Goal: Task Accomplishment & Management: Use online tool/utility

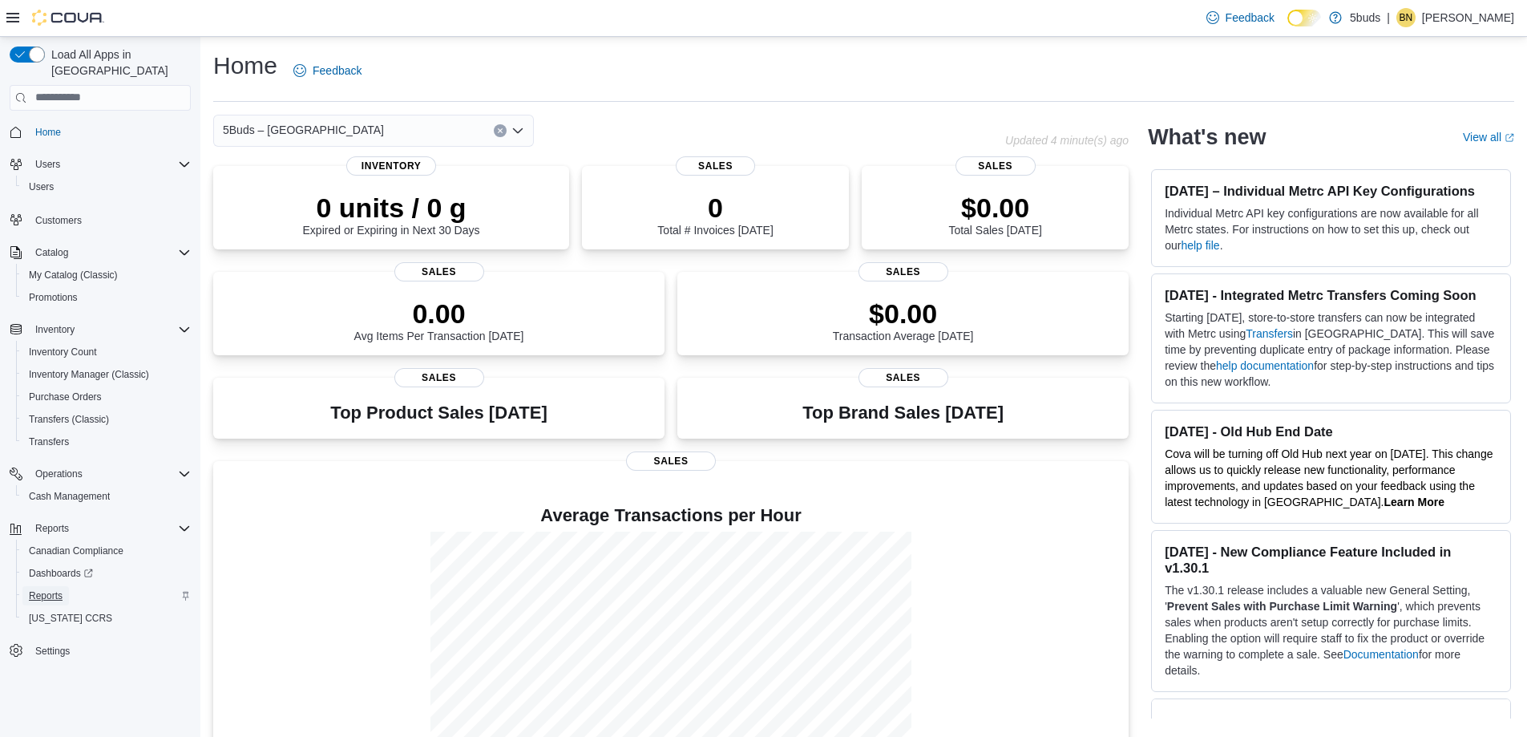
click at [50, 589] on span "Reports" at bounding box center [46, 595] width 34 height 13
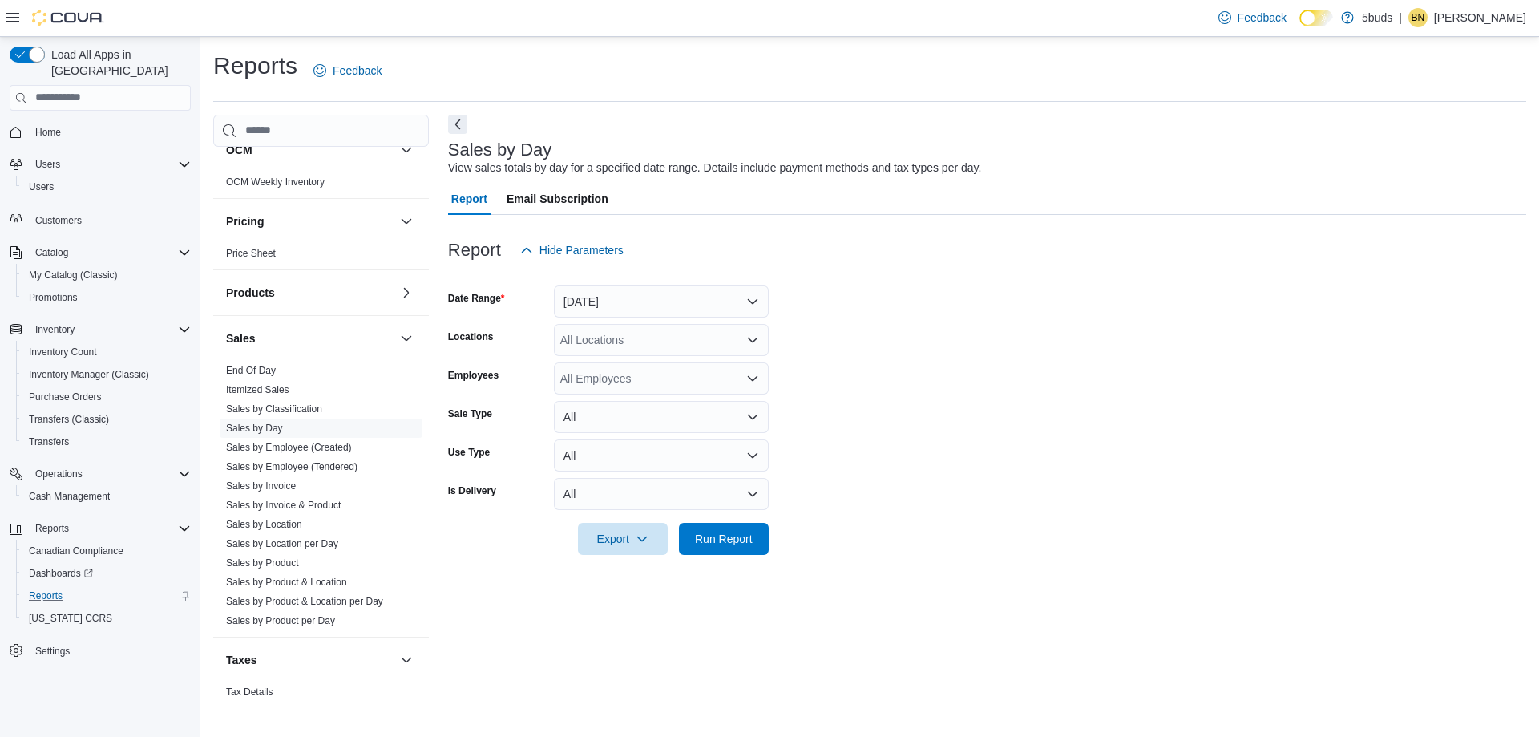
scroll to position [1122, 0]
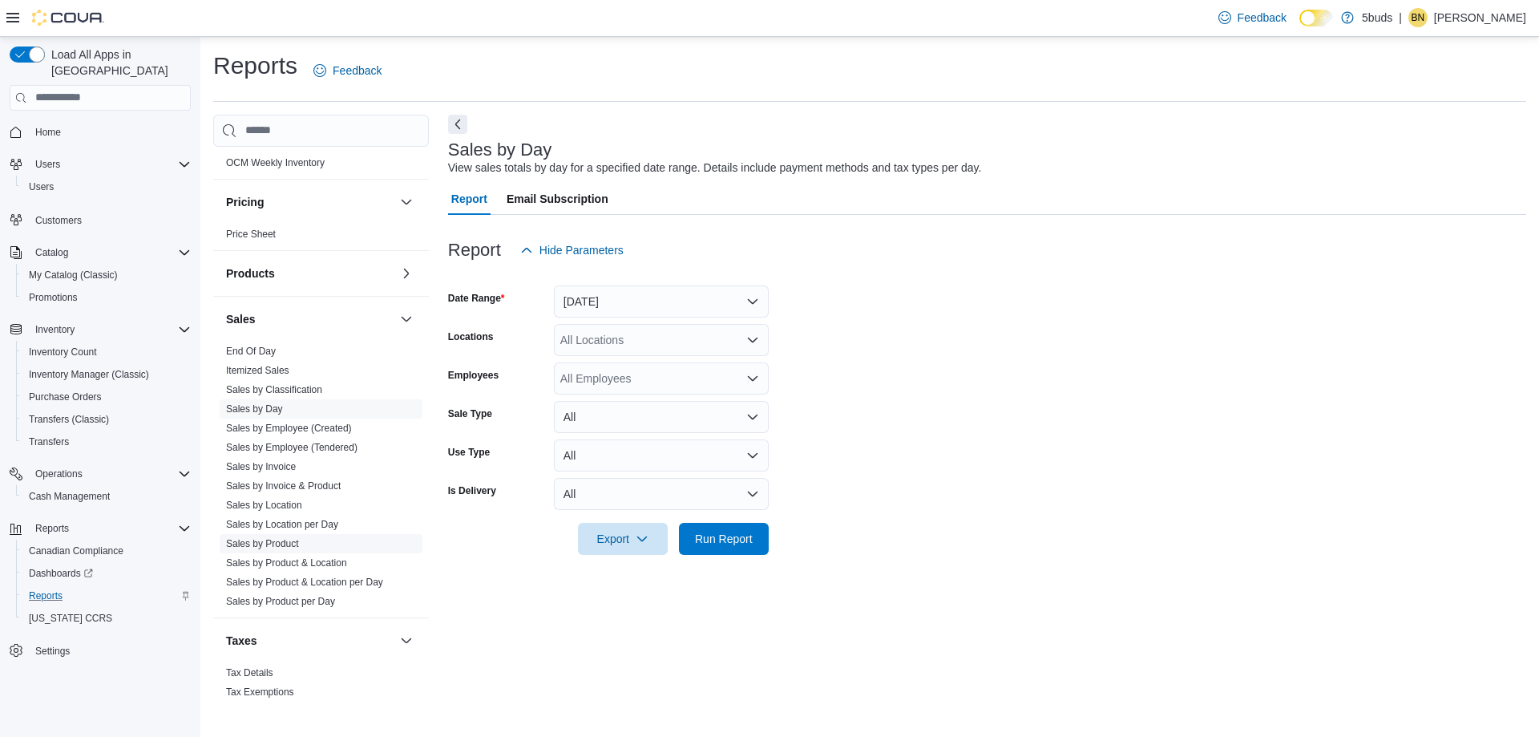
click at [269, 538] on link "Sales by Product" at bounding box center [262, 543] width 73 height 11
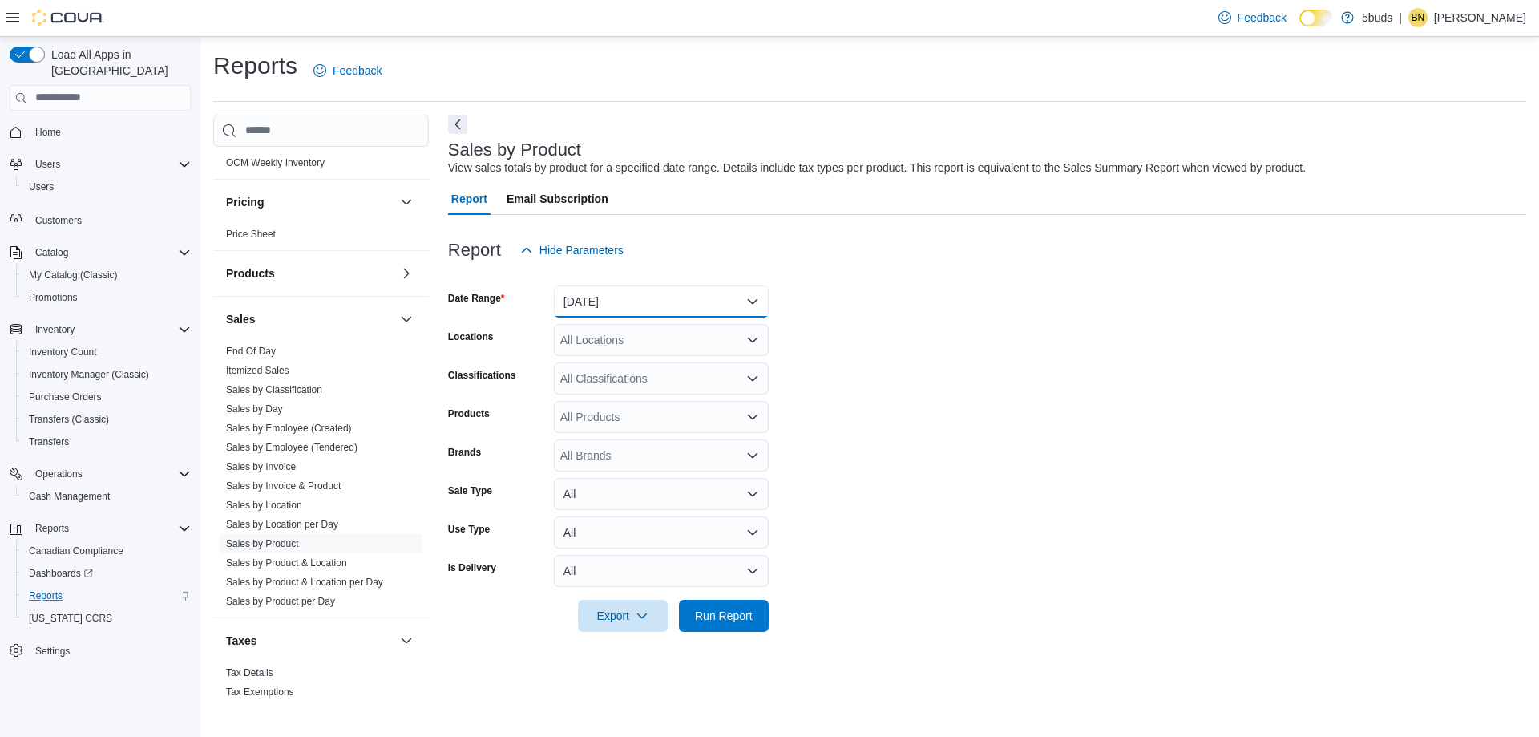
click at [693, 298] on button "[DATE]" at bounding box center [661, 301] width 215 height 32
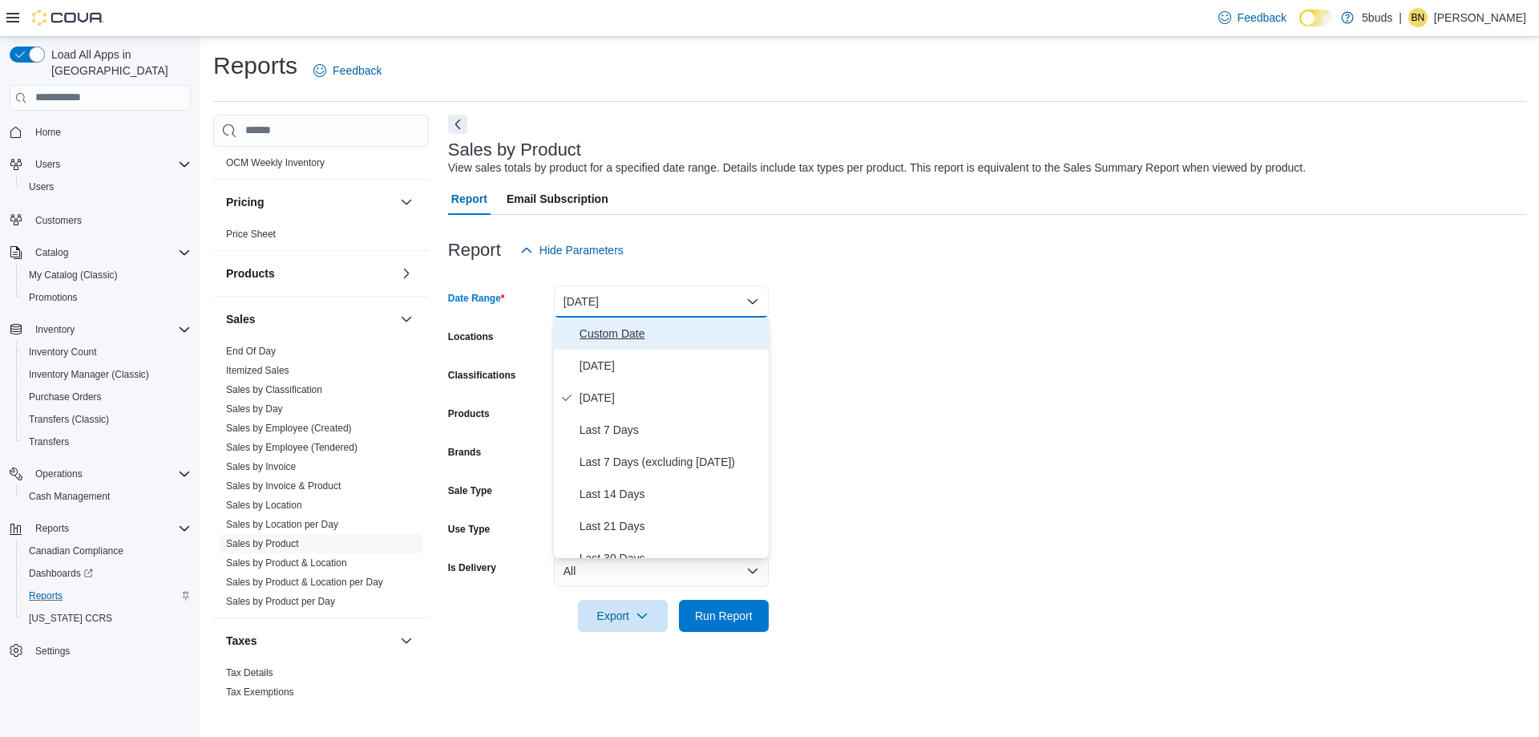
click at [641, 329] on span "Custom Date" at bounding box center [671, 333] width 183 height 19
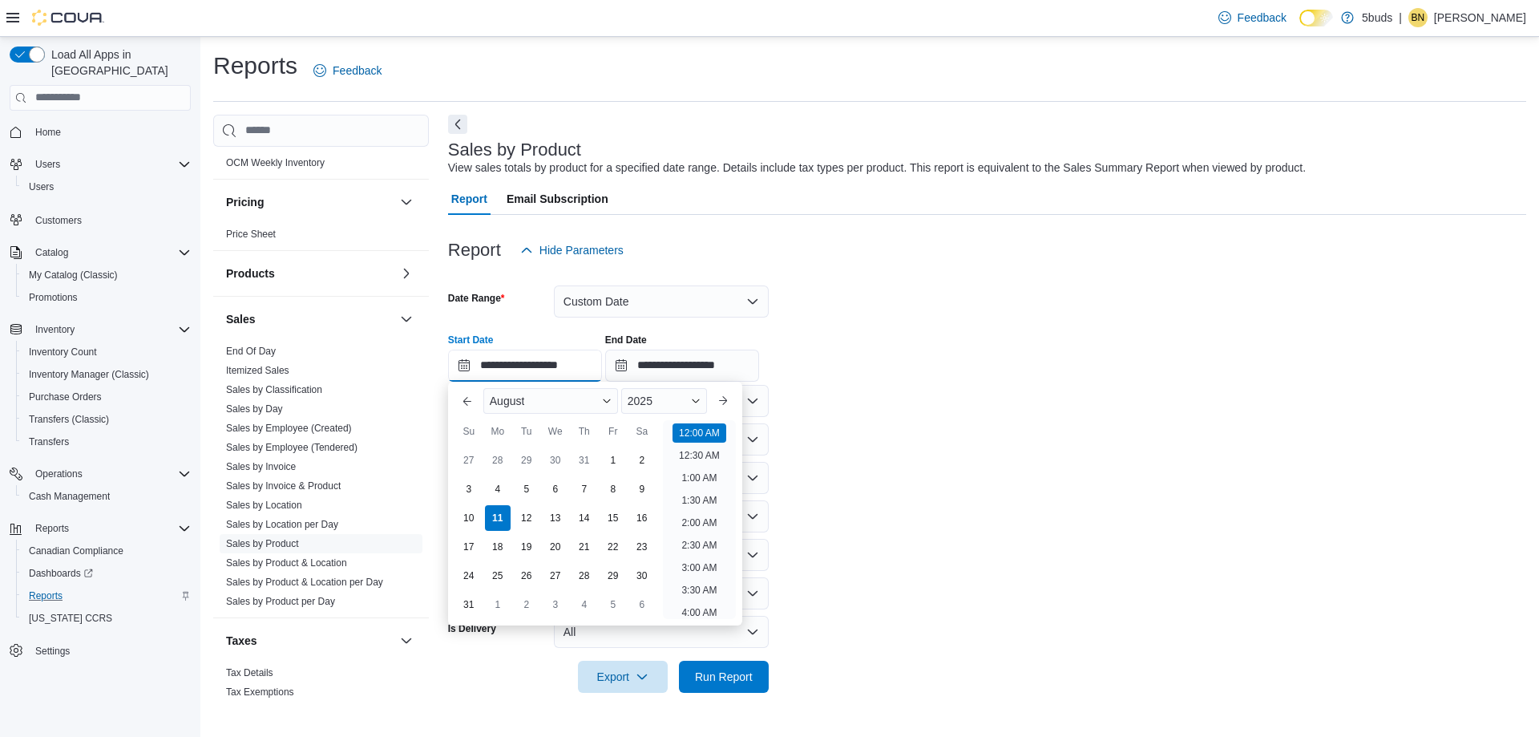
click at [515, 367] on input "**********" at bounding box center [525, 366] width 154 height 32
click at [471, 403] on button "Previous Month" at bounding box center [468, 401] width 26 height 26
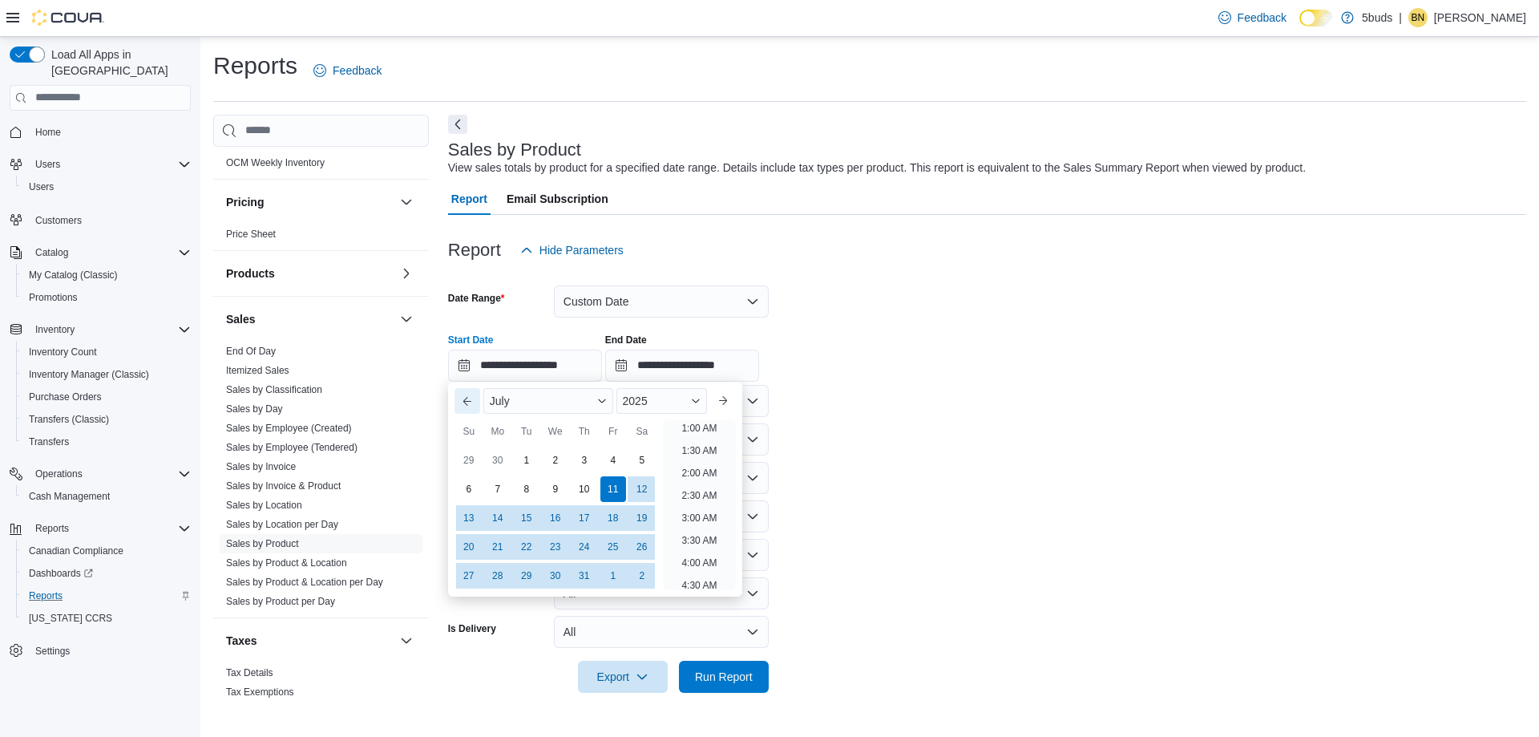
scroll to position [3, 0]
click at [732, 396] on button "Next month" at bounding box center [723, 401] width 26 height 26
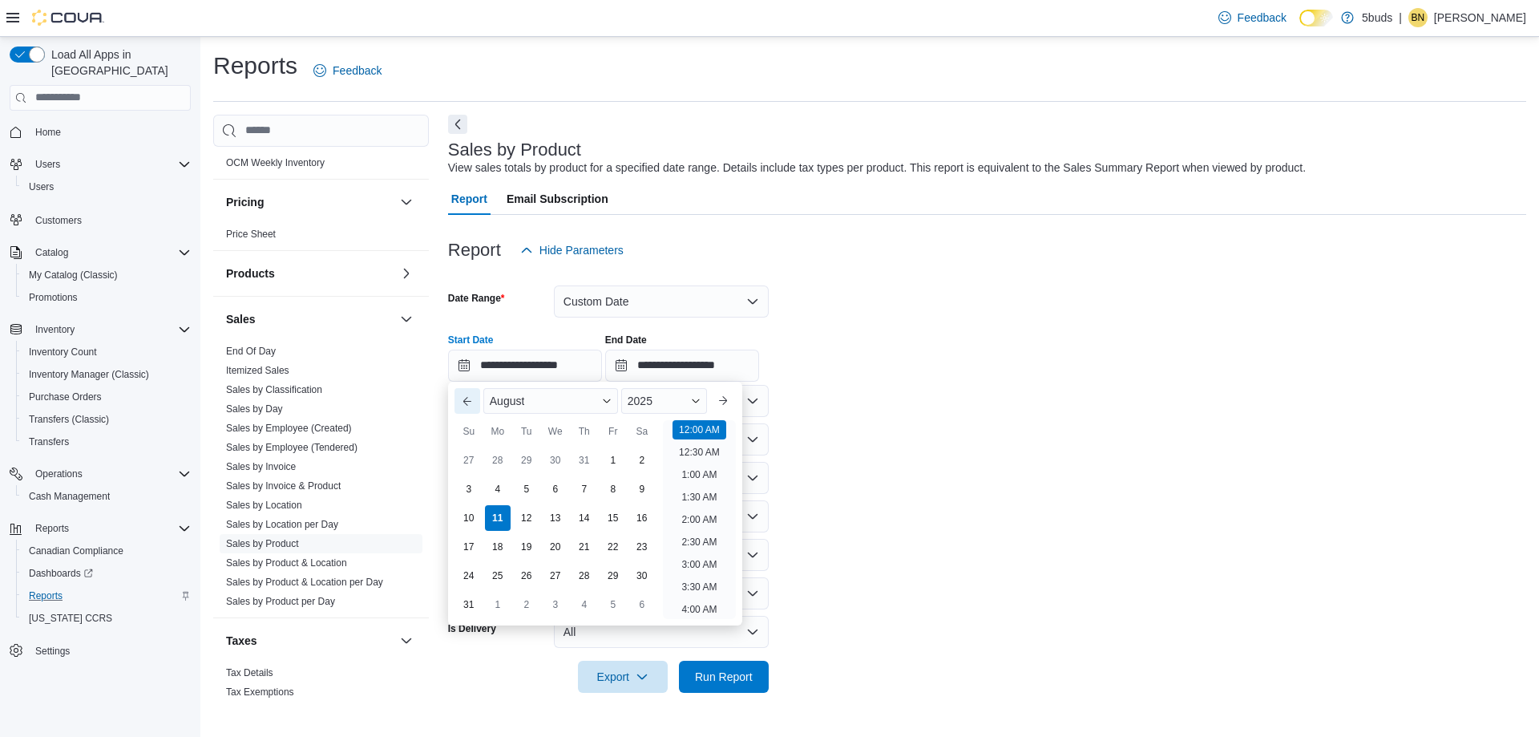
click at [468, 401] on button "Previous Month" at bounding box center [468, 401] width 26 height 26
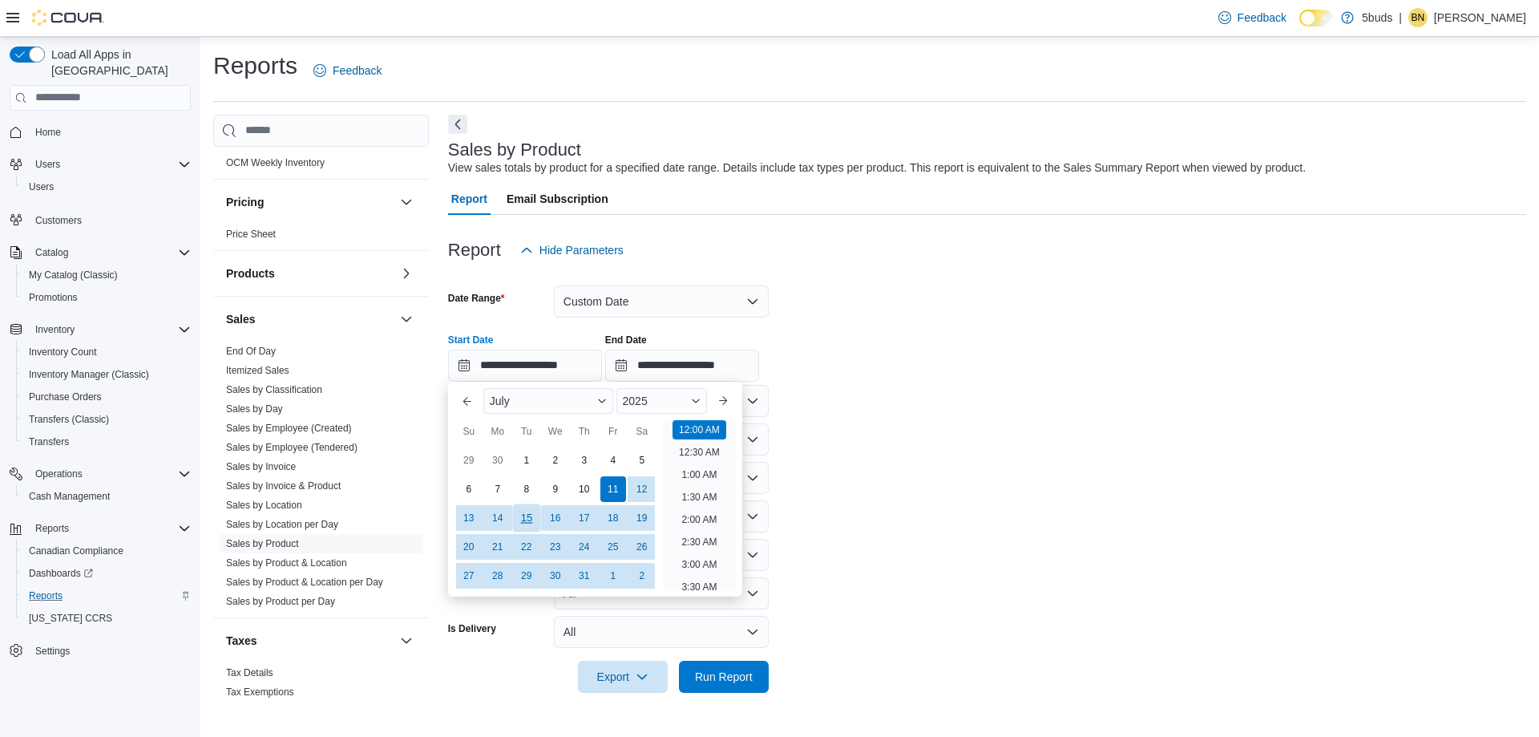
click at [529, 518] on div "15" at bounding box center [526, 517] width 28 height 28
type input "**********"
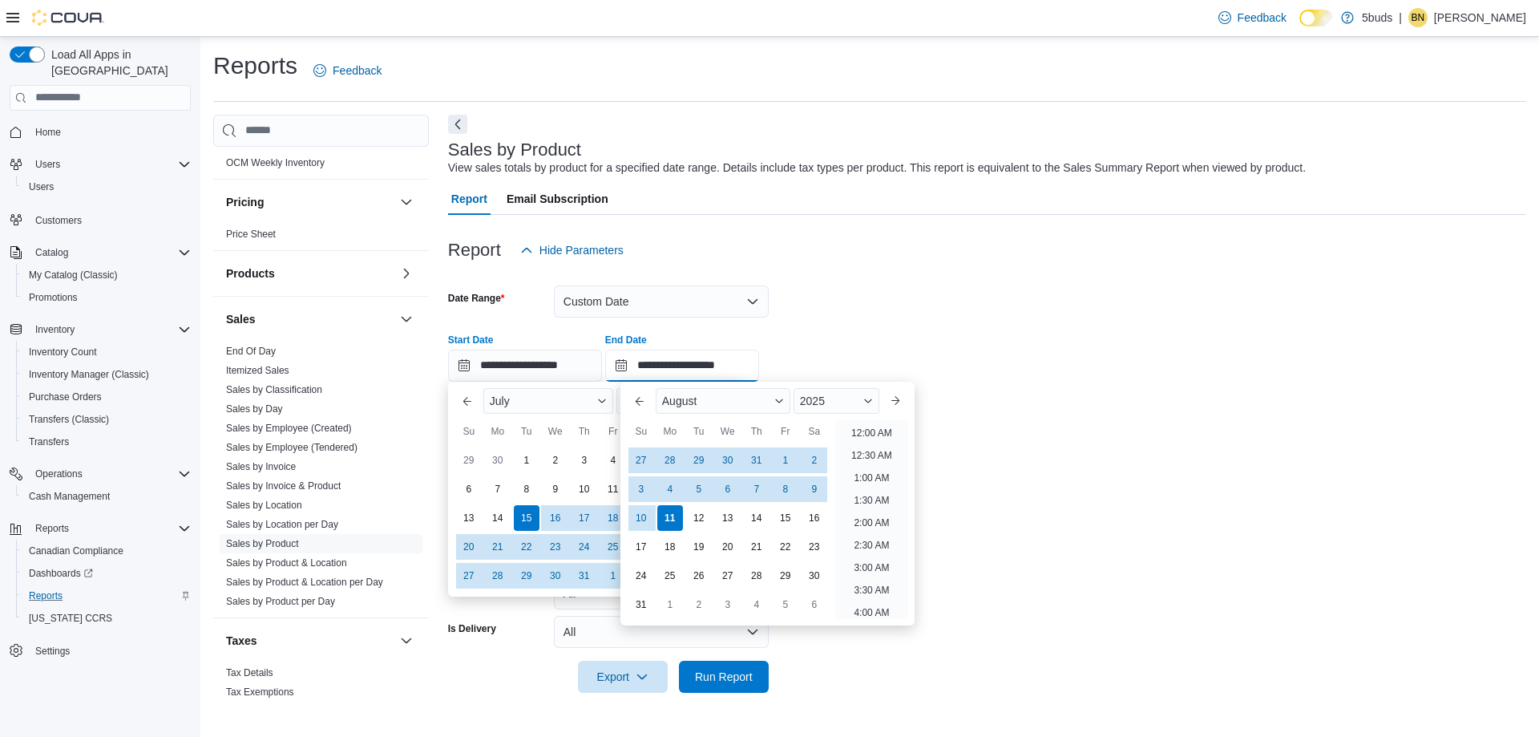
click at [678, 363] on input "**********" at bounding box center [682, 366] width 154 height 32
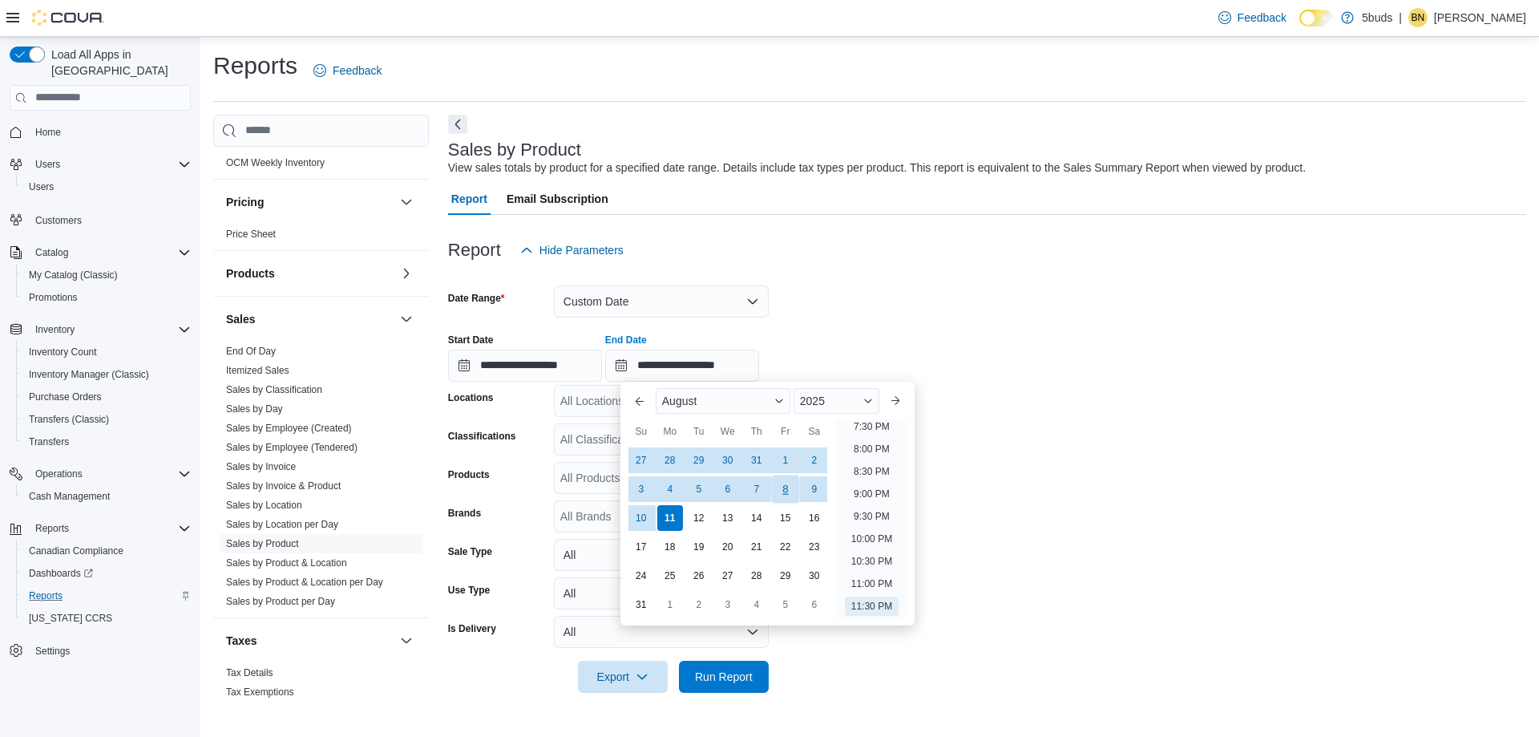
click at [786, 491] on div "8" at bounding box center [785, 489] width 28 height 28
type input "**********"
click at [1095, 513] on form "**********" at bounding box center [987, 479] width 1078 height 426
click at [684, 367] on input "**********" at bounding box center [682, 366] width 154 height 32
click at [646, 402] on button "Previous Month" at bounding box center [640, 401] width 26 height 26
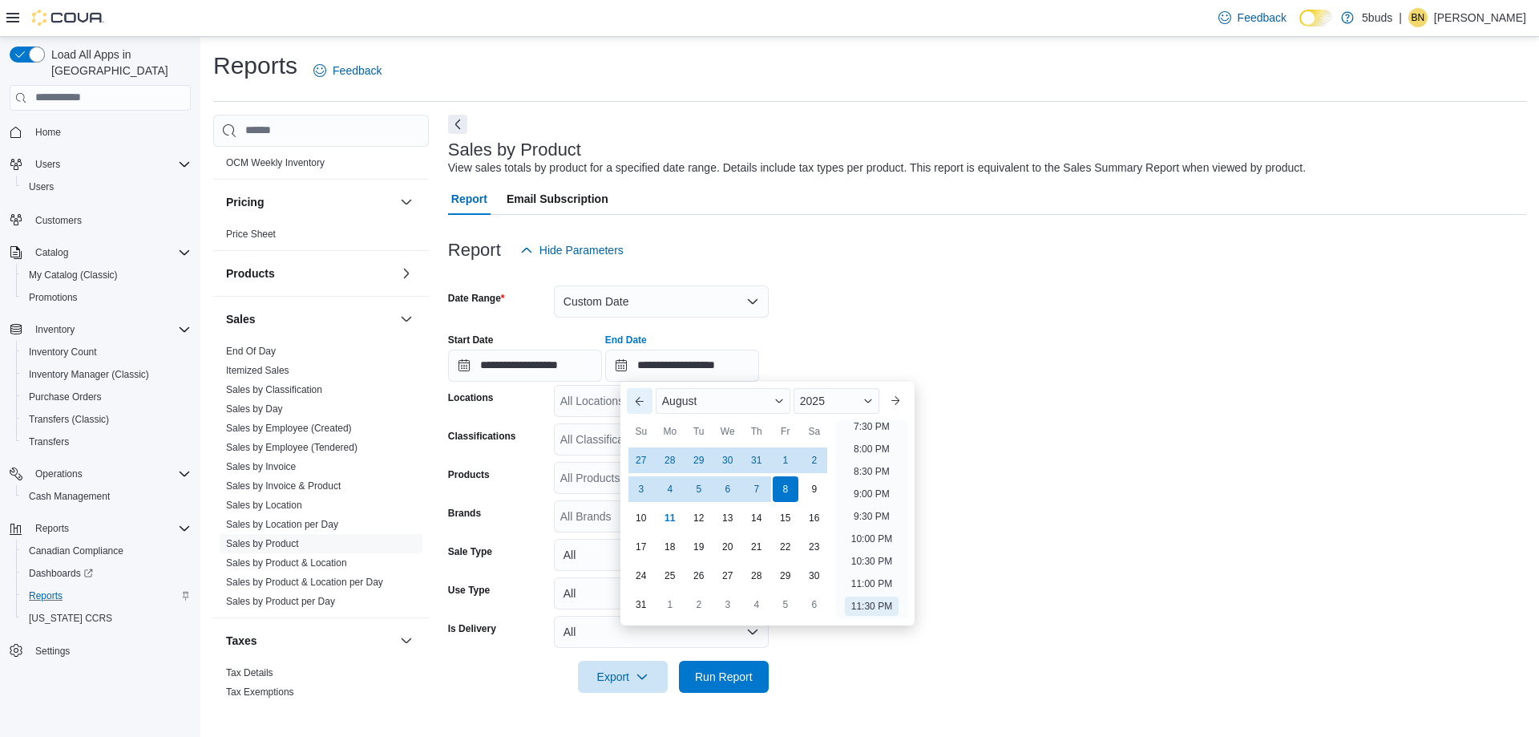
type input "**********"
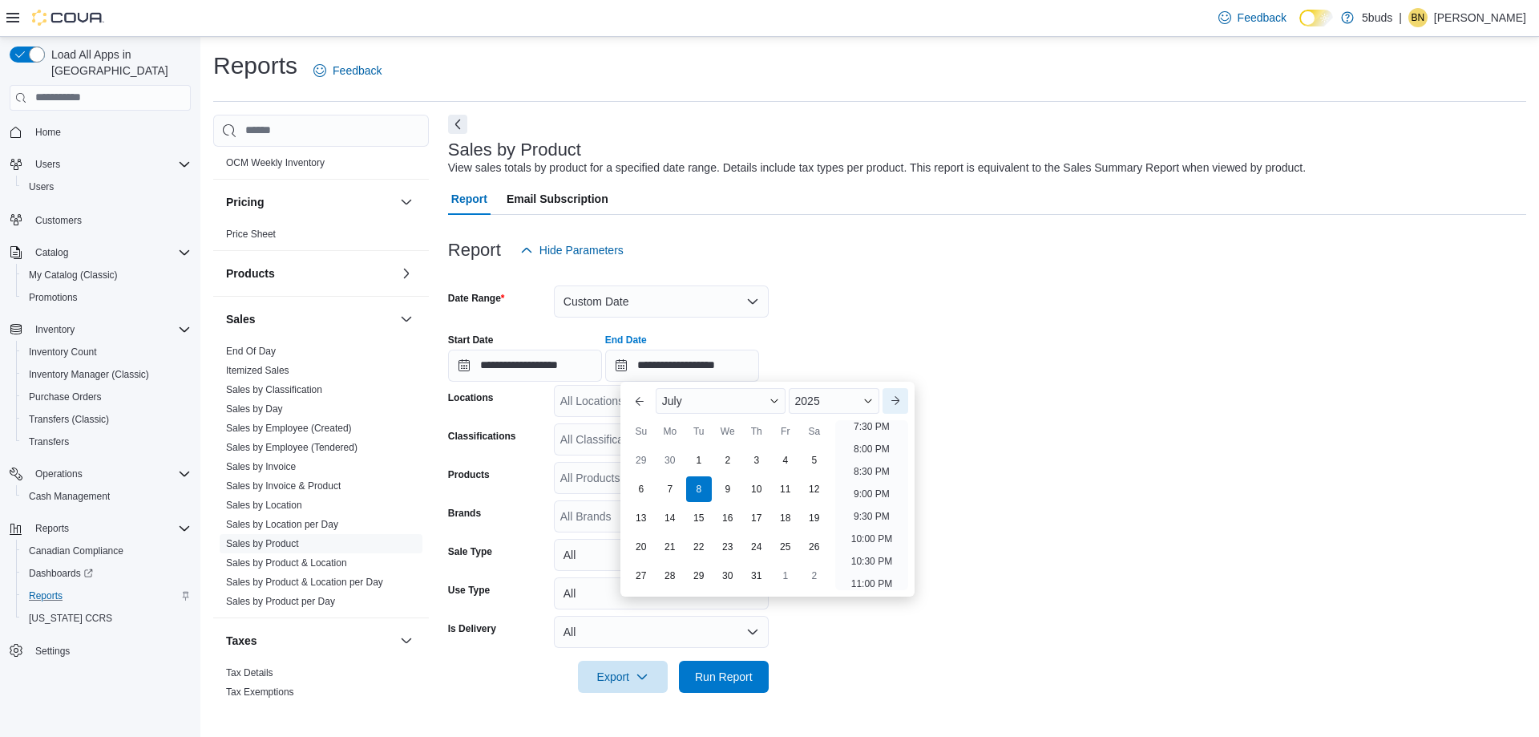
click at [902, 398] on button "Next month" at bounding box center [896, 401] width 26 height 26
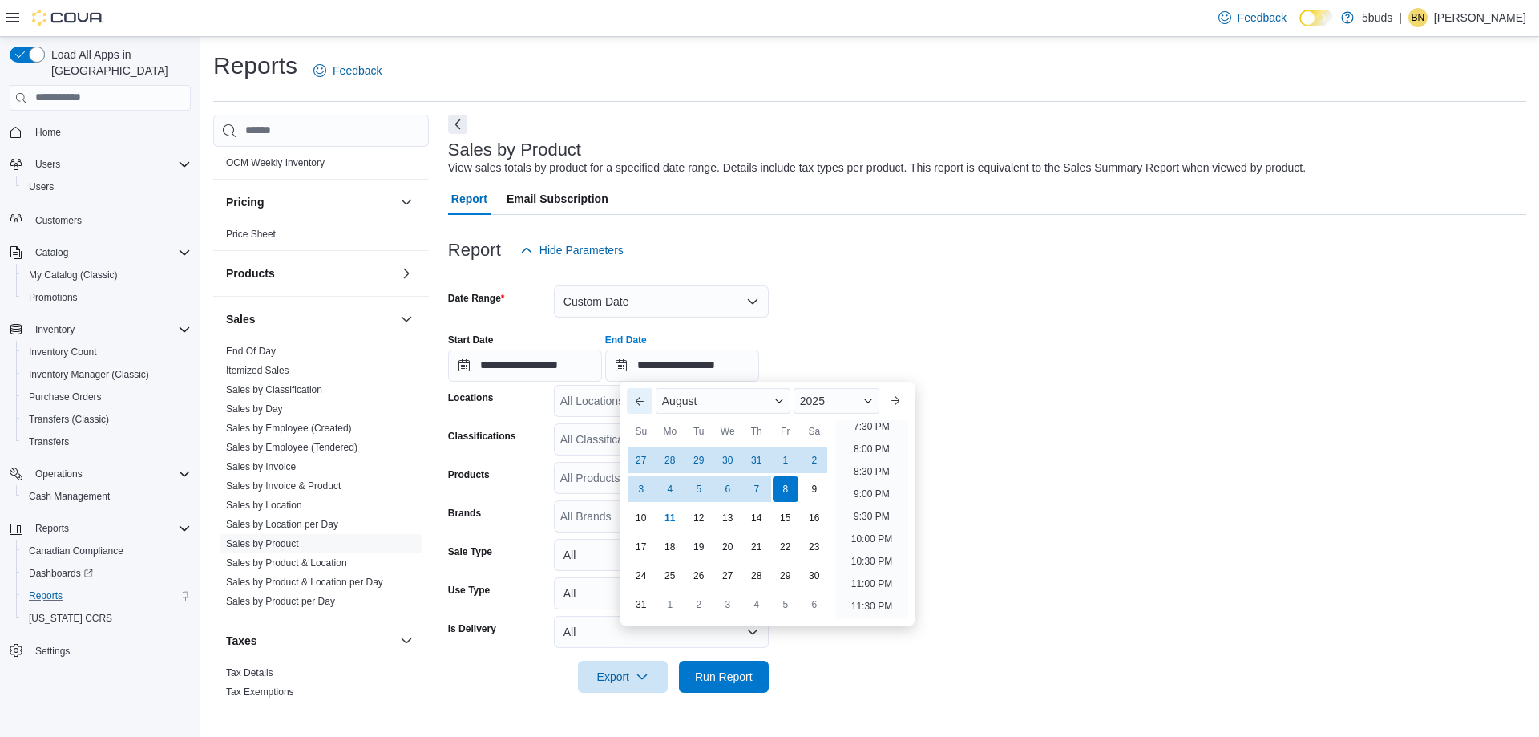
click at [637, 400] on button "Previous Month" at bounding box center [640, 401] width 26 height 26
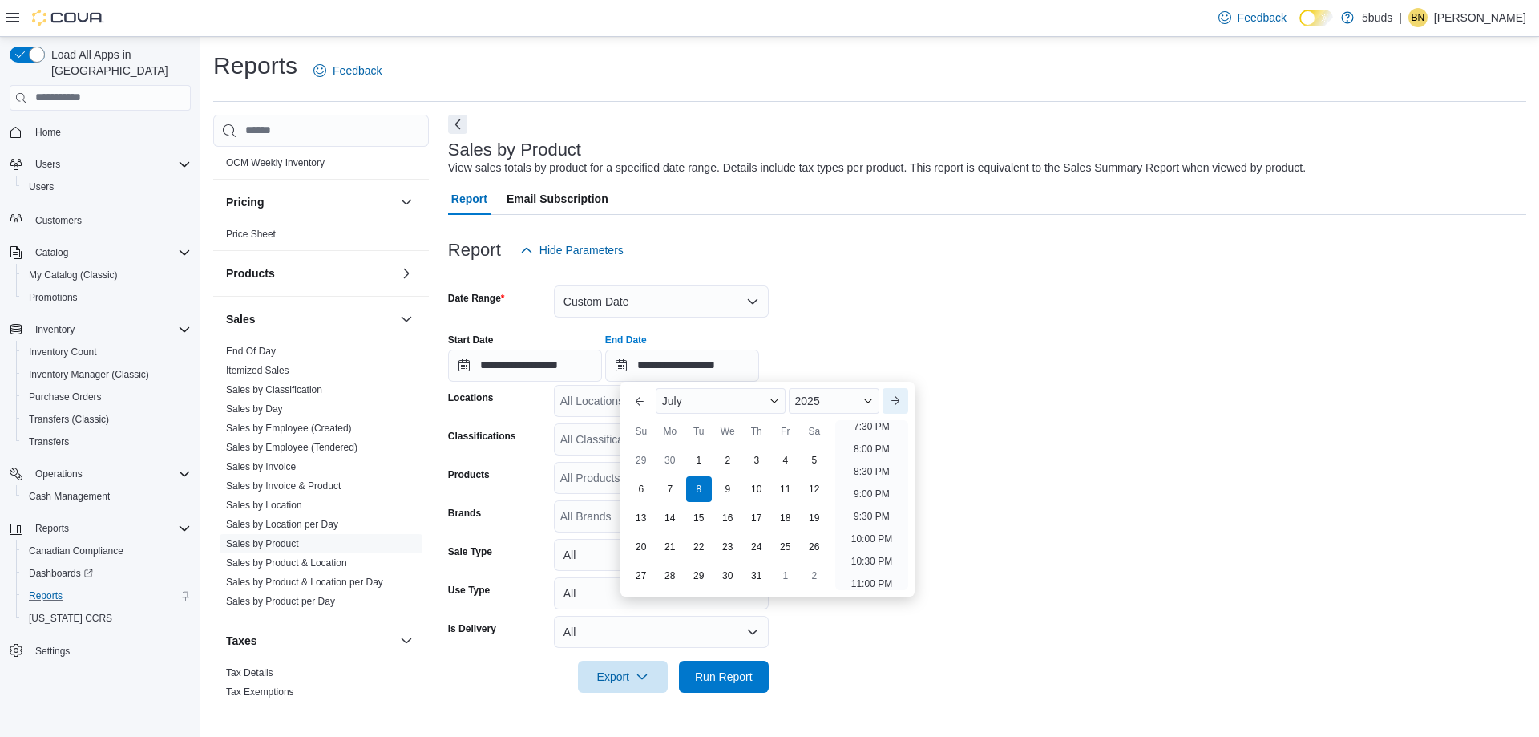
click at [901, 398] on button "Next month" at bounding box center [896, 401] width 26 height 26
type input "**********"
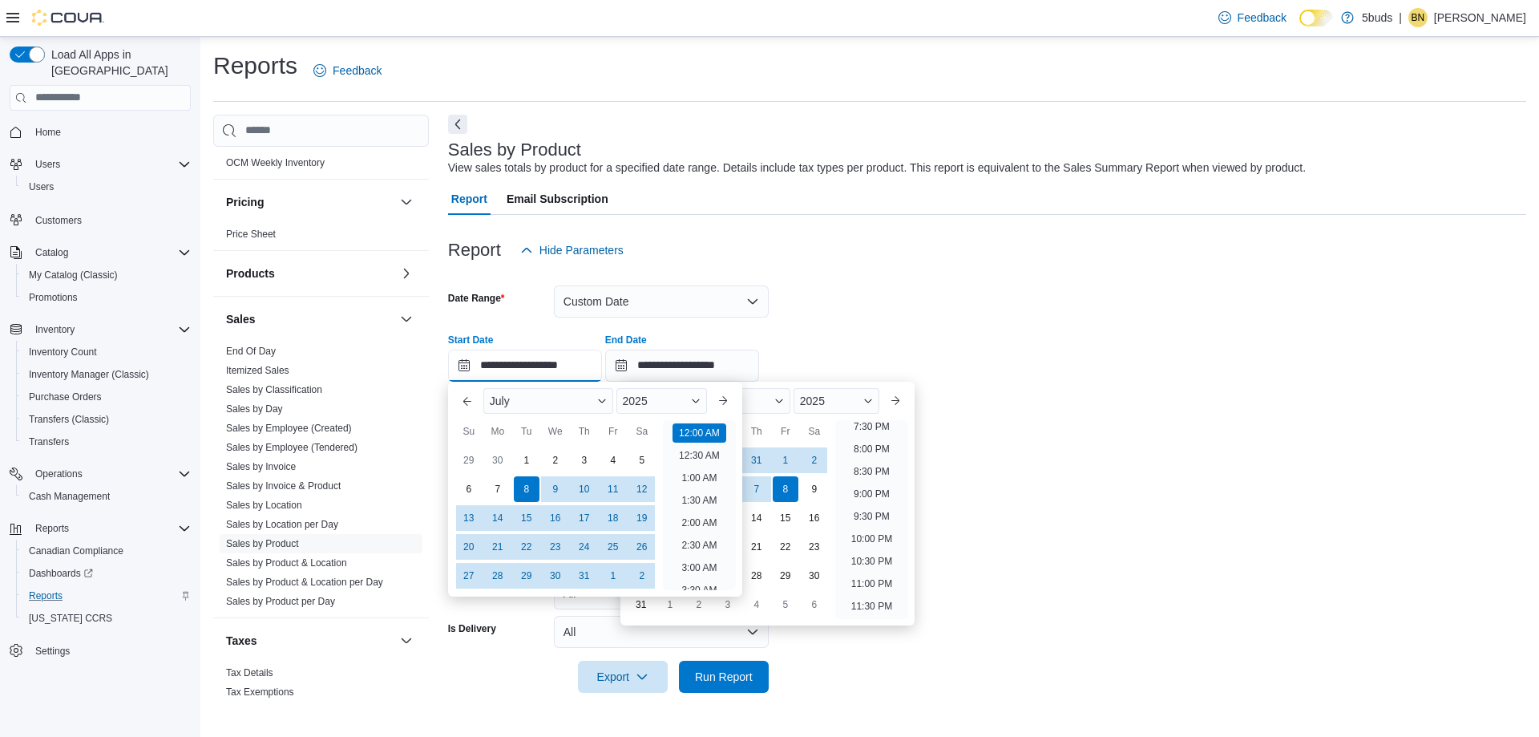
click at [506, 363] on input "**********" at bounding box center [525, 366] width 154 height 32
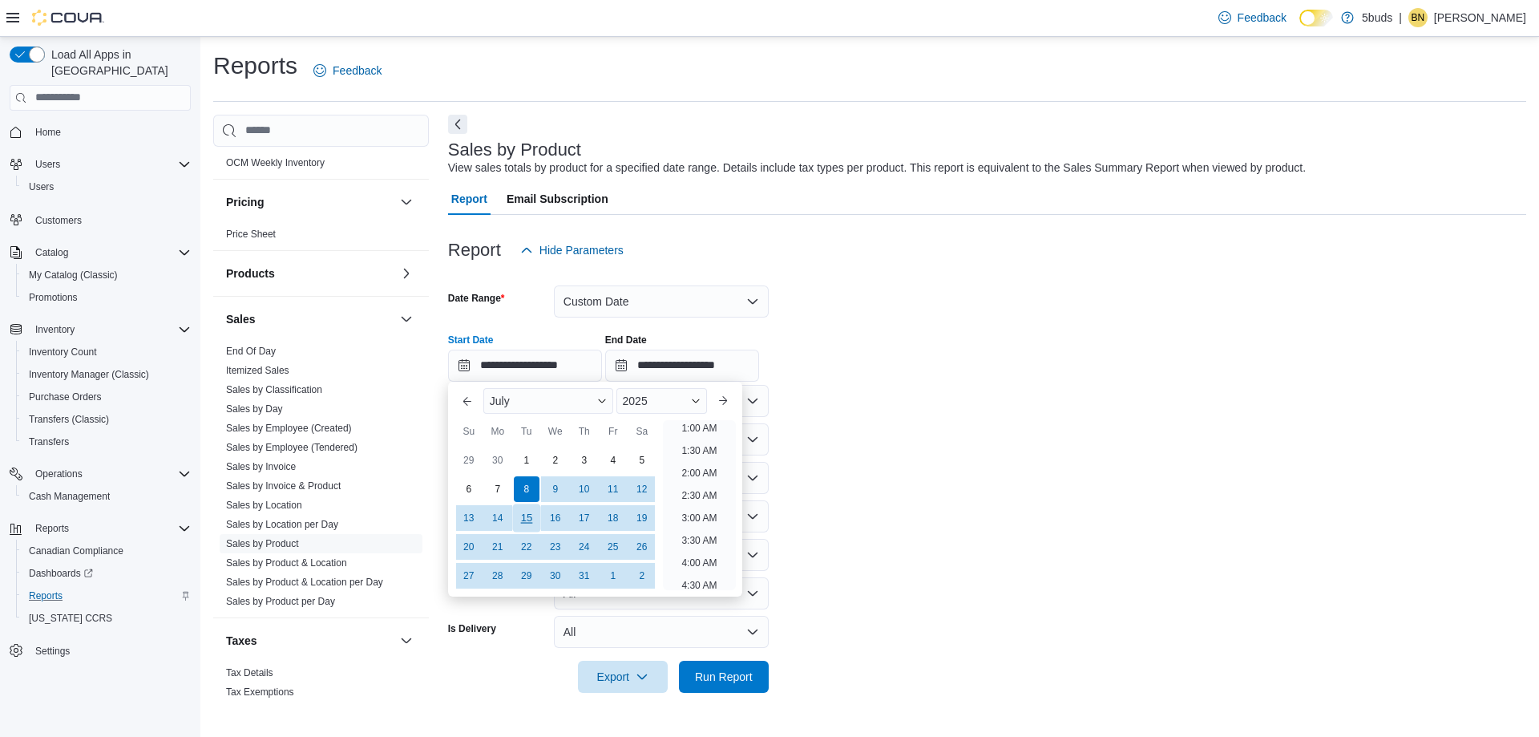
click at [531, 518] on div "15" at bounding box center [526, 517] width 28 height 28
click at [1038, 539] on form "**********" at bounding box center [987, 479] width 1078 height 426
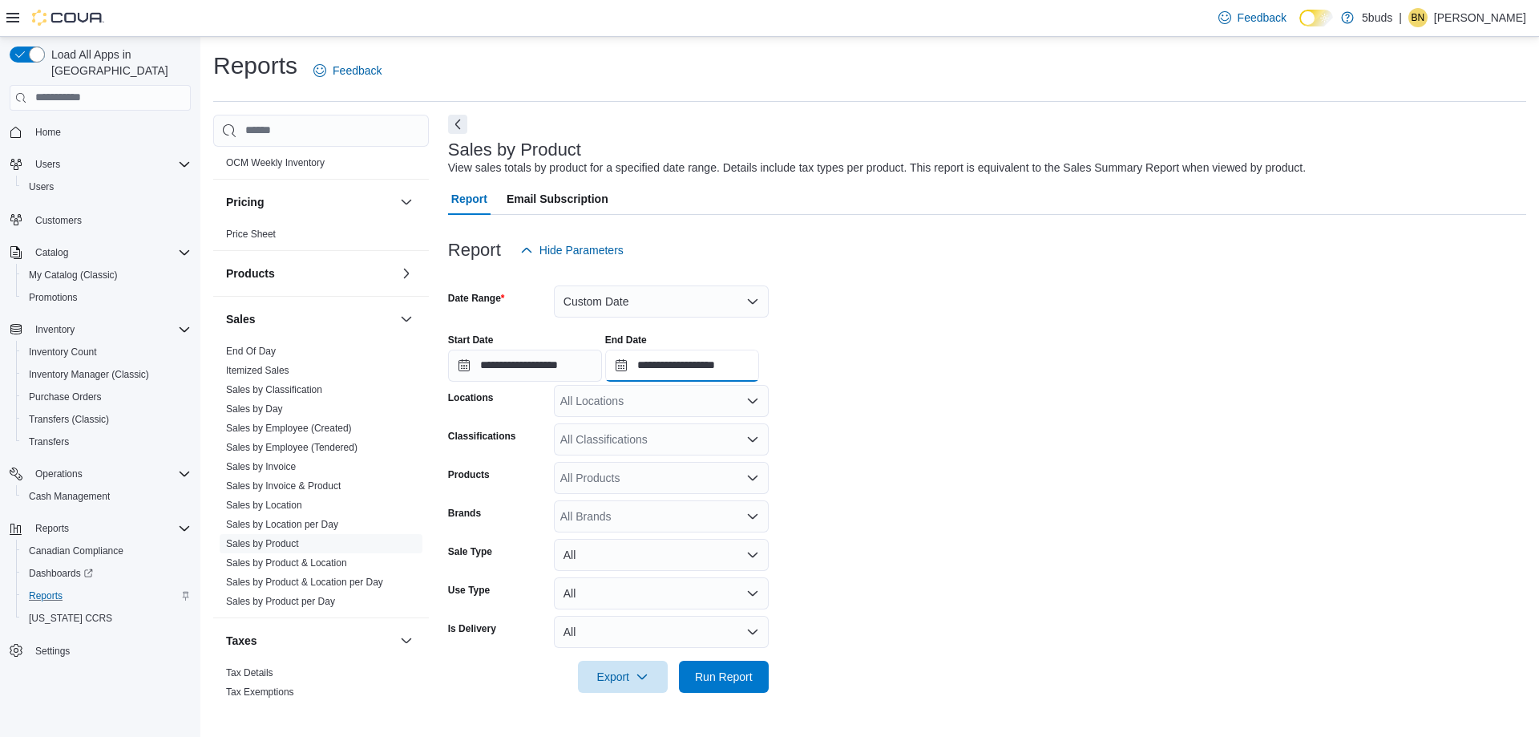
click at [676, 367] on input "**********" at bounding box center [682, 366] width 154 height 32
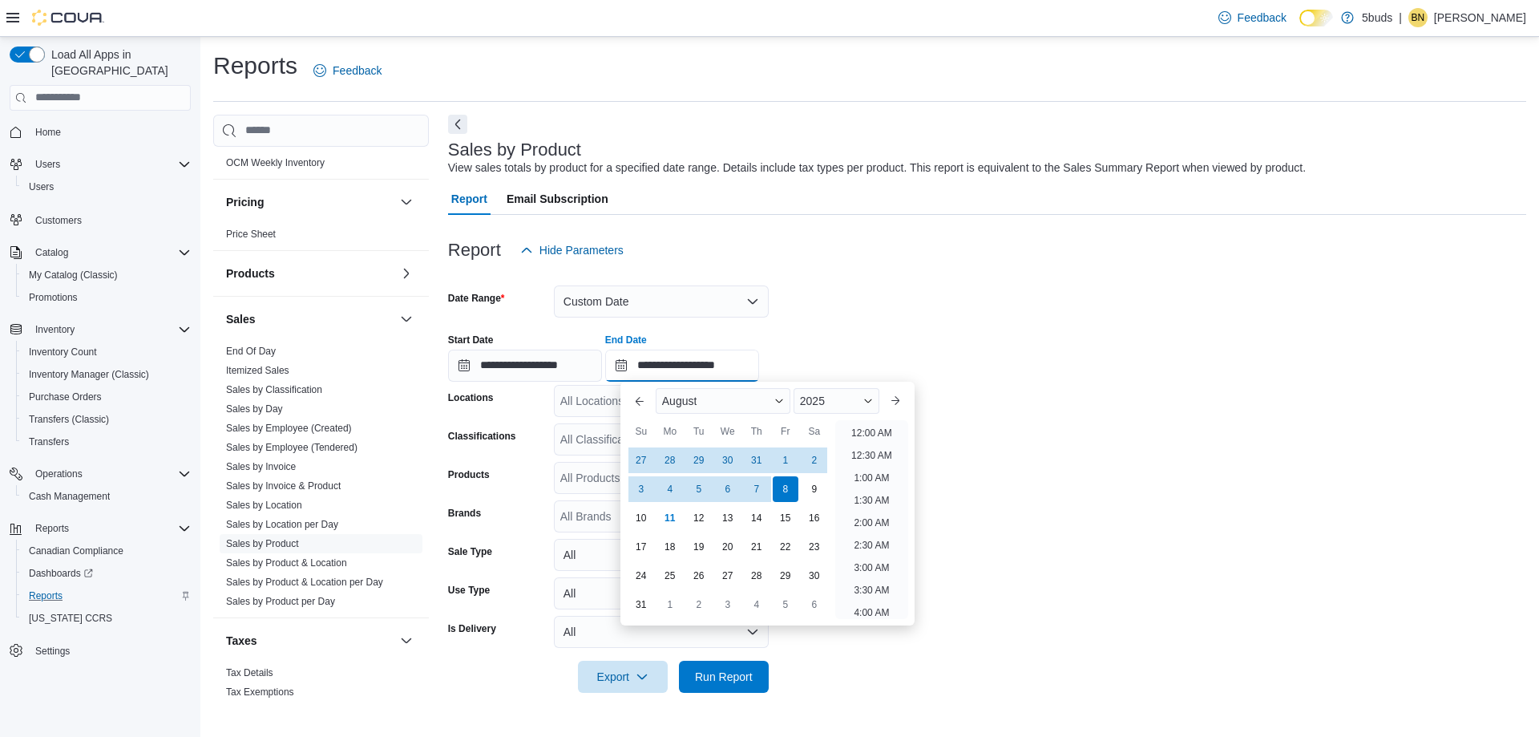
scroll to position [882, 0]
click at [644, 402] on button "Previous Month" at bounding box center [640, 401] width 26 height 26
type input "**********"
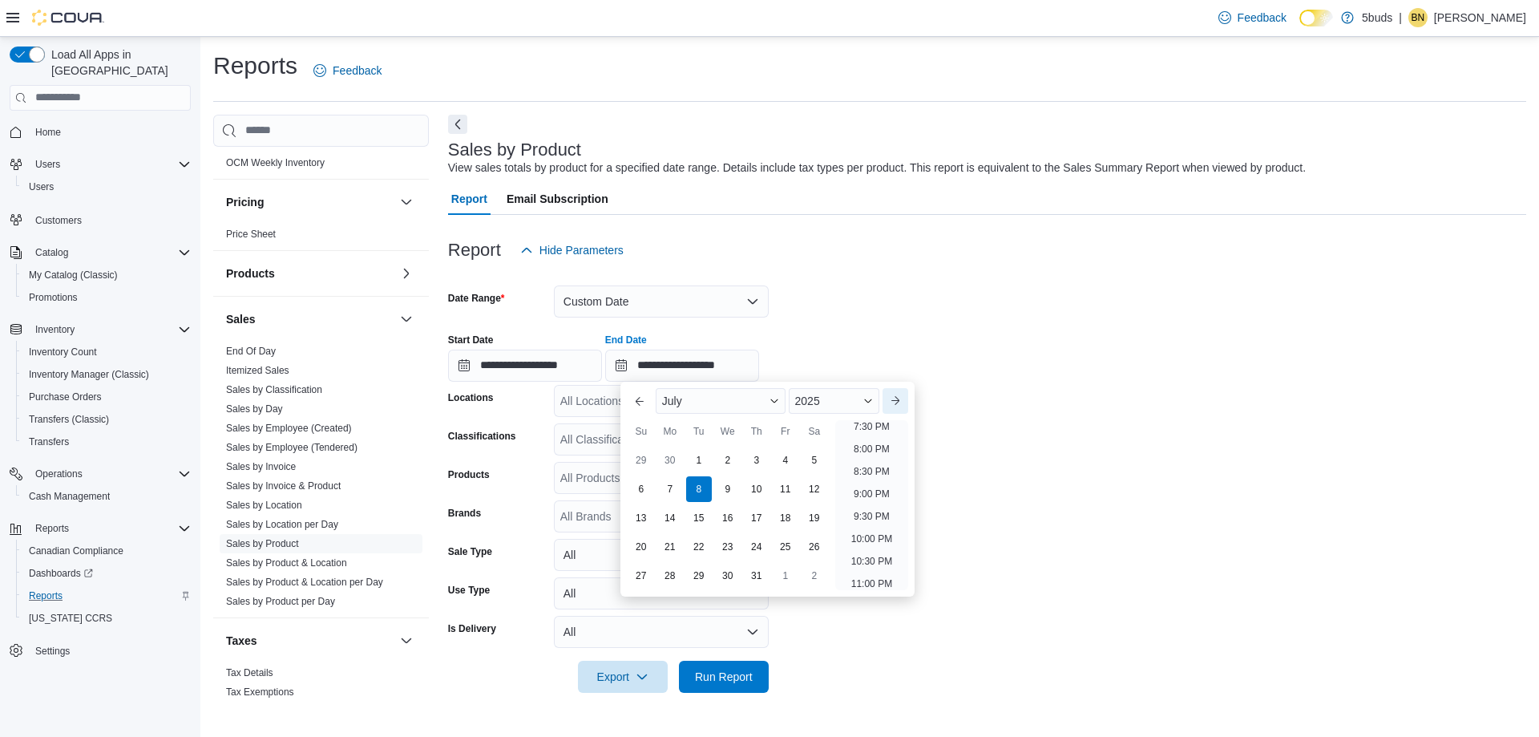
click at [907, 400] on button "Next month" at bounding box center [896, 401] width 26 height 26
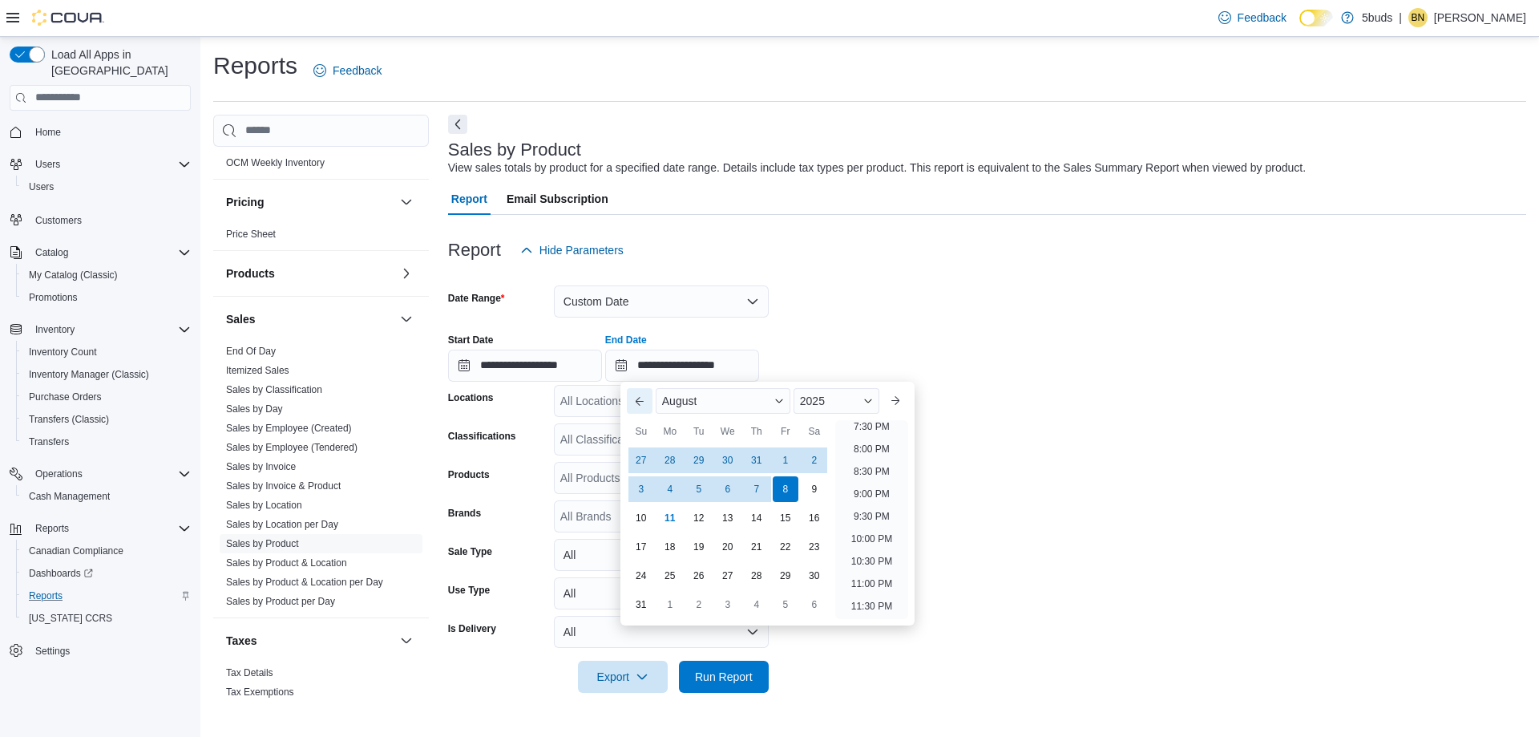
click at [649, 395] on button "Previous Month" at bounding box center [640, 401] width 26 height 26
type input "**********"
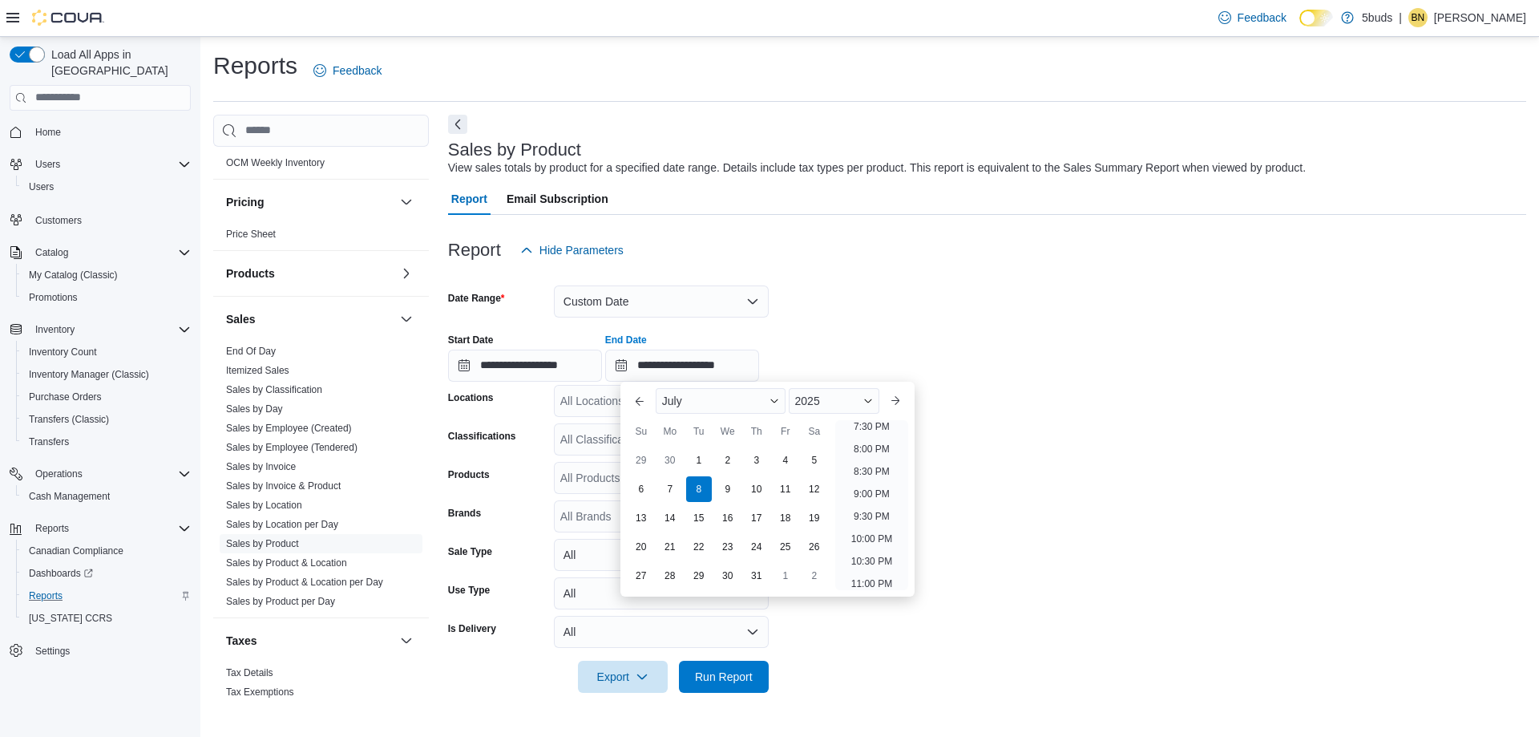
click at [1207, 366] on div "**********" at bounding box center [987, 351] width 1078 height 61
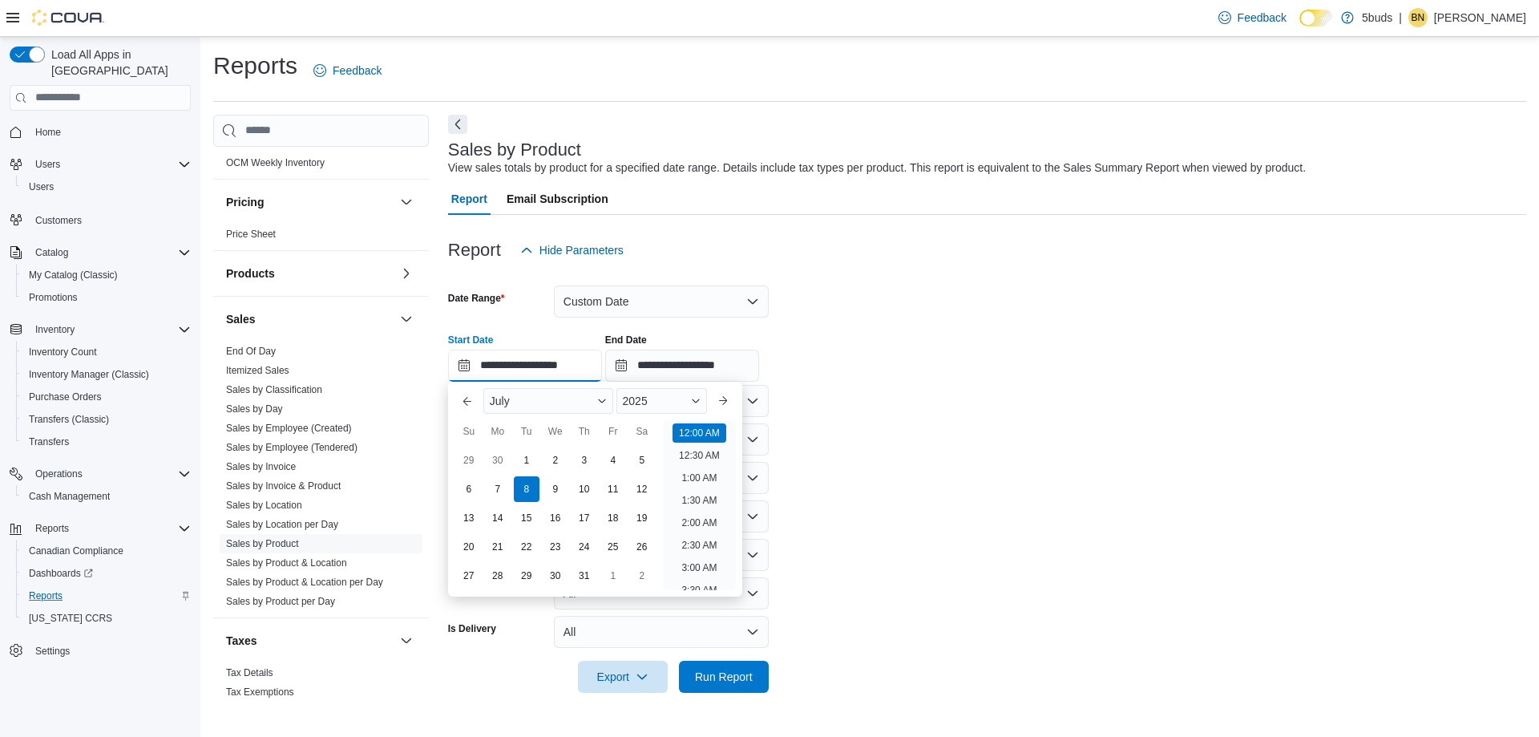
click at [513, 360] on input "**********" at bounding box center [525, 366] width 154 height 32
click at [527, 511] on div "15" at bounding box center [526, 517] width 28 height 28
type input "**********"
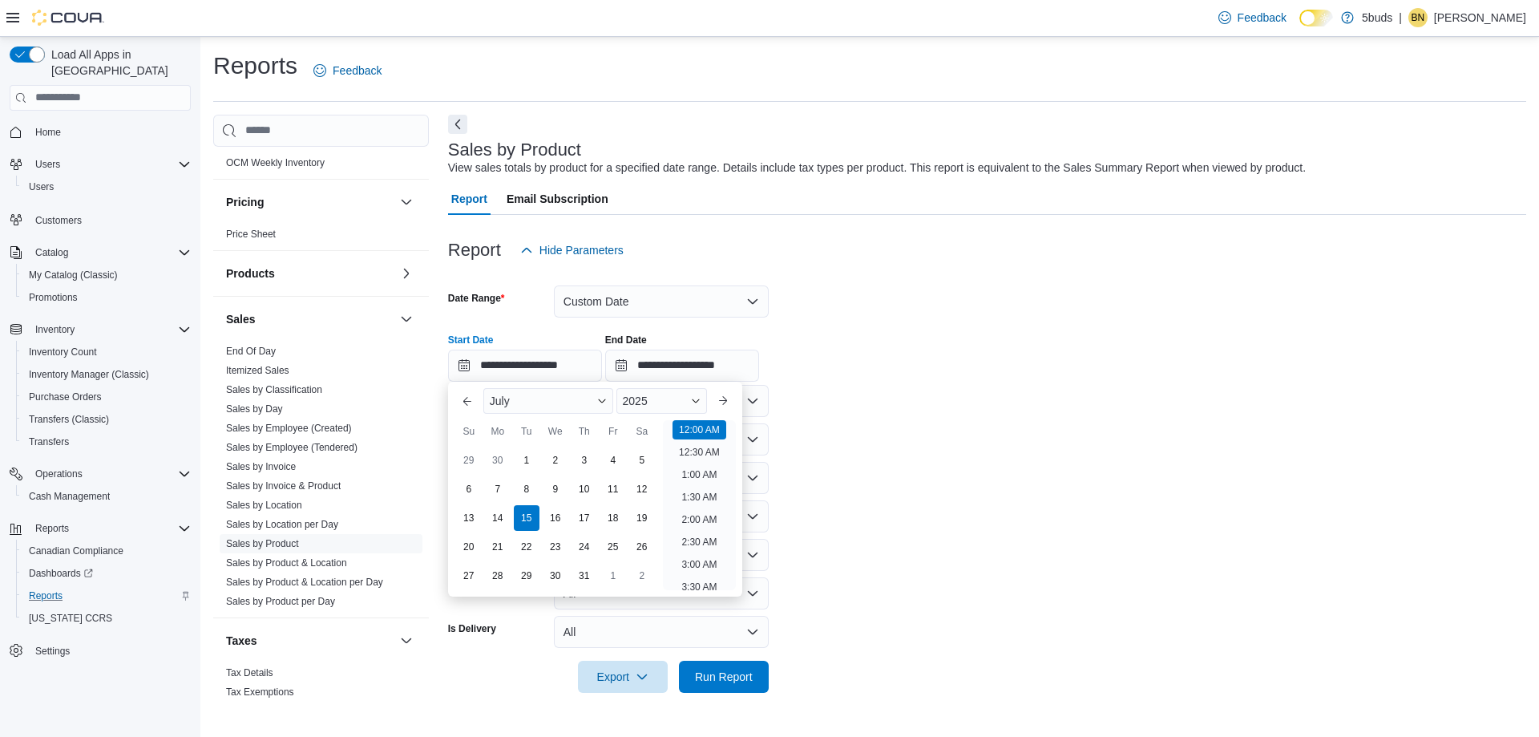
click at [1172, 426] on form "**********" at bounding box center [987, 479] width 1078 height 426
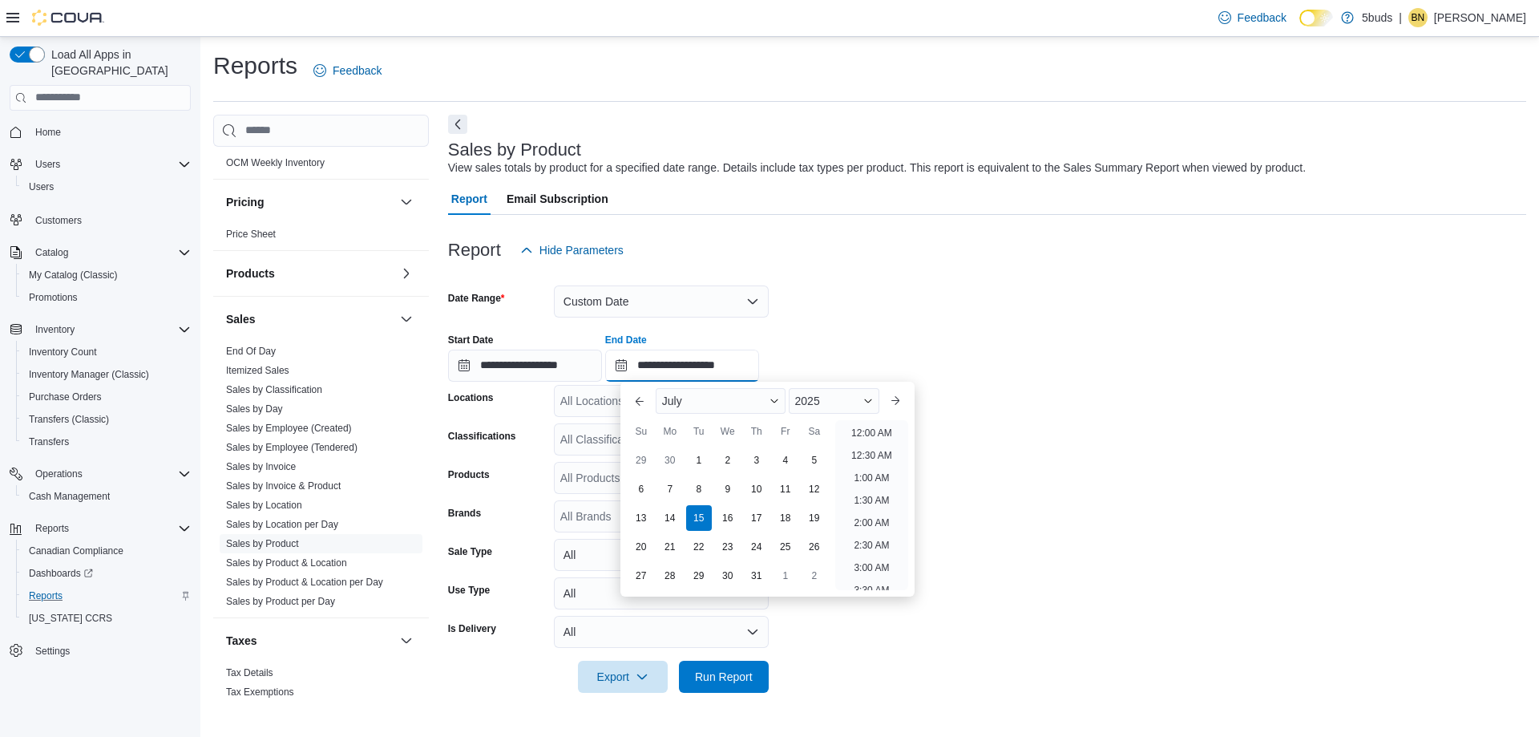
click at [681, 366] on input "**********" at bounding box center [682, 366] width 154 height 32
click at [904, 396] on button "Next month" at bounding box center [896, 401] width 26 height 26
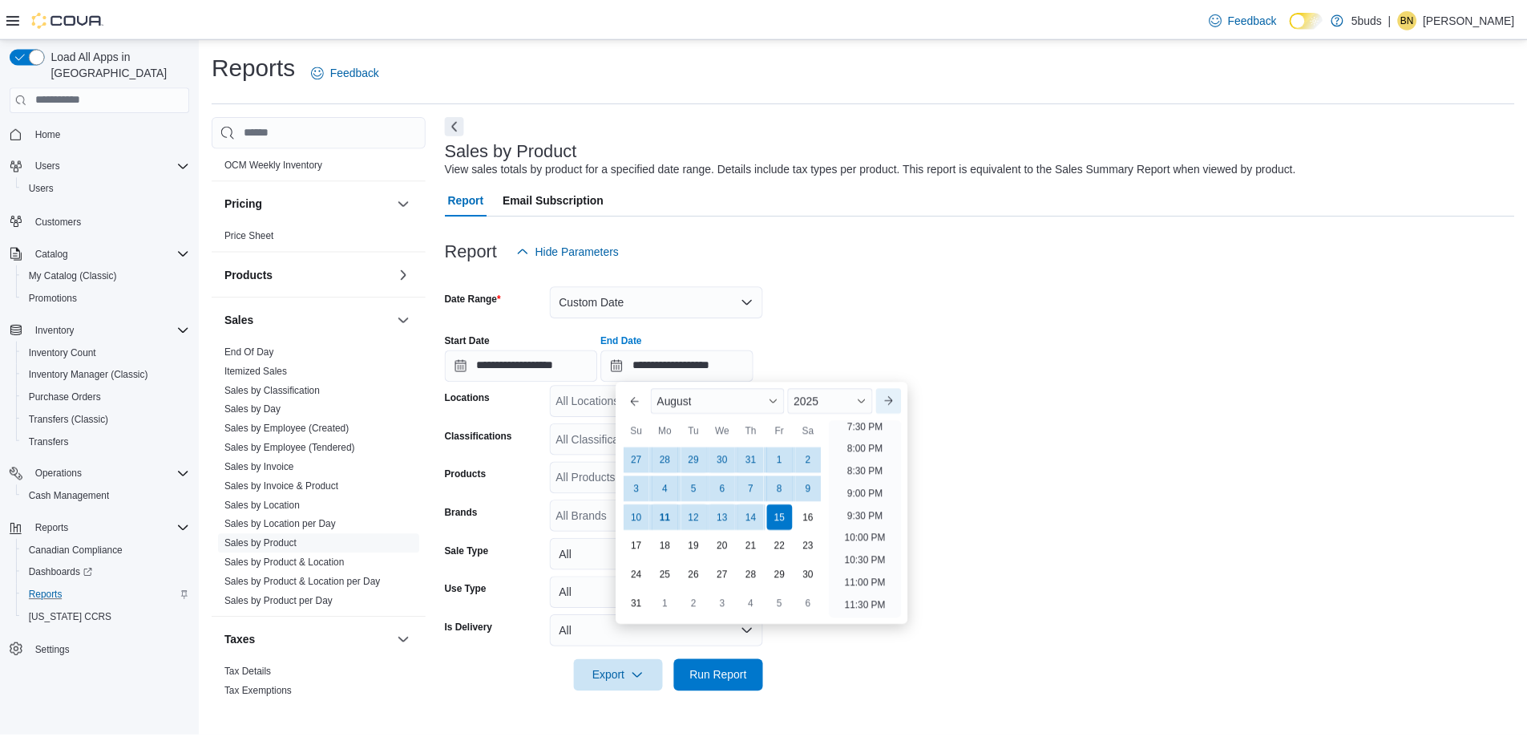
scroll to position [882, 0]
click at [786, 484] on div "8" at bounding box center [785, 489] width 28 height 28
type input "**********"
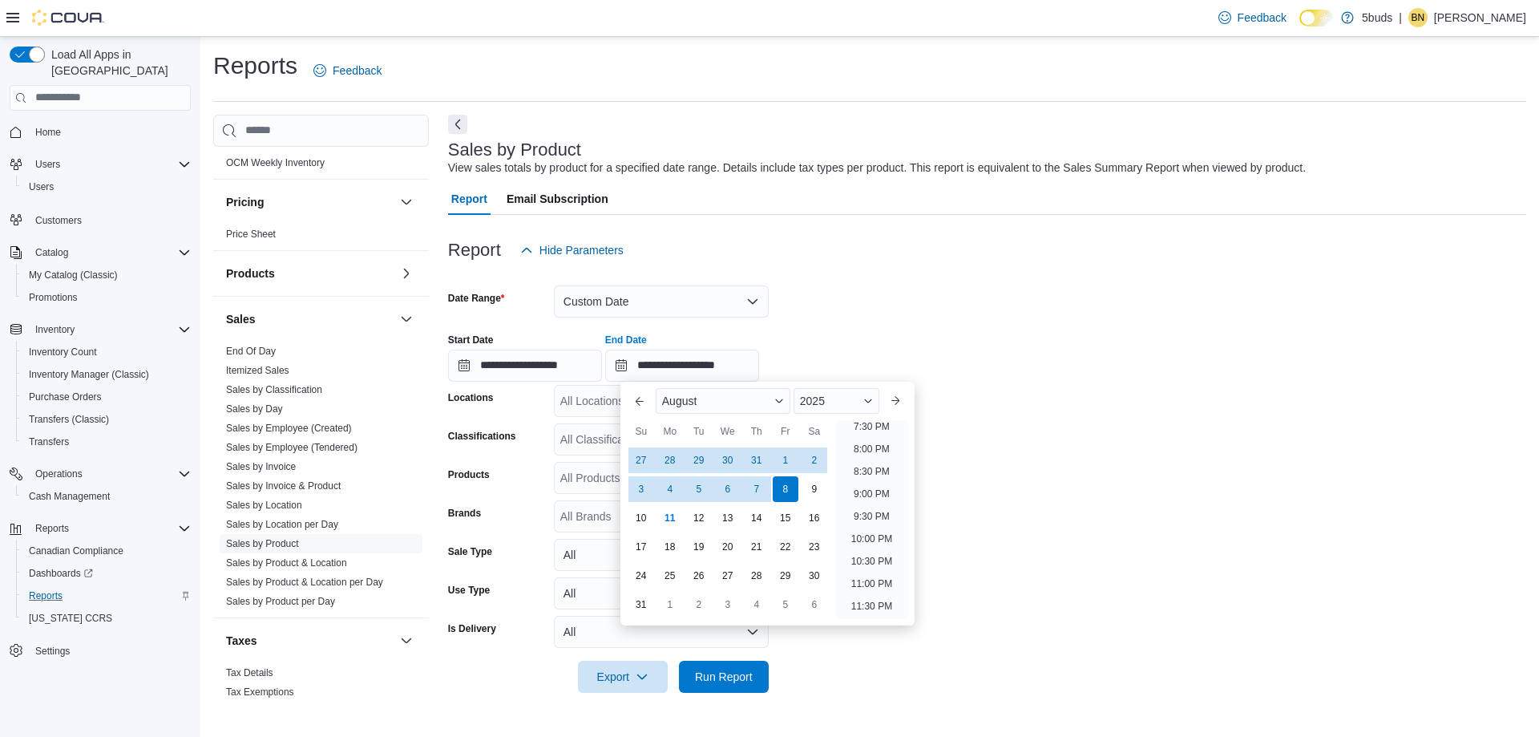
click at [1159, 483] on form "**********" at bounding box center [987, 479] width 1078 height 426
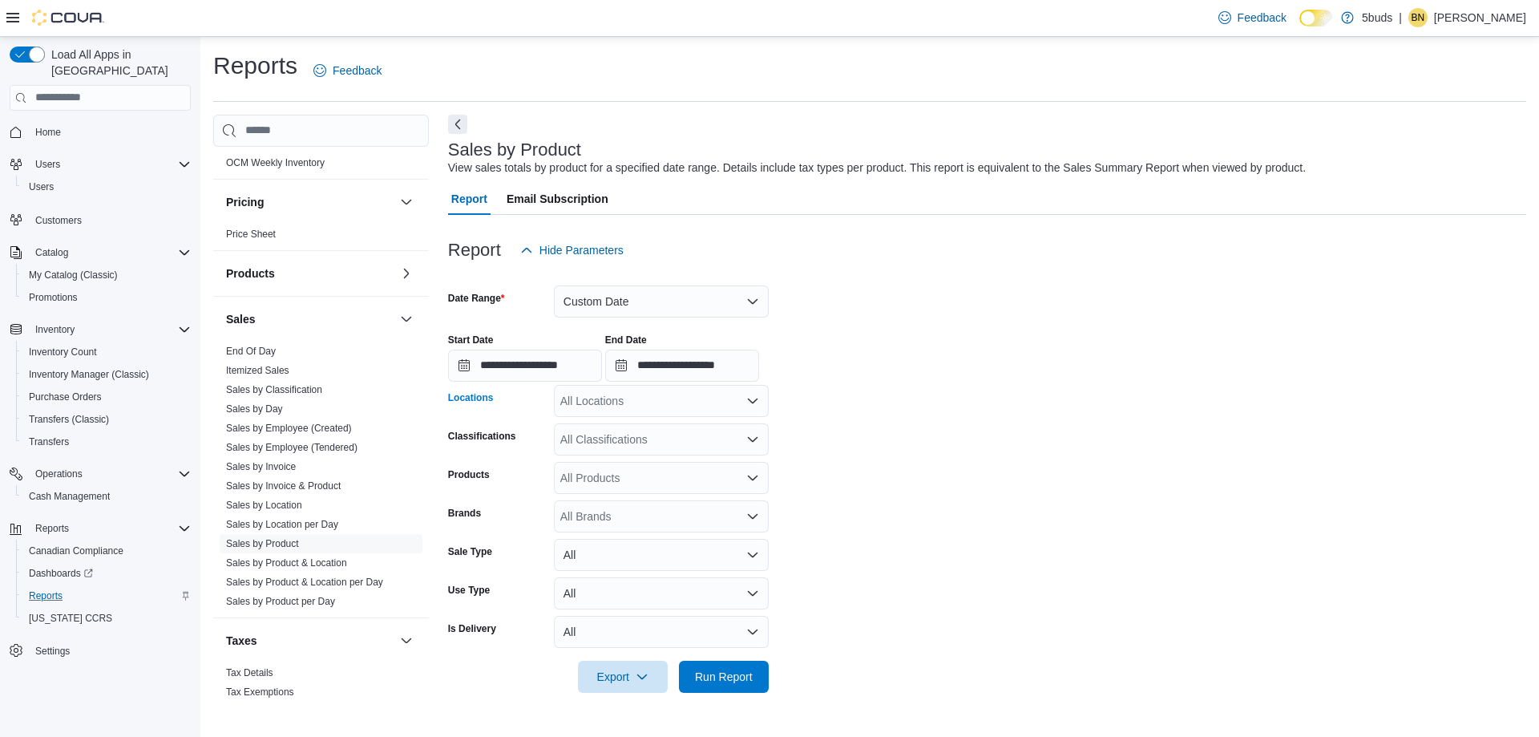
click at [750, 398] on icon "Open list of options" at bounding box center [752, 400] width 13 height 13
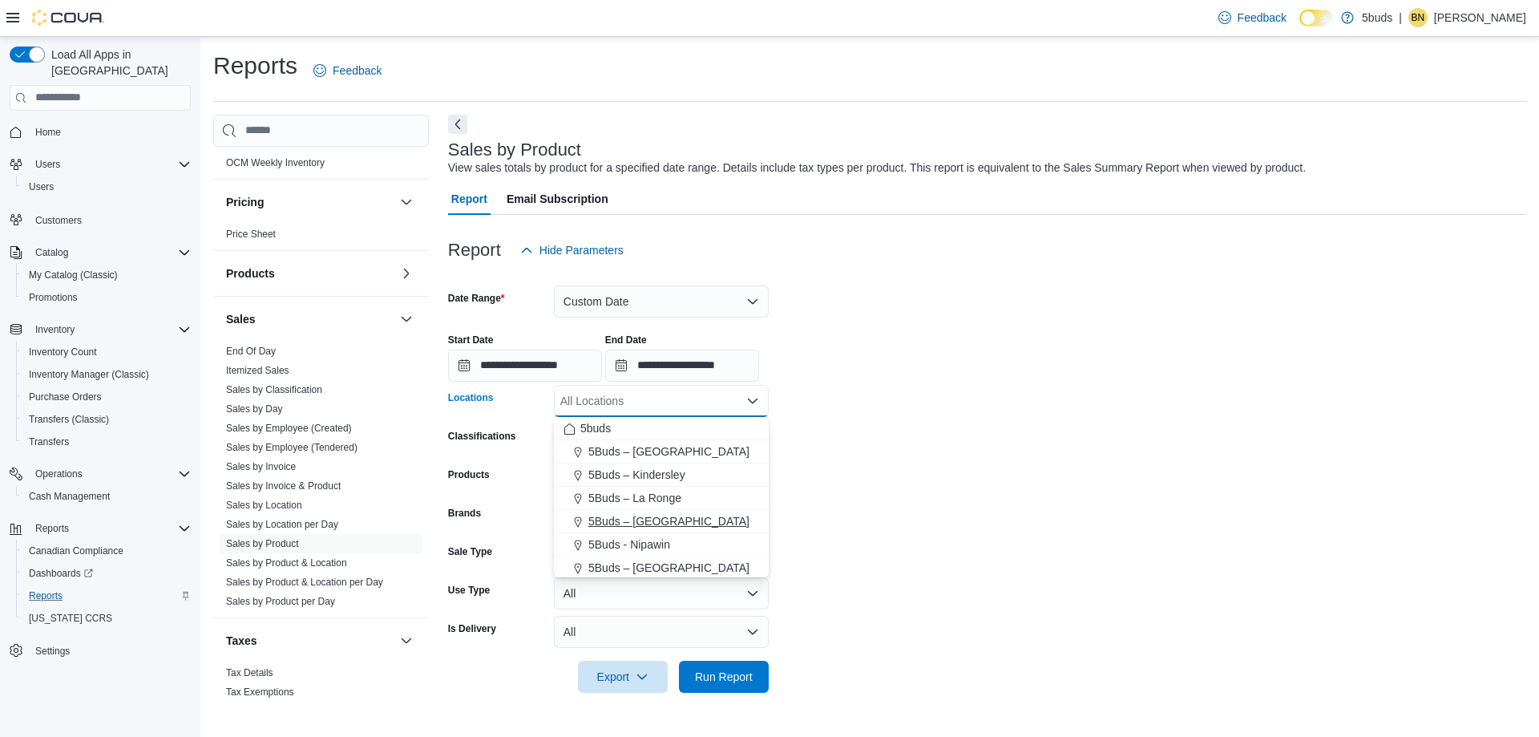
click at [687, 511] on button "5Buds – [GEOGRAPHIC_DATA]" at bounding box center [661, 521] width 215 height 23
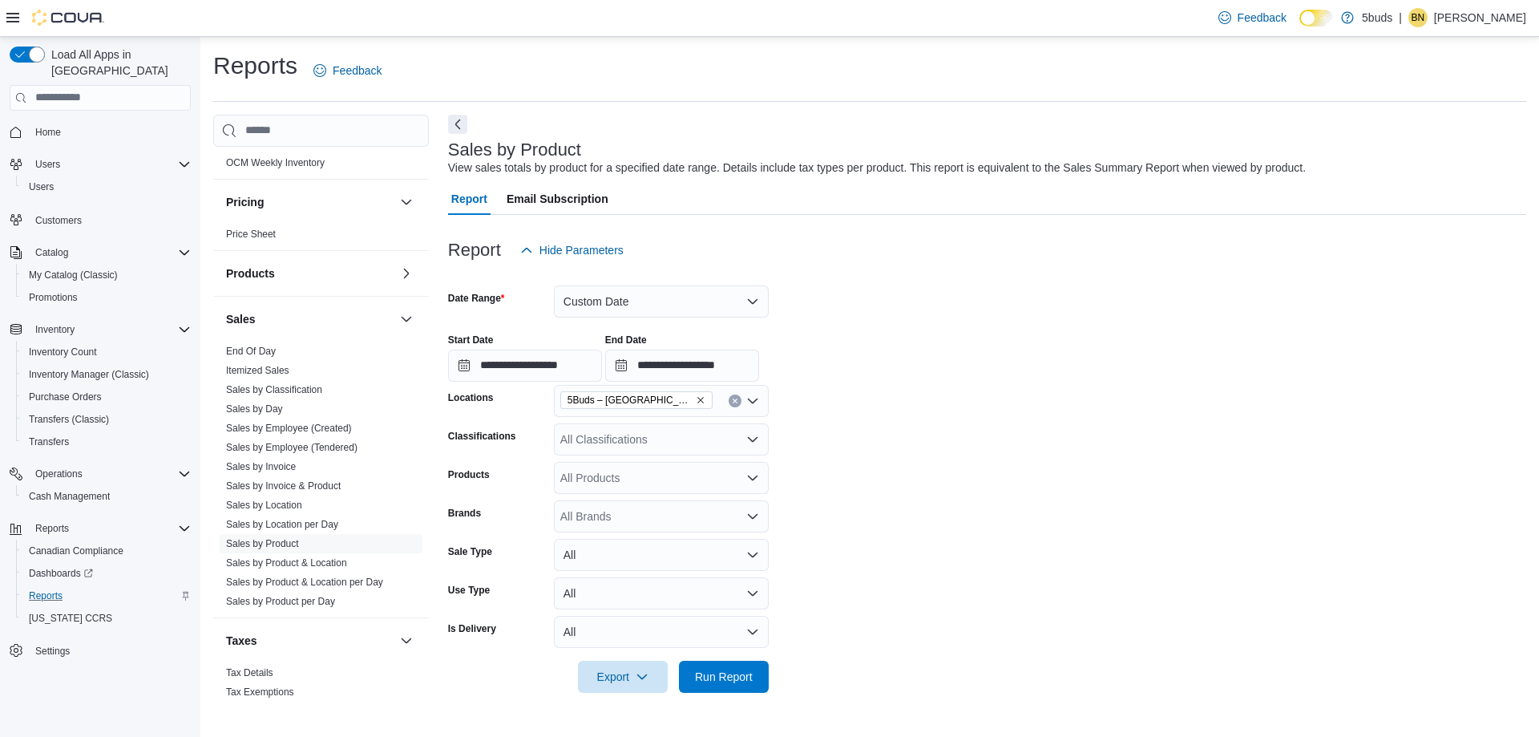
click at [1049, 552] on form "**********" at bounding box center [987, 479] width 1078 height 426
click at [734, 677] on span "Run Report" at bounding box center [724, 676] width 58 height 16
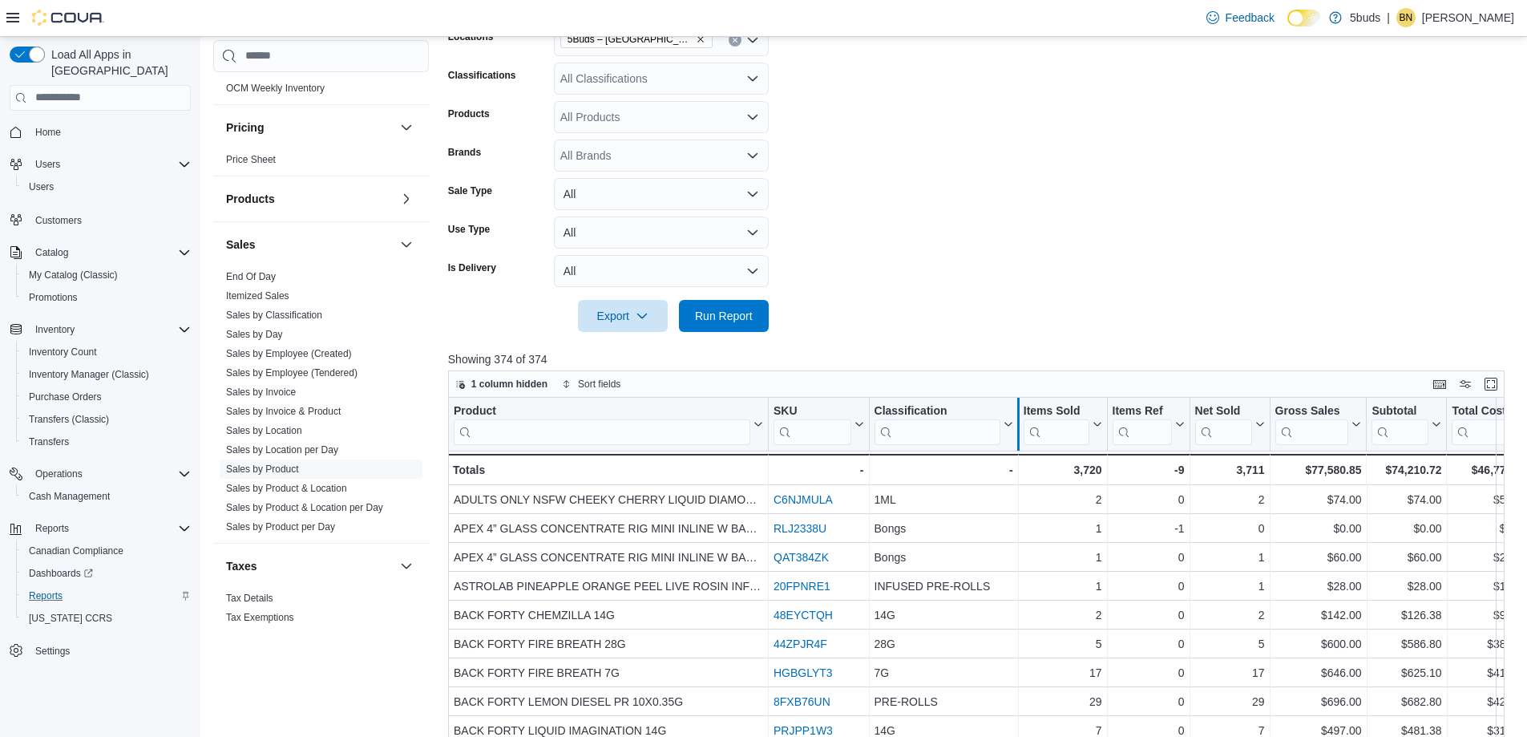
scroll to position [401, 0]
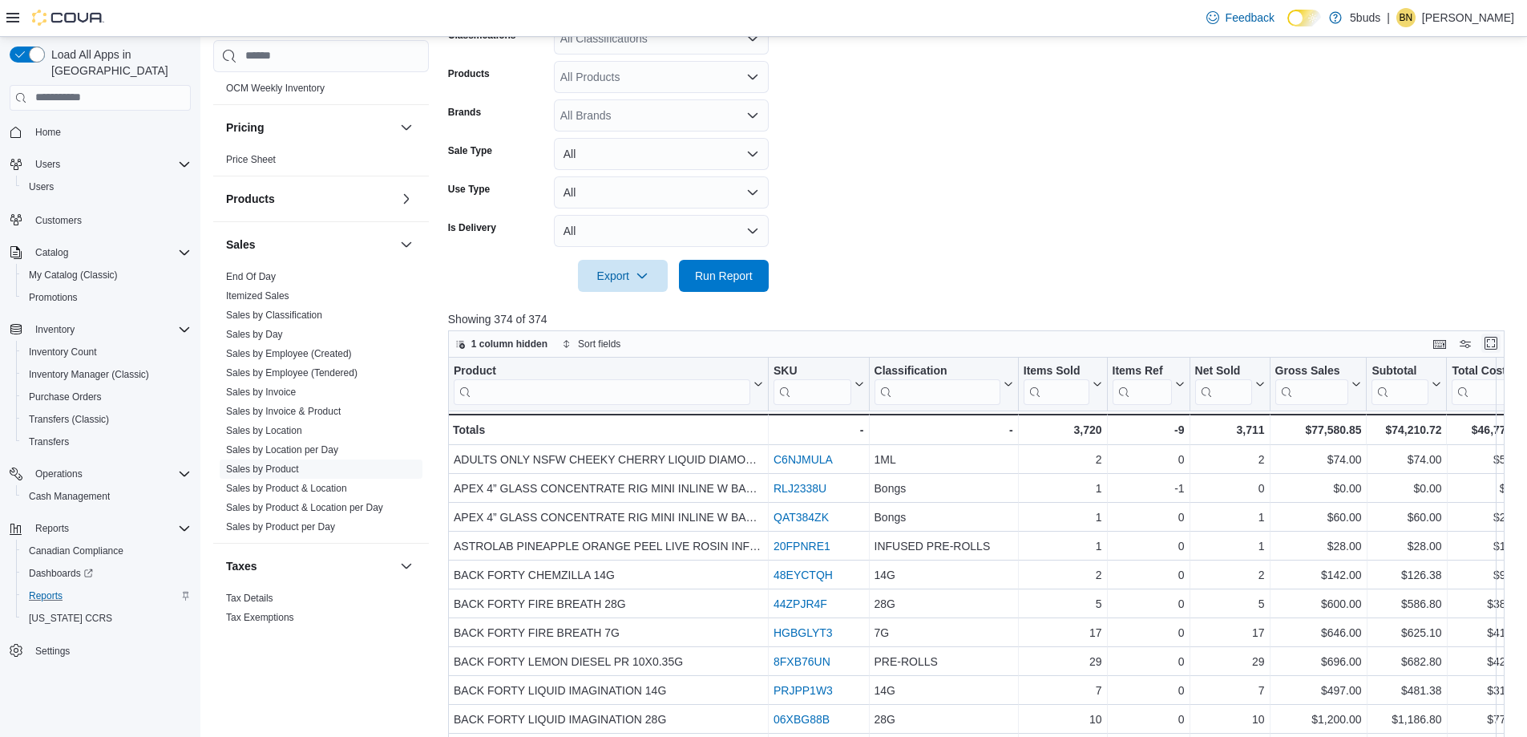
click at [1501, 343] on button "Enter fullscreen" at bounding box center [1490, 342] width 19 height 19
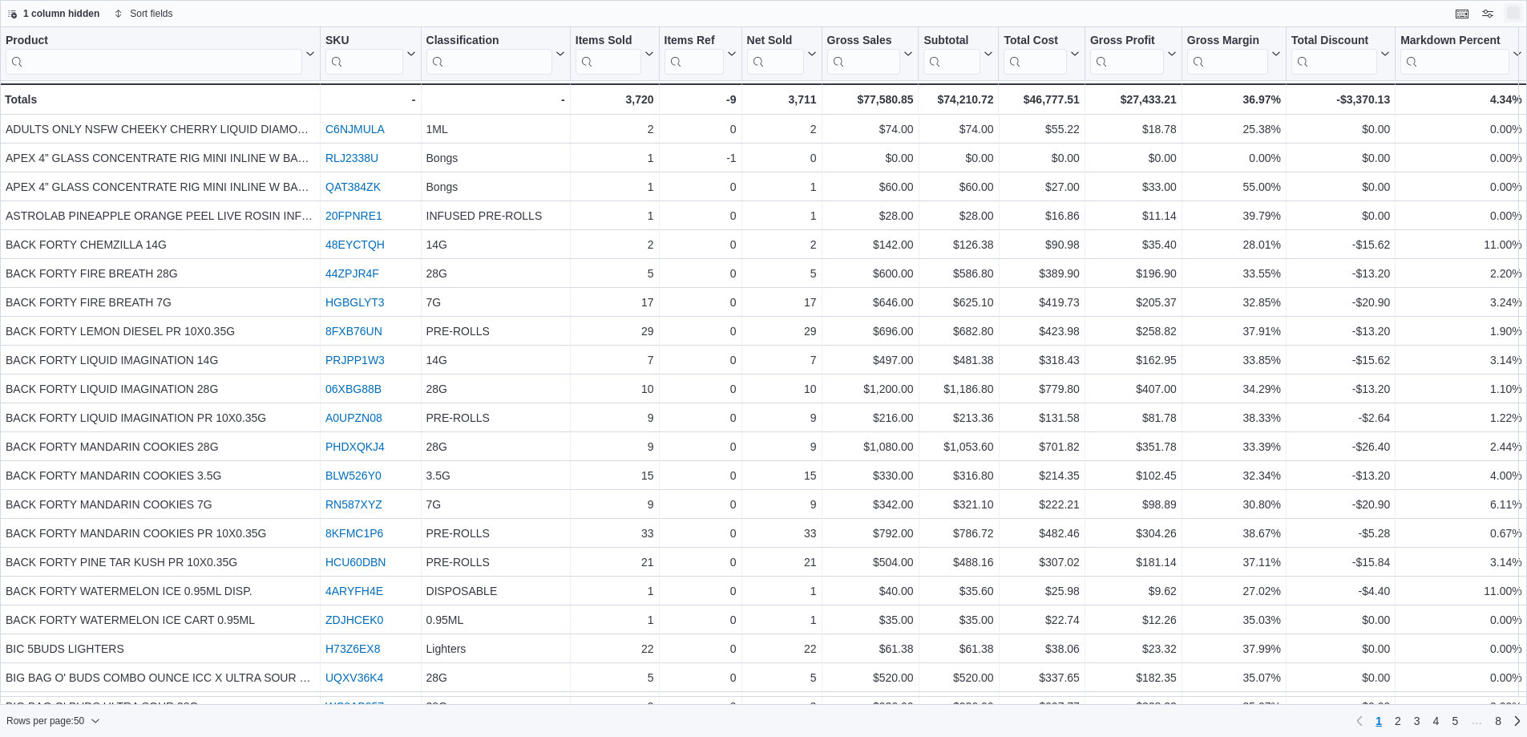
scroll to position [0, 0]
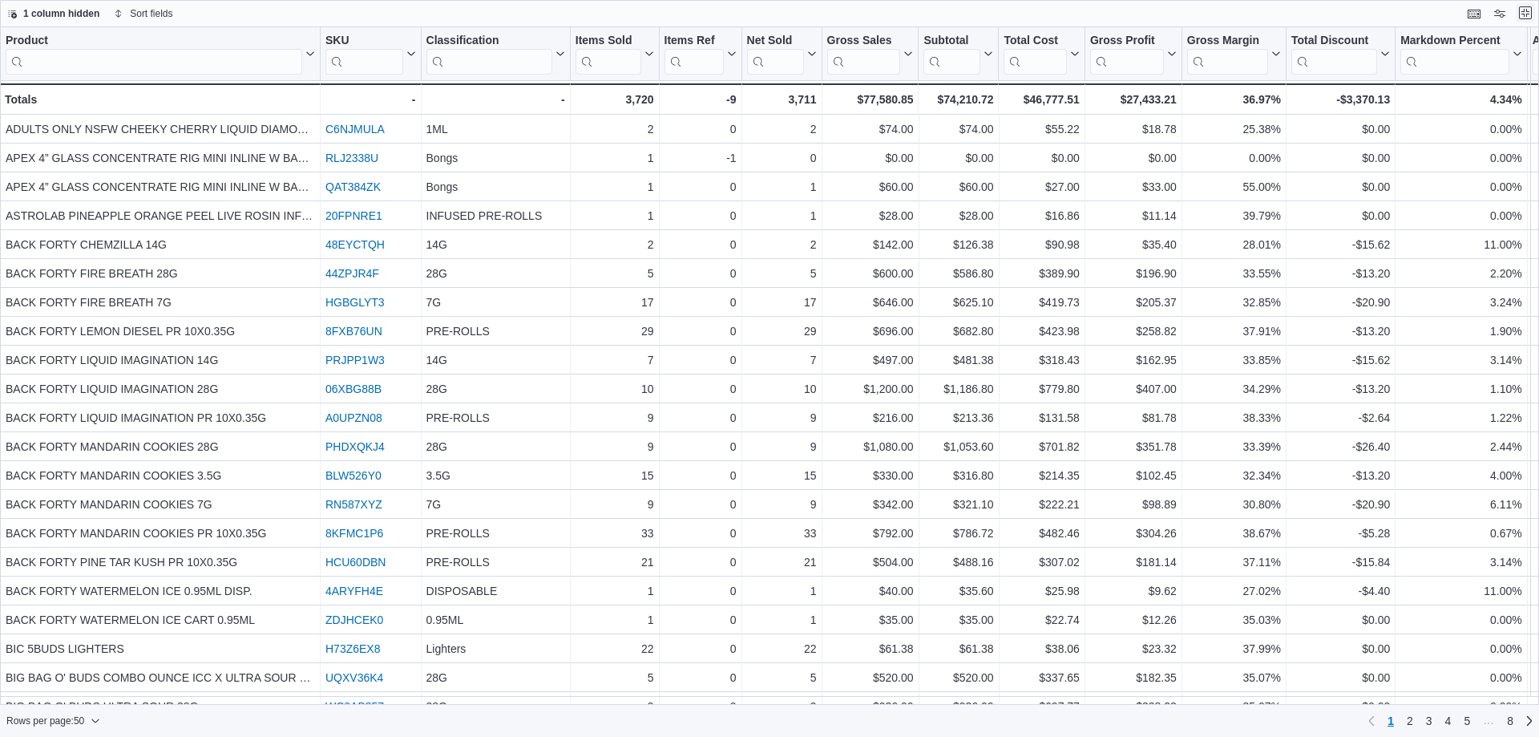
click at [1523, 11] on button "Exit fullscreen" at bounding box center [1525, 12] width 19 height 19
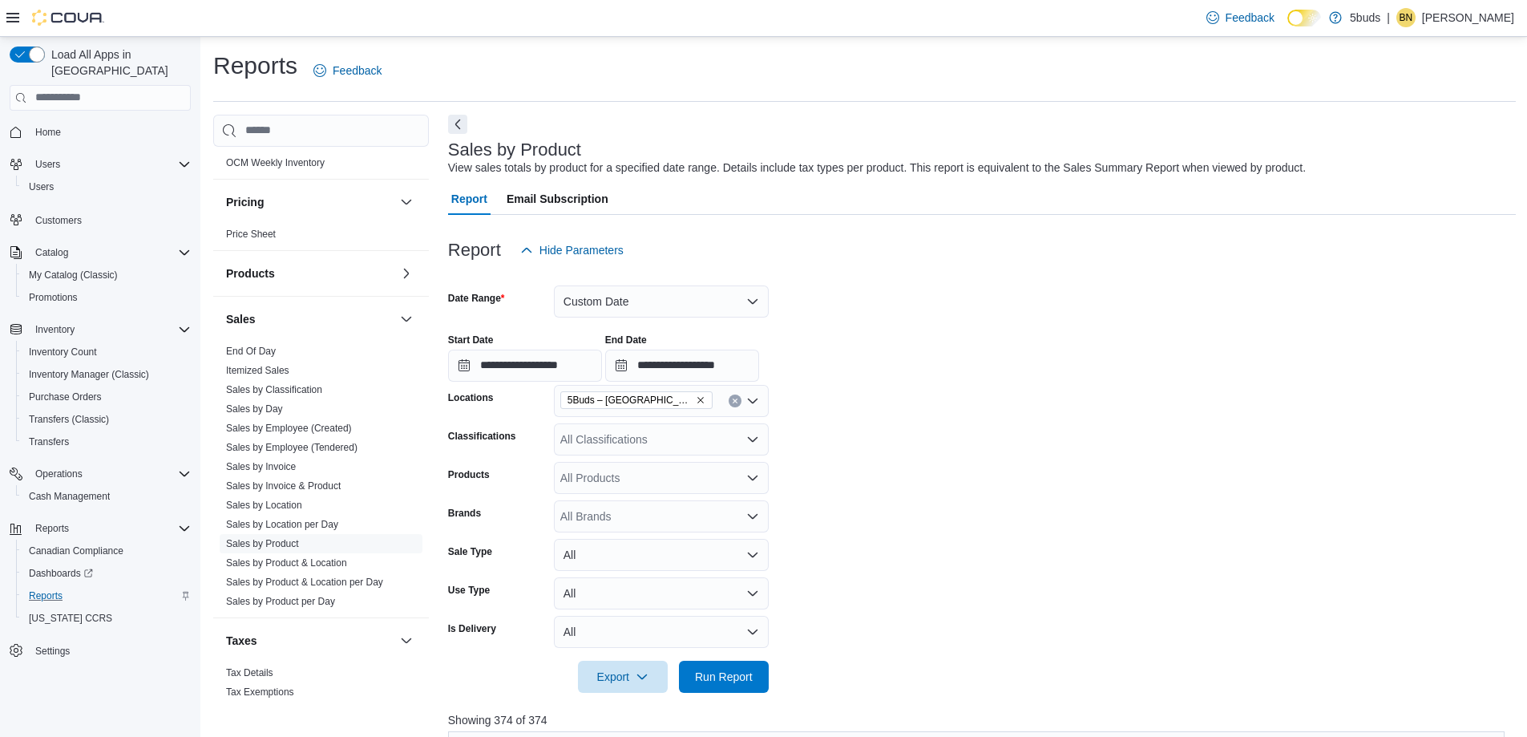
click at [717, 439] on div "All Classifications" at bounding box center [661, 439] width 215 height 32
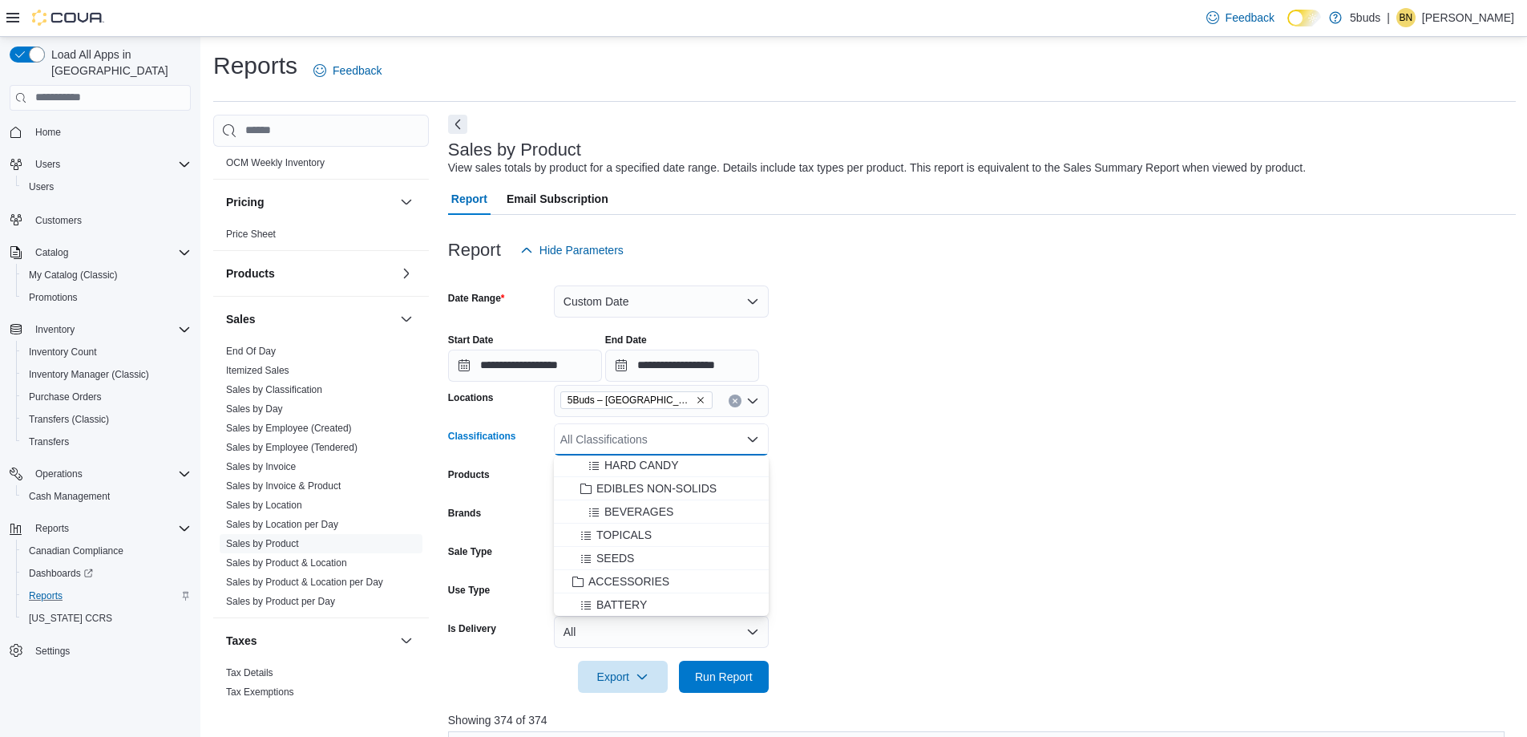
scroll to position [721, 0]
click at [612, 555] on span "ACCESSORIES" at bounding box center [628, 559] width 81 height 16
click at [1307, 485] on form "**********" at bounding box center [982, 479] width 1068 height 426
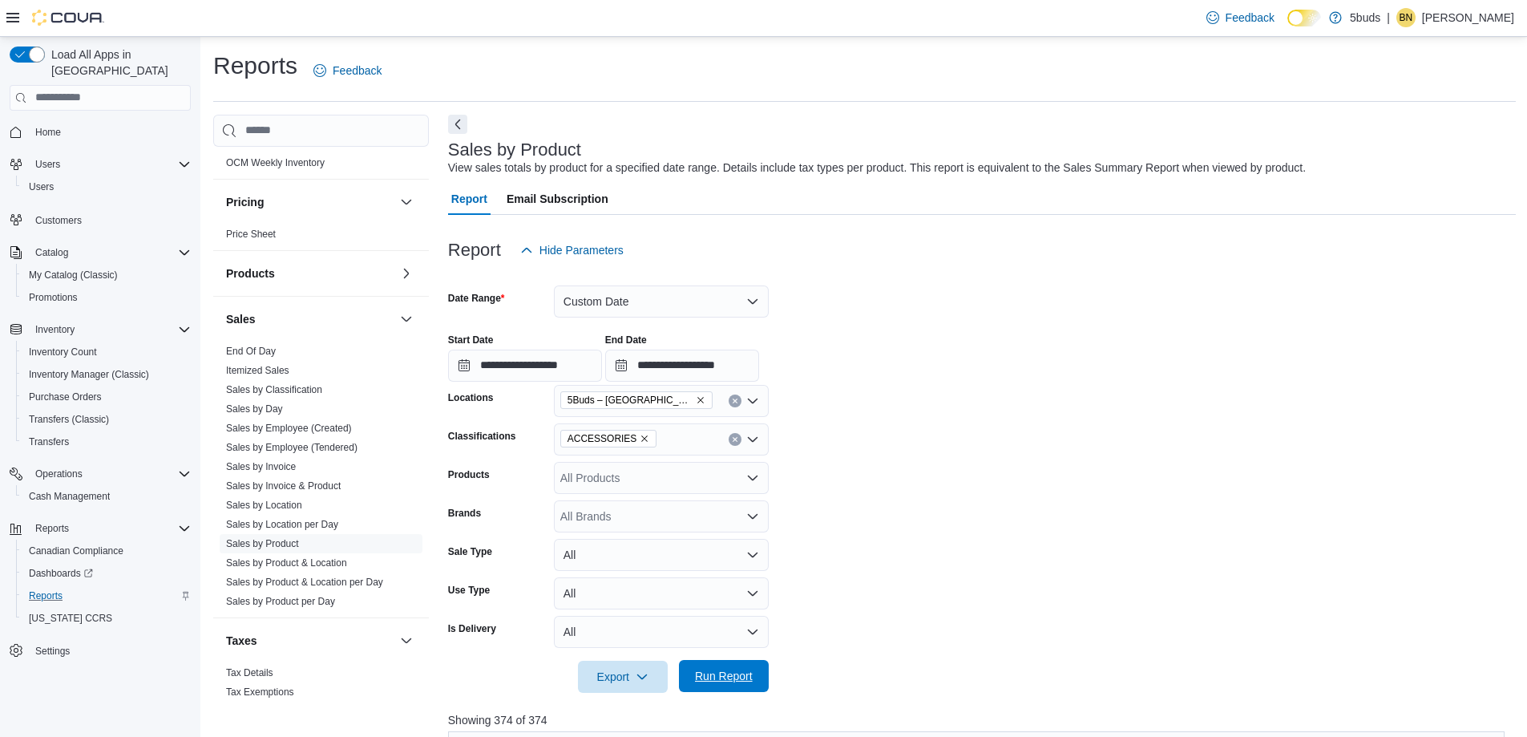
click at [725, 667] on span "Run Report" at bounding box center [724, 676] width 71 height 32
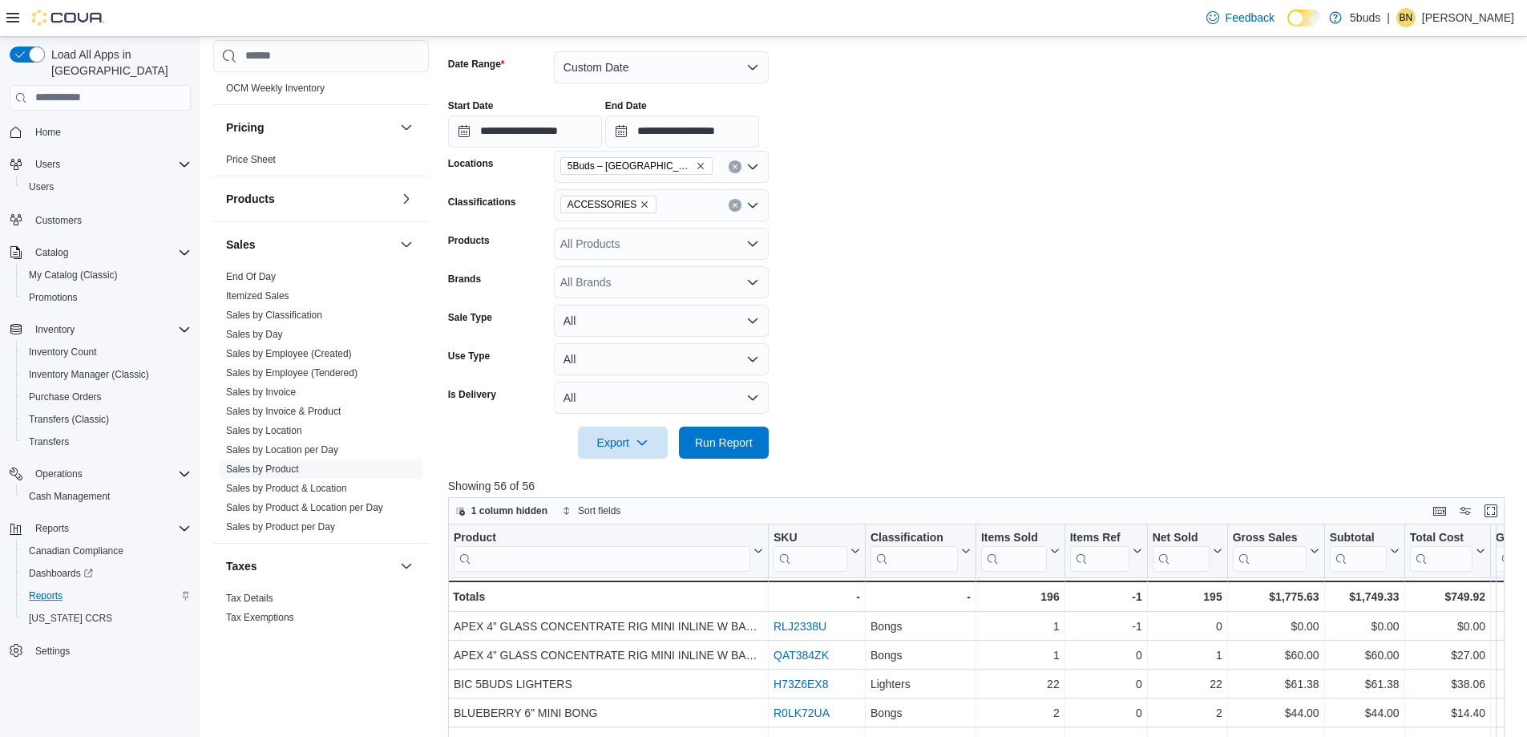
scroll to position [240, 0]
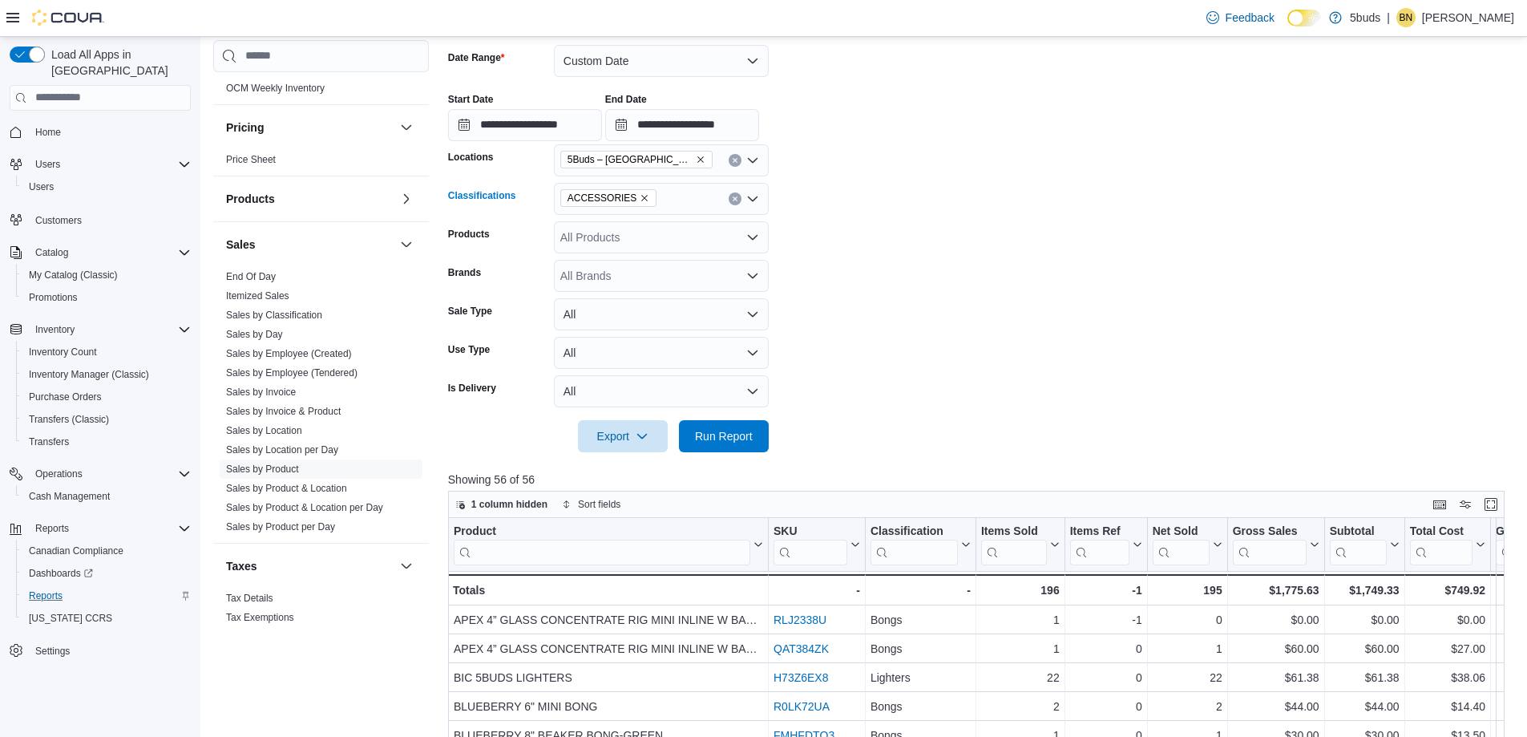
click at [640, 195] on icon "Remove ACCESSORIES from selection in this group" at bounding box center [645, 198] width 10 height 10
click at [683, 270] on span "DRIED CANNABIS" at bounding box center [643, 273] width 95 height 16
click at [745, 430] on span "Run Report" at bounding box center [724, 435] width 58 height 16
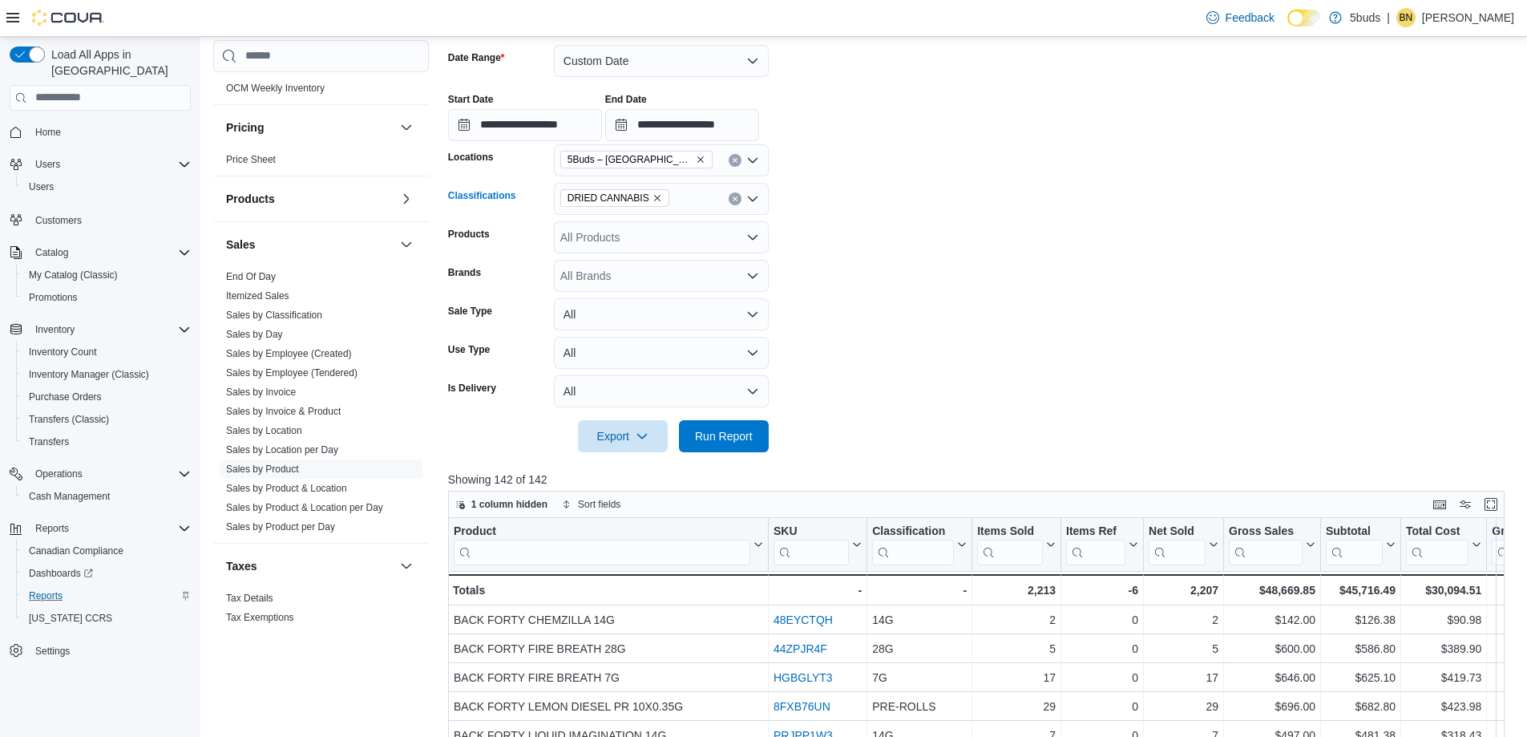
click at [656, 197] on icon "Remove DRIED CANNABIS from selection in this group" at bounding box center [658, 198] width 10 height 10
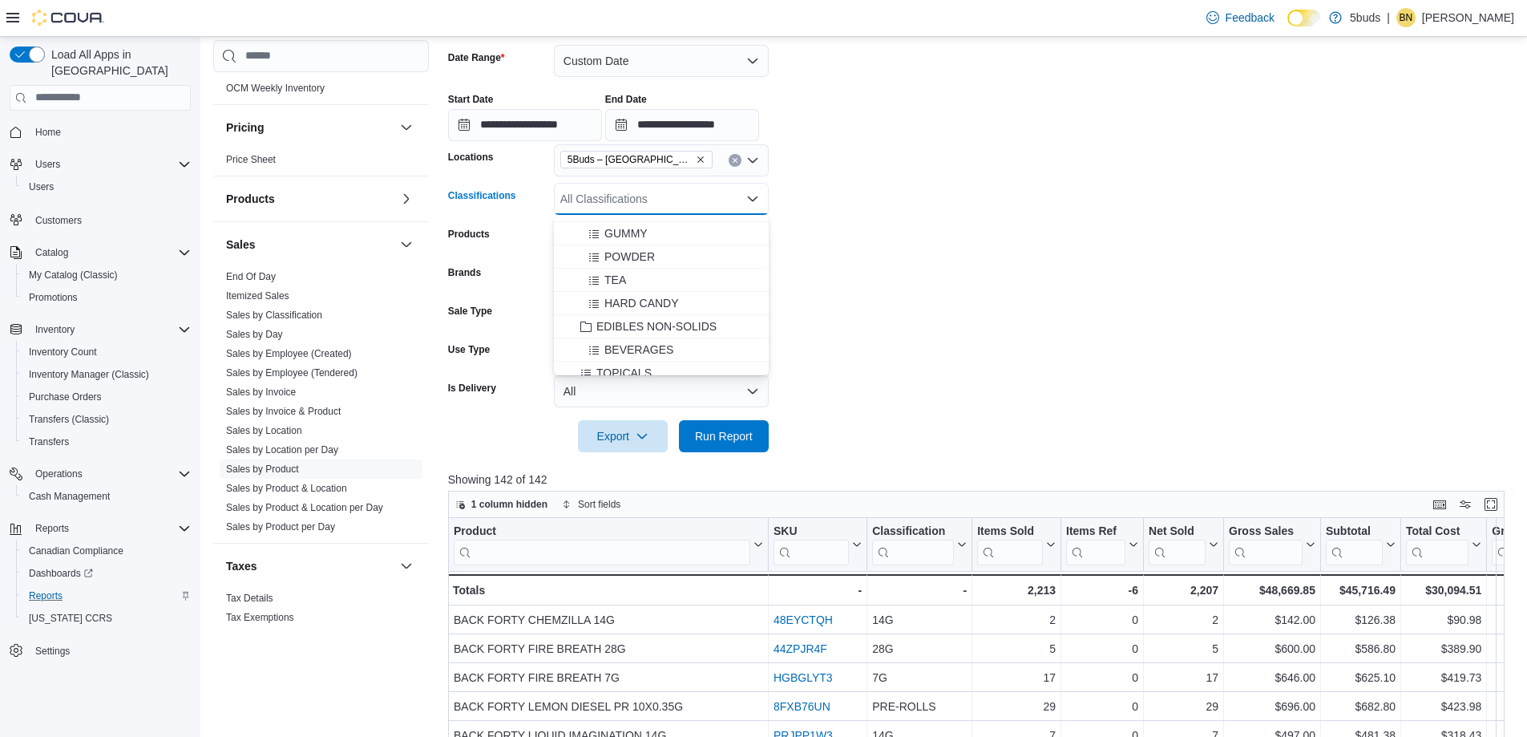
scroll to position [641, 0]
click at [656, 305] on span "EDIBLES NON-SOLIDS" at bounding box center [656, 305] width 120 height 16
click at [938, 301] on form "**********" at bounding box center [982, 239] width 1068 height 426
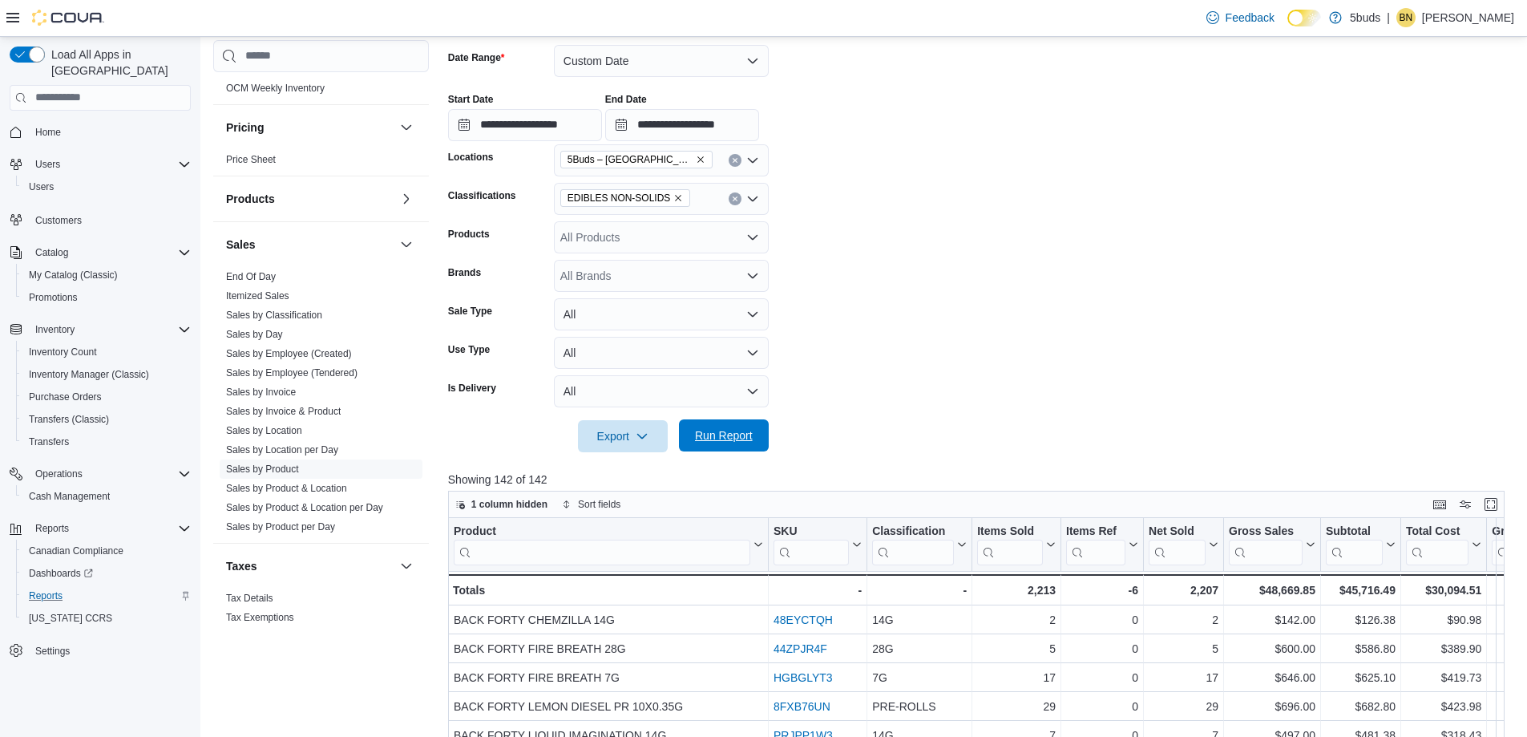
click at [719, 430] on span "Run Report" at bounding box center [724, 435] width 58 height 16
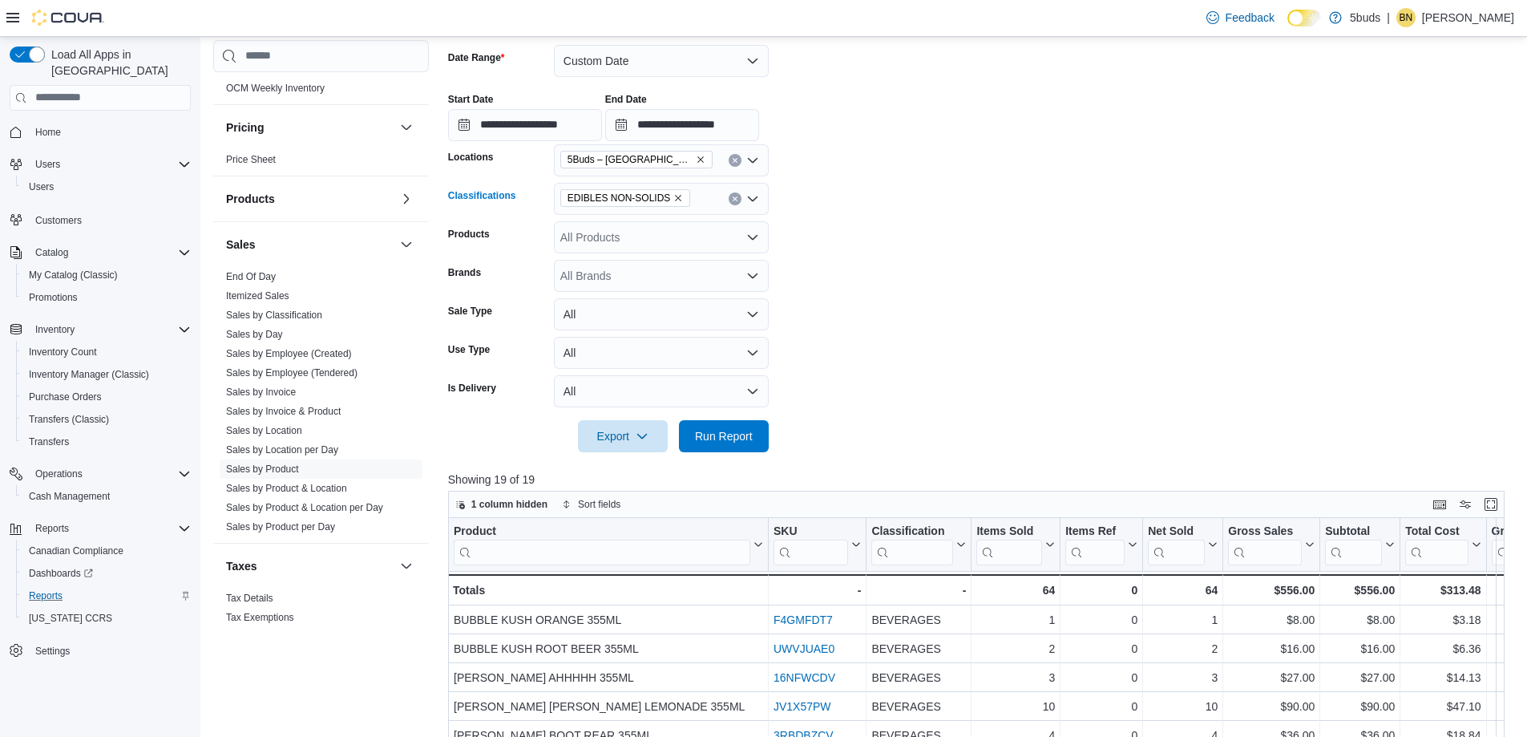
click at [676, 200] on icon "Remove EDIBLES NON-SOLIDS from selection in this group" at bounding box center [679, 198] width 6 height 6
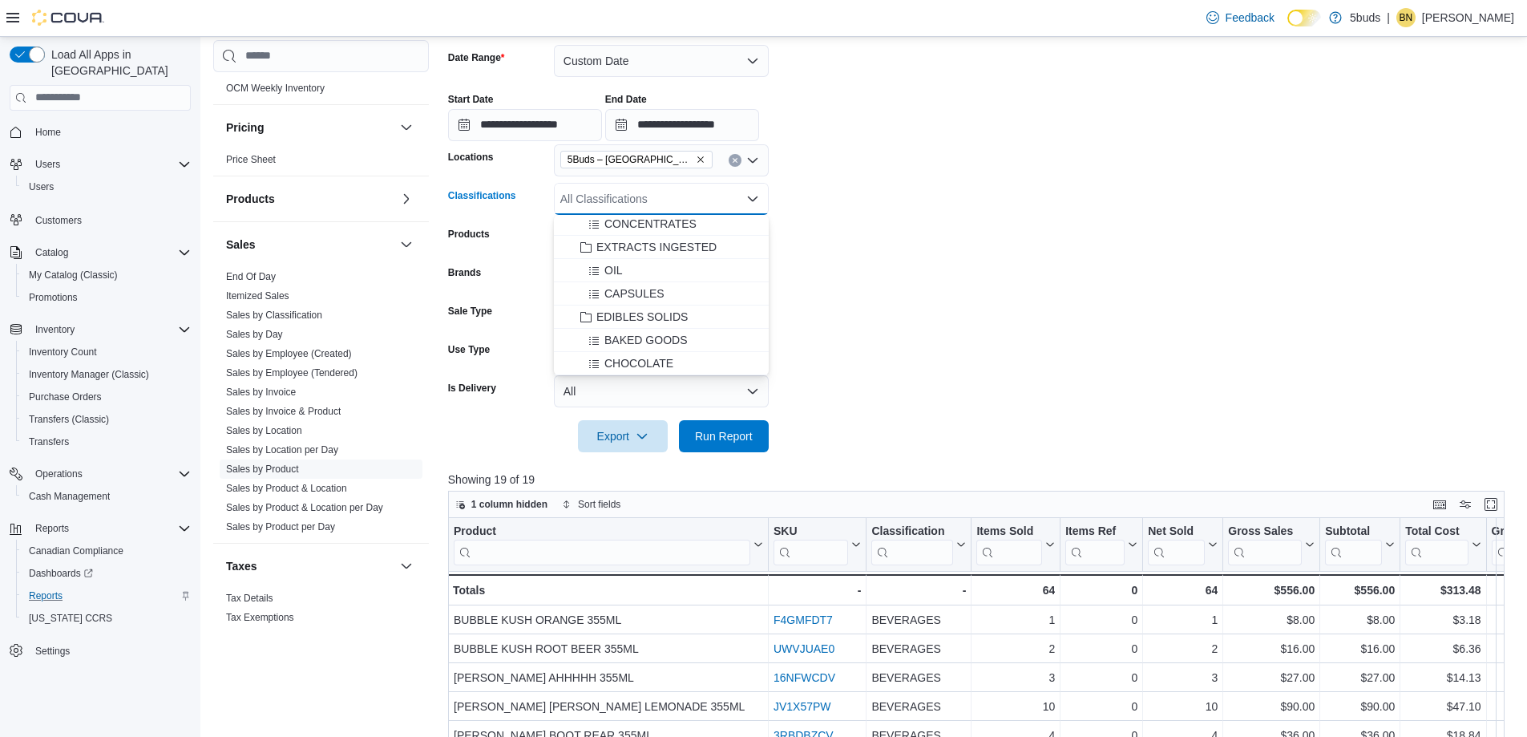
scroll to position [481, 0]
click at [670, 303] on span "EDIBLES SOLIDS" at bounding box center [641, 303] width 91 height 16
click at [972, 321] on form "**********" at bounding box center [982, 239] width 1068 height 426
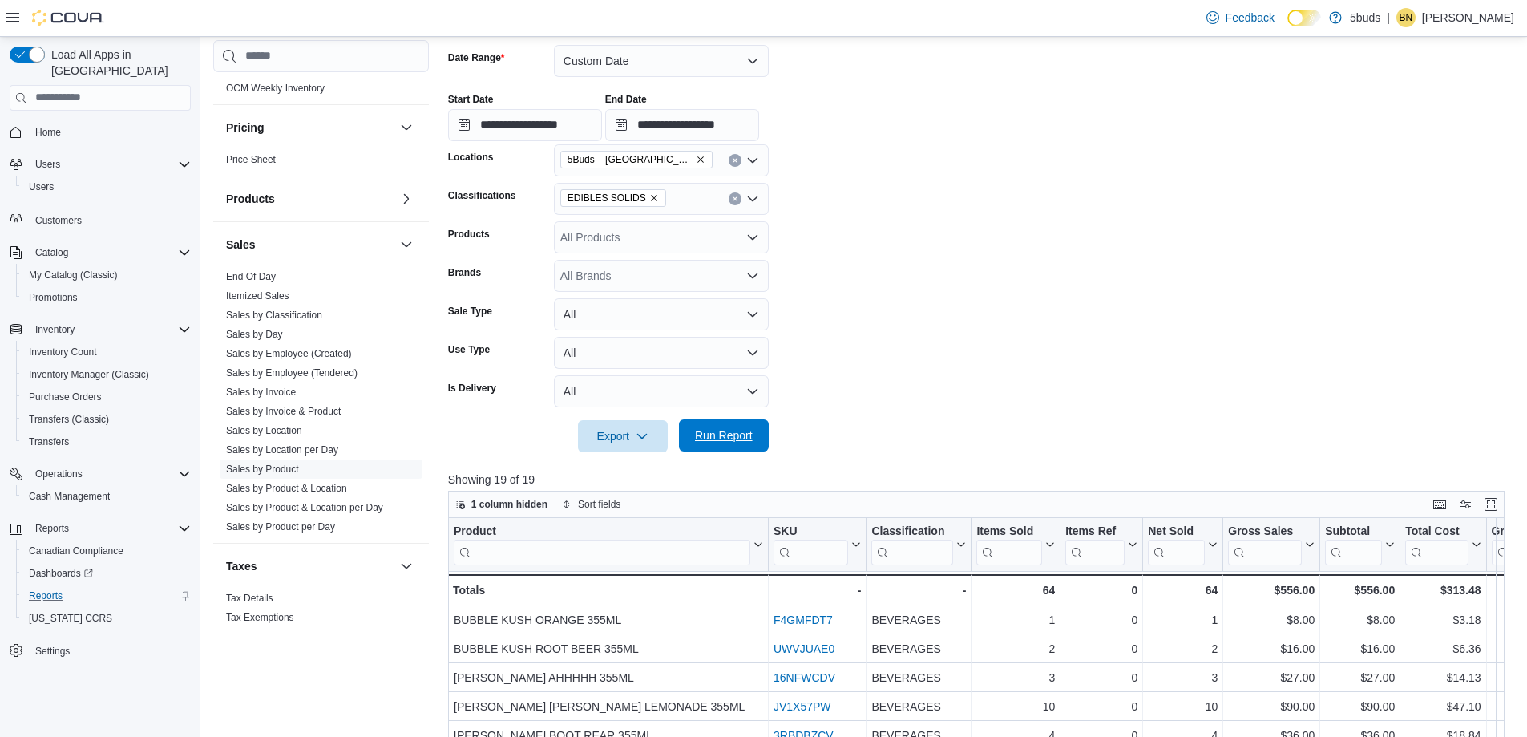
click at [725, 435] on span "Run Report" at bounding box center [724, 435] width 58 height 16
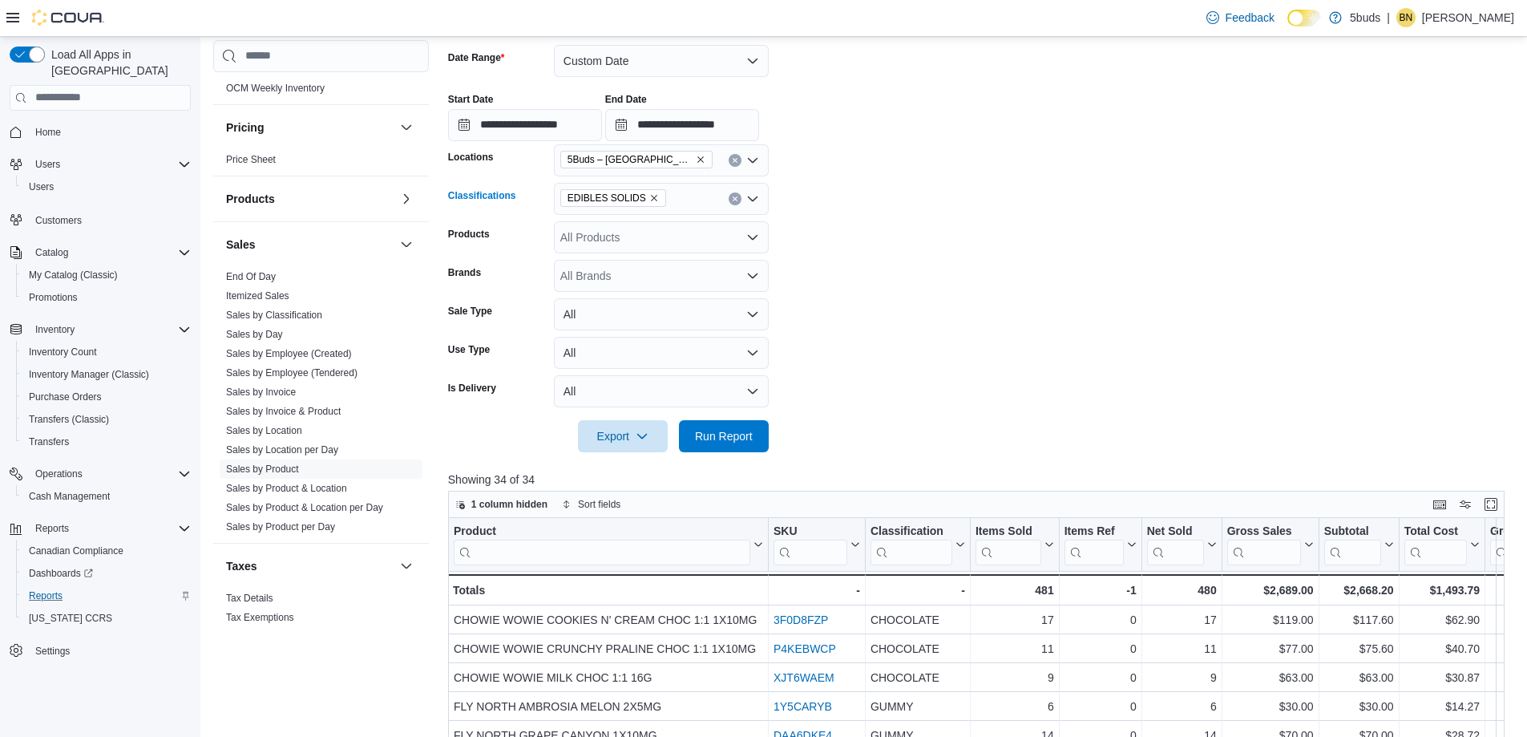
click at [651, 199] on icon "Remove EDIBLES SOLIDS from selection in this group" at bounding box center [654, 198] width 6 height 6
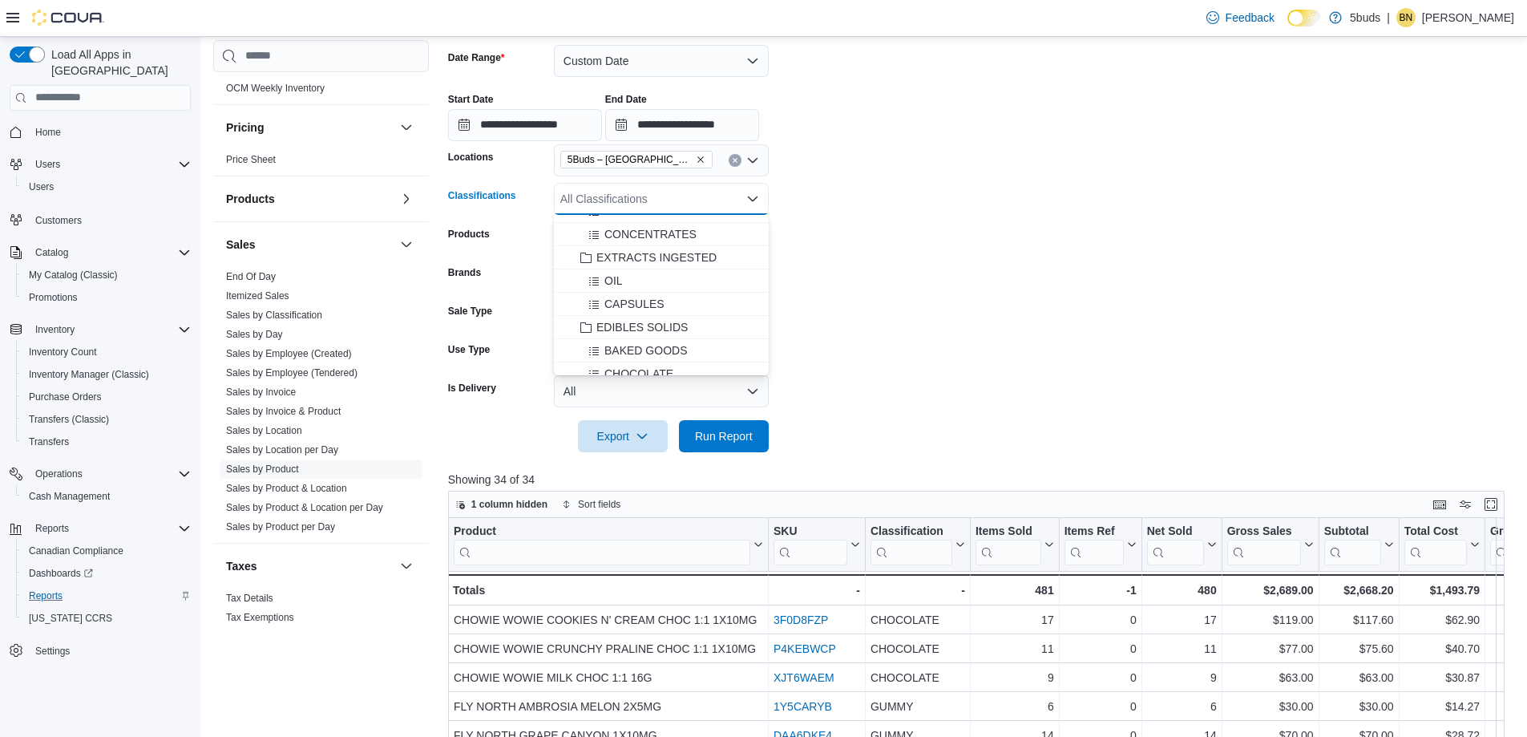
scroll to position [481, 0]
click at [666, 232] on span "EXTRACTS INGESTED" at bounding box center [656, 233] width 120 height 16
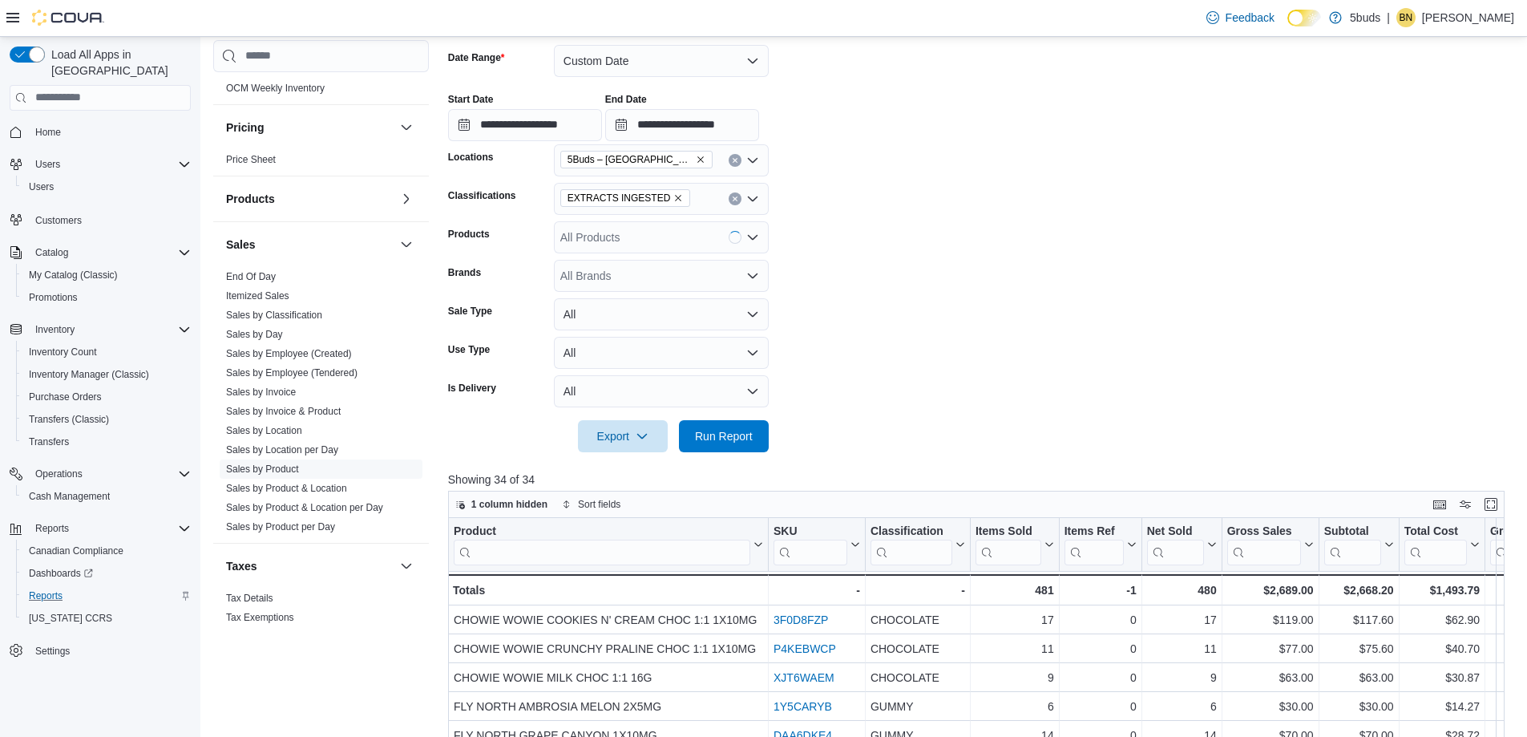
click at [1111, 289] on form "**********" at bounding box center [982, 239] width 1068 height 426
click at [725, 431] on span "Run Report" at bounding box center [724, 435] width 58 height 16
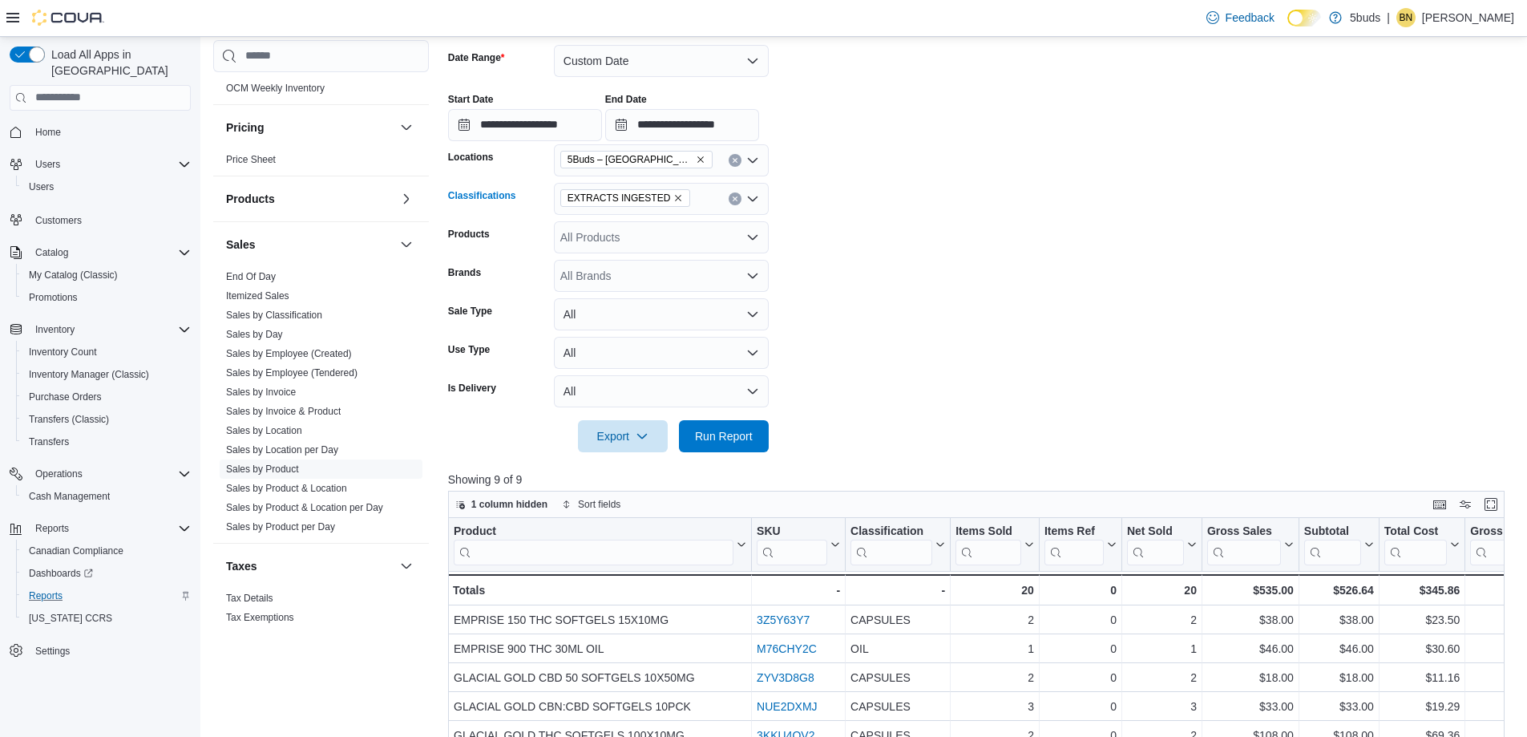
click at [673, 196] on span "EXTRACTS INGESTED" at bounding box center [625, 198] width 131 height 18
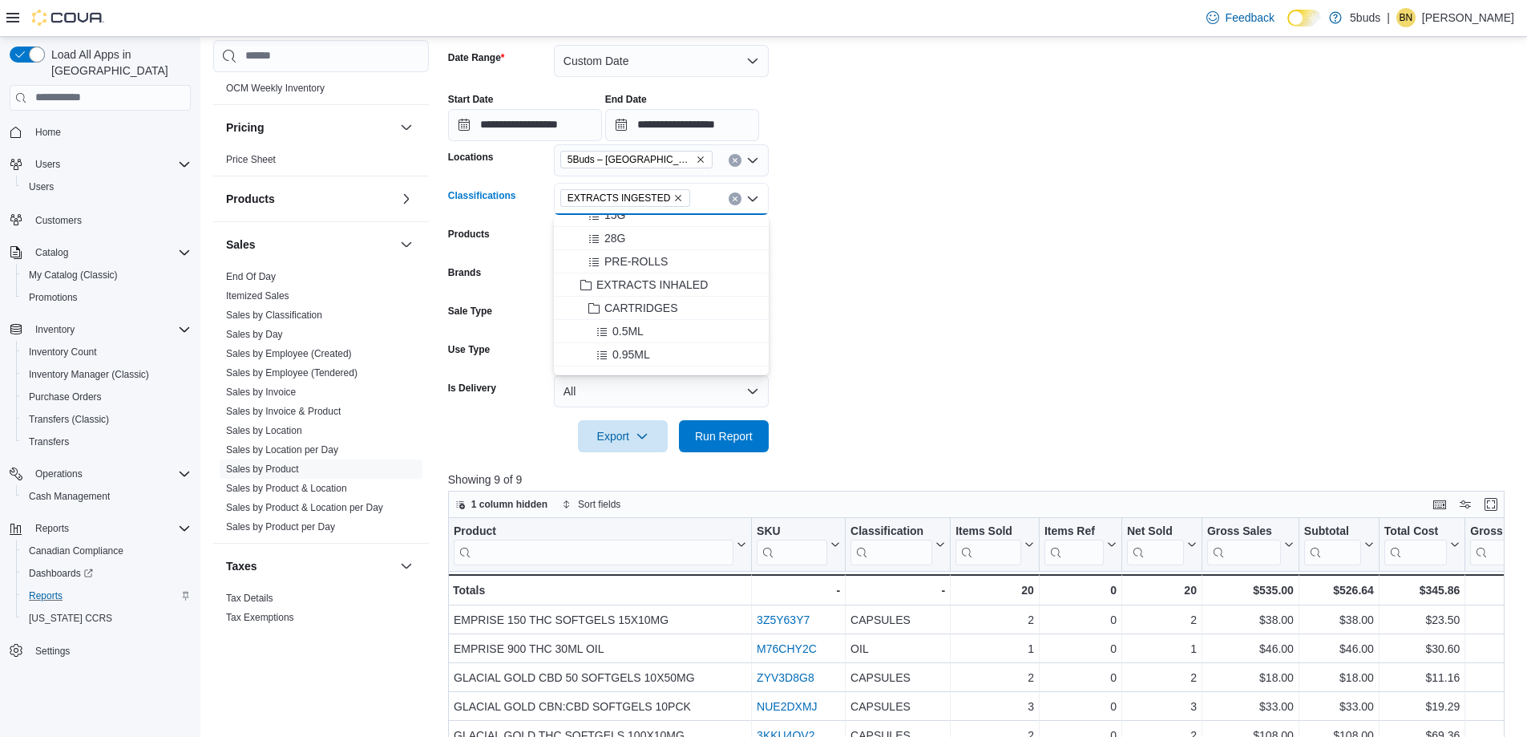
scroll to position [160, 0]
click at [670, 312] on button "EXTRACTS INHALED" at bounding box center [661, 321] width 215 height 23
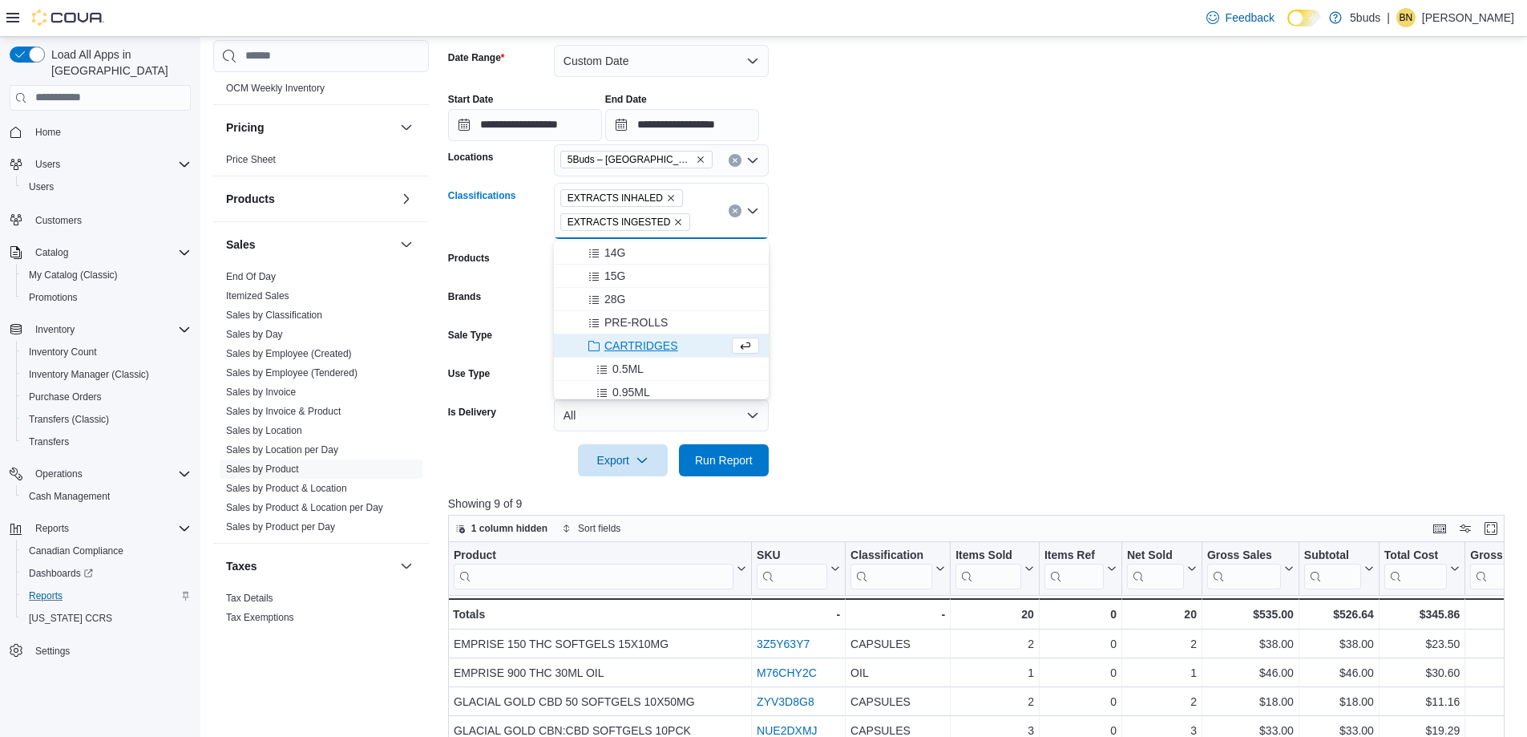
click at [673, 221] on icon "Remove EXTRACTS INGESTED from selection in this group" at bounding box center [678, 222] width 10 height 10
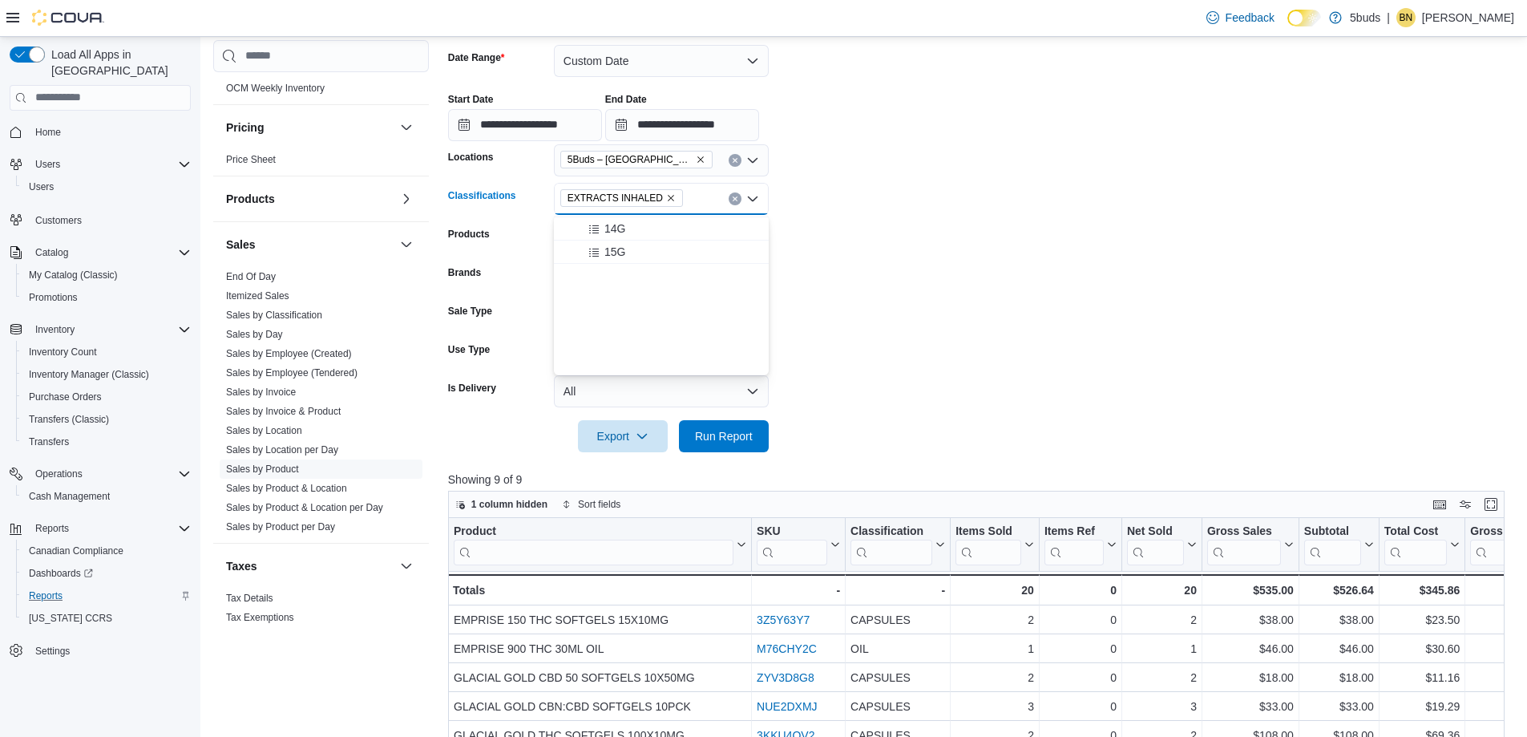
scroll to position [0, 0]
click at [728, 431] on span "Run Report" at bounding box center [724, 435] width 58 height 16
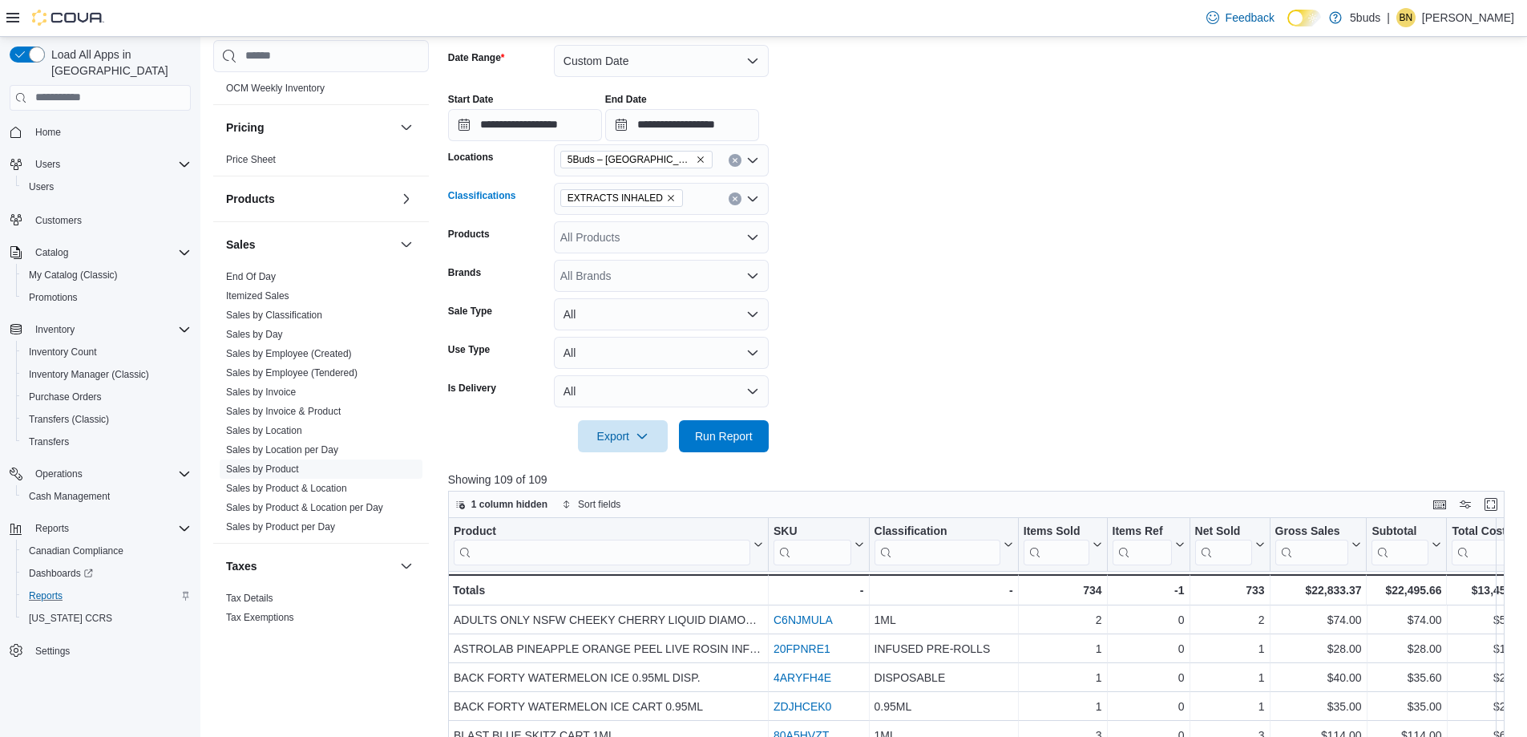
click at [668, 197] on icon "Remove EXTRACTS INHALED from selection in this group" at bounding box center [671, 198] width 10 height 10
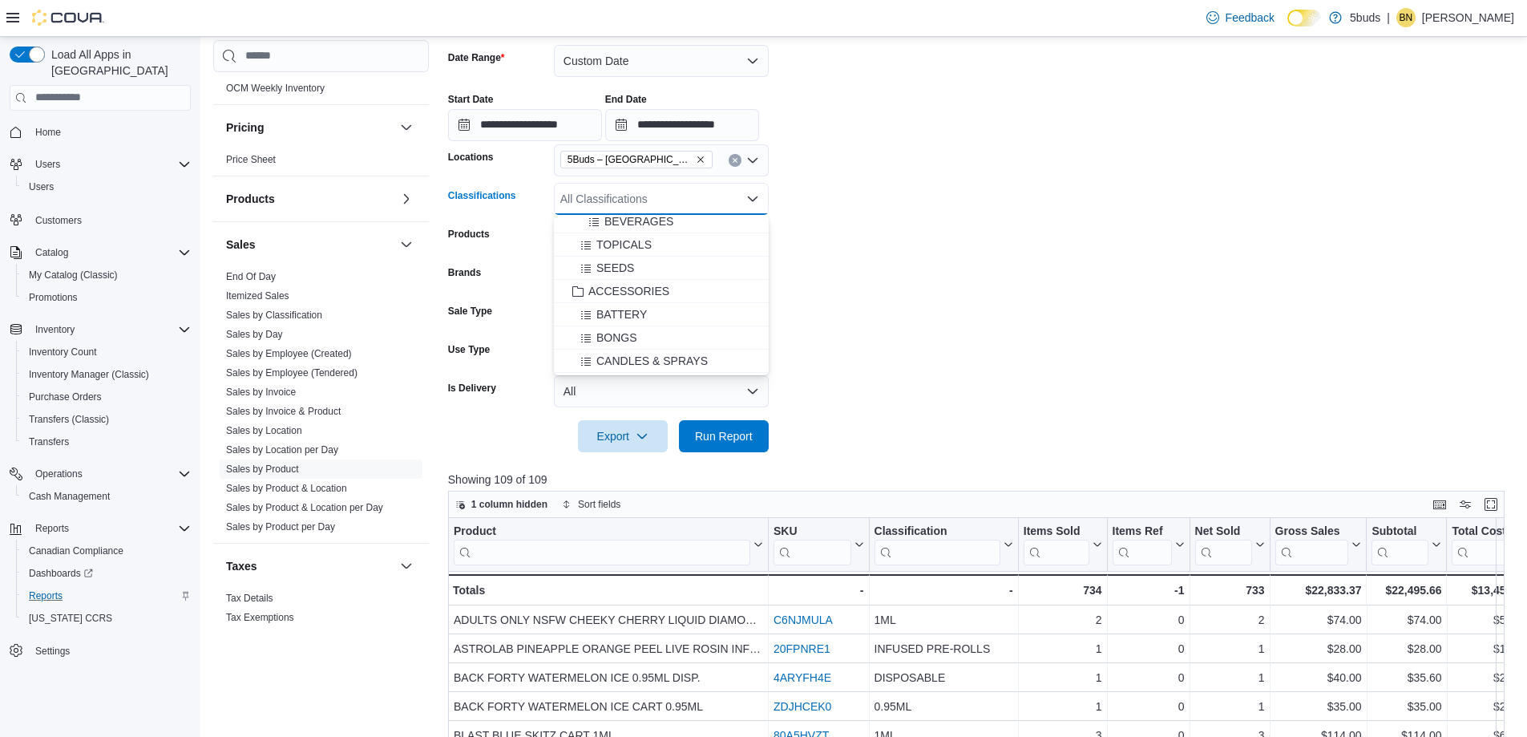
scroll to position [721, 0]
click at [624, 290] on span "SEEDS" at bounding box center [615, 295] width 38 height 16
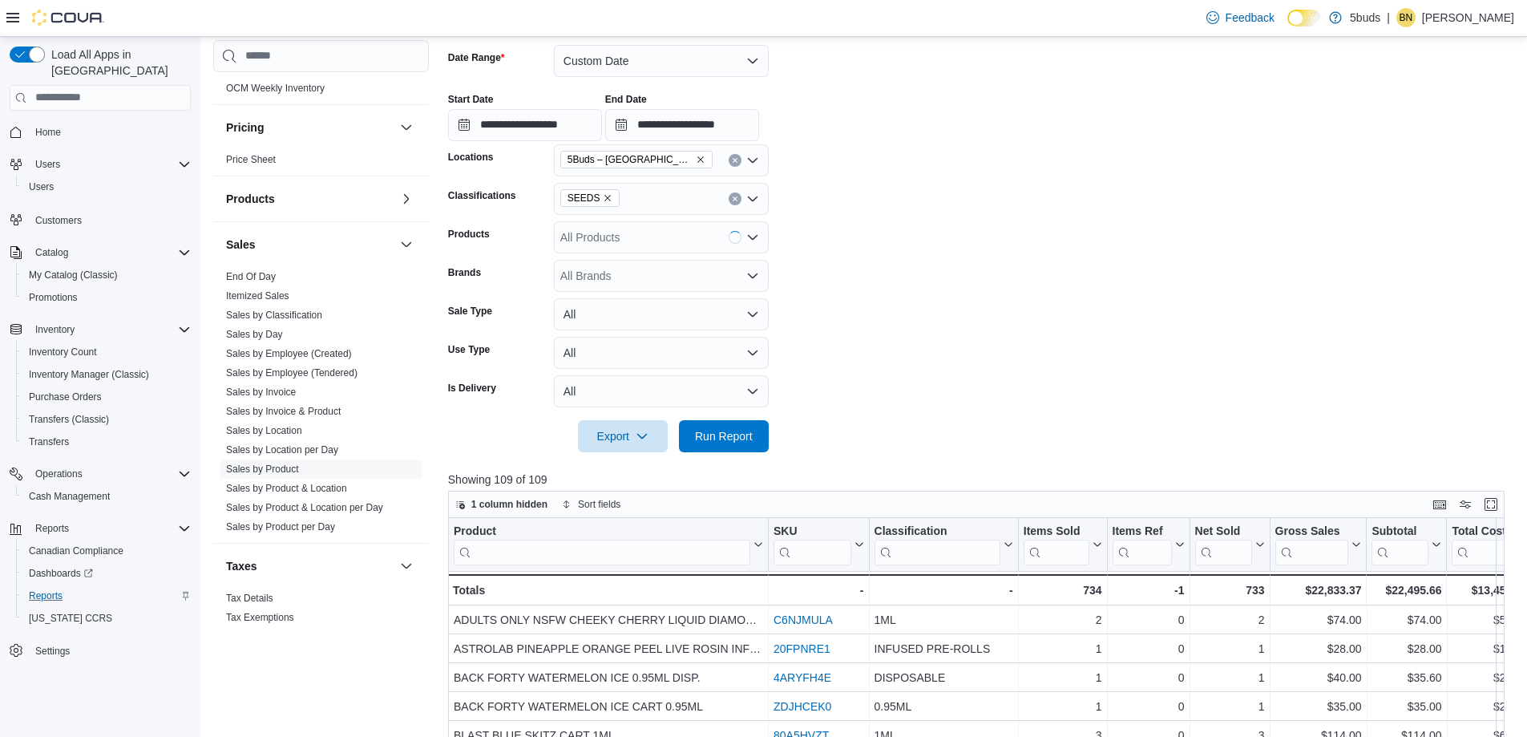
click at [947, 285] on form "**********" at bounding box center [982, 239] width 1068 height 426
click at [749, 436] on span "Run Report" at bounding box center [724, 435] width 58 height 16
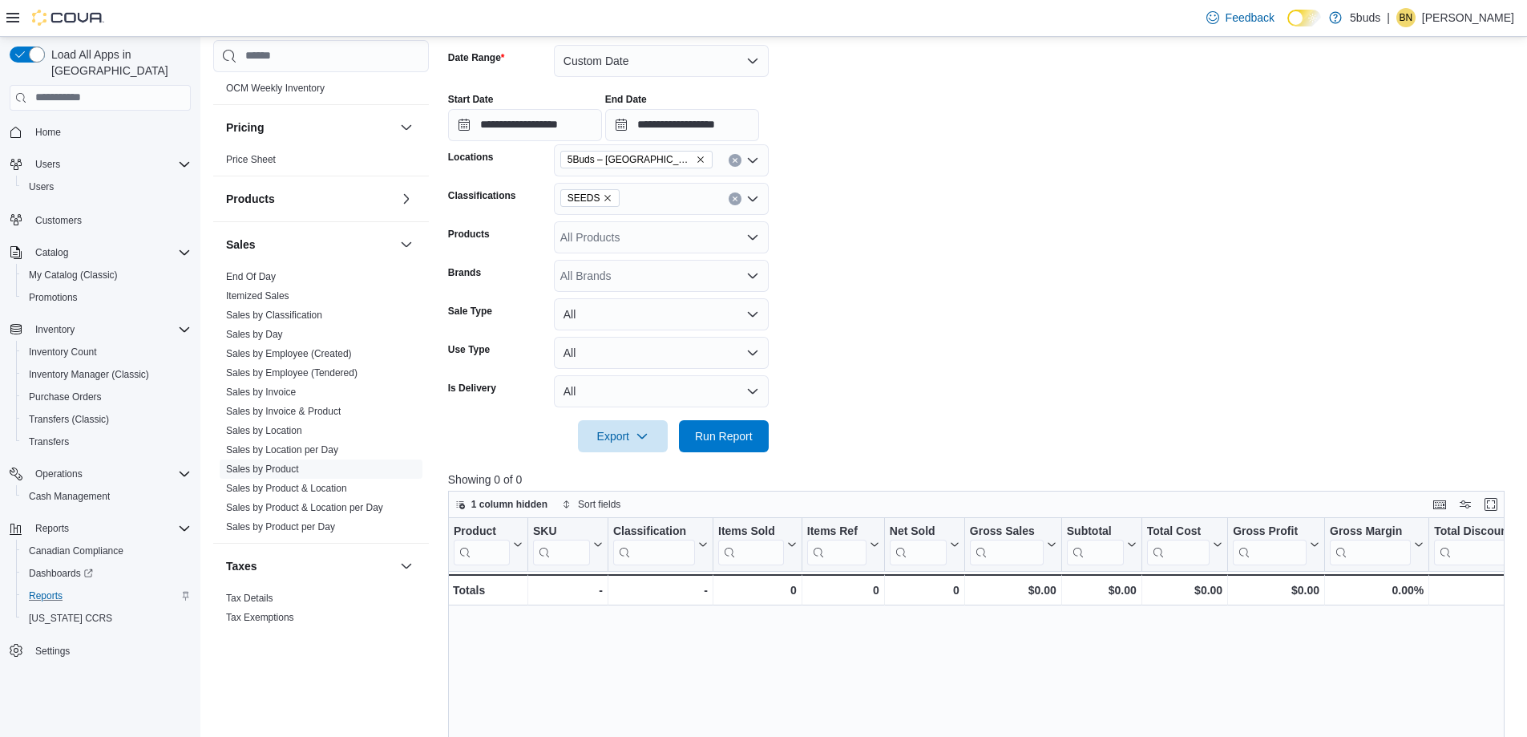
click at [603, 196] on icon "Remove SEEDS from selection in this group" at bounding box center [608, 198] width 10 height 10
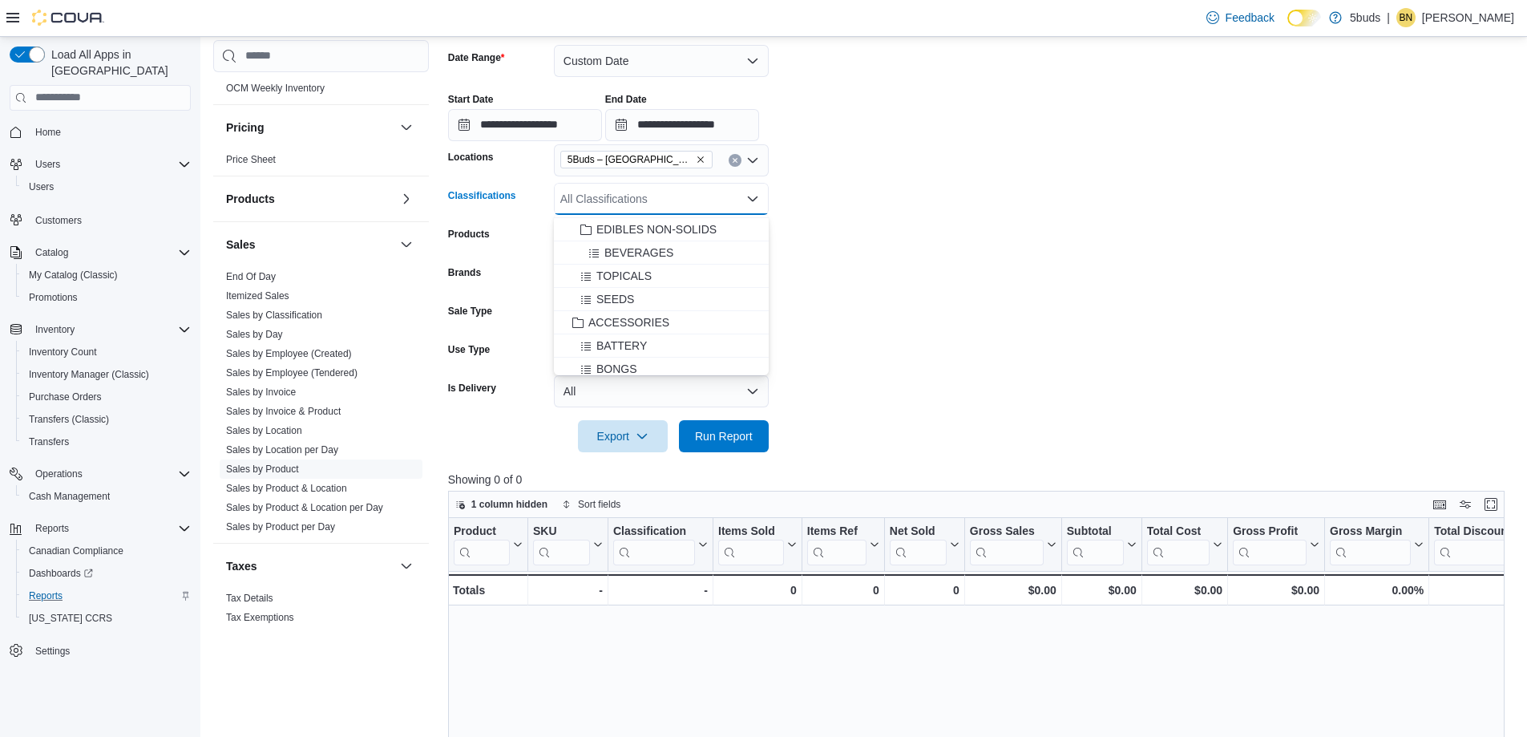
scroll to position [721, 0]
click at [647, 316] on span "ACCESSORIES" at bounding box center [628, 318] width 81 height 16
click at [1038, 270] on form "**********" at bounding box center [982, 239] width 1068 height 426
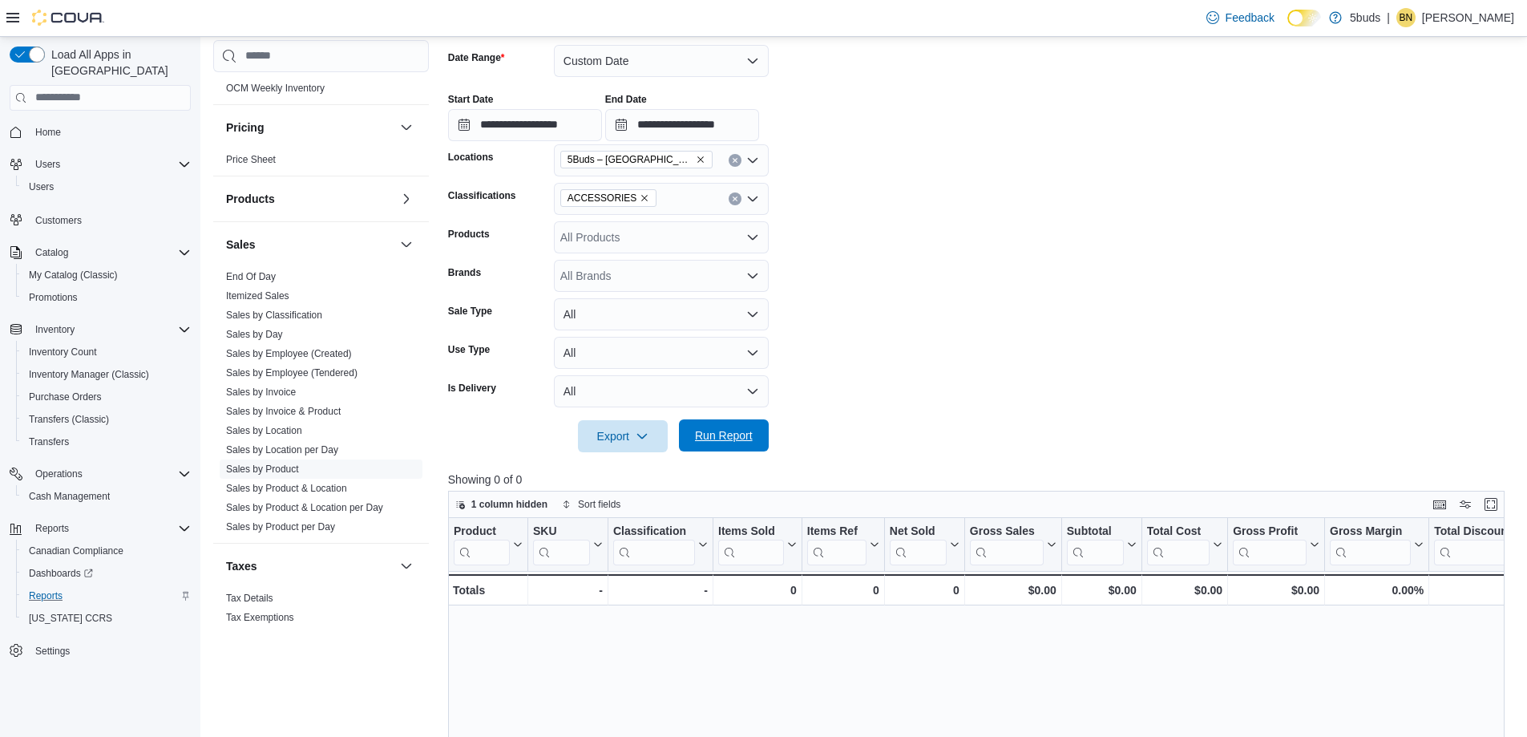
click at [742, 431] on span "Run Report" at bounding box center [724, 435] width 58 height 16
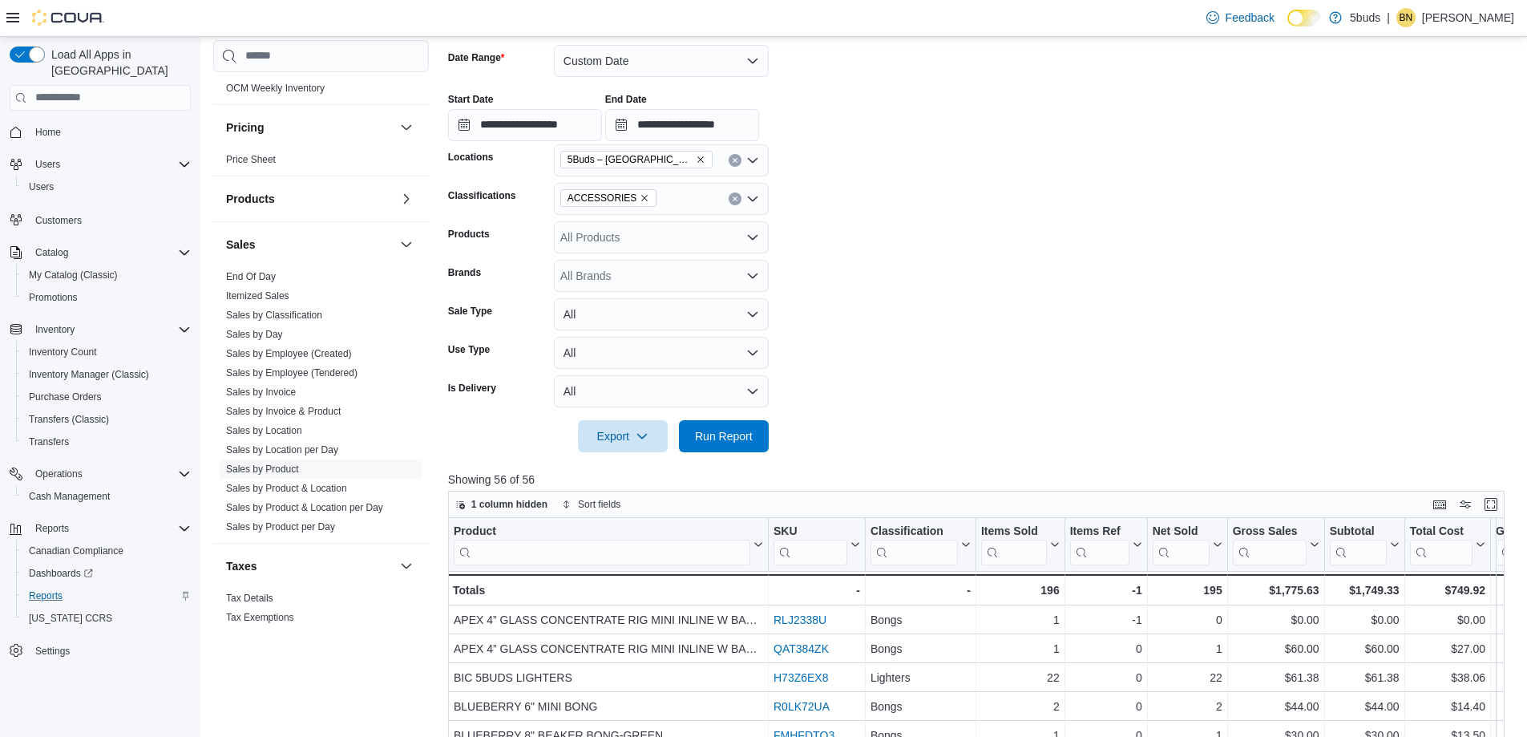
click at [634, 203] on span "ACCESSORIES" at bounding box center [609, 198] width 83 height 16
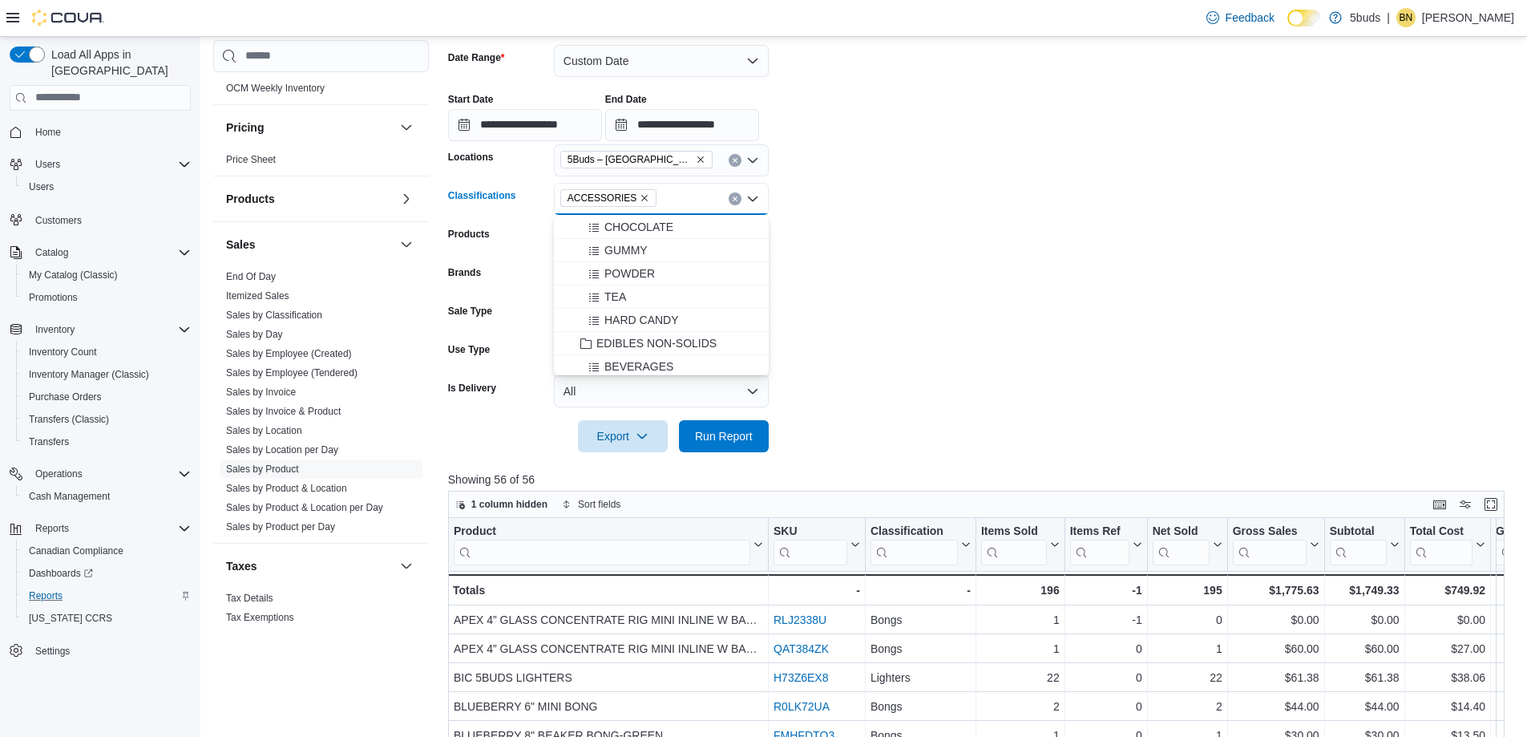
scroll to position [641, 0]
click at [639, 349] on span "TOPICALS" at bounding box center [623, 352] width 55 height 16
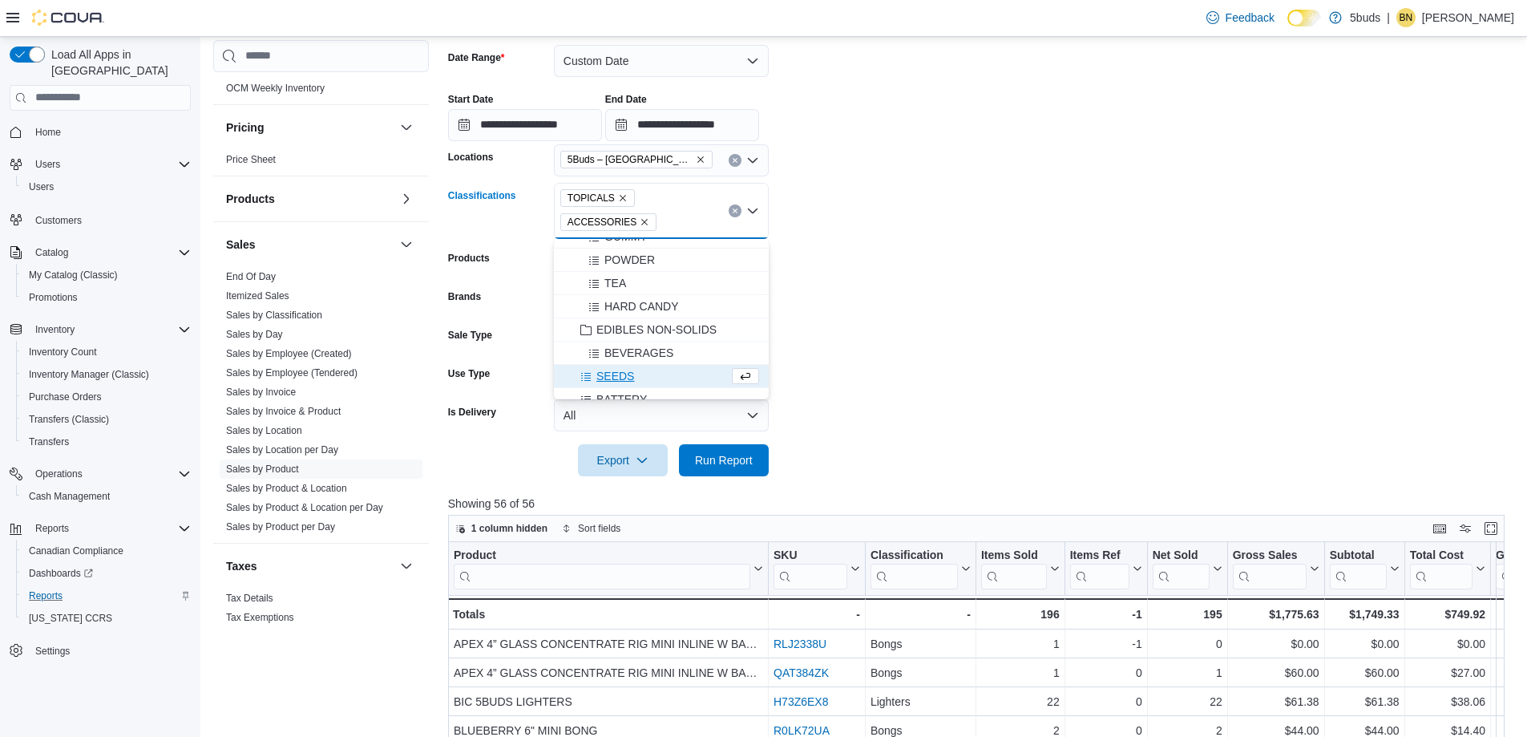
click at [1213, 326] on form "**********" at bounding box center [982, 251] width 1068 height 451
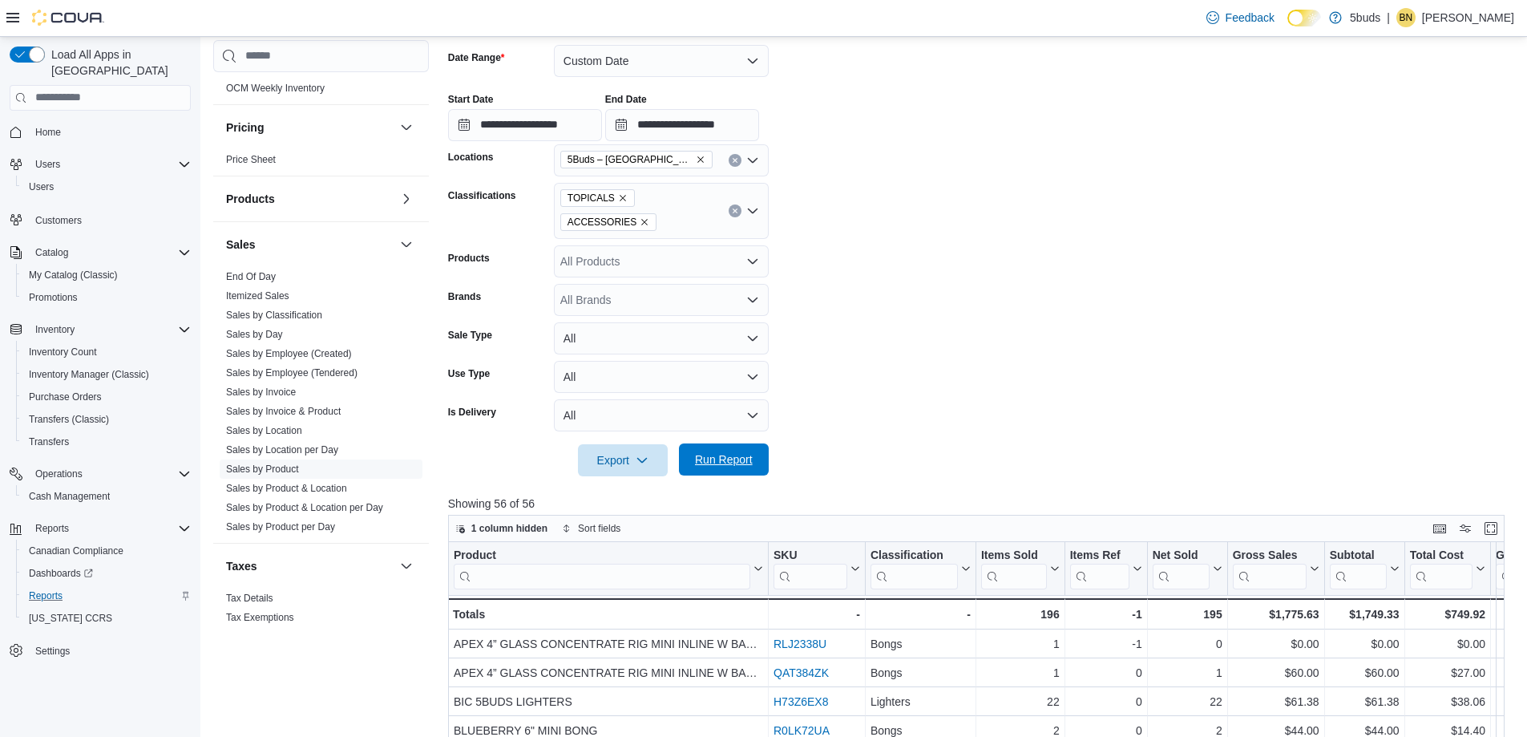
click at [731, 458] on span "Run Report" at bounding box center [724, 459] width 58 height 16
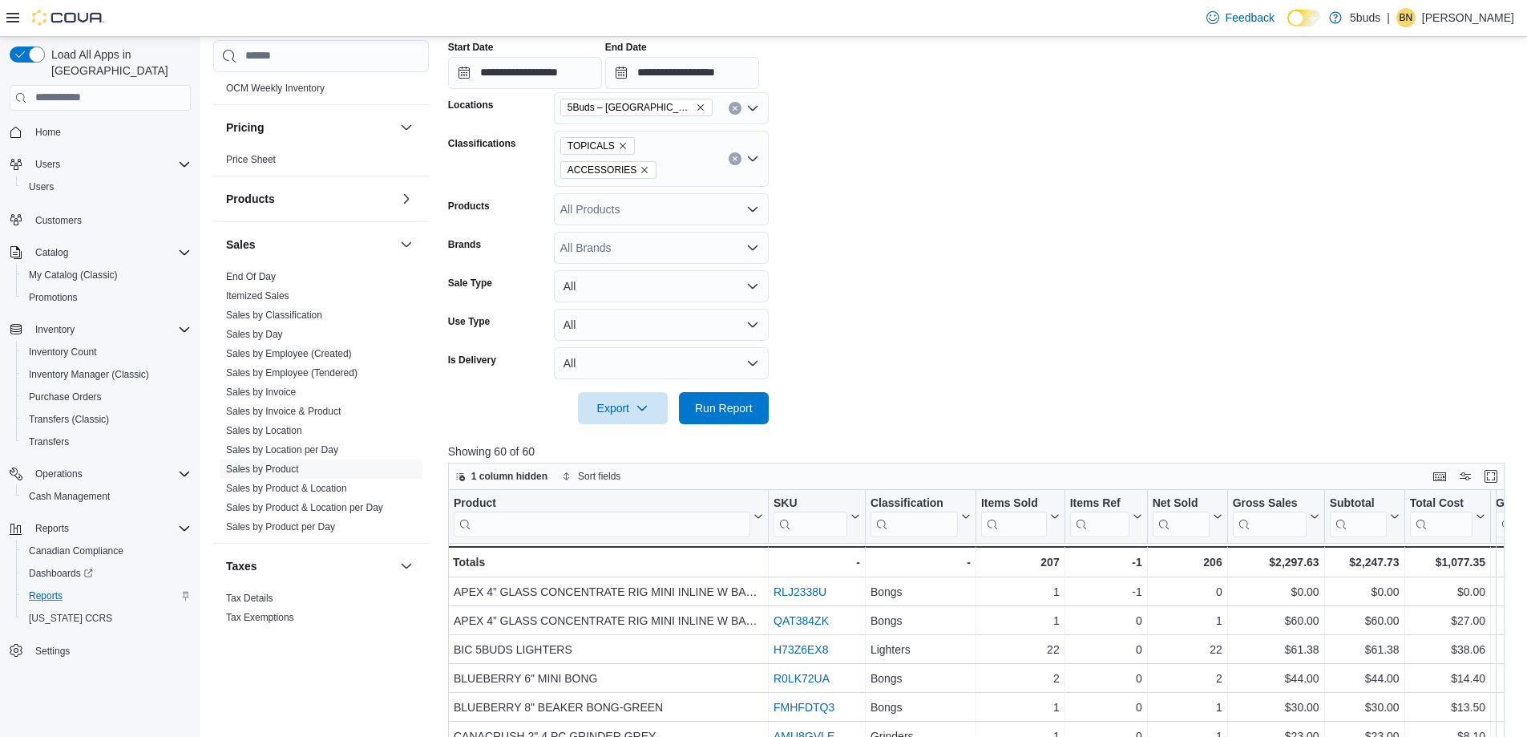
scroll to position [321, 0]
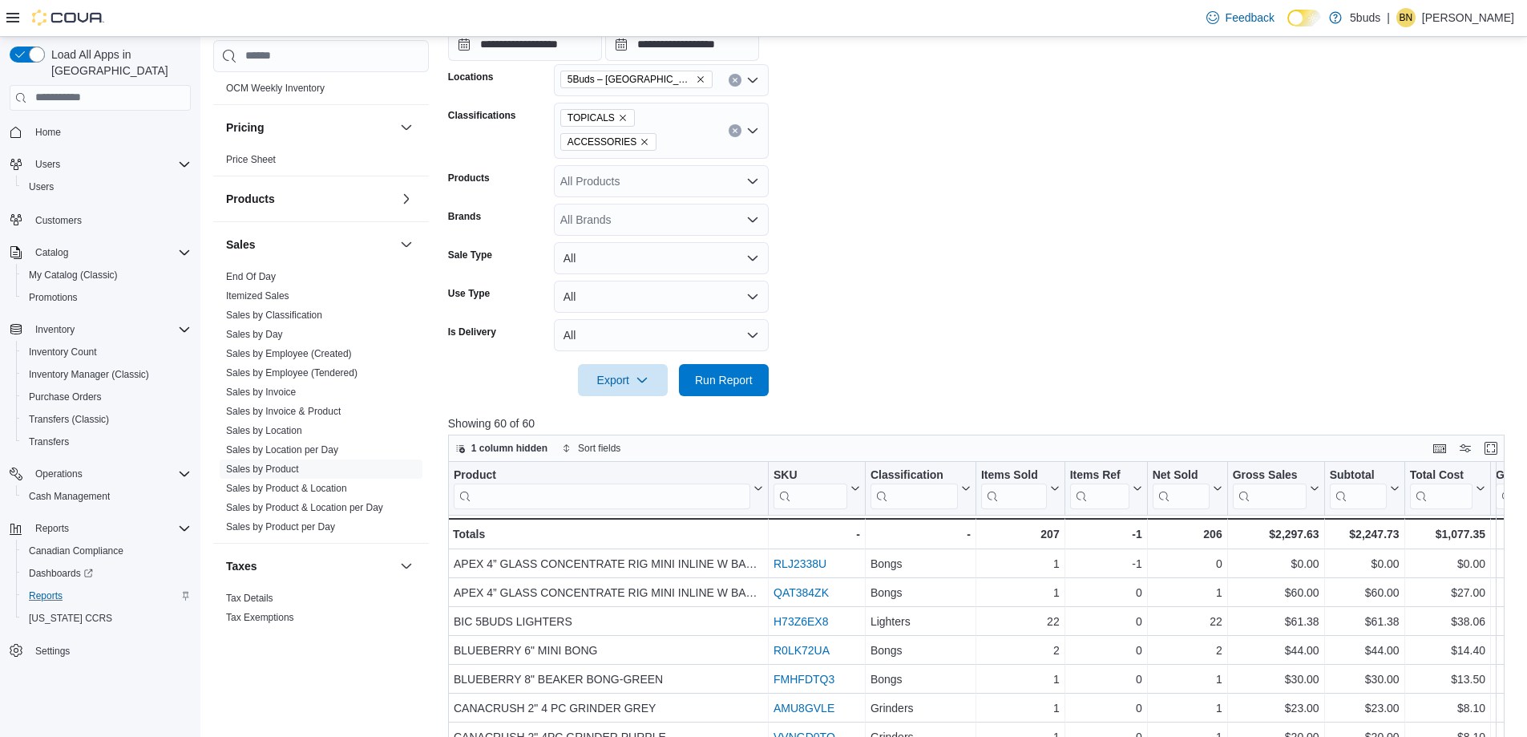
click at [640, 139] on icon "Remove ACCESSORIES from selection in this group" at bounding box center [645, 142] width 10 height 10
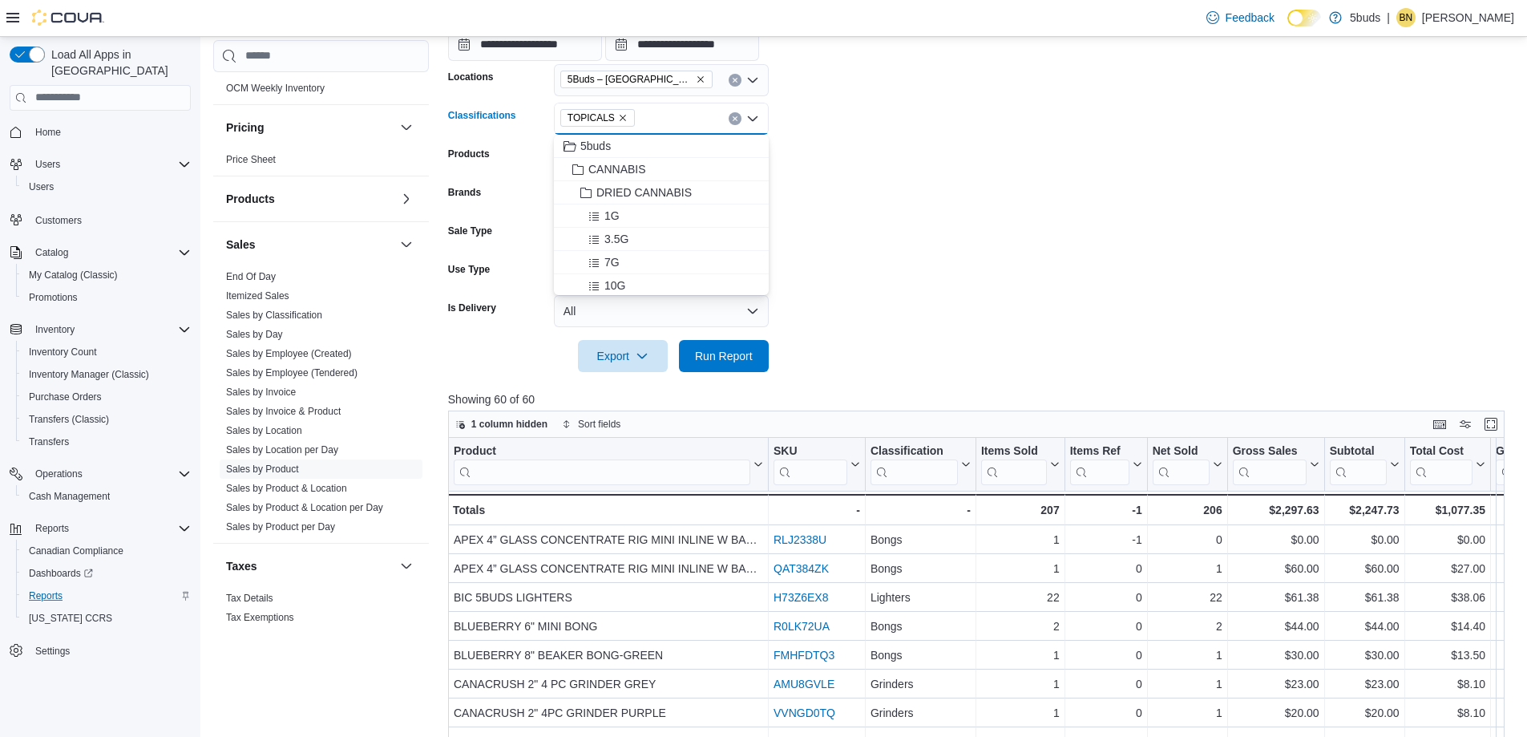
click at [1282, 146] on form "**********" at bounding box center [982, 158] width 1068 height 426
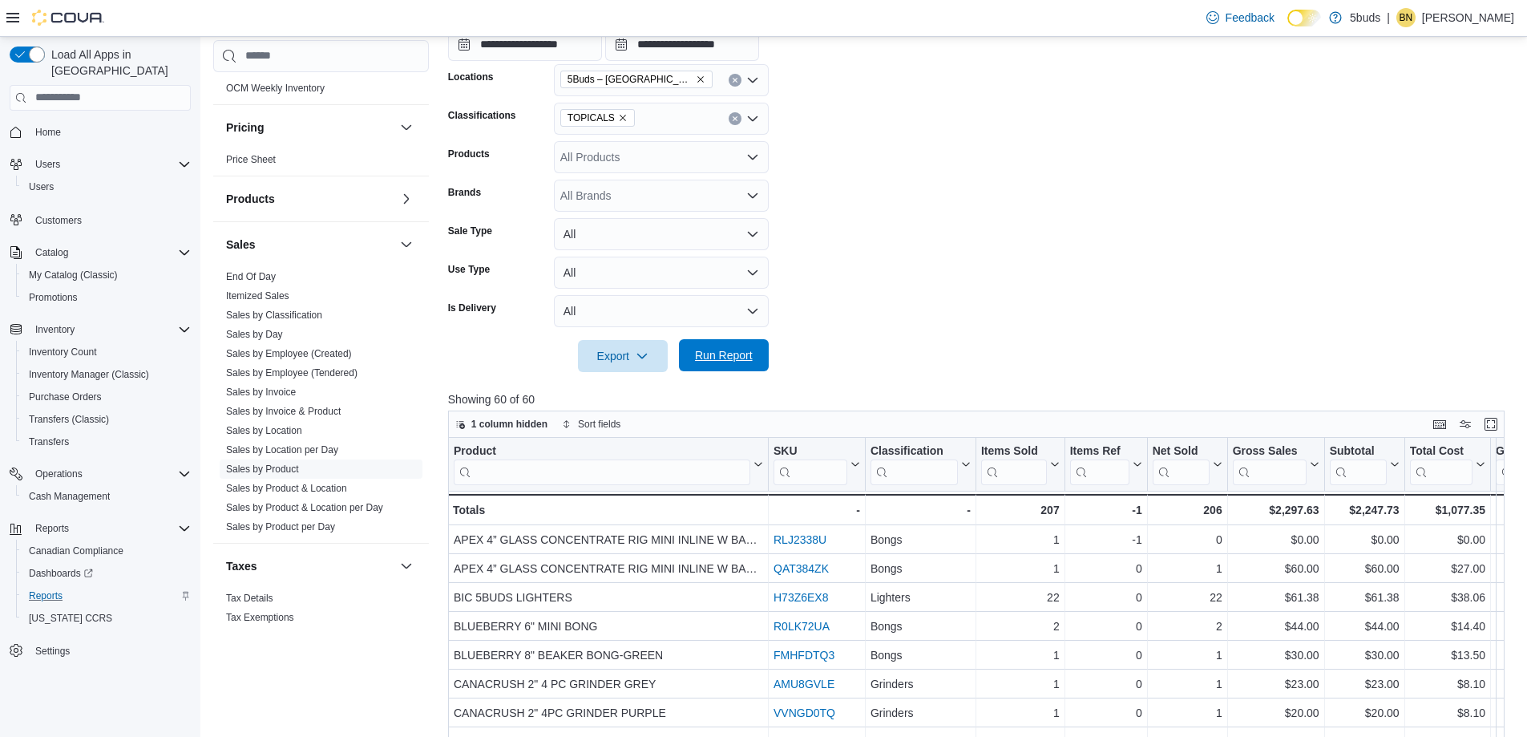
click at [723, 349] on span "Run Report" at bounding box center [724, 355] width 58 height 16
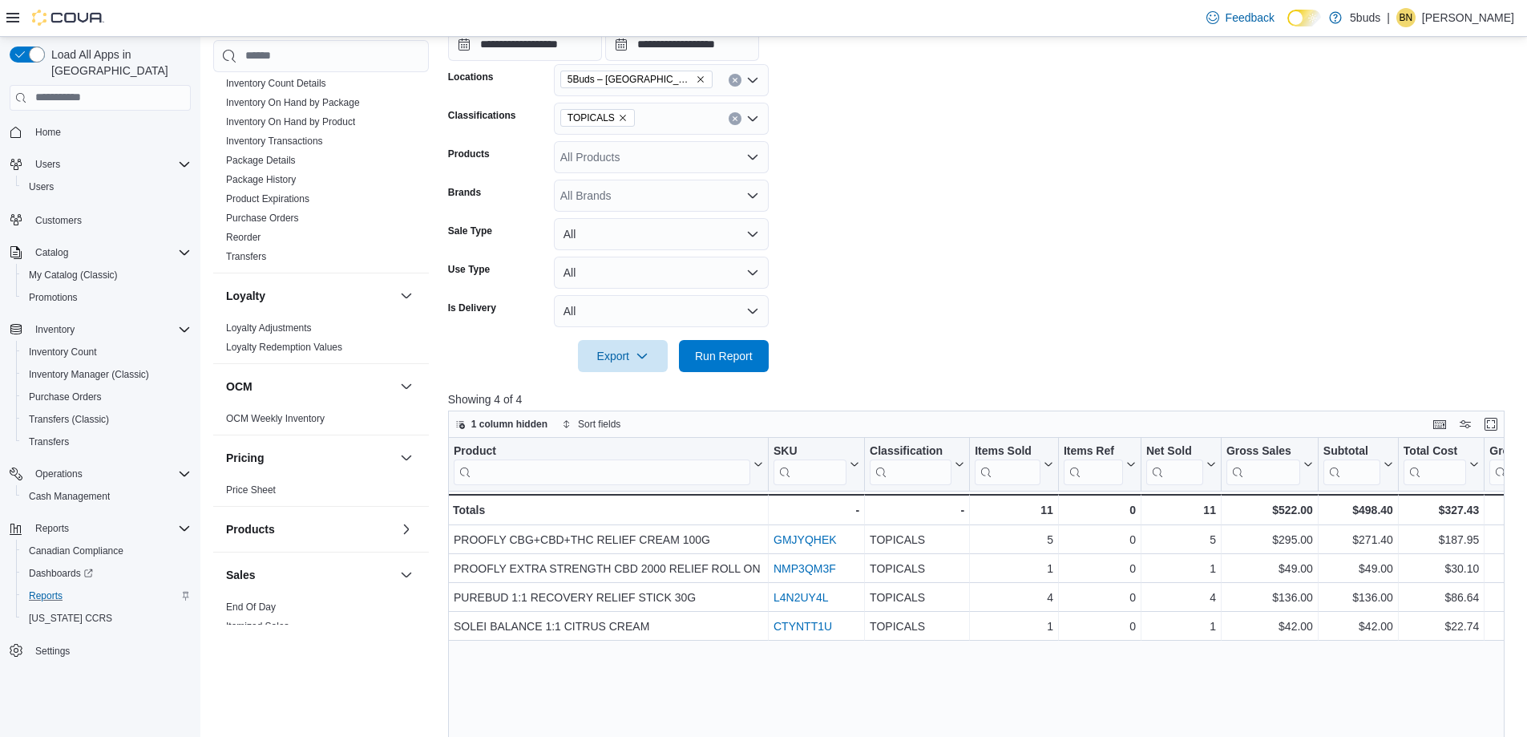
scroll to position [721, 0]
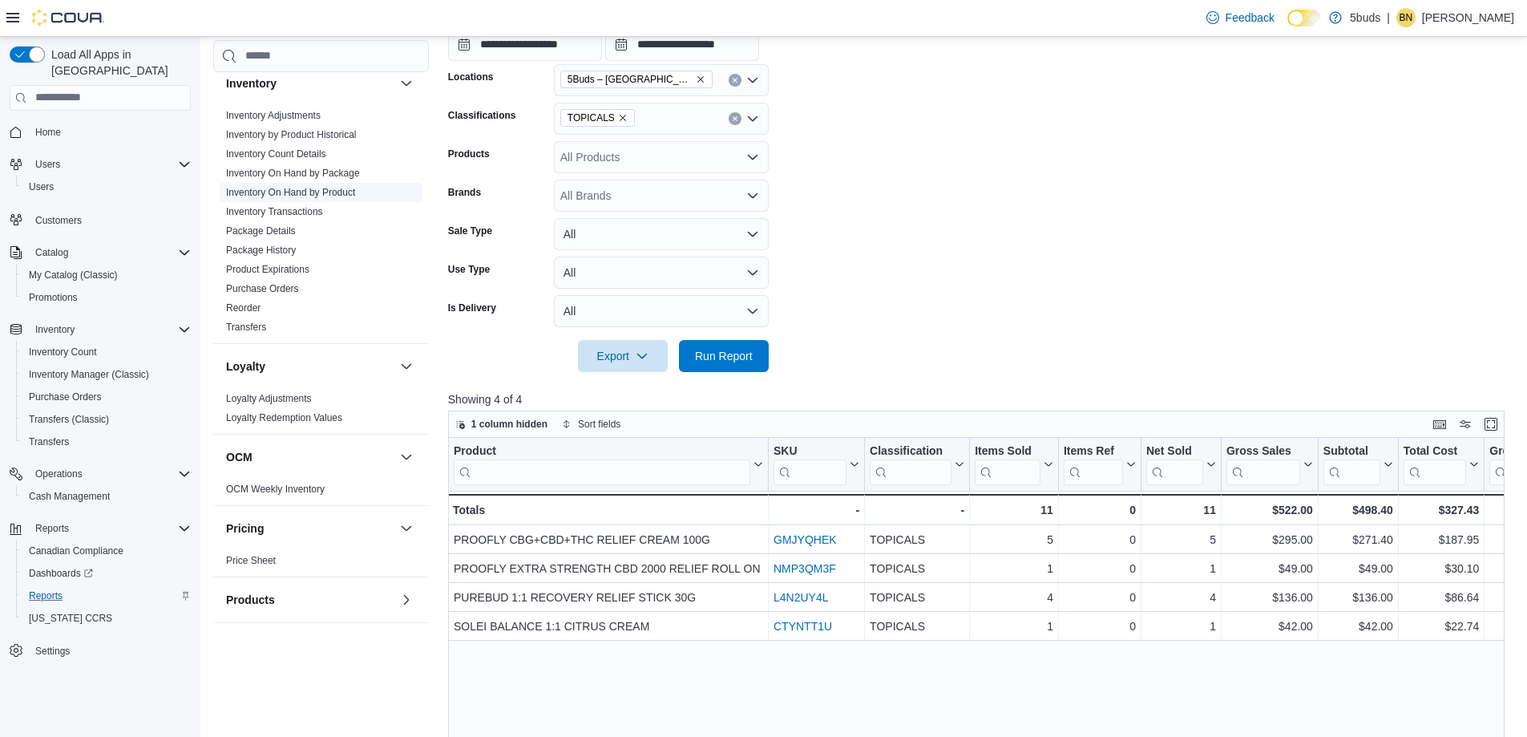
click at [306, 187] on link "Inventory On Hand by Product" at bounding box center [290, 192] width 129 height 11
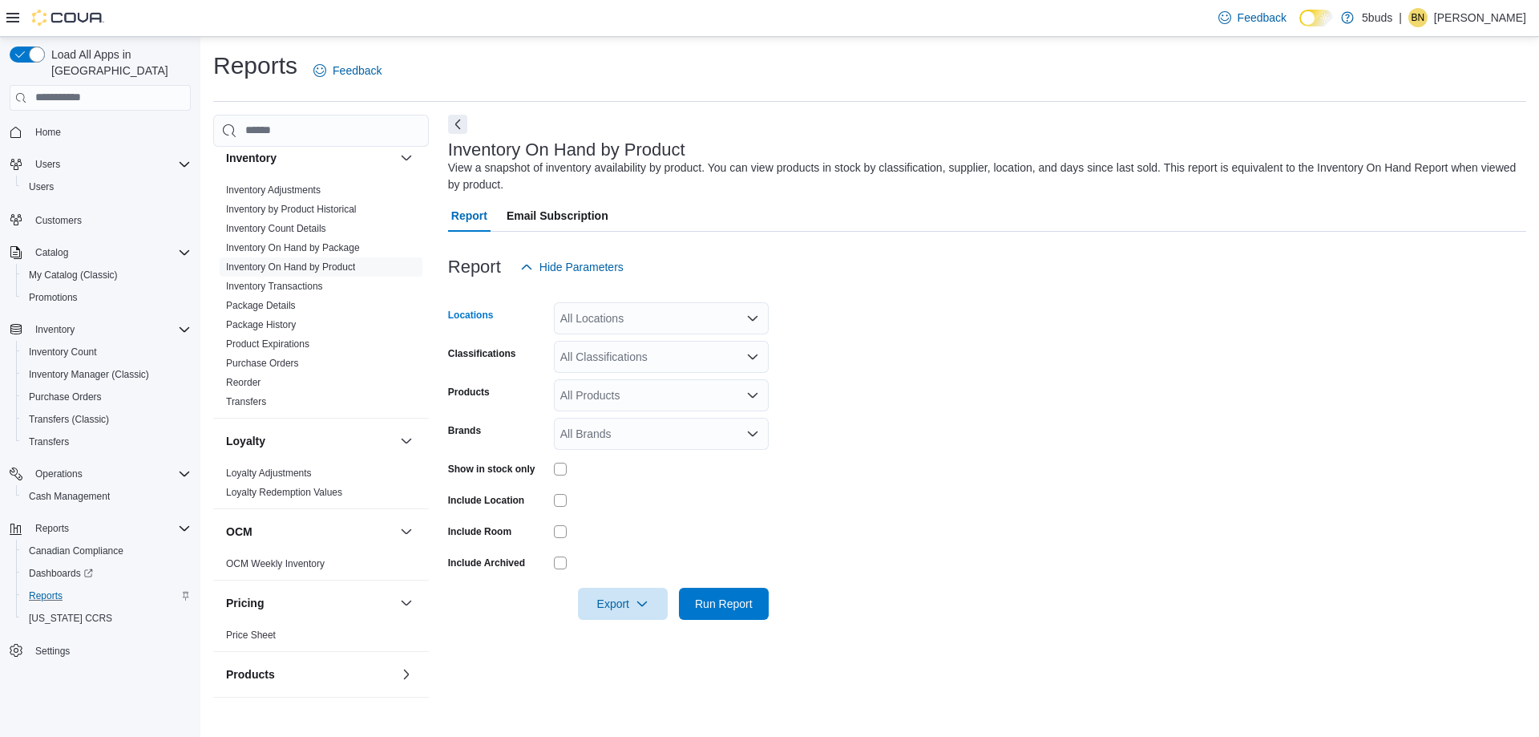
click at [754, 317] on icon "Open list of options" at bounding box center [752, 318] width 13 height 13
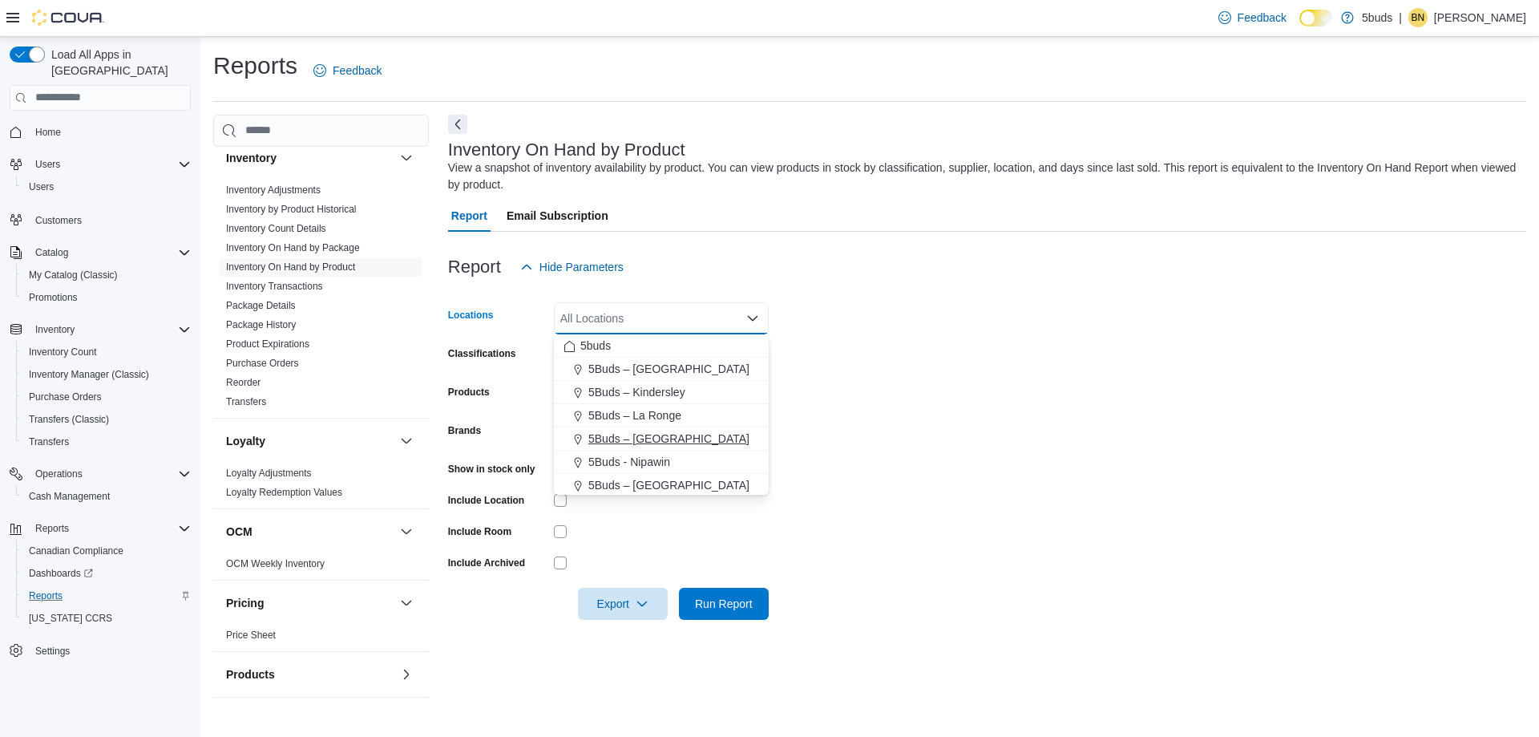
click at [677, 439] on span "5Buds – [GEOGRAPHIC_DATA]" at bounding box center [668, 438] width 161 height 16
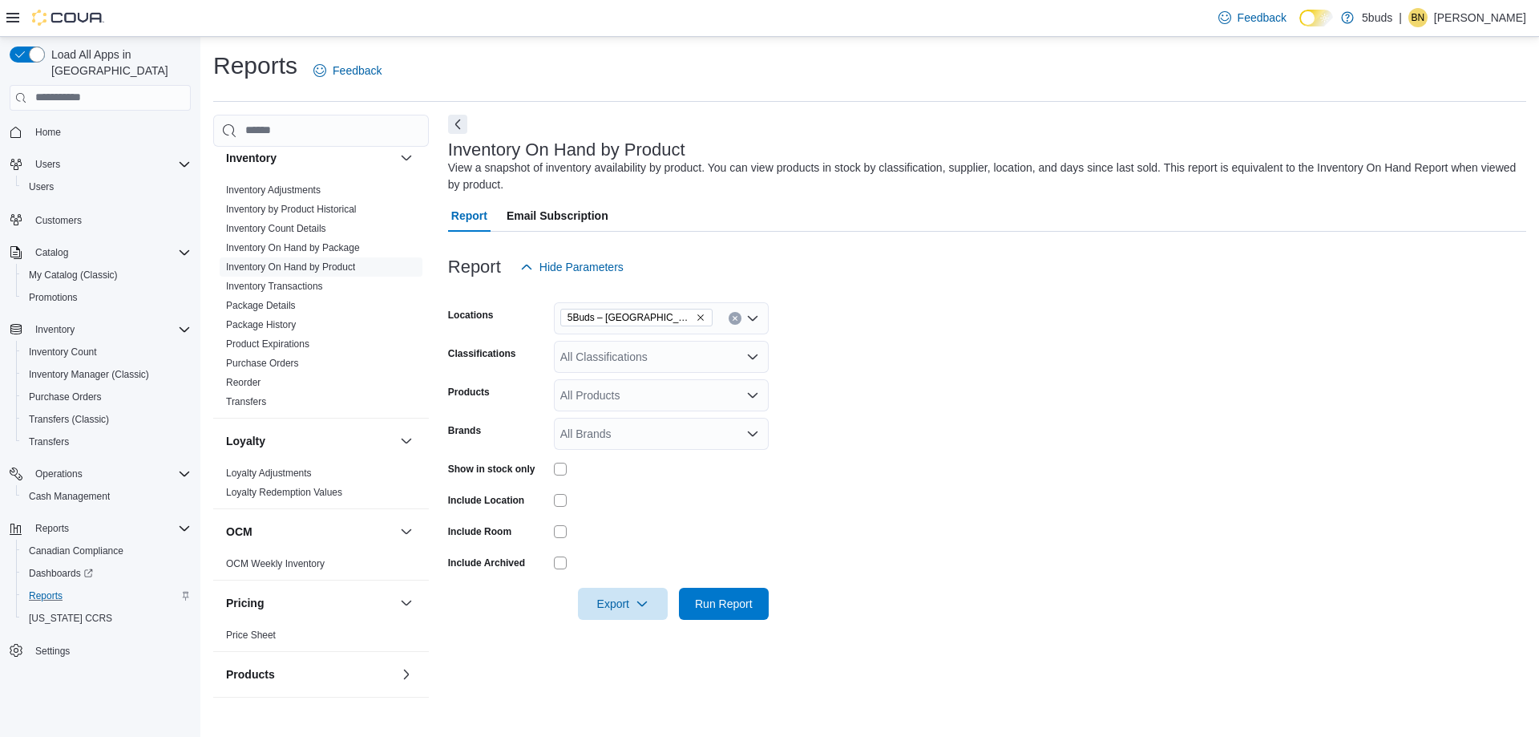
click at [1247, 437] on form "Locations 5Buds – Meadow Lake Classifications All Classifications Products All …" at bounding box center [987, 451] width 1078 height 337
click at [714, 358] on div "All Classifications" at bounding box center [661, 357] width 215 height 32
click at [645, 427] on span "DRIED CANNABIS" at bounding box center [643, 430] width 95 height 16
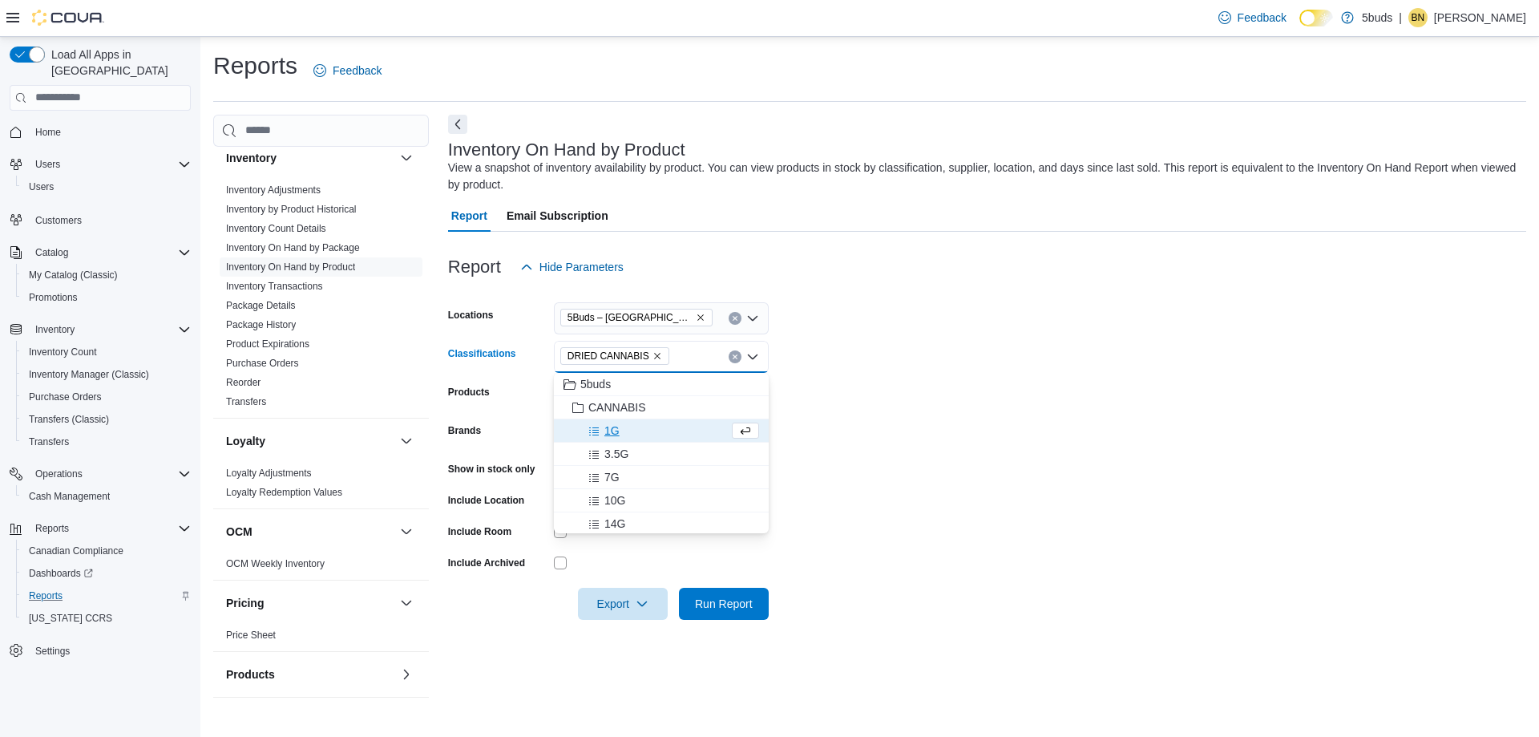
click at [1041, 406] on form "Locations 5Buds – [GEOGRAPHIC_DATA] Classifications DRIED CANNABIS Combo box. S…" at bounding box center [987, 451] width 1078 height 337
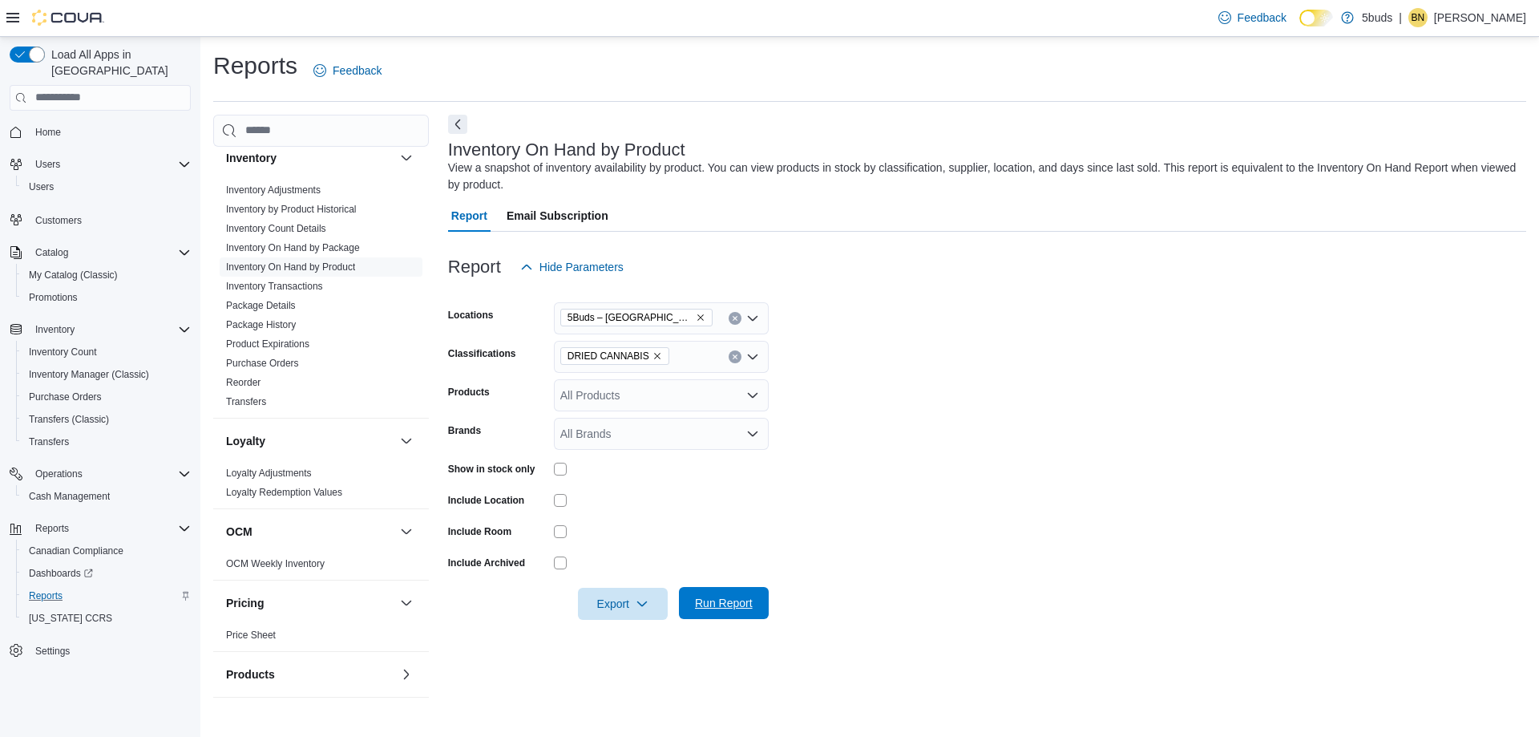
click at [739, 598] on span "Run Report" at bounding box center [724, 603] width 58 height 16
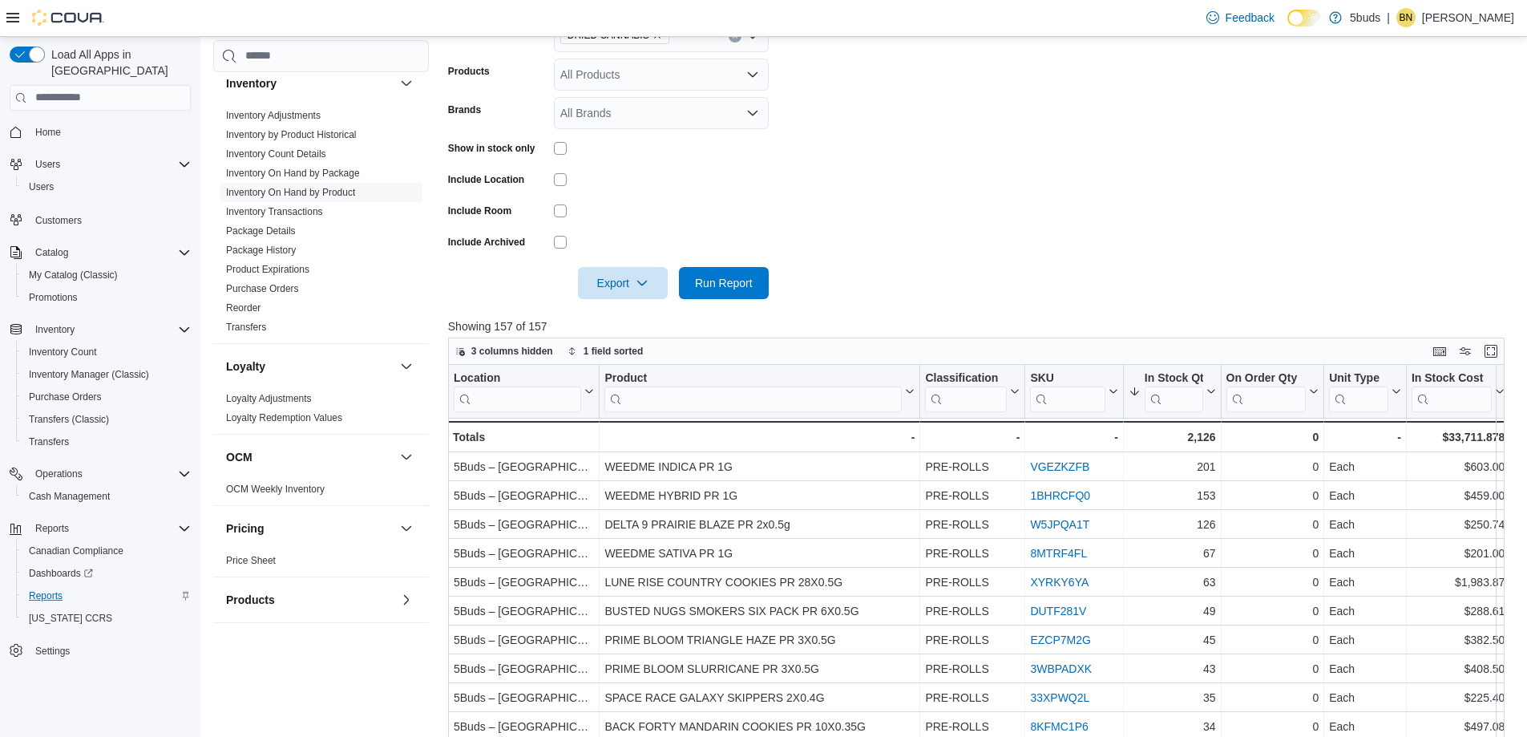
scroll to position [160, 0]
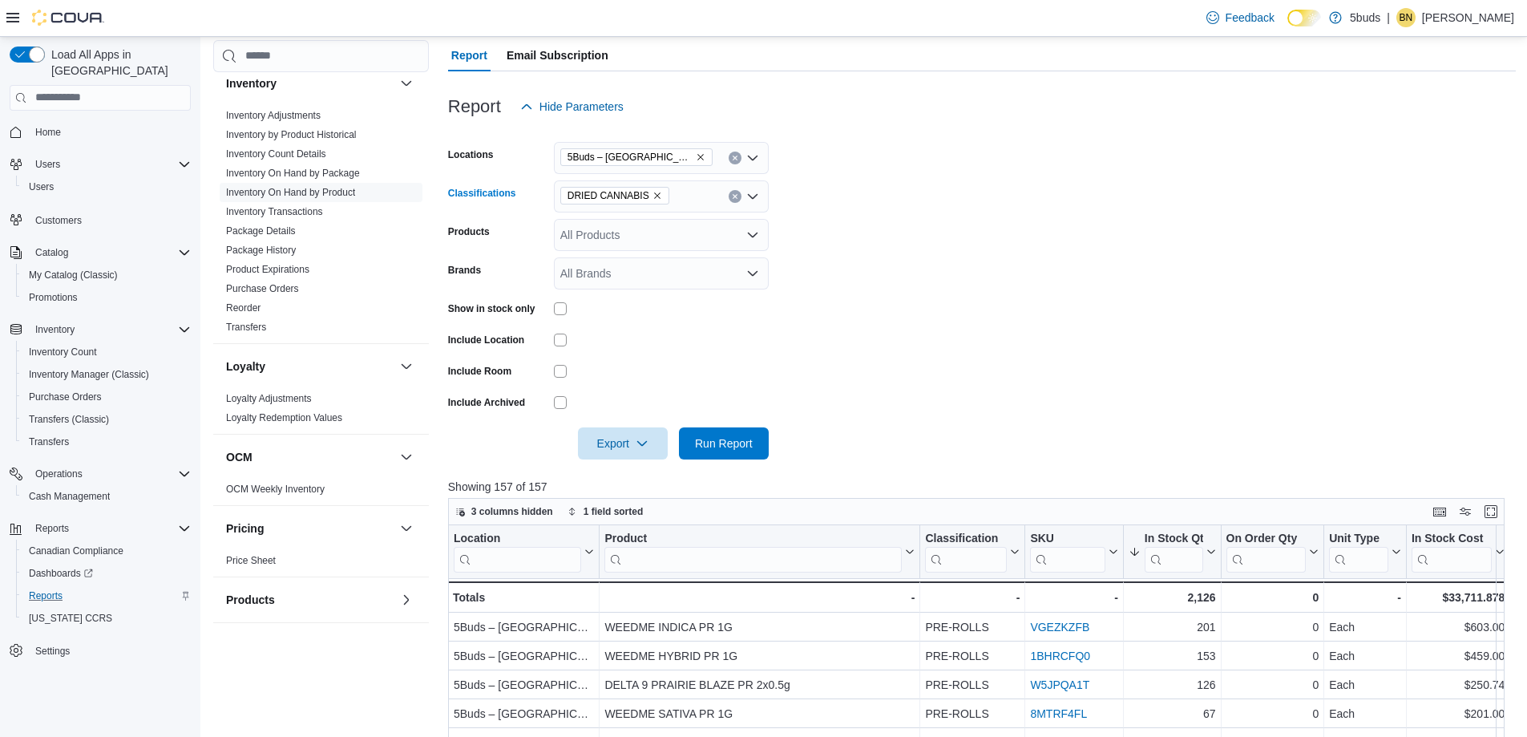
click at [653, 199] on icon "Remove DRIED CANNABIS from selection in this group" at bounding box center [658, 196] width 10 height 10
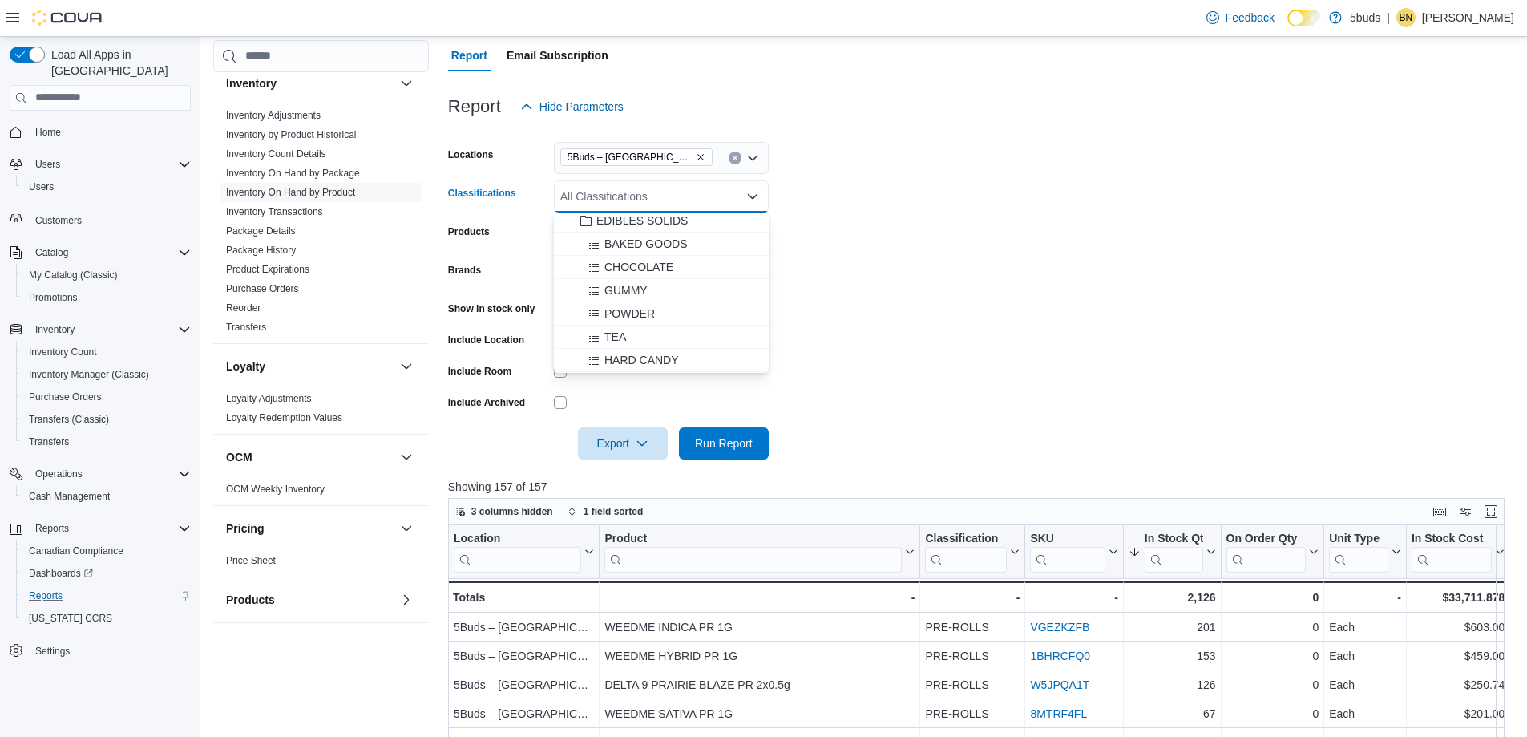
scroll to position [641, 0]
click at [668, 301] on span "EDIBLES NON-SOLIDS" at bounding box center [656, 303] width 120 height 16
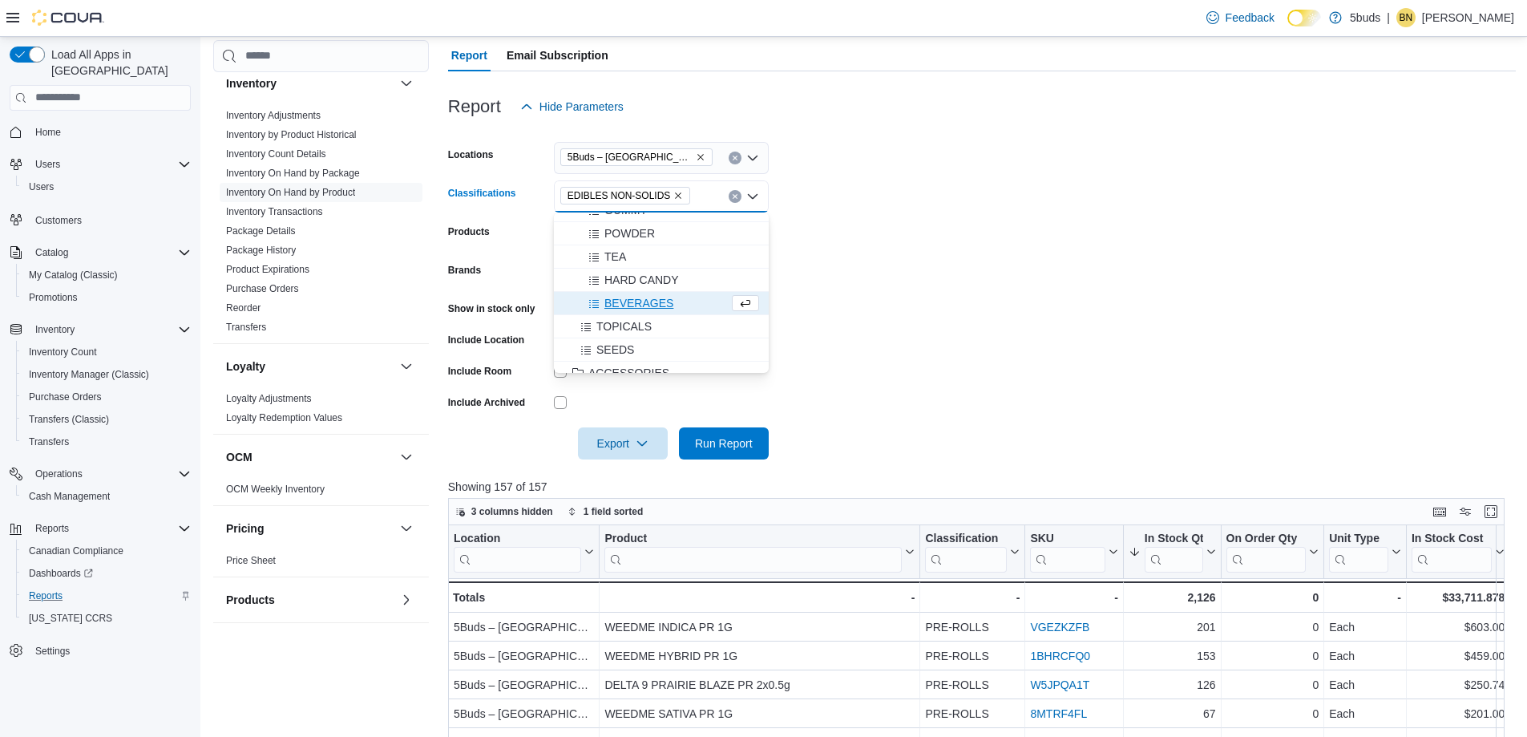
drag, startPoint x: 1088, startPoint y: 299, endPoint x: 1069, endPoint y: 299, distance: 18.4
click at [1082, 299] on form "Locations 5Buds – [GEOGRAPHIC_DATA] Classifications EDIBLES NON-SOLIDS Combo bo…" at bounding box center [982, 291] width 1068 height 337
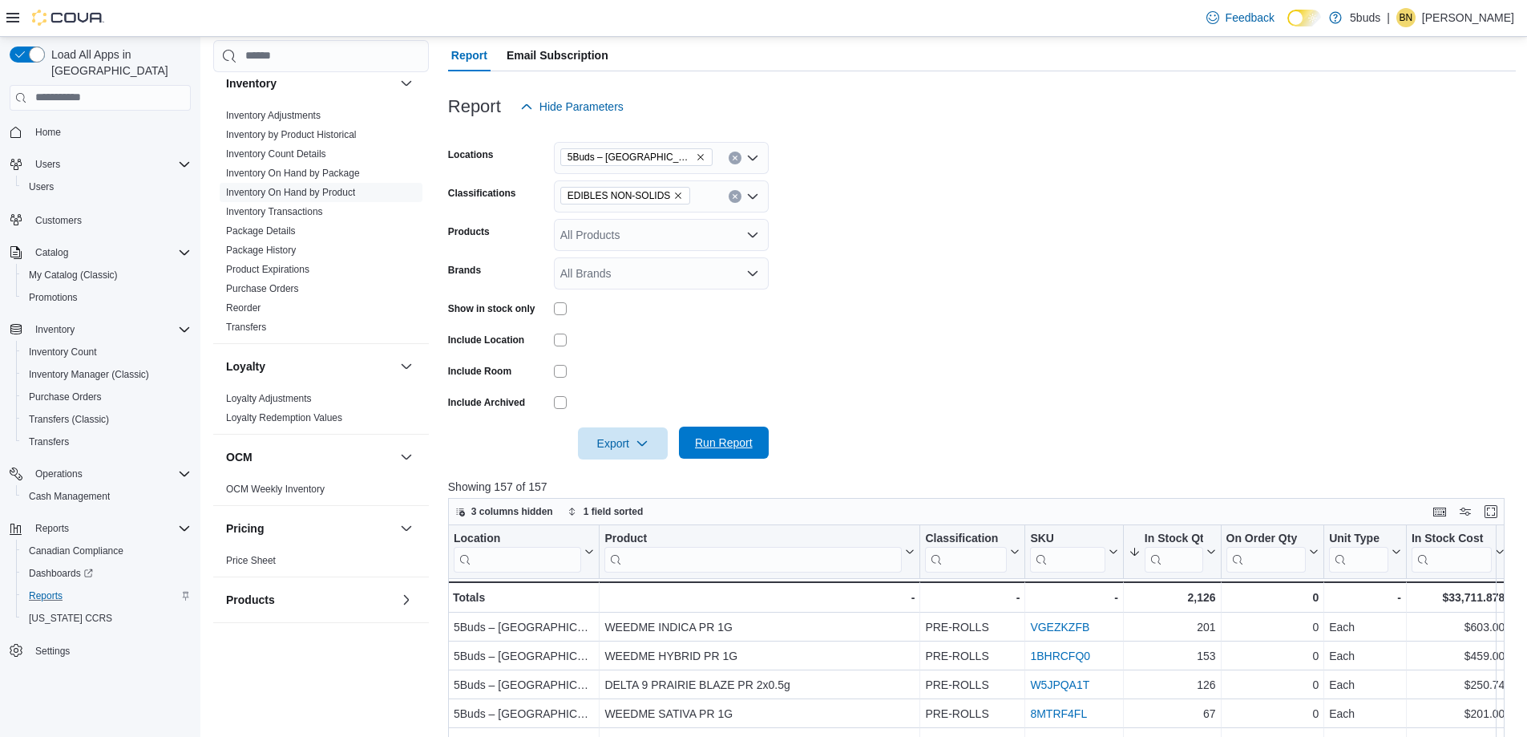
click at [739, 443] on span "Run Report" at bounding box center [724, 442] width 58 height 16
click at [674, 196] on icon "Remove EDIBLES NON-SOLIDS from selection in this group" at bounding box center [678, 196] width 10 height 10
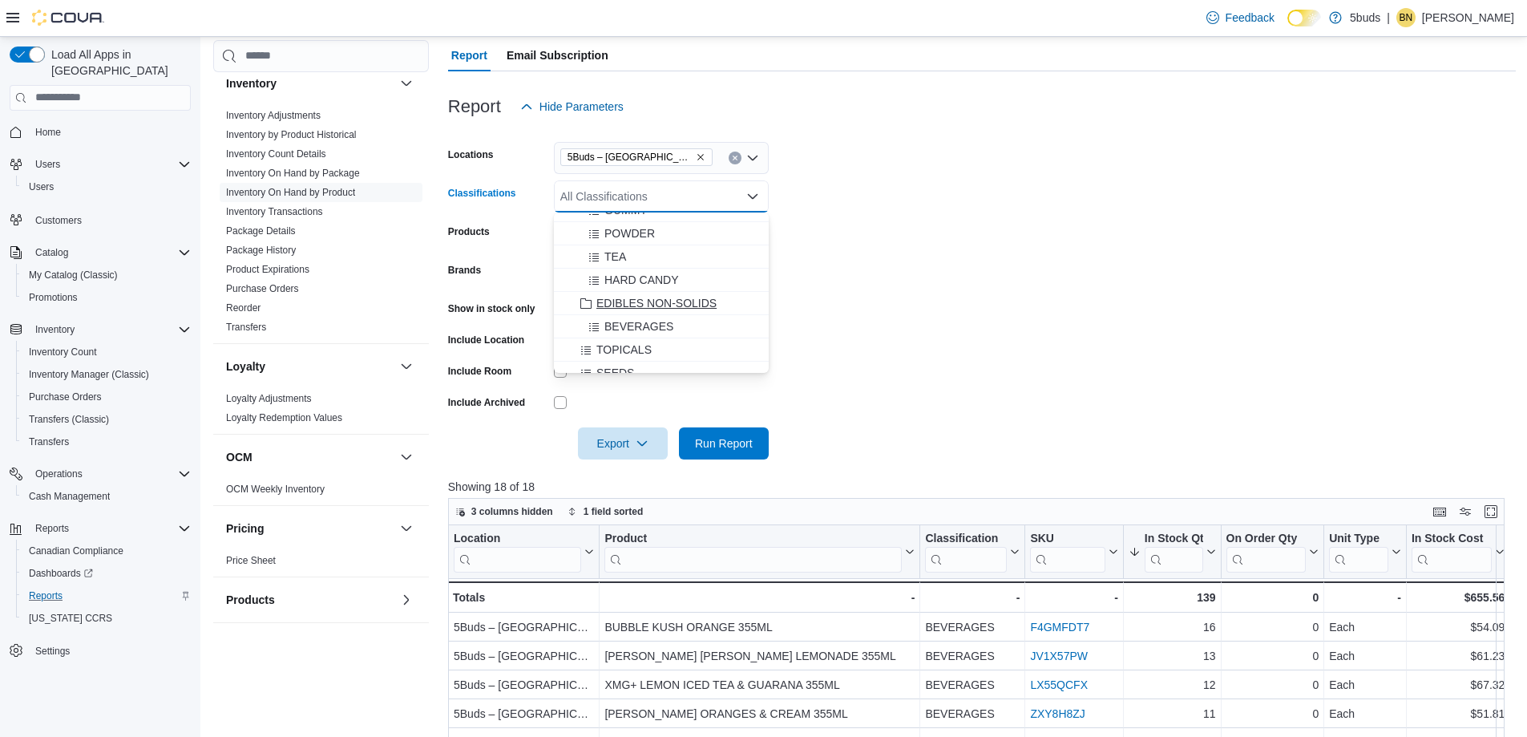
scroll to position [561, 0]
click at [656, 217] on span "EDIBLES SOLIDS" at bounding box center [641, 220] width 91 height 16
click at [1175, 267] on form "Locations 5Buds – [GEOGRAPHIC_DATA] Classifications EDIBLES SOLIDS Combo box. S…" at bounding box center [982, 291] width 1068 height 337
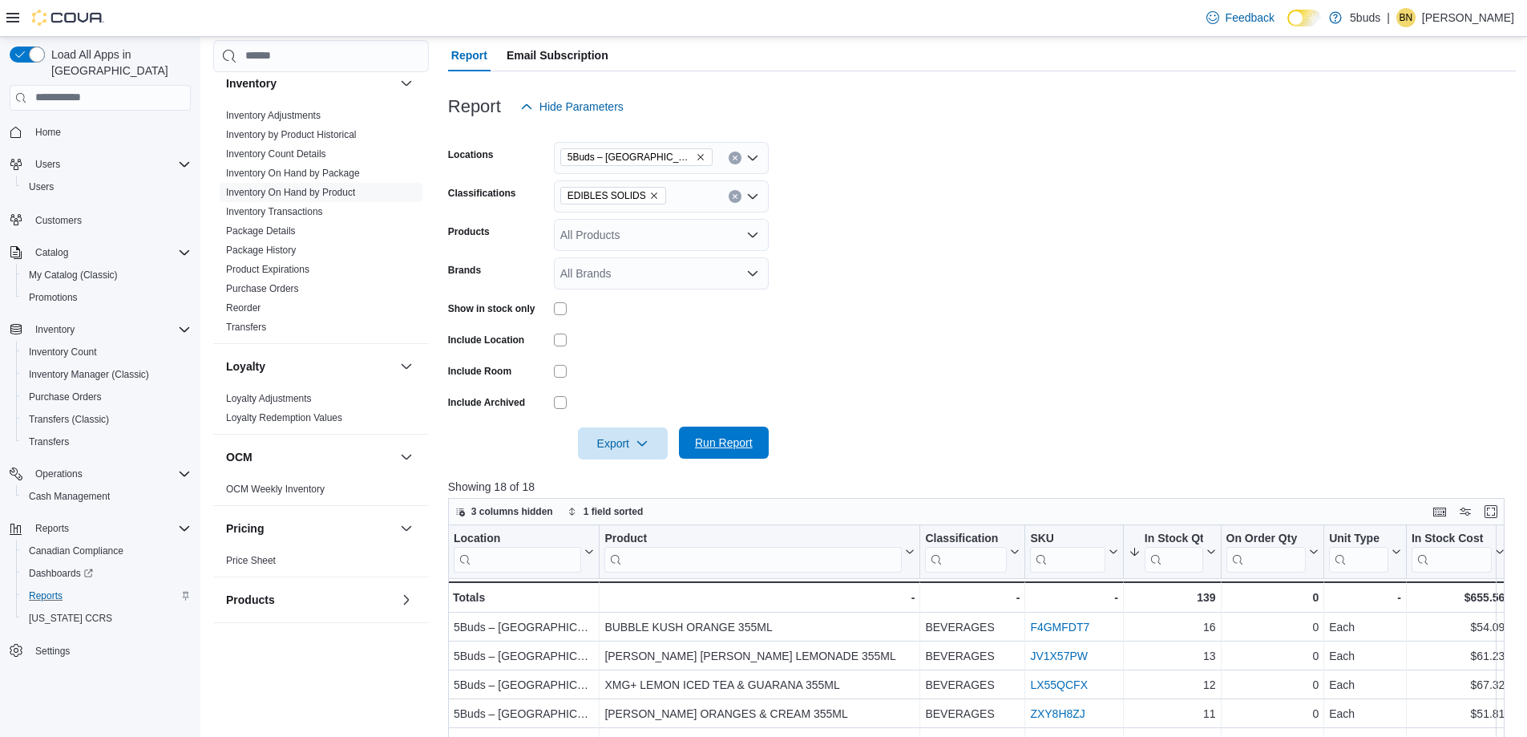
click at [749, 440] on span "Run Report" at bounding box center [724, 442] width 58 height 16
click at [649, 193] on icon "Remove EDIBLES SOLIDS from selection in this group" at bounding box center [654, 196] width 10 height 10
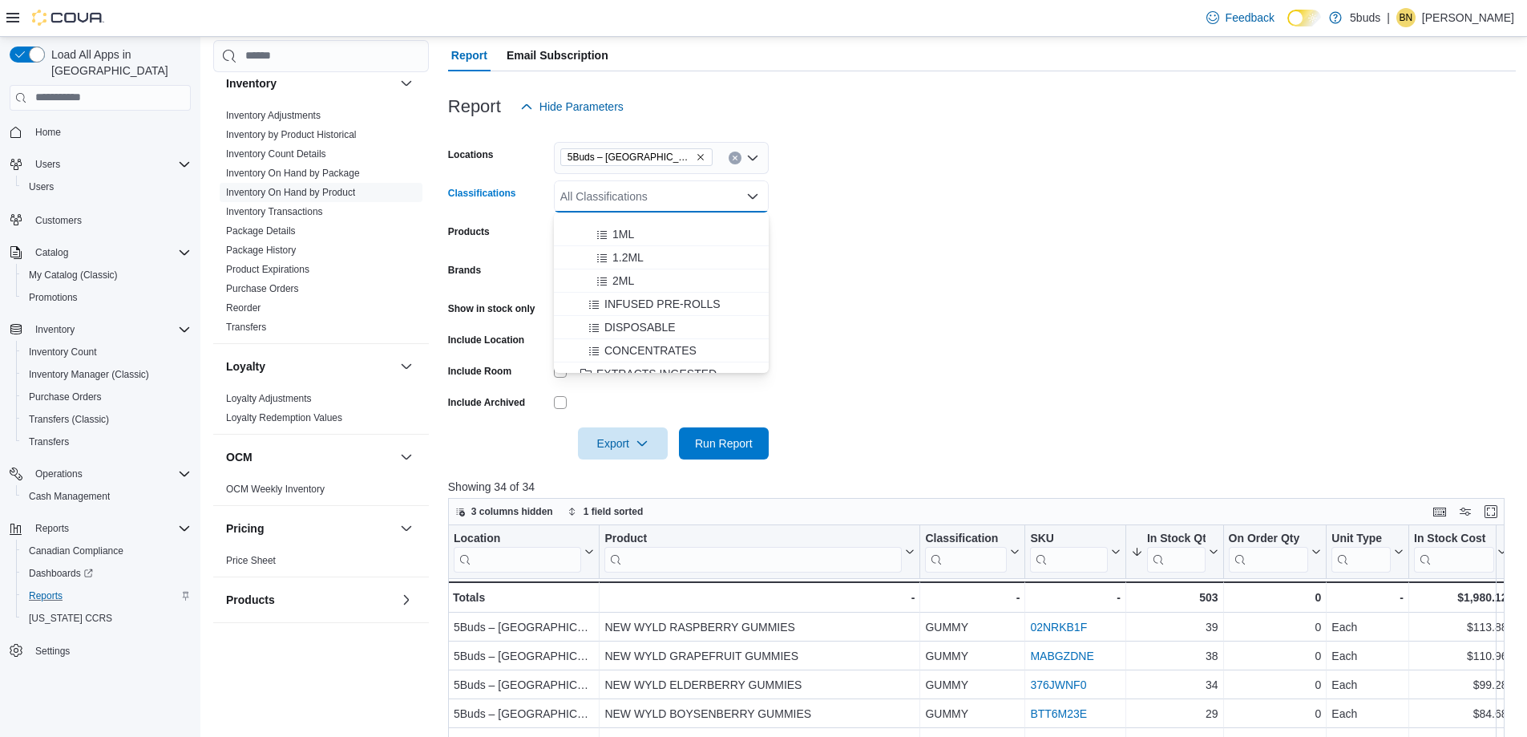
scroll to position [481, 0]
click at [636, 226] on span "EXTRACTS INGESTED" at bounding box center [656, 231] width 120 height 16
drag, startPoint x: 1178, startPoint y: 251, endPoint x: 939, endPoint y: 216, distance: 242.3
click at [1178, 250] on form "Locations 5Buds – [GEOGRAPHIC_DATA] Classifications EXTRACTS INGESTED Combo box…" at bounding box center [982, 291] width 1068 height 337
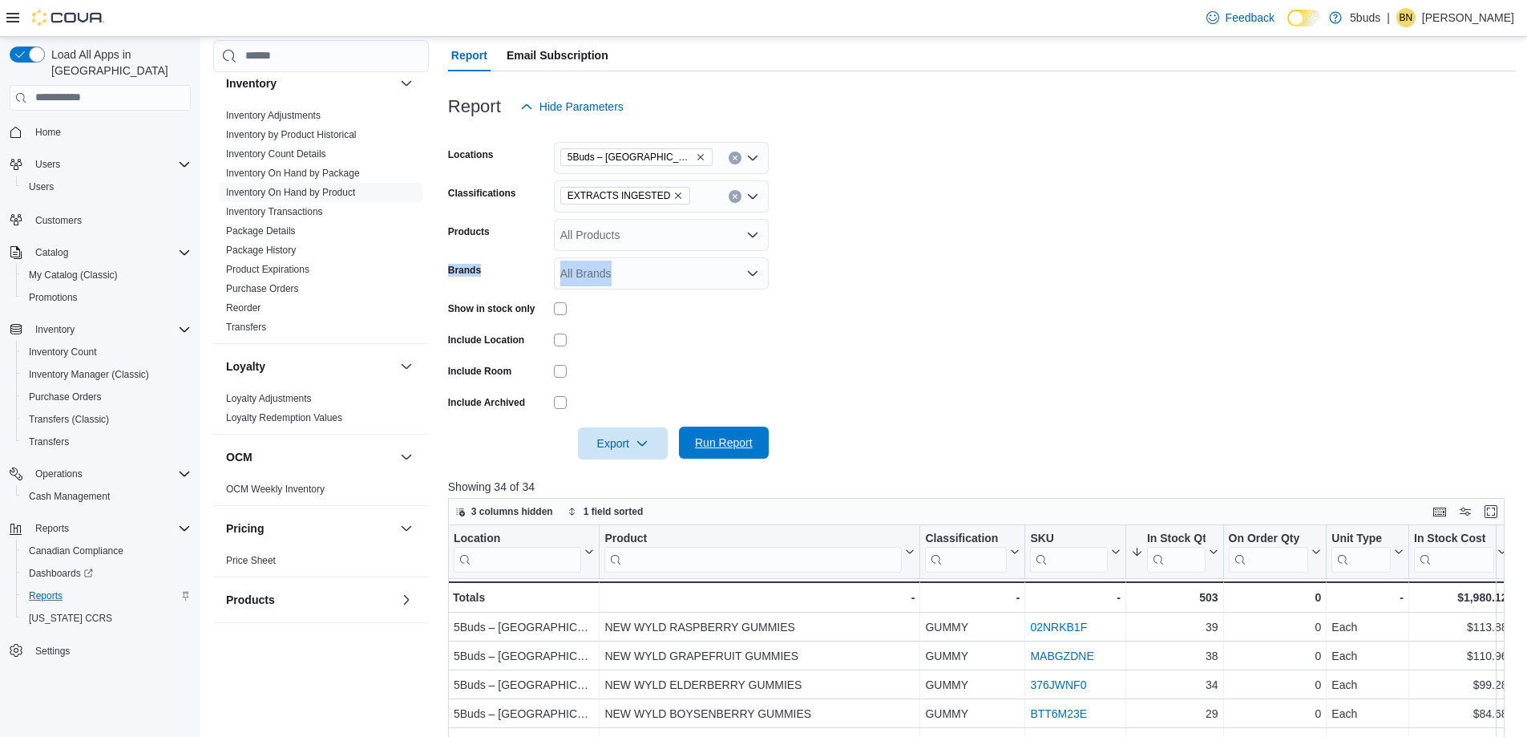
click at [719, 435] on span "Run Report" at bounding box center [724, 442] width 58 height 16
click at [676, 195] on icon "Remove EXTRACTS INGESTED from selection in this group" at bounding box center [679, 195] width 6 height 6
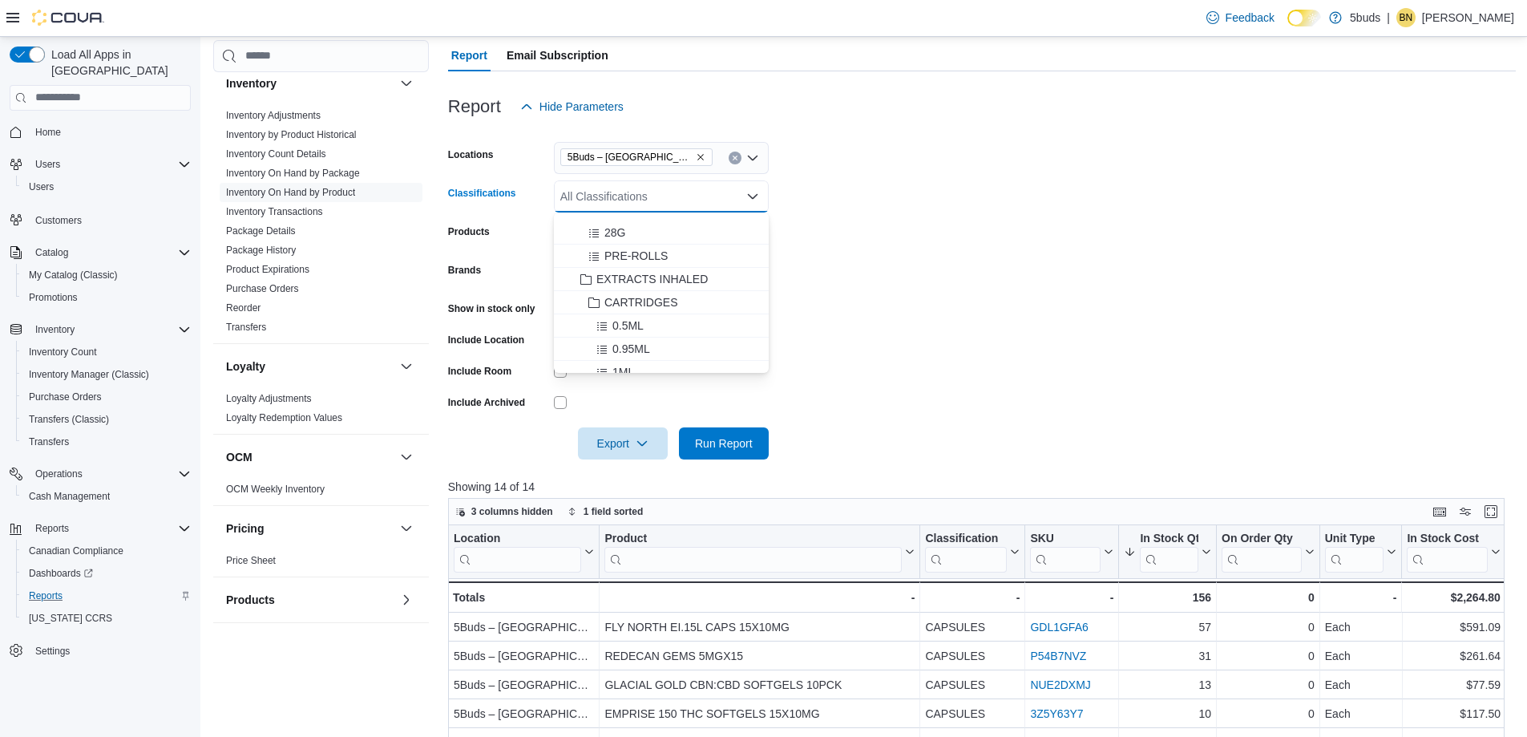
scroll to position [240, 0]
click at [673, 238] on span "EXTRACTS INHALED" at bounding box center [651, 239] width 111 height 16
drag, startPoint x: 1193, startPoint y: 301, endPoint x: 795, endPoint y: 263, distance: 399.4
click at [1191, 298] on form "Locations 5Buds – [GEOGRAPHIC_DATA] Classifications EXTRACTS INHALED Combo box.…" at bounding box center [982, 291] width 1068 height 337
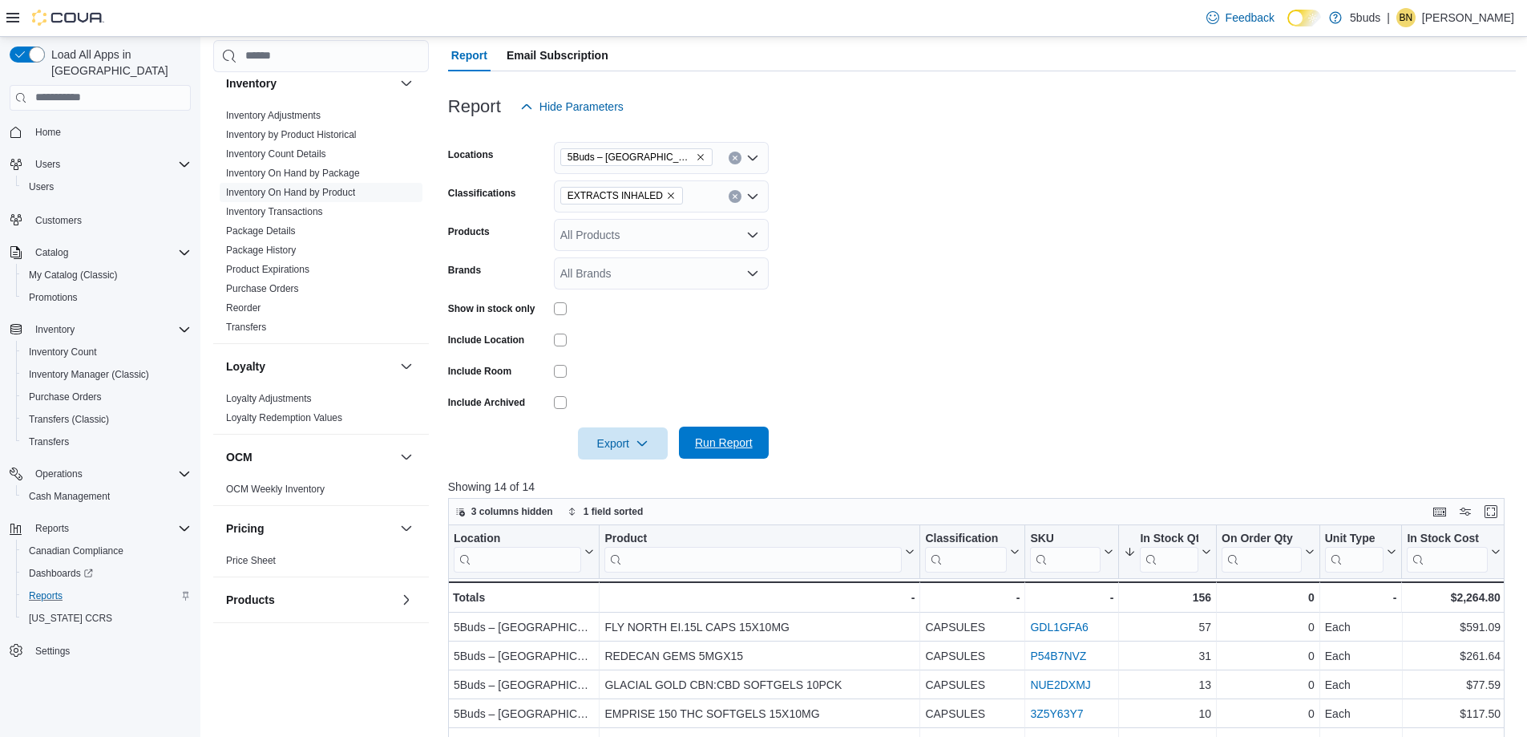
click at [725, 443] on span "Run Report" at bounding box center [724, 442] width 58 height 16
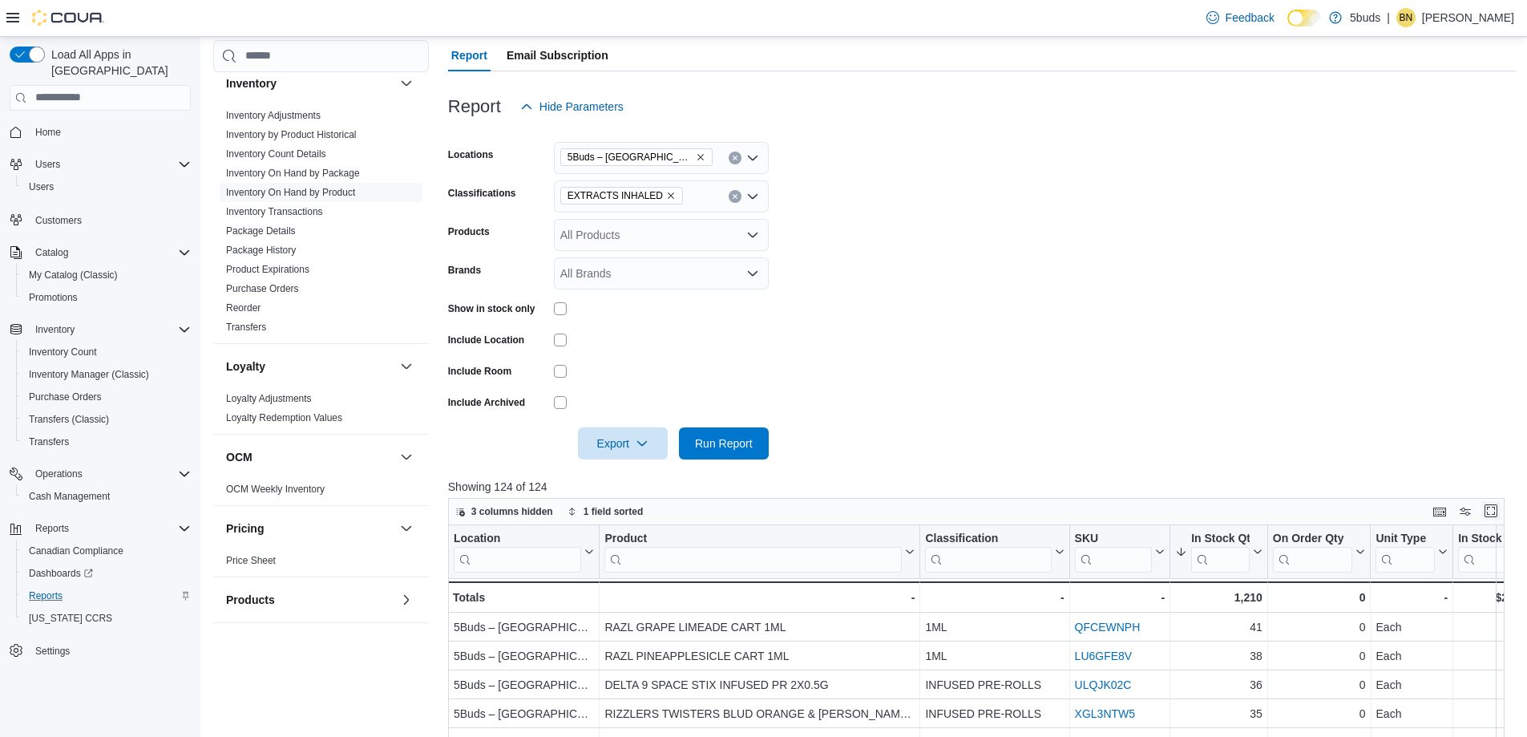
click at [1499, 512] on button "Enter fullscreen" at bounding box center [1490, 510] width 19 height 19
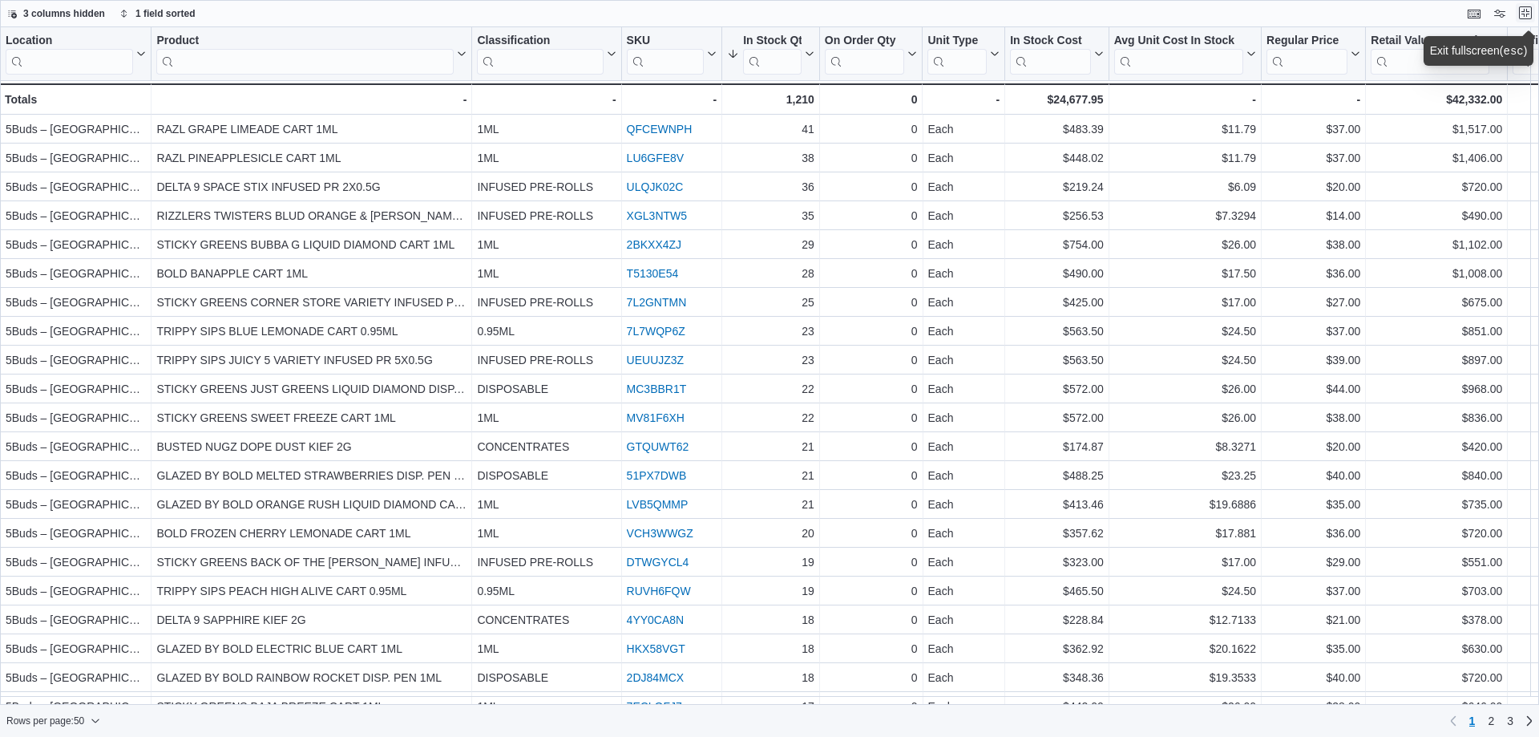
click at [1527, 14] on button "Exit fullscreen" at bounding box center [1525, 12] width 19 height 19
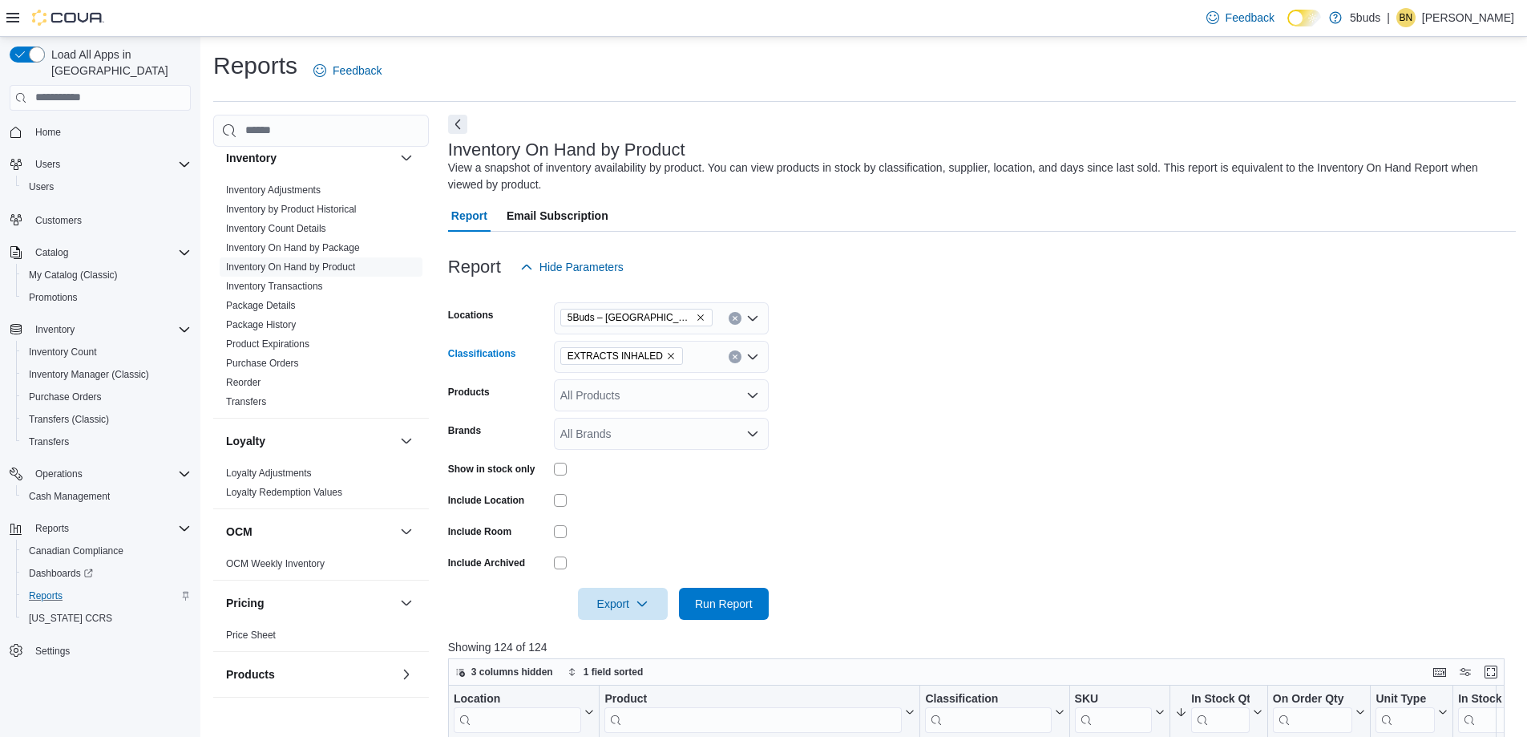
click at [667, 353] on icon "Remove EXTRACTS INHALED from selection in this group" at bounding box center [671, 356] width 10 height 10
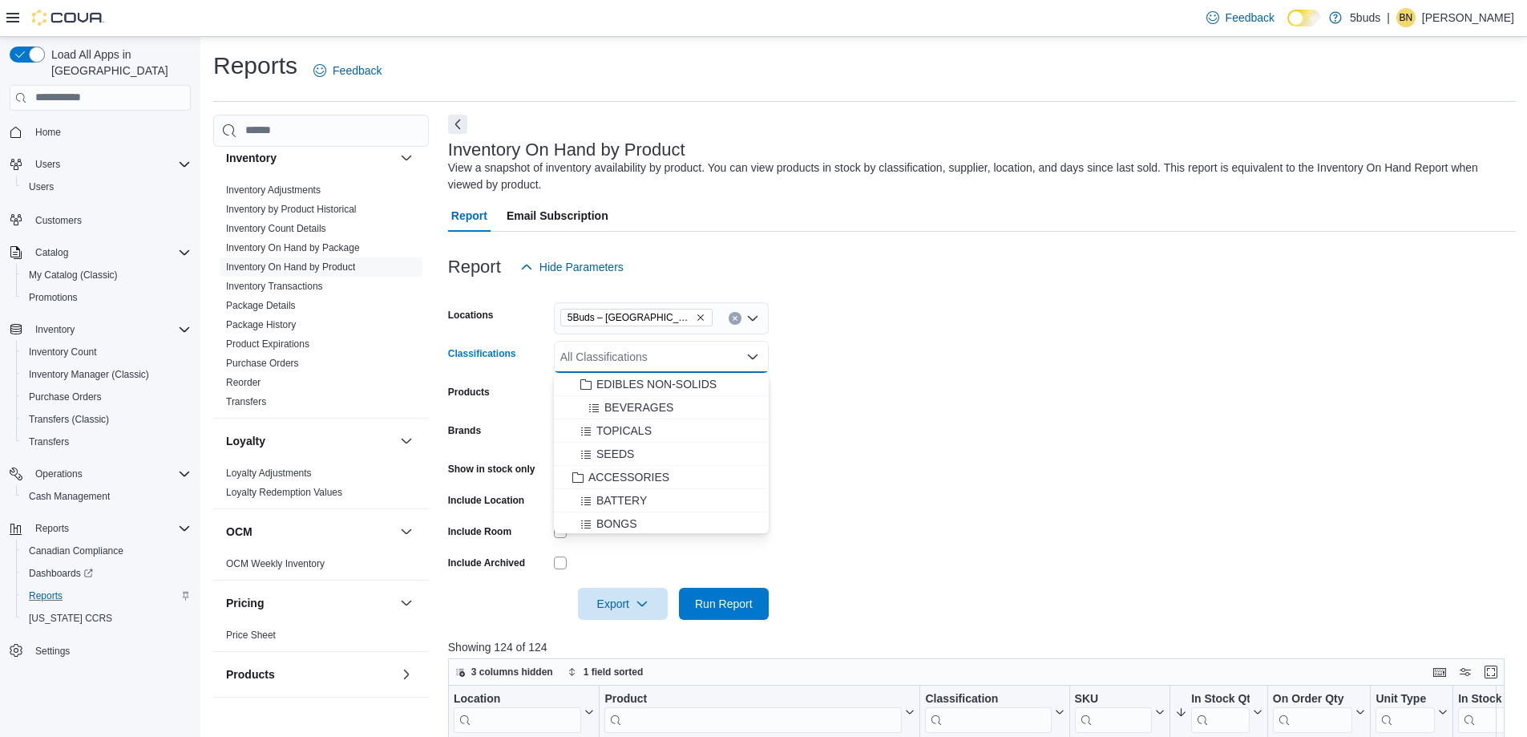
scroll to position [721, 0]
click at [623, 451] on span "SEEDS" at bounding box center [615, 453] width 38 height 16
click at [1097, 480] on form "Locations 5Buds – [GEOGRAPHIC_DATA] Classifications SEEDS Combo box. Selected. …" at bounding box center [982, 451] width 1068 height 337
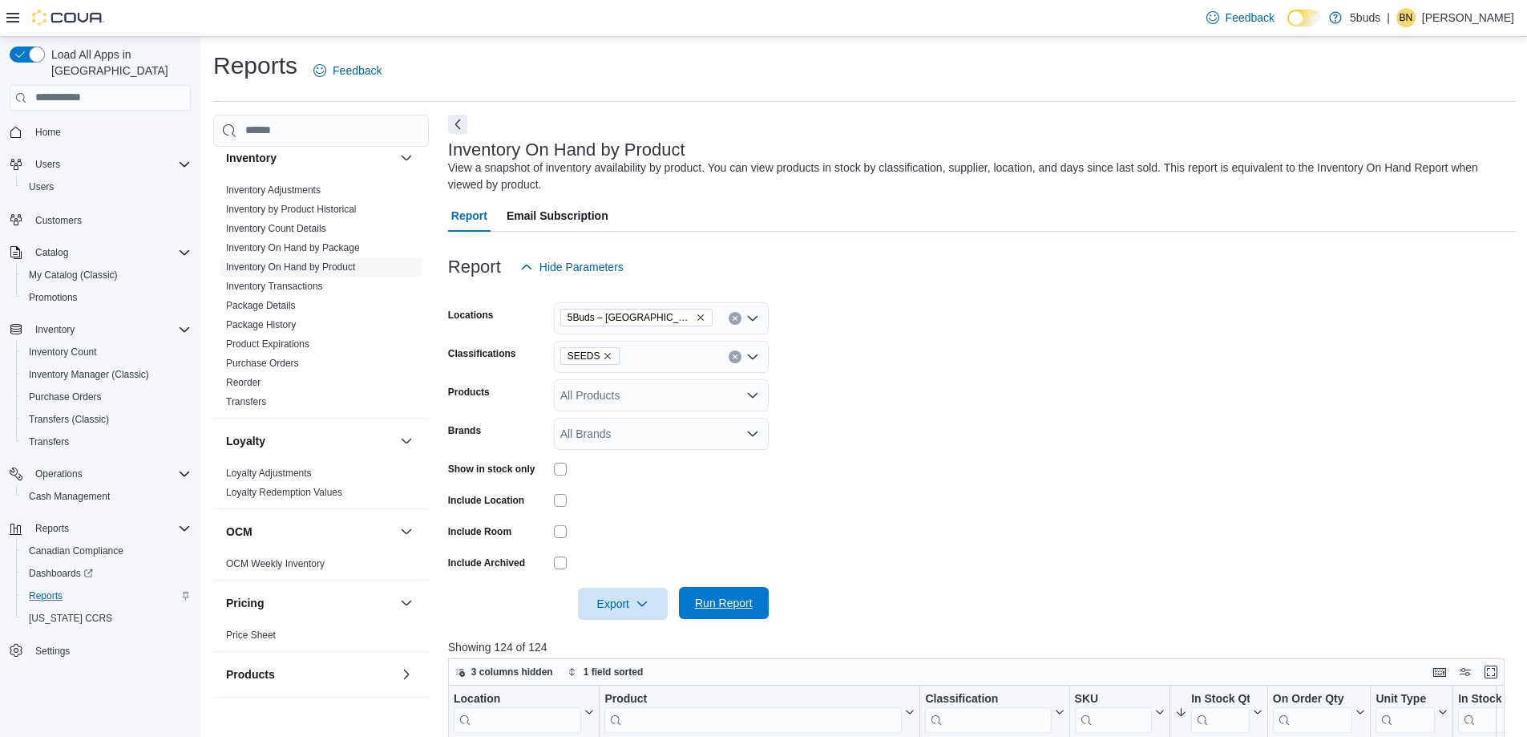
click at [746, 599] on span "Run Report" at bounding box center [724, 603] width 58 height 16
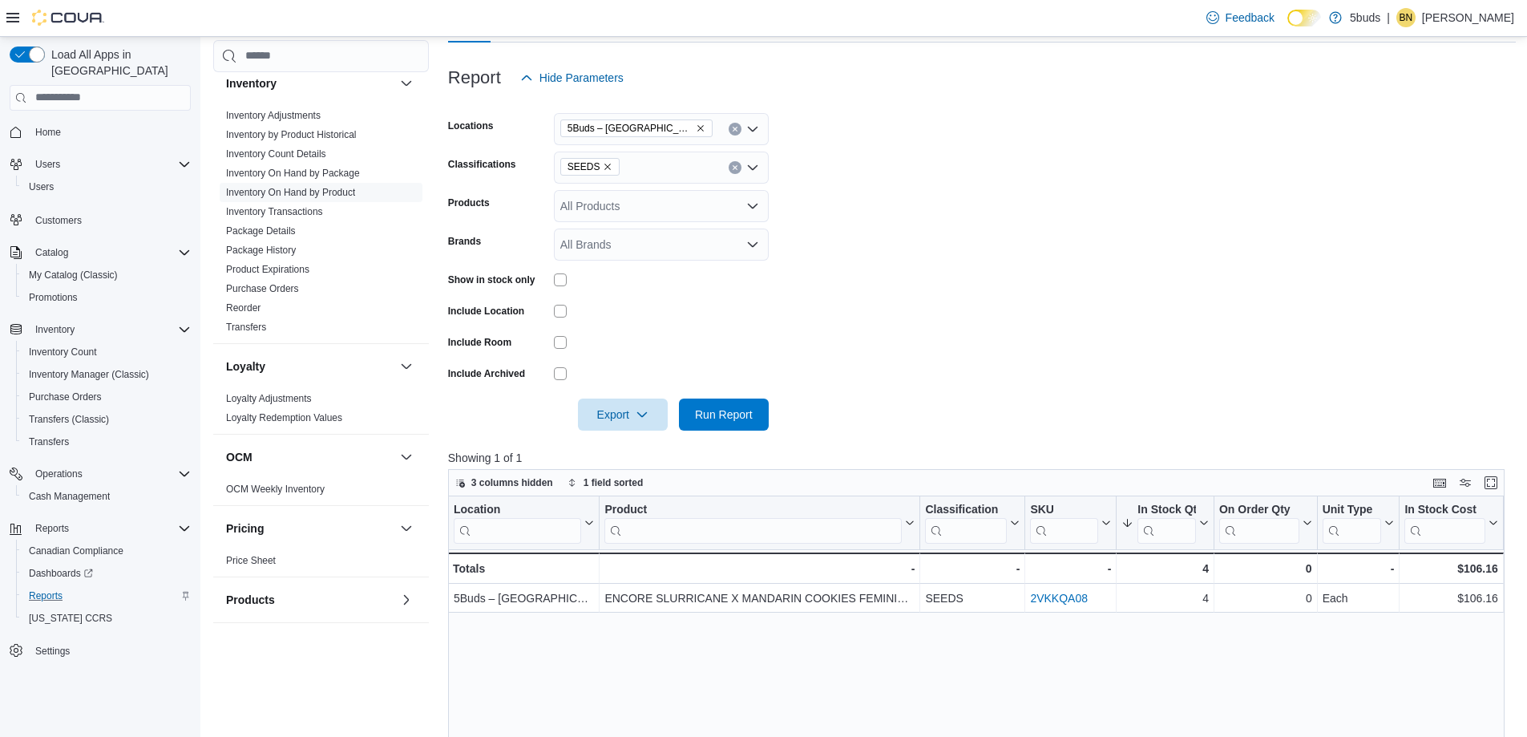
scroll to position [160, 0]
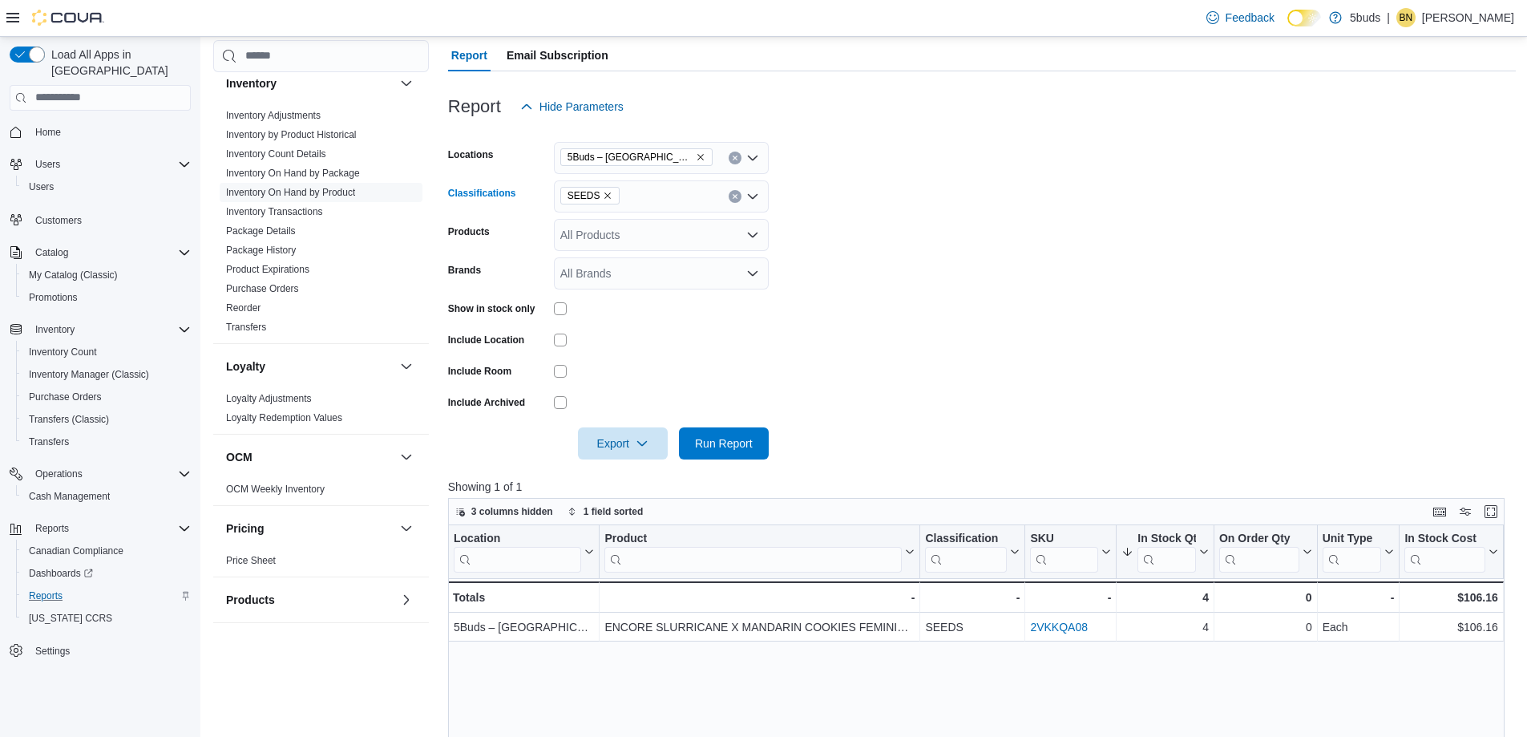
click at [604, 193] on icon "Remove SEEDS from selection in this group" at bounding box center [608, 196] width 10 height 10
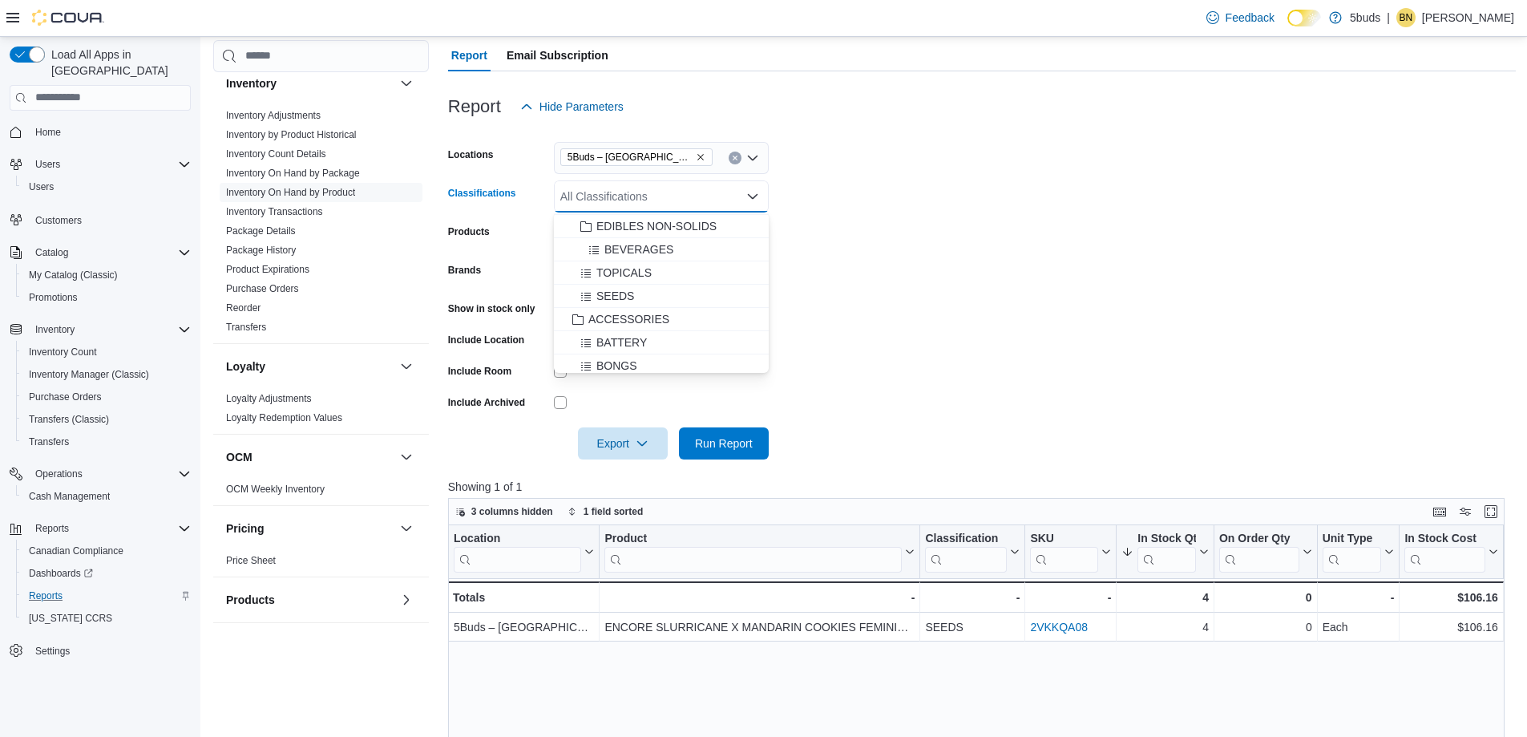
scroll to position [721, 0]
click at [637, 268] on span "TOPICALS" at bounding box center [623, 269] width 55 height 16
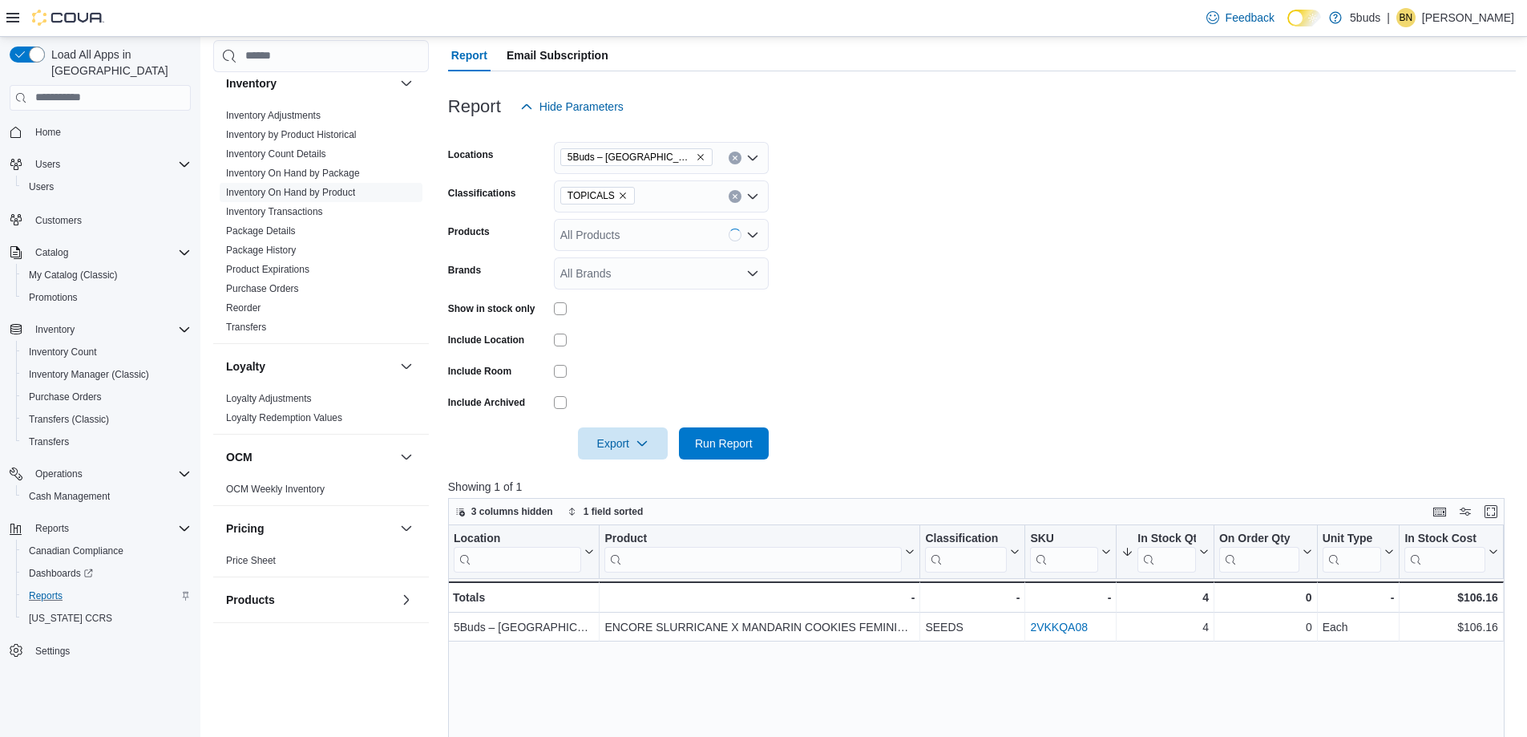
click at [1086, 273] on form "Locations 5Buds – Meadow Lake Classifications TOPICALS Products All Products Br…" at bounding box center [982, 291] width 1068 height 337
click at [744, 442] on span "Run Report" at bounding box center [724, 442] width 58 height 16
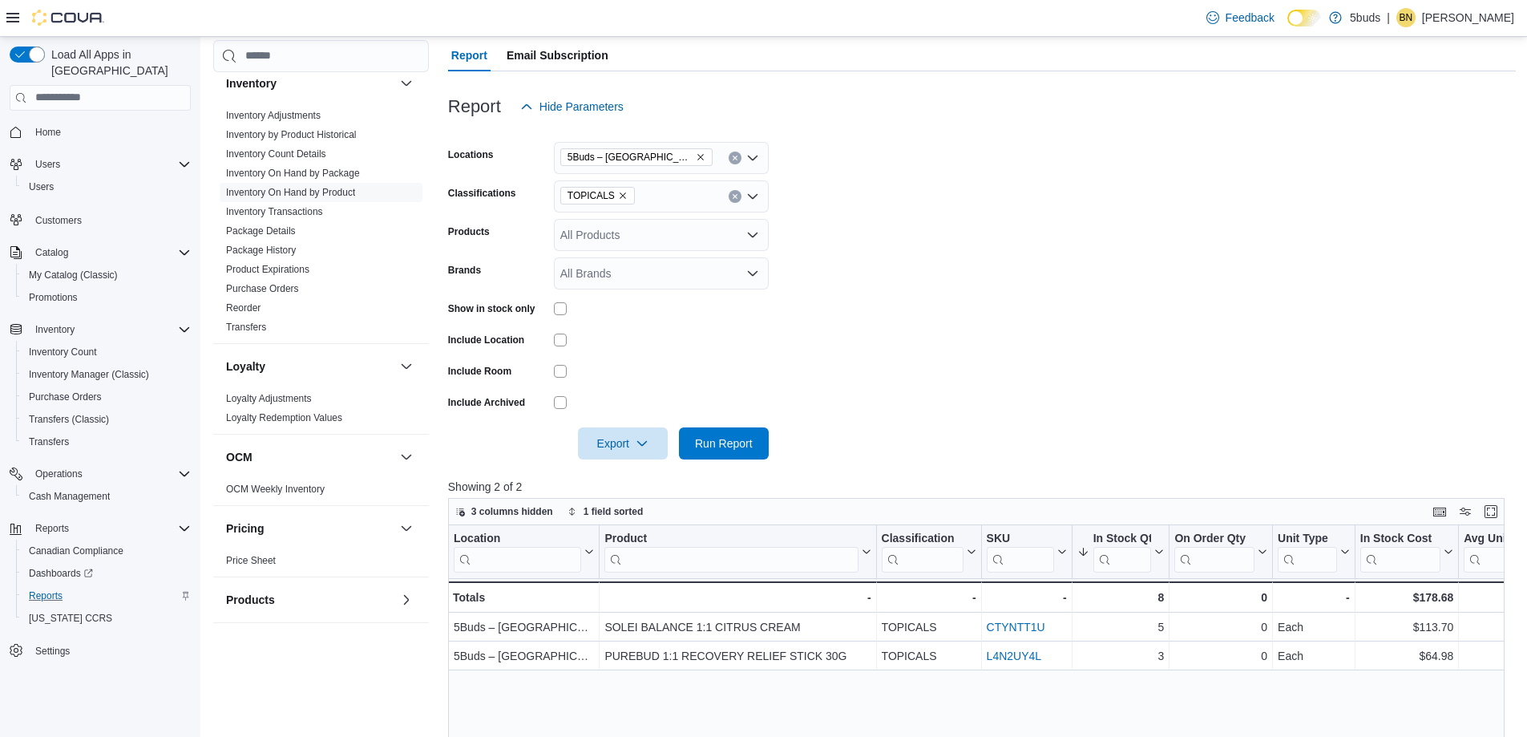
click at [648, 193] on div "TOPICALS" at bounding box center [661, 196] width 215 height 32
click at [637, 267] on span "DRIED CANNABIS" at bounding box center [643, 270] width 95 height 16
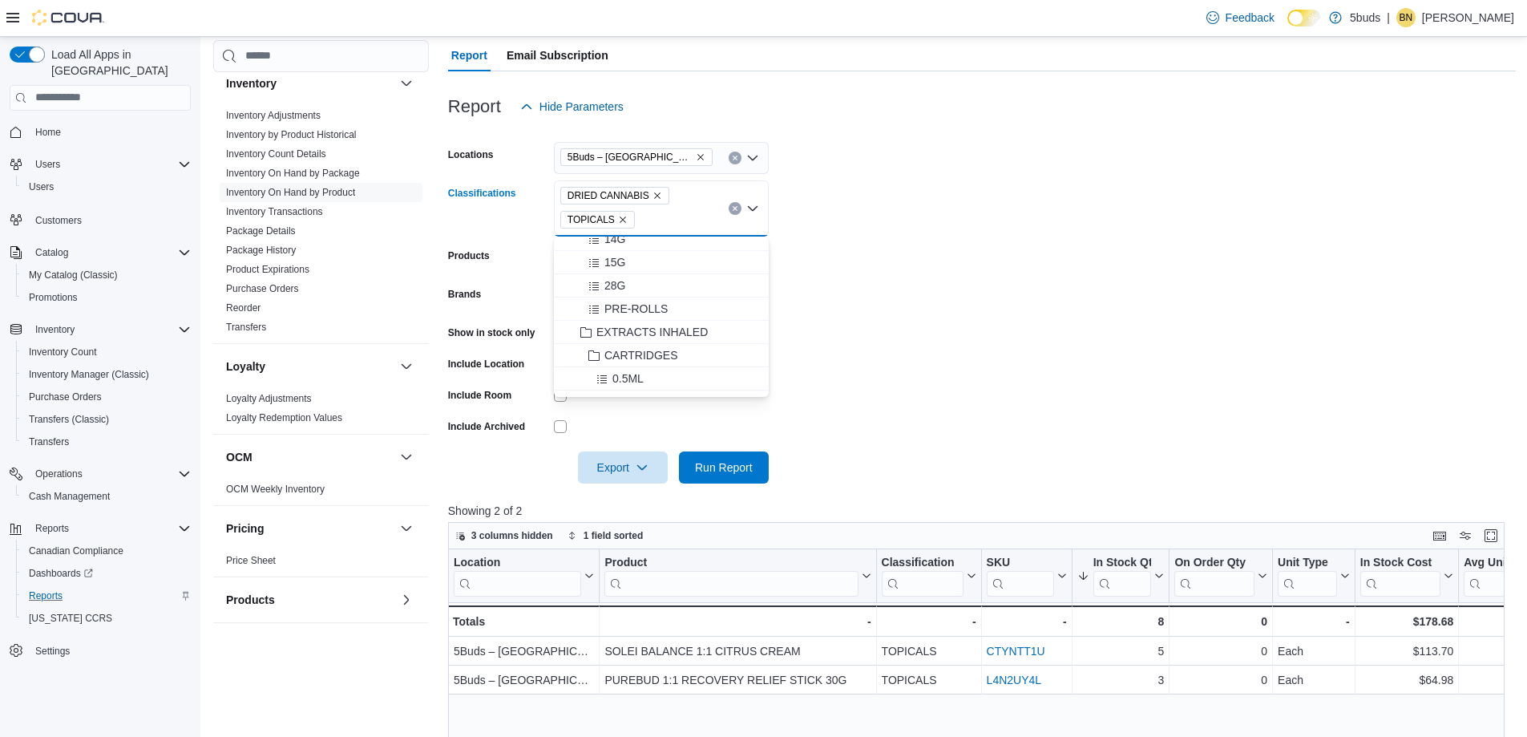
scroll to position [160, 0]
click at [668, 319] on span "EXTRACTS INHALED" at bounding box center [651, 320] width 111 height 16
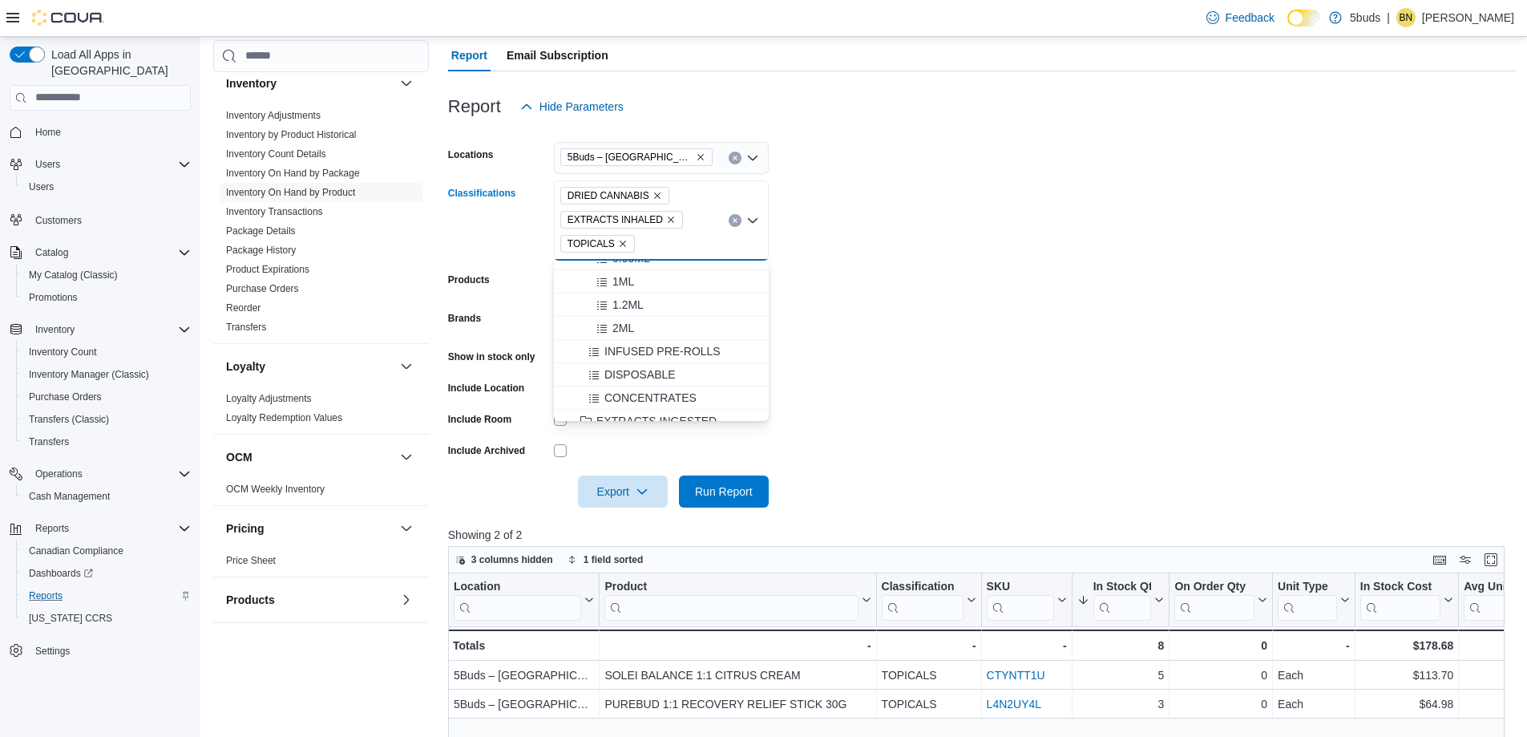
scroll to position [321, 0]
click at [674, 388] on span "EXTRACTS INGESTED" at bounding box center [656, 393] width 120 height 16
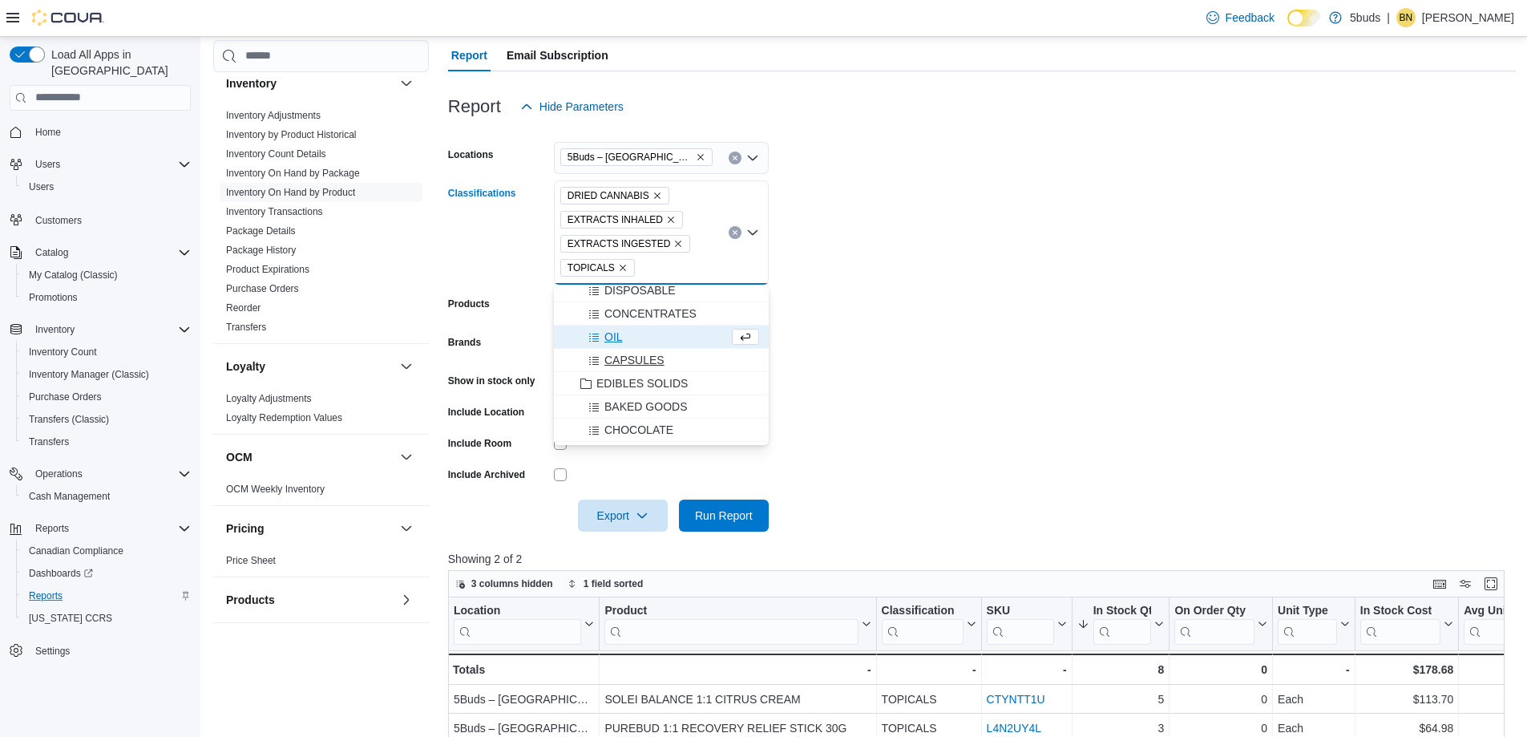
scroll to position [481, 0]
click at [676, 301] on span "EDIBLES SOLIDS" at bounding box center [641, 303] width 91 height 16
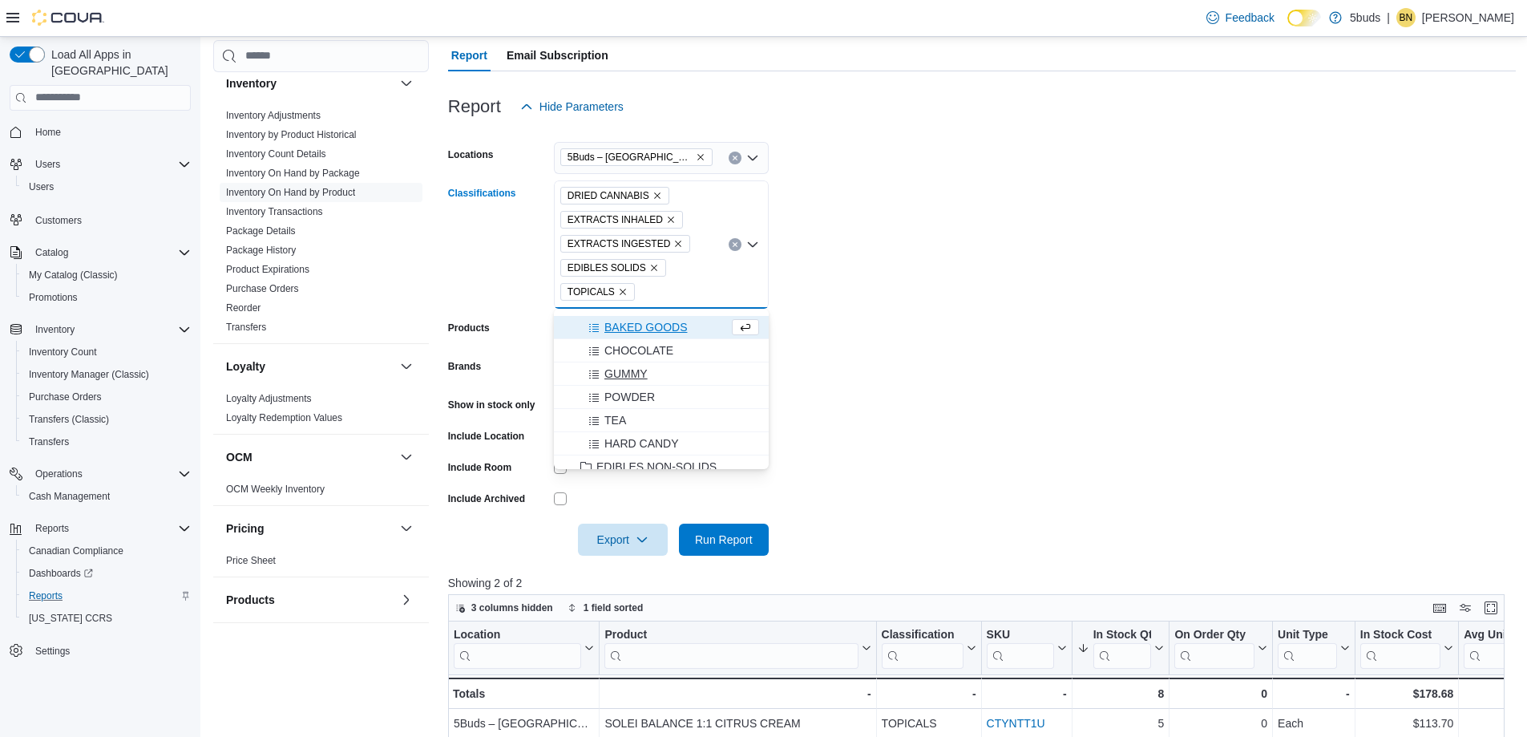
scroll to position [561, 0]
click at [677, 388] on span "EDIBLES NON-SOLIDS" at bounding box center [656, 386] width 120 height 16
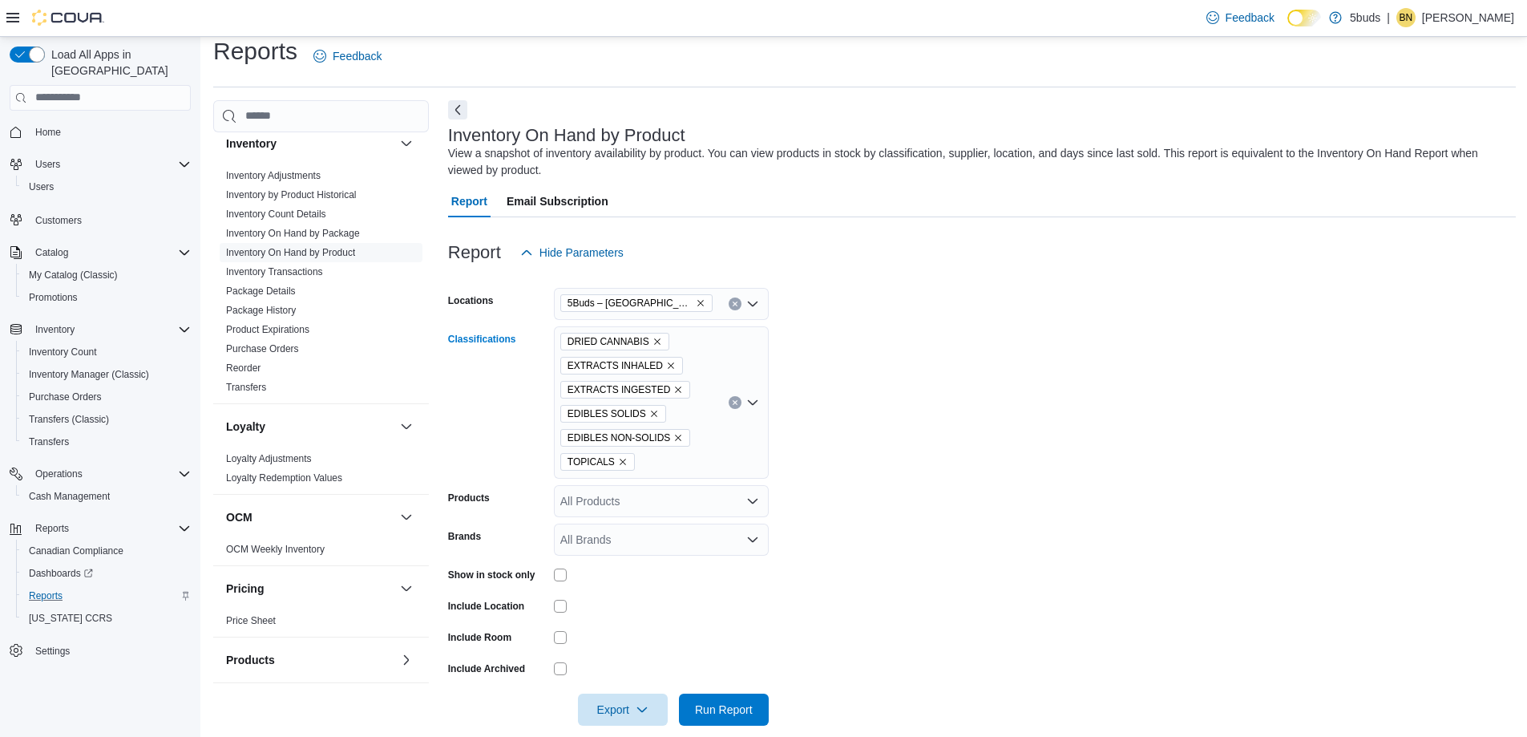
scroll to position [0, 0]
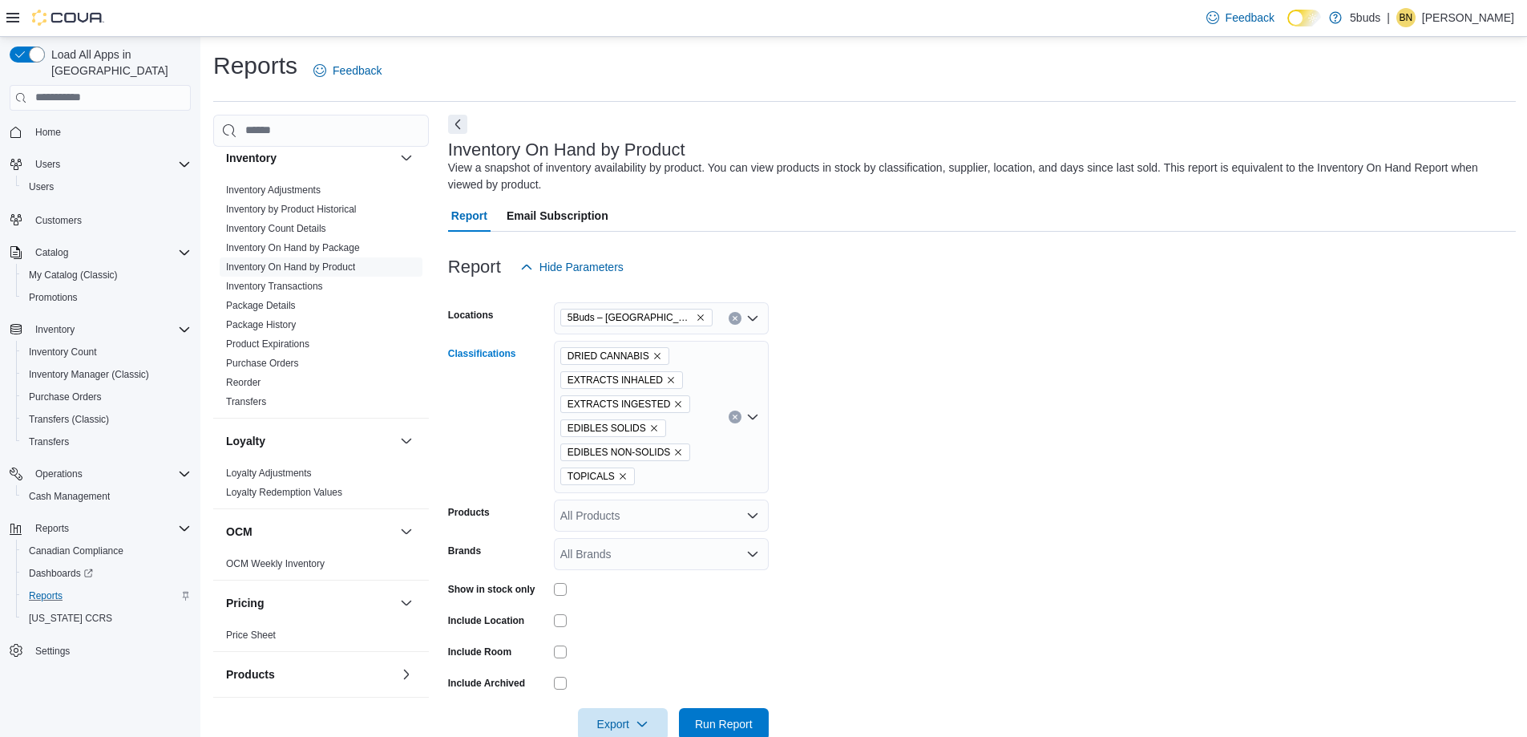
click at [715, 471] on div "DRIED CANNABIS EXTRACTS INHALED EXTRACTS INGESTED EDIBLES SOLIDS EDIBLES NON-SO…" at bounding box center [661, 417] width 215 height 152
click at [623, 593] on span "SEEDS" at bounding box center [615, 594] width 38 height 16
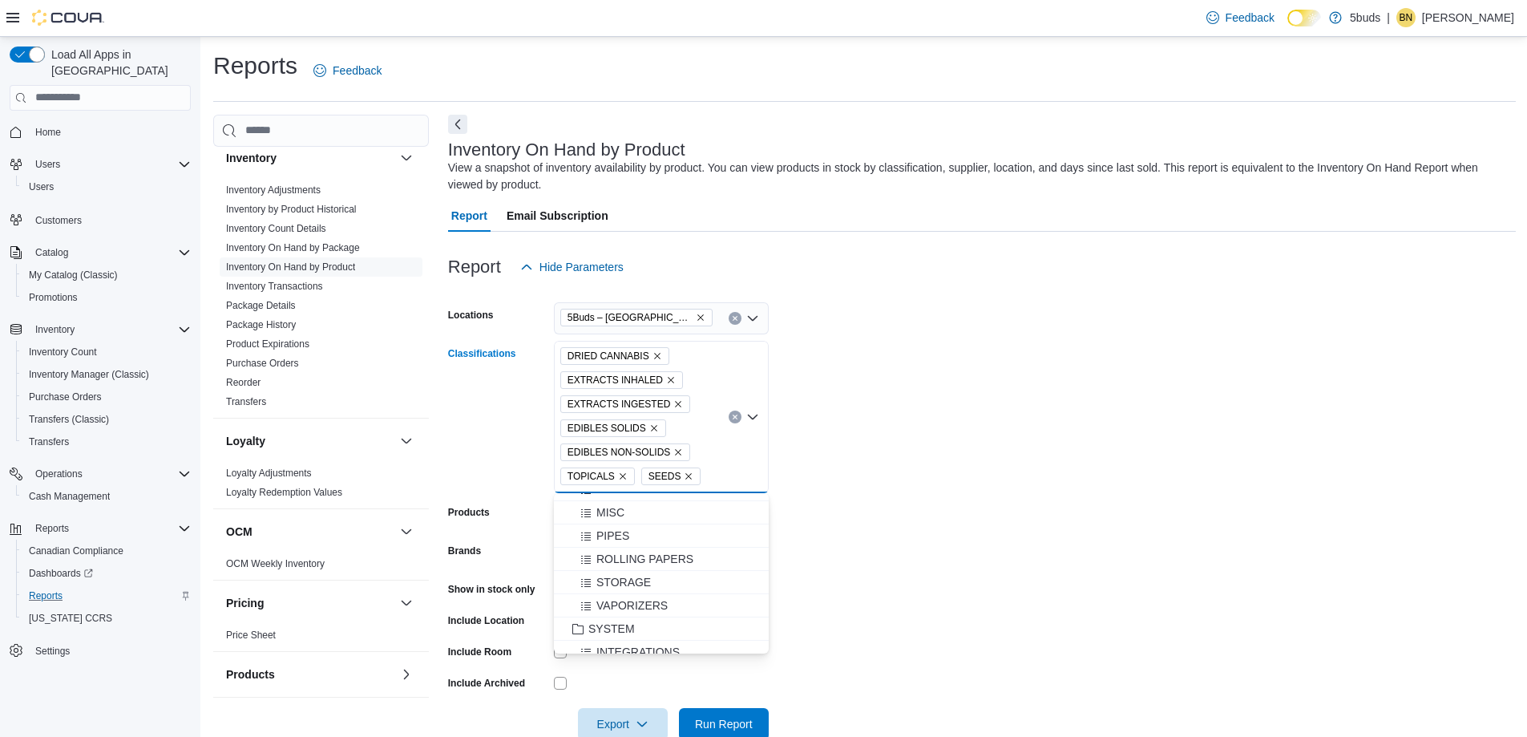
scroll to position [863, 0]
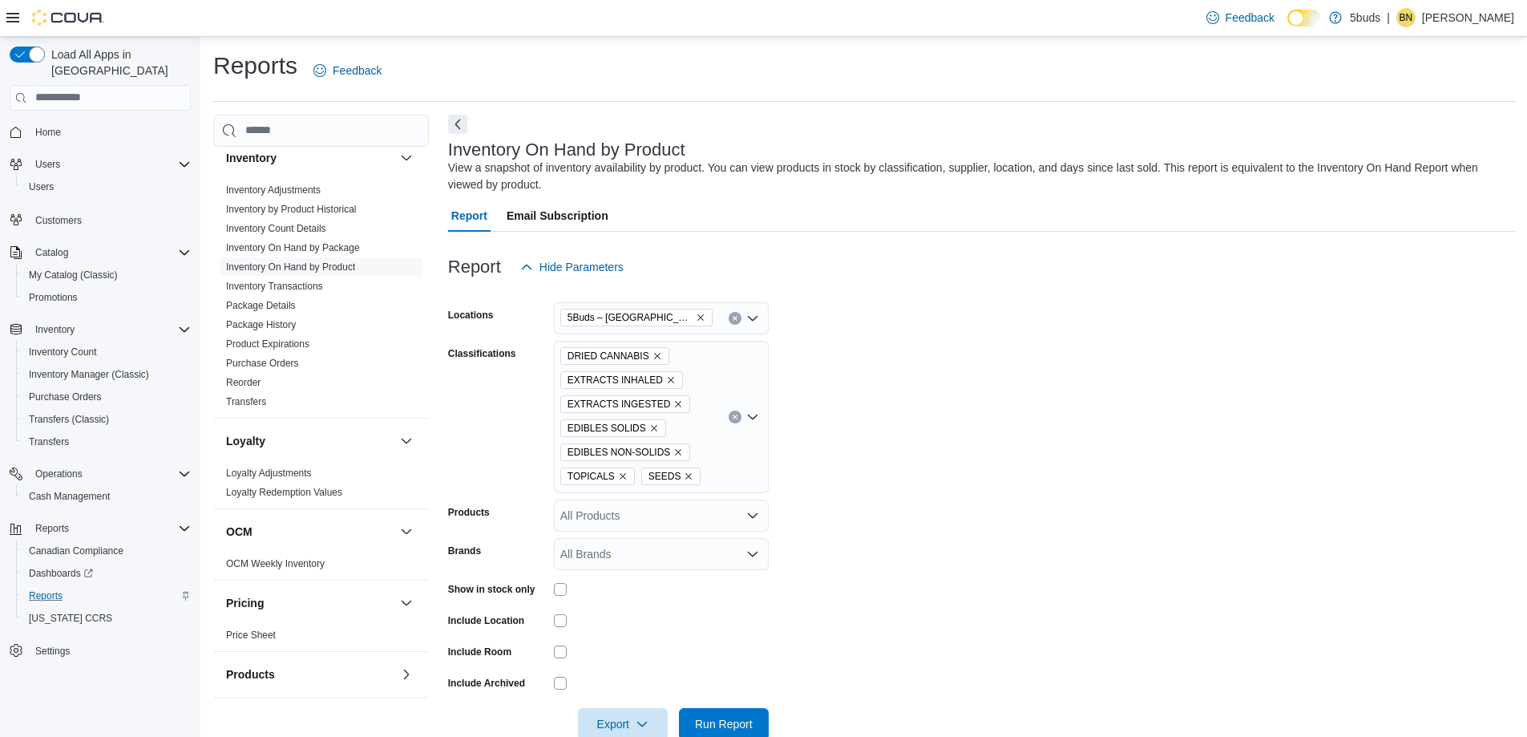
click at [1087, 564] on form "Locations 5Buds – Meadow Lake Classifications DRIED CANNABIS EXTRACTS INHALED E…" at bounding box center [982, 511] width 1068 height 457
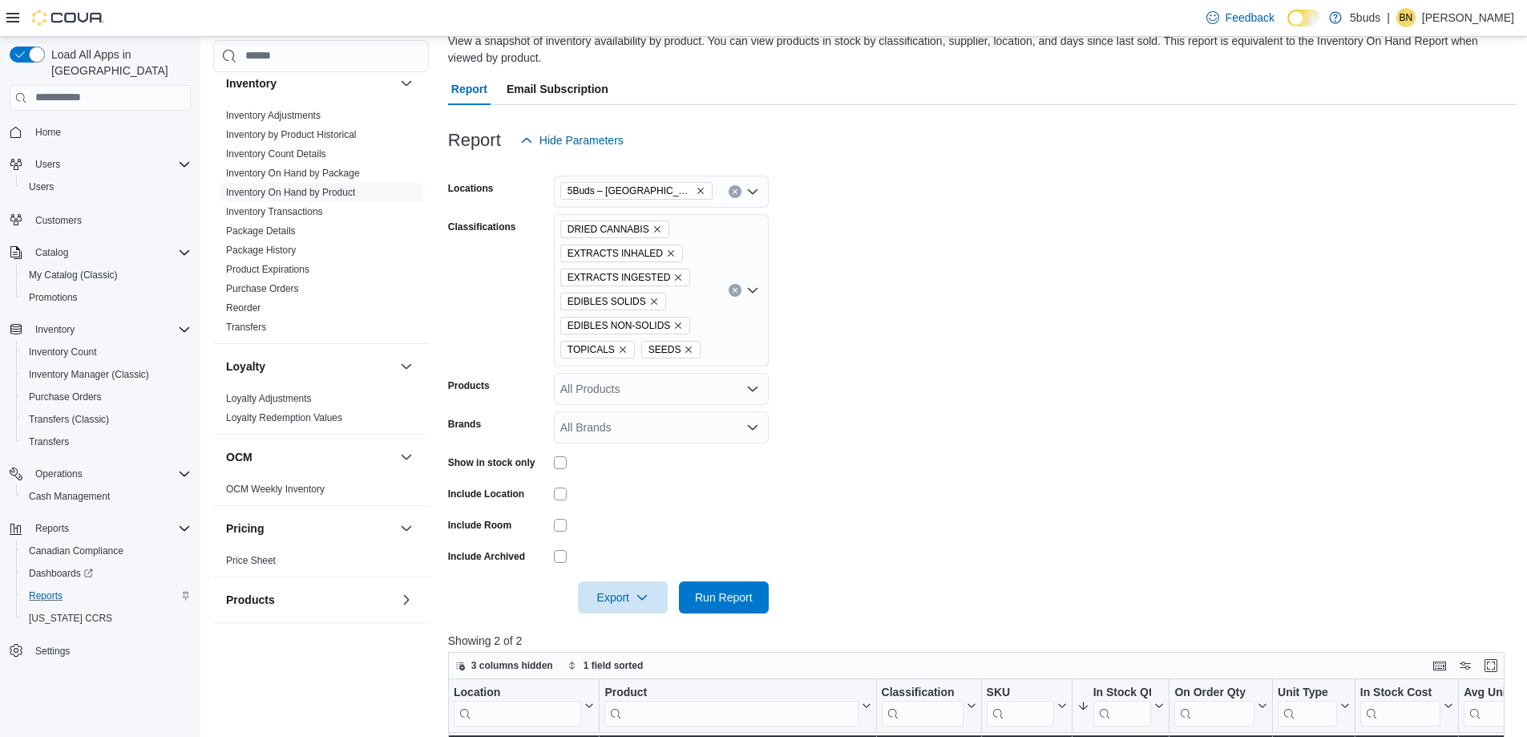
scroll to position [160, 0]
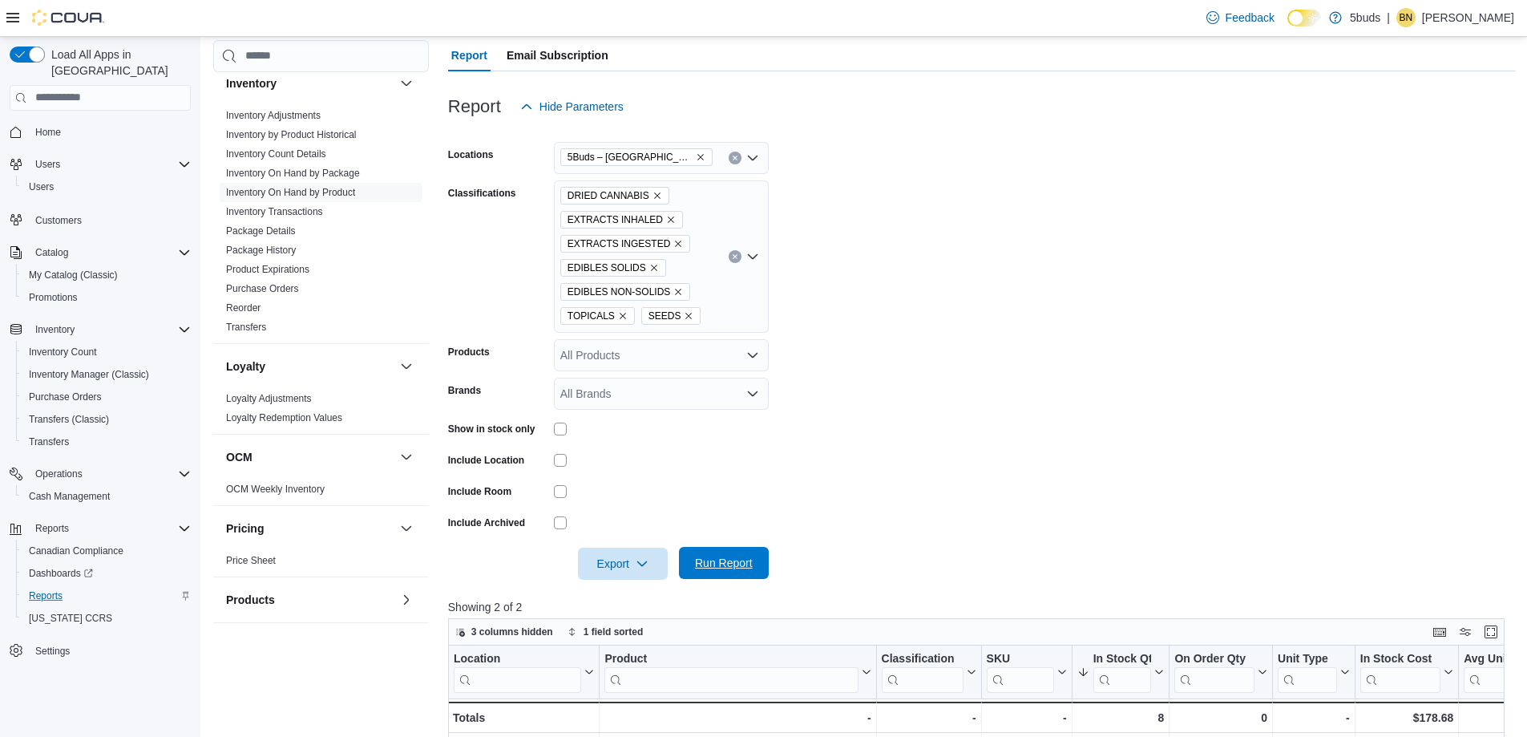
click at [729, 559] on span "Run Report" at bounding box center [724, 563] width 58 height 16
click at [1498, 629] on button "Enter fullscreen" at bounding box center [1490, 630] width 19 height 19
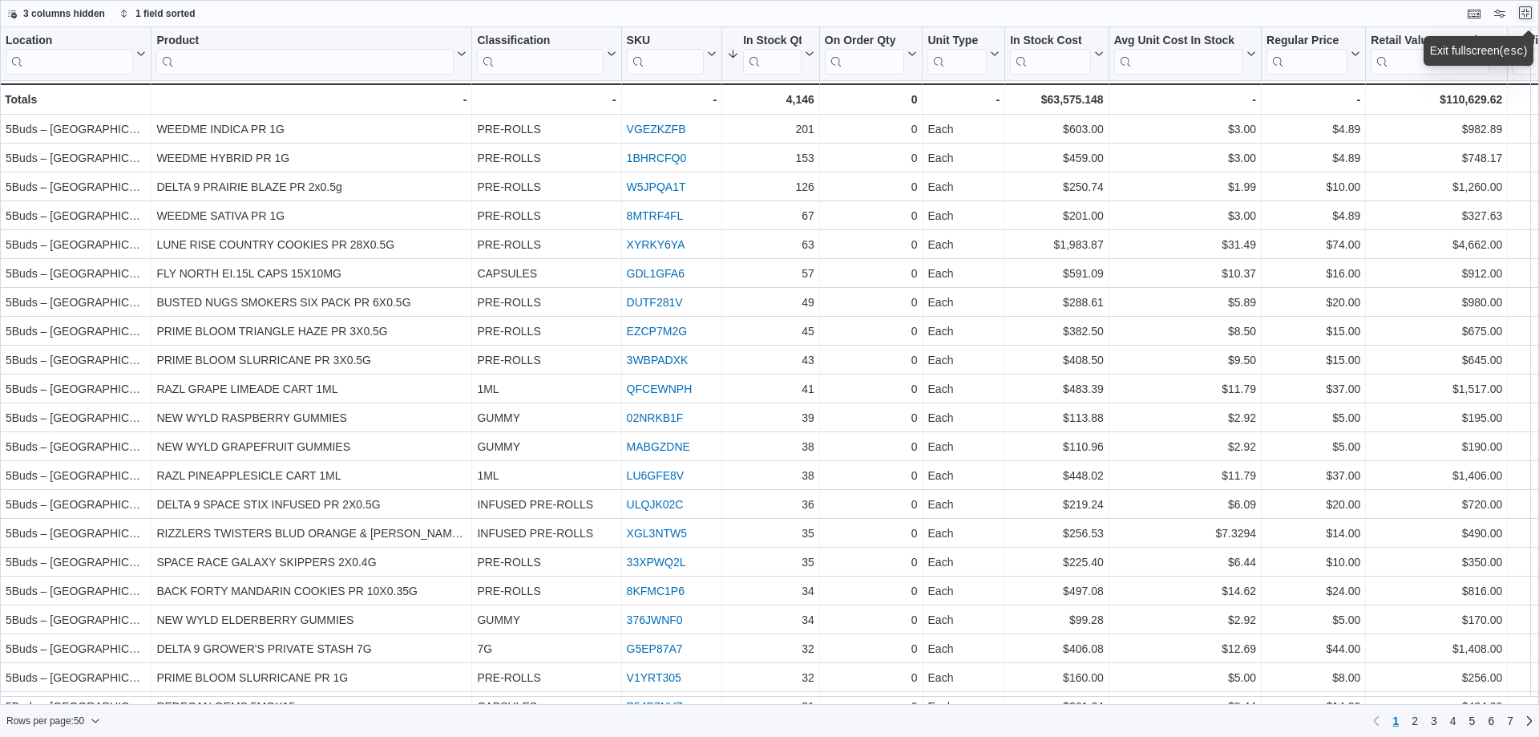
click at [1525, 10] on button "Exit fullscreen" at bounding box center [1525, 12] width 19 height 19
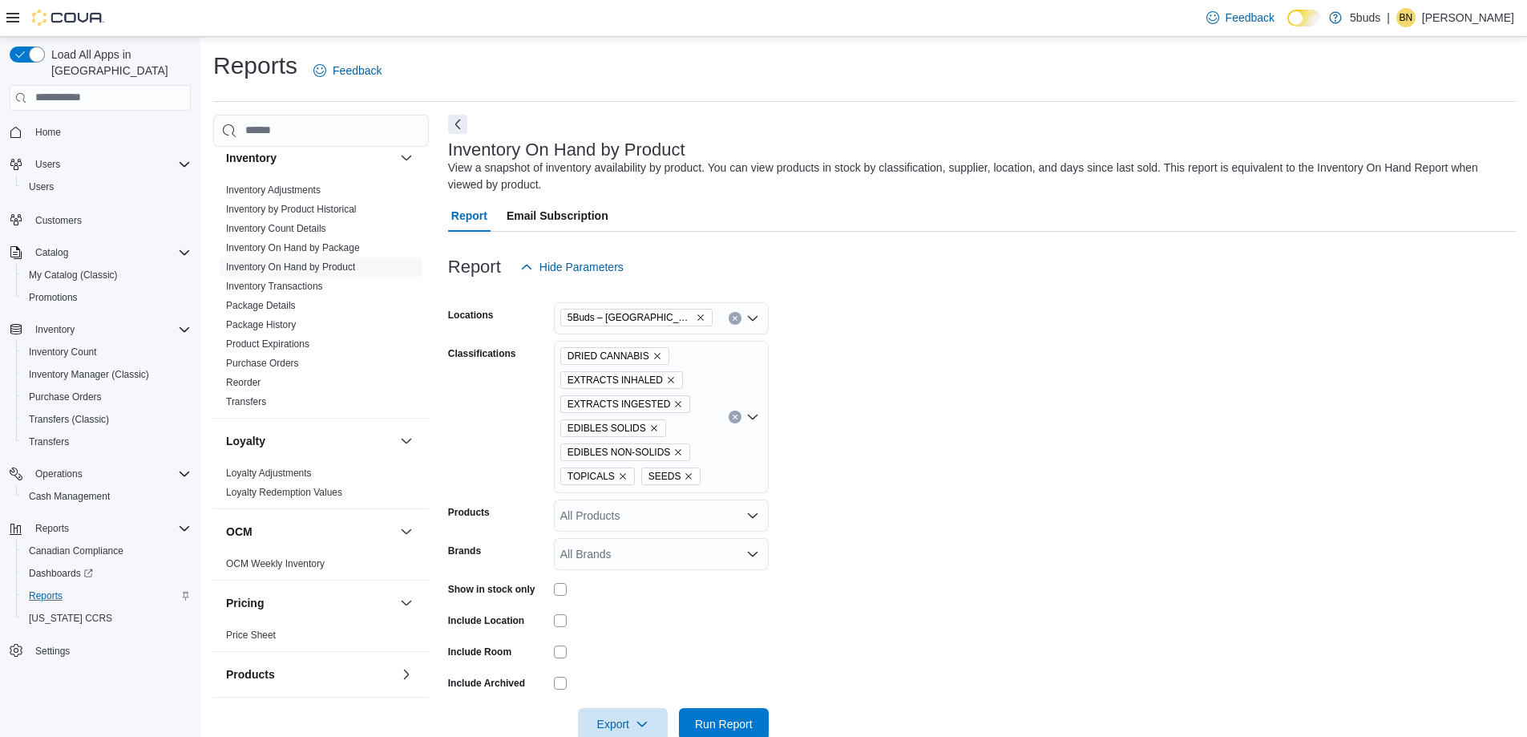
click at [686, 474] on icon "Remove SEEDS from selection in this group" at bounding box center [689, 476] width 6 height 6
click at [619, 476] on icon "Remove TOPICALS from selection in this group" at bounding box center [623, 476] width 10 height 10
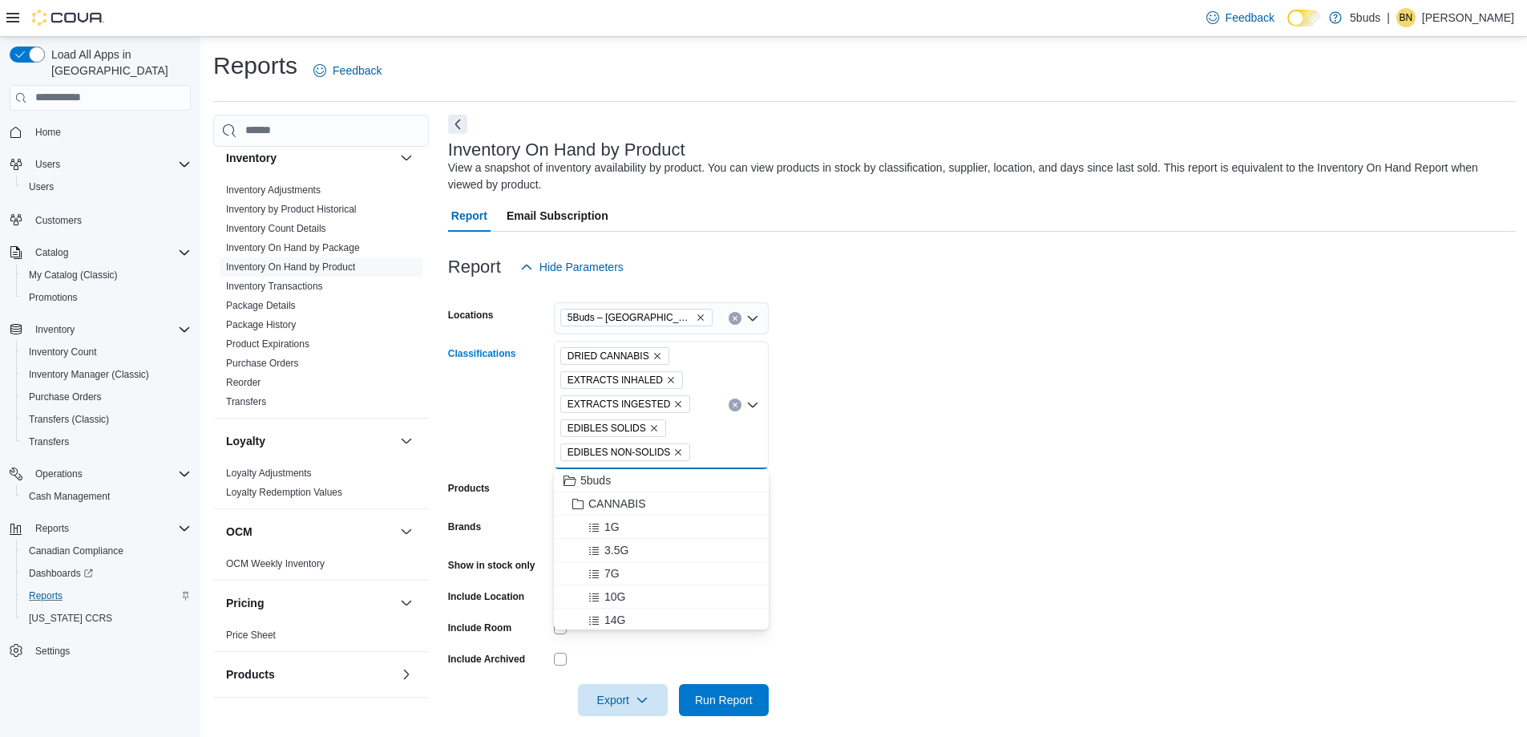
click at [674, 453] on icon "Remove EDIBLES NON-SOLIDS from selection in this group" at bounding box center [678, 452] width 10 height 10
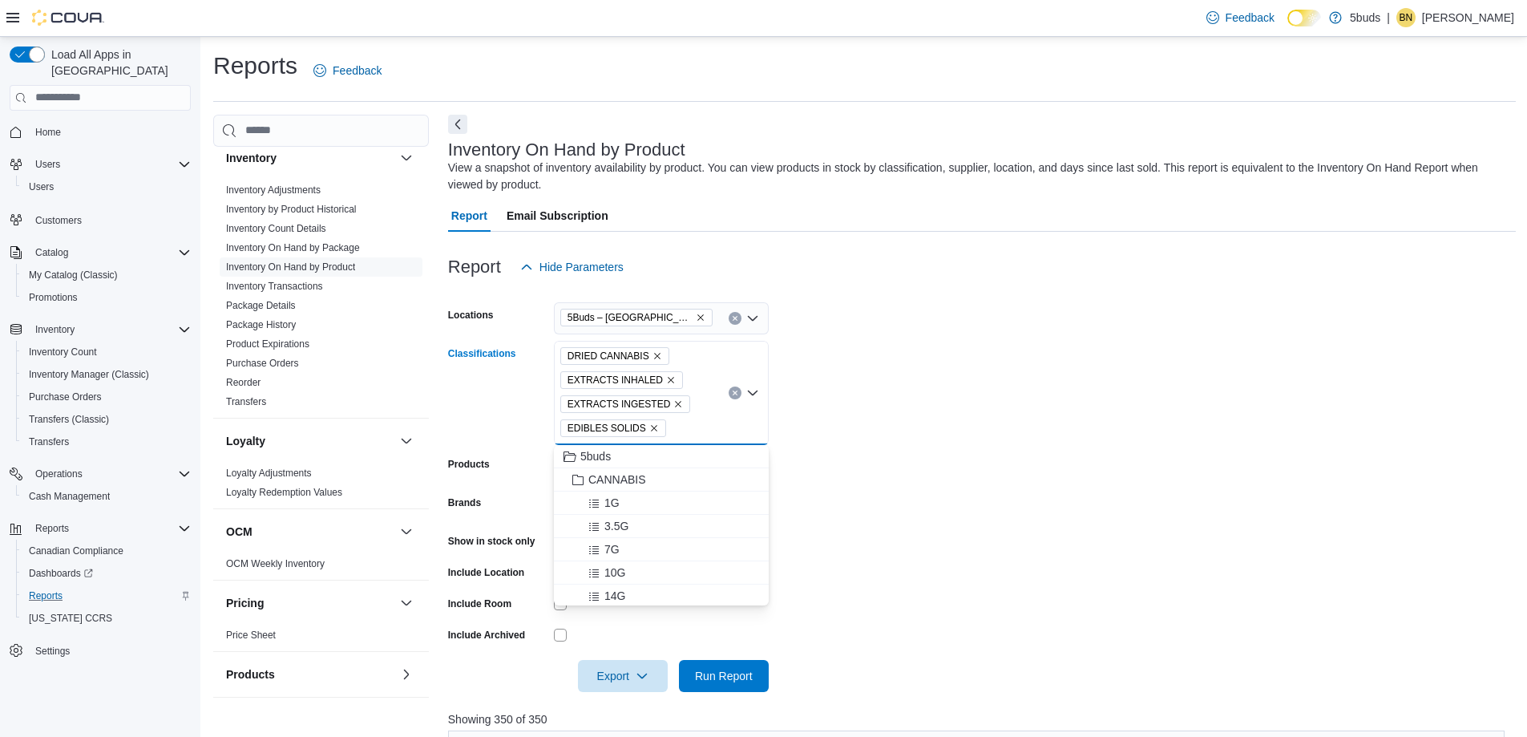
click at [651, 428] on icon "Remove EDIBLES SOLIDS from selection in this group" at bounding box center [654, 428] width 6 height 6
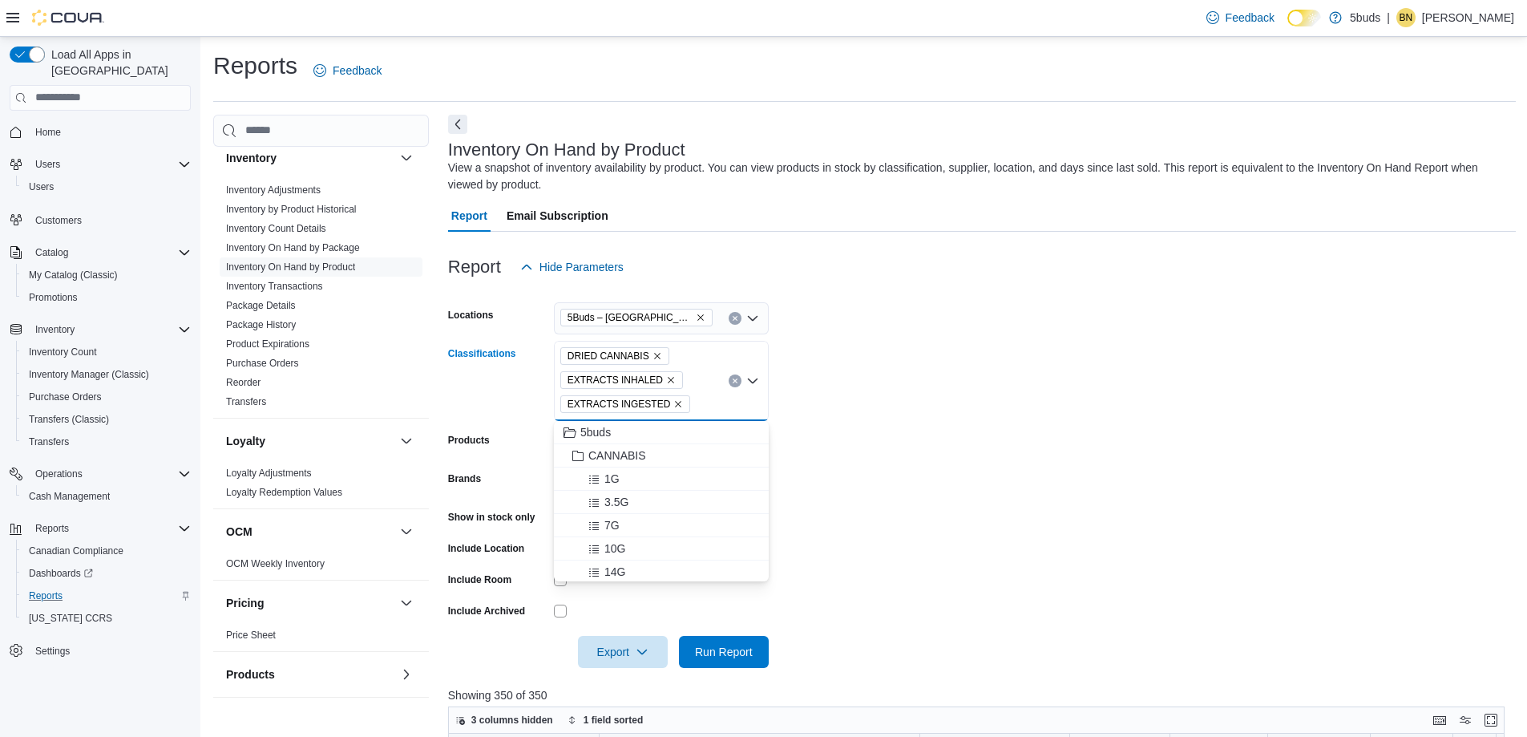
click at [673, 405] on icon "Remove EXTRACTS INGESTED from selection in this group" at bounding box center [678, 404] width 10 height 10
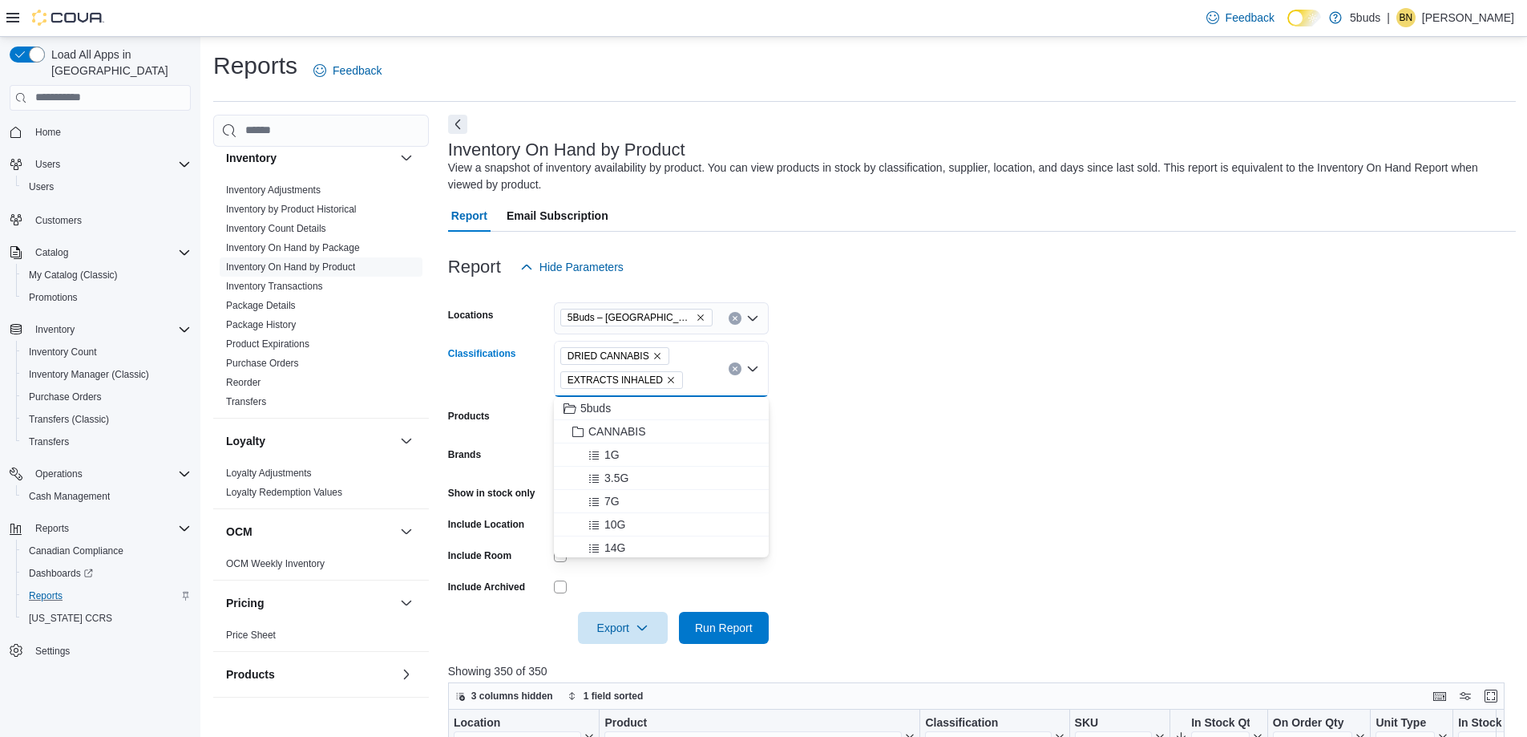
click at [671, 382] on span "EXTRACTS INHALED" at bounding box center [621, 380] width 123 height 18
click at [666, 378] on icon "Remove EXTRACTS INHALED from selection in this group" at bounding box center [671, 380] width 10 height 10
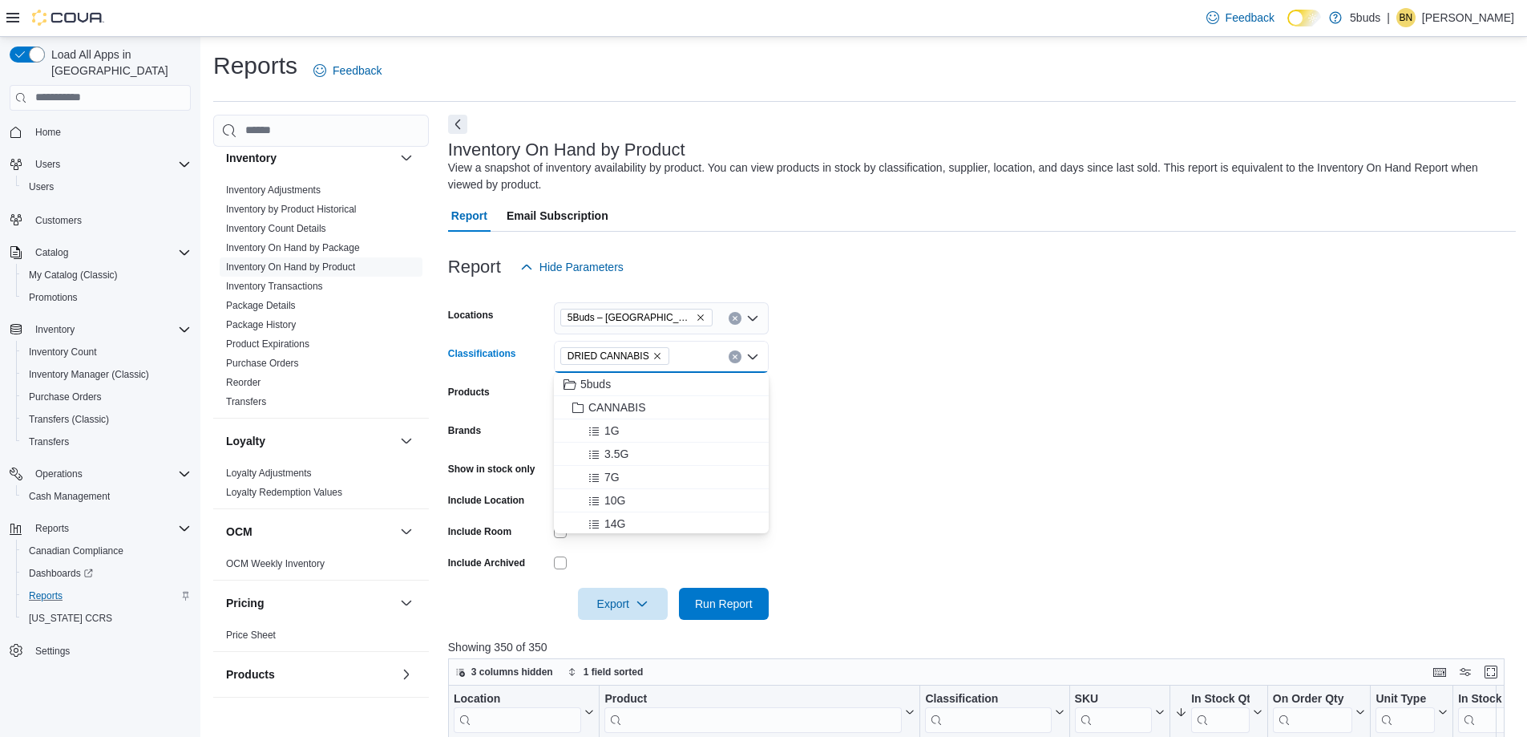
click at [654, 354] on icon "Remove DRIED CANNABIS from selection in this group" at bounding box center [658, 356] width 10 height 10
click at [632, 477] on span "ACCESSORIES" at bounding box center [628, 476] width 81 height 16
click at [1012, 427] on form "Locations 5Buds – Meadow Lake Classifications ACCESSORIES Products All Products…" at bounding box center [982, 451] width 1068 height 337
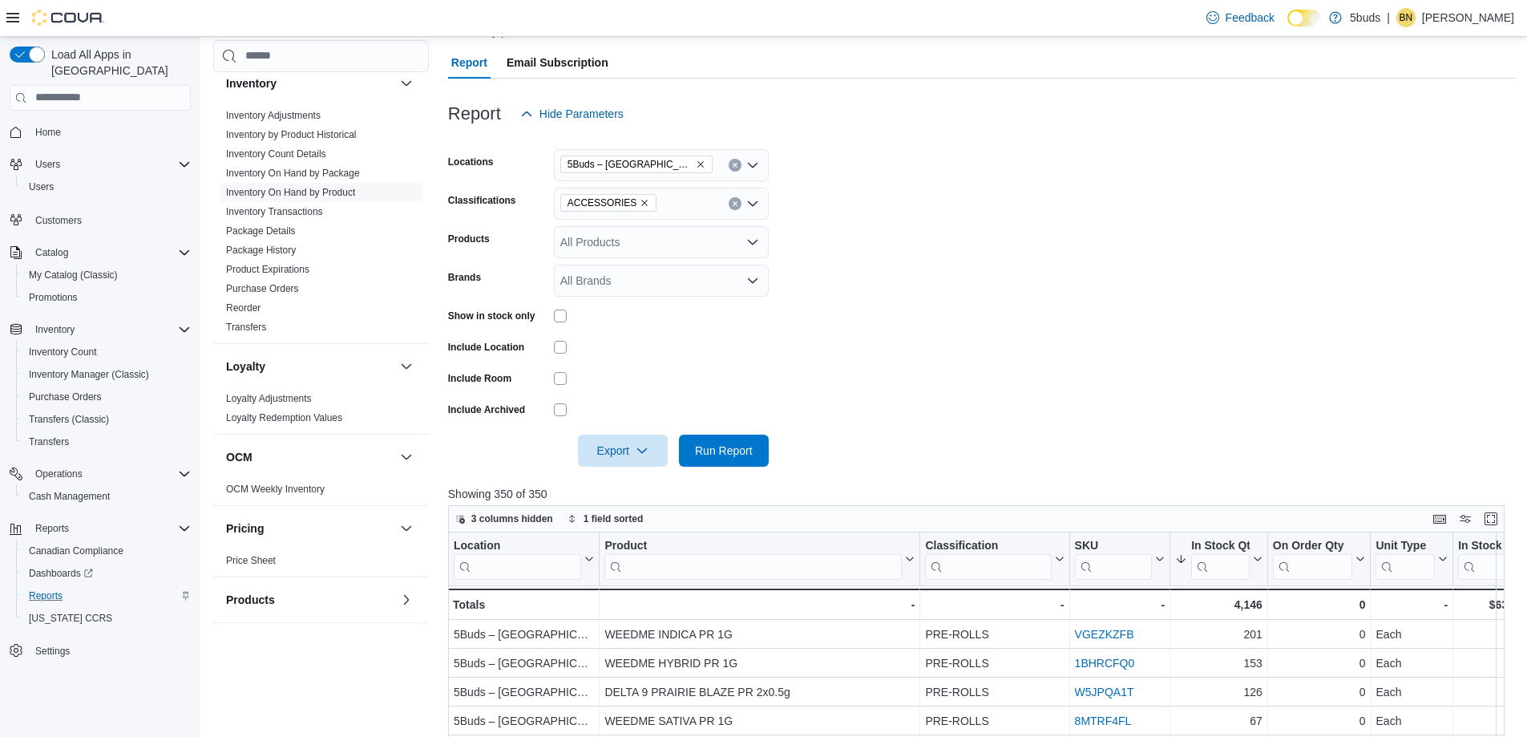
scroll to position [160, 0]
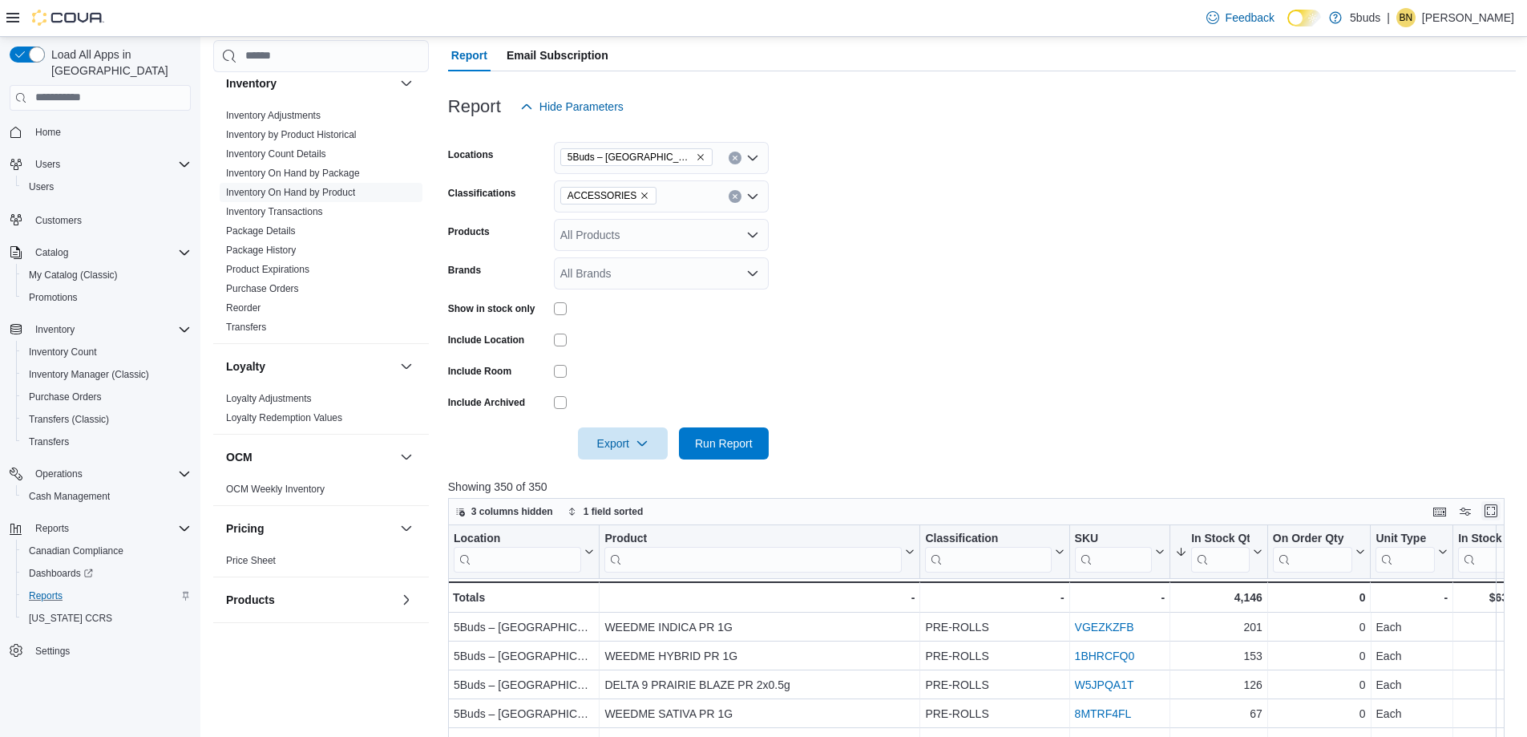
click at [1501, 511] on button "Enter fullscreen" at bounding box center [1490, 510] width 19 height 19
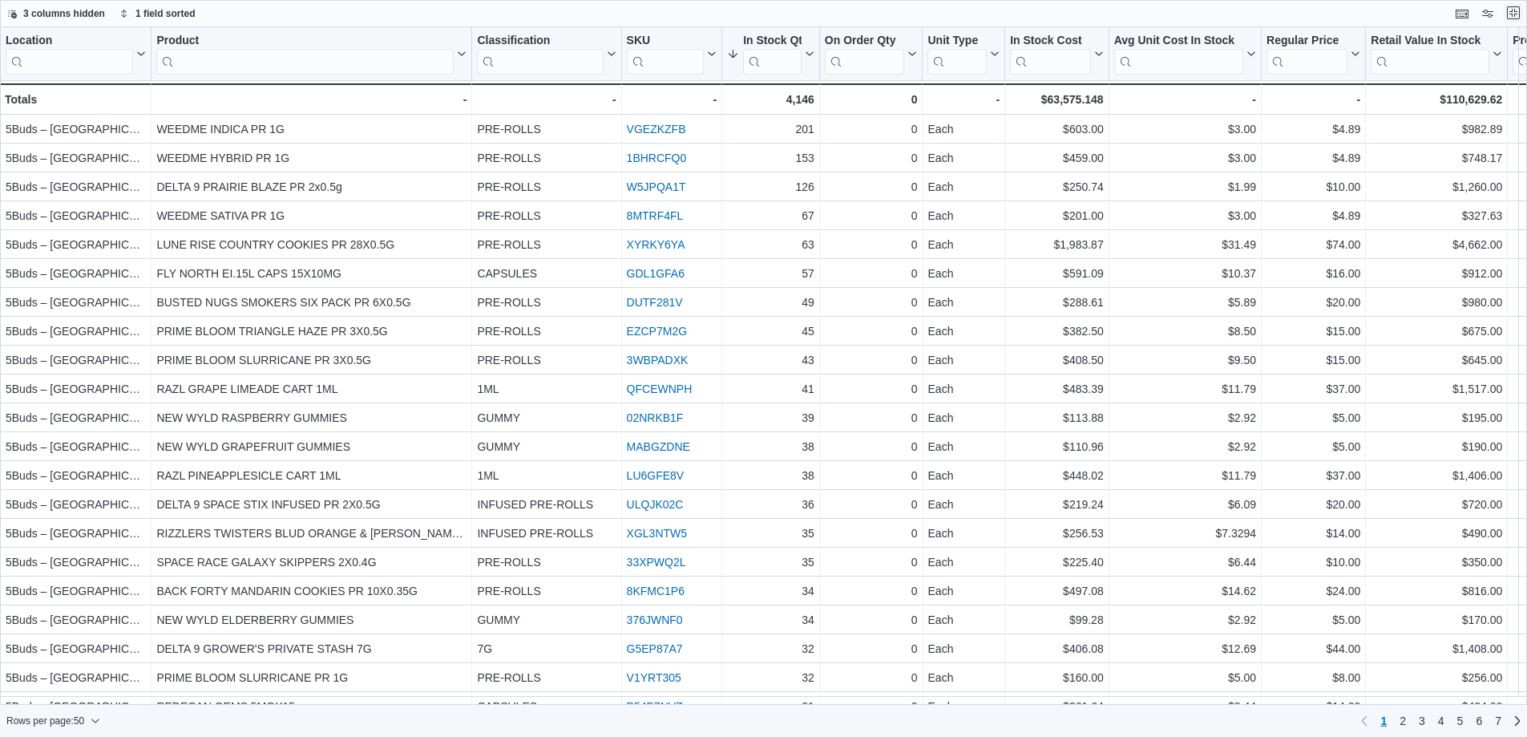
scroll to position [0, 0]
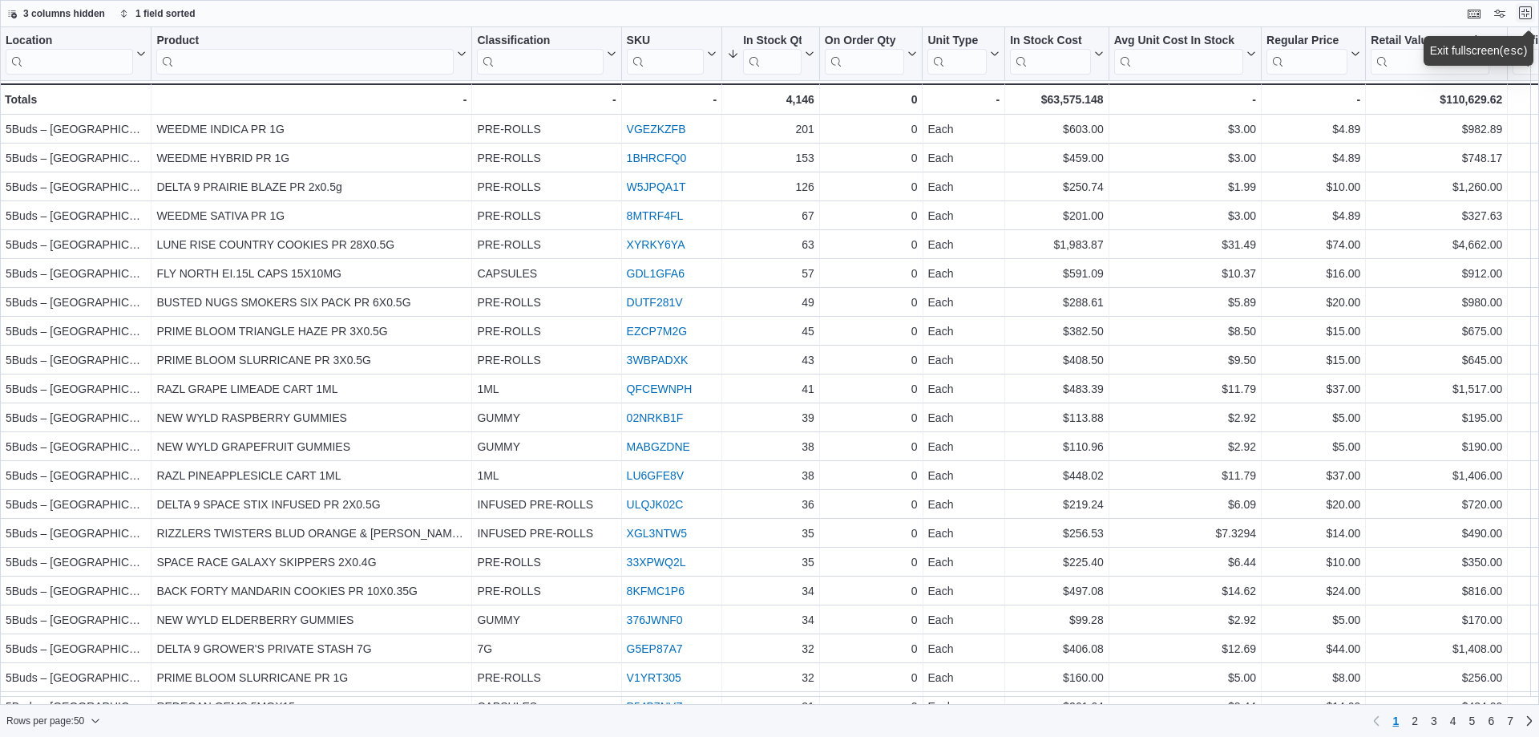
click at [1527, 12] on button "Exit fullscreen" at bounding box center [1525, 12] width 19 height 19
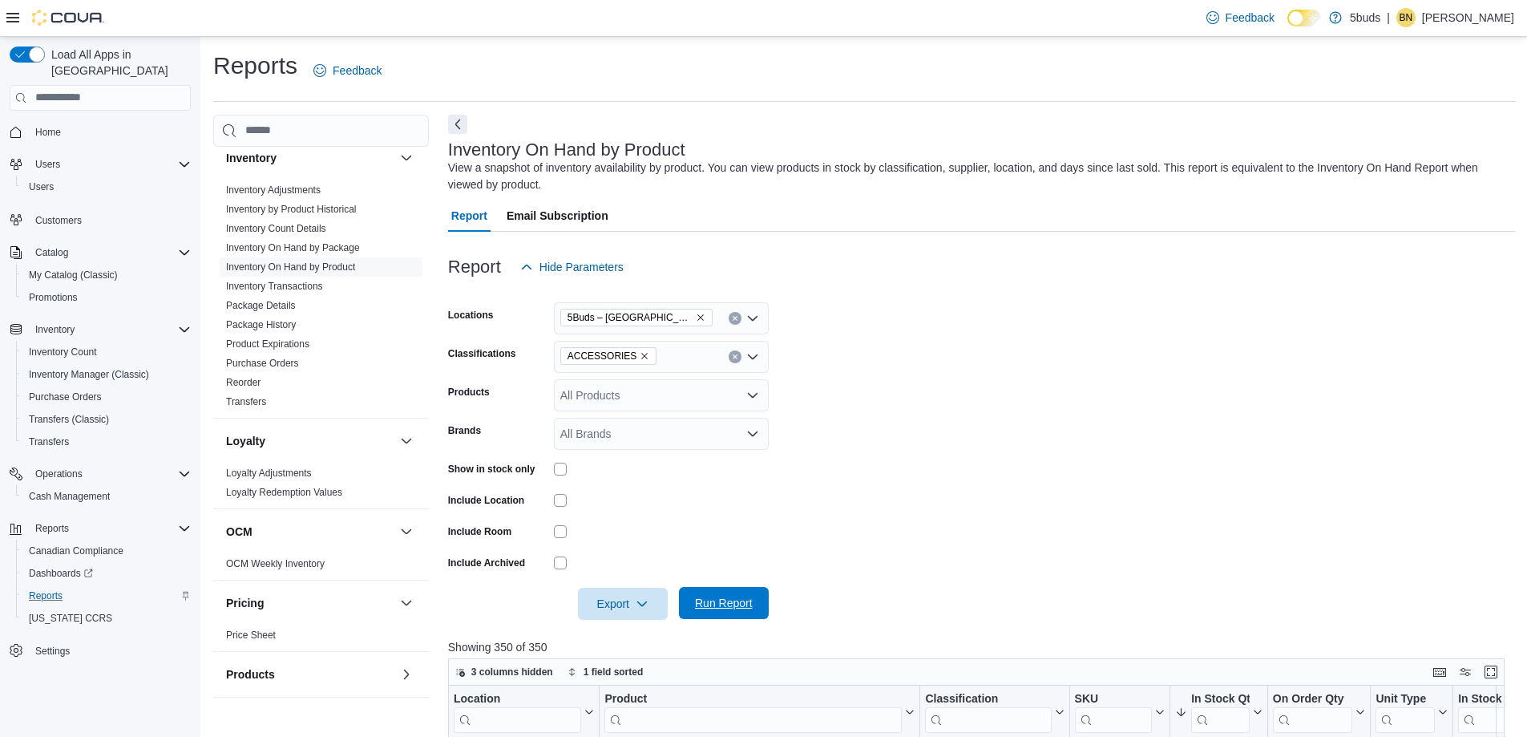
click at [729, 600] on span "Run Report" at bounding box center [724, 603] width 58 height 16
click at [640, 351] on icon "Remove ACCESSORIES from selection in this group" at bounding box center [645, 356] width 10 height 10
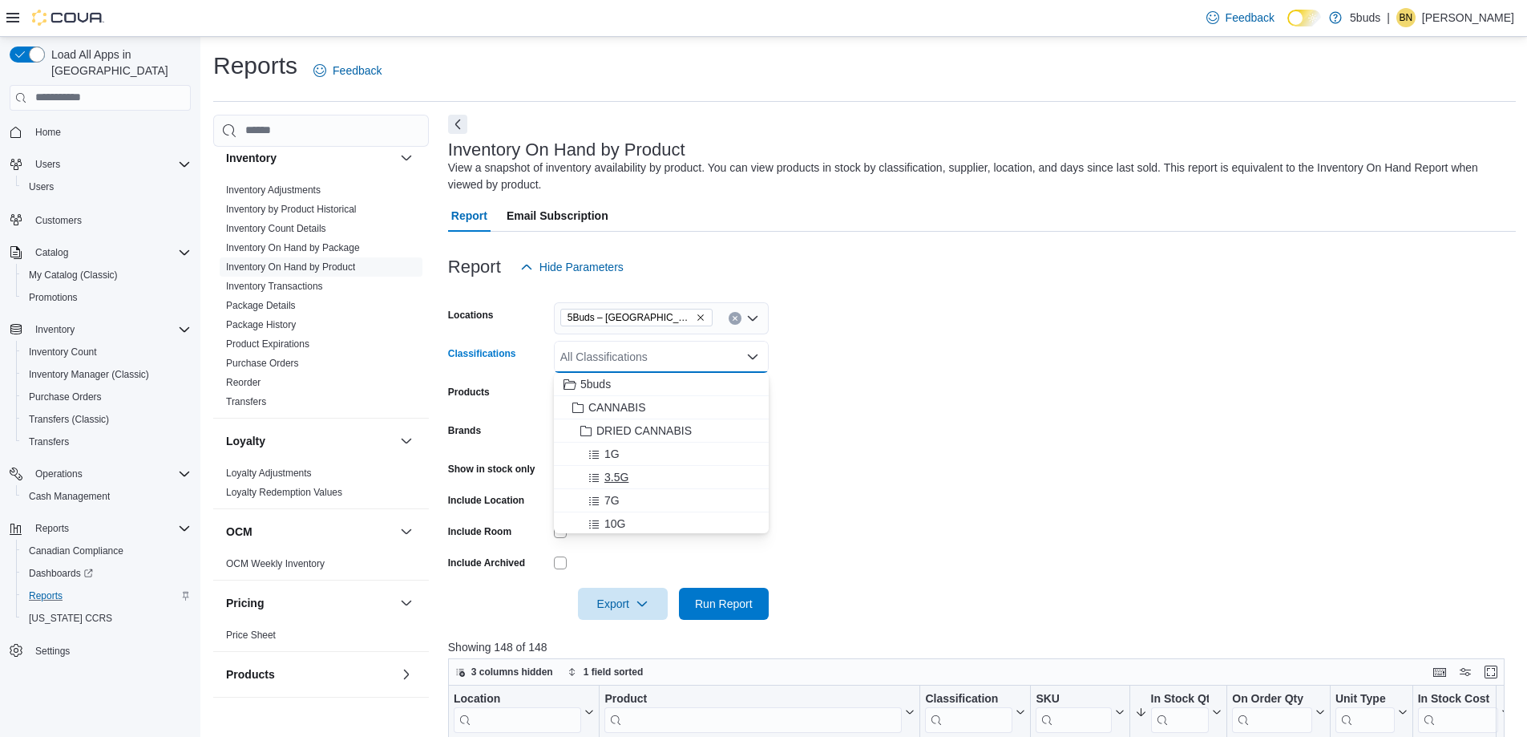
click at [614, 475] on span "3.5G" at bounding box center [616, 477] width 24 height 16
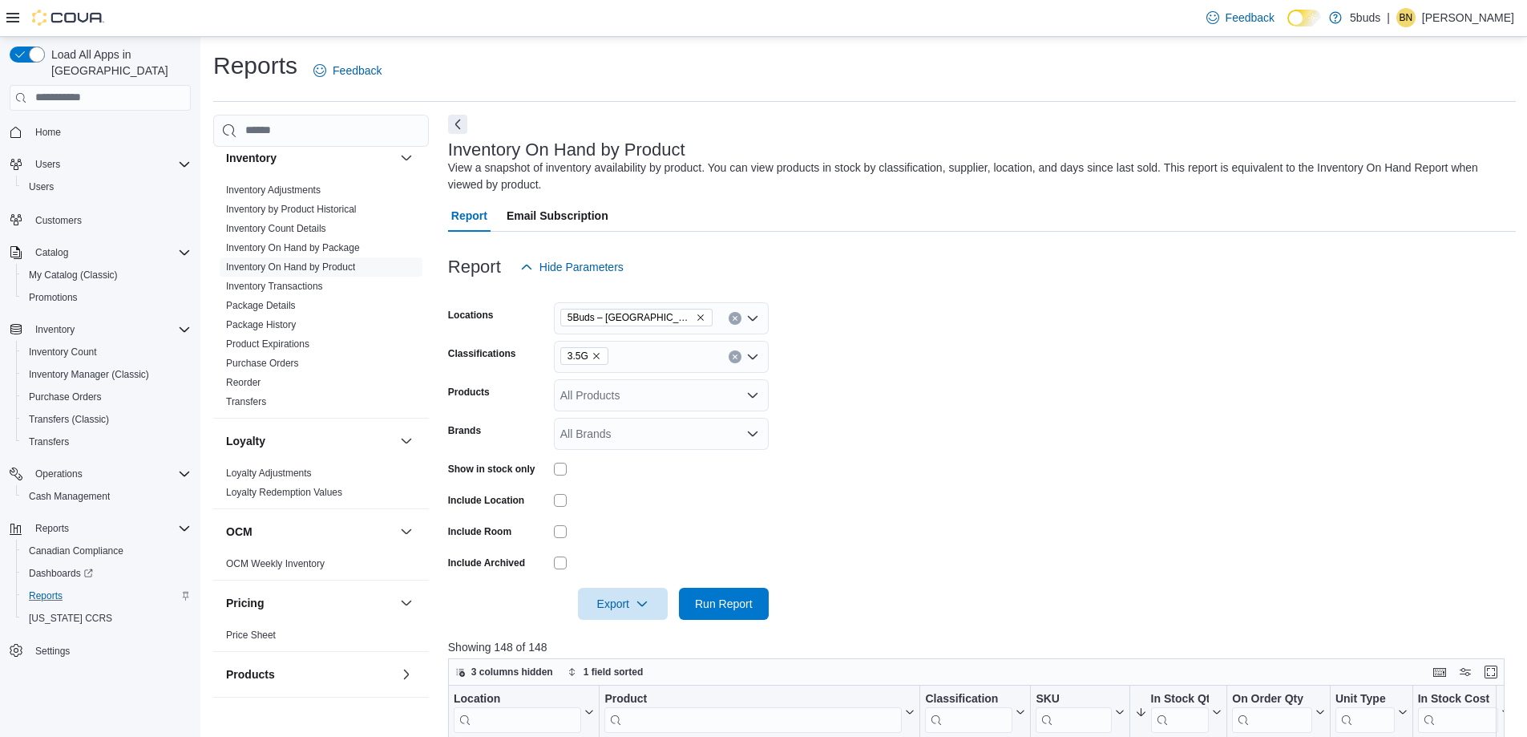
click at [997, 415] on form "Locations 5Buds – [GEOGRAPHIC_DATA] Classifications 3.5G Products All Products …" at bounding box center [982, 451] width 1068 height 337
click at [720, 602] on span "Run Report" at bounding box center [724, 603] width 58 height 16
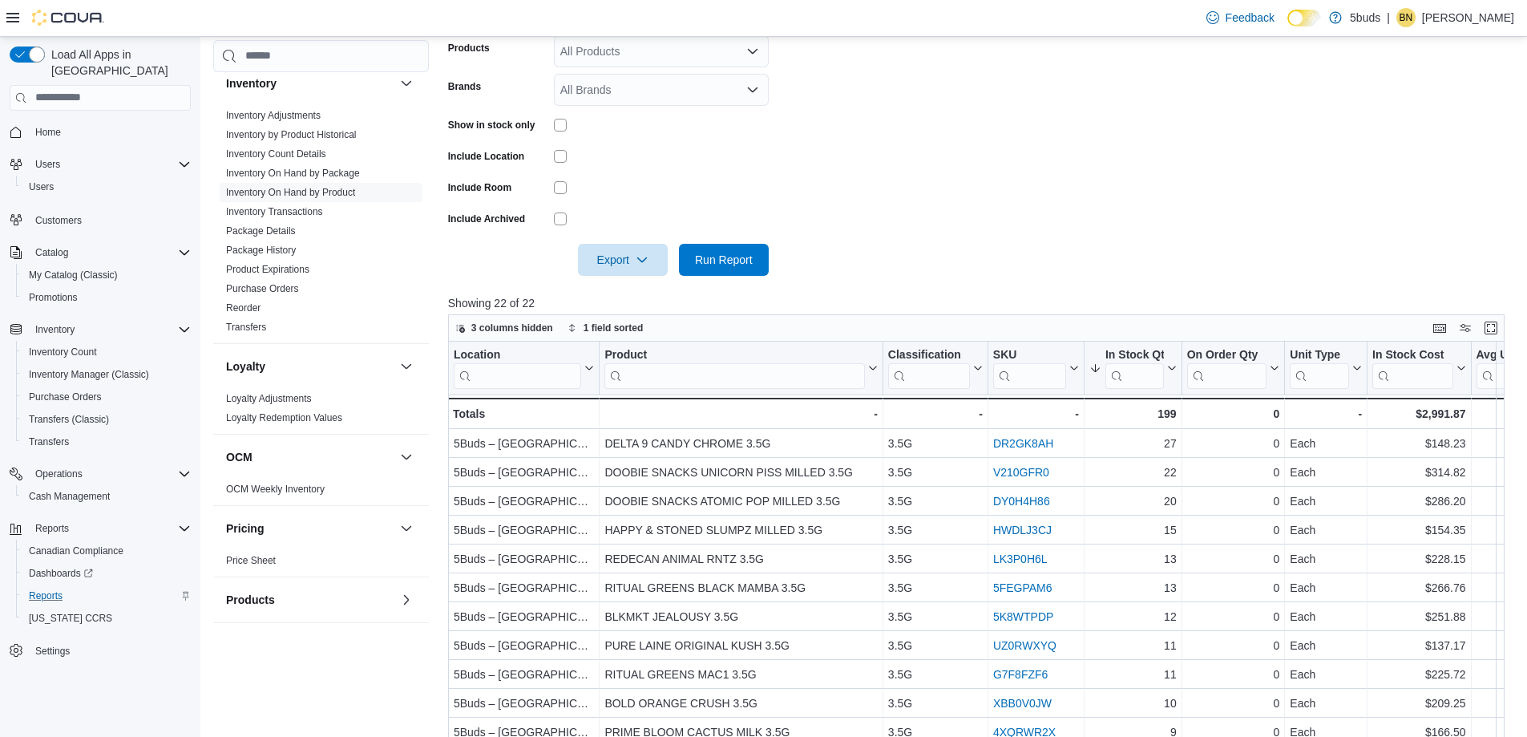
scroll to position [123, 0]
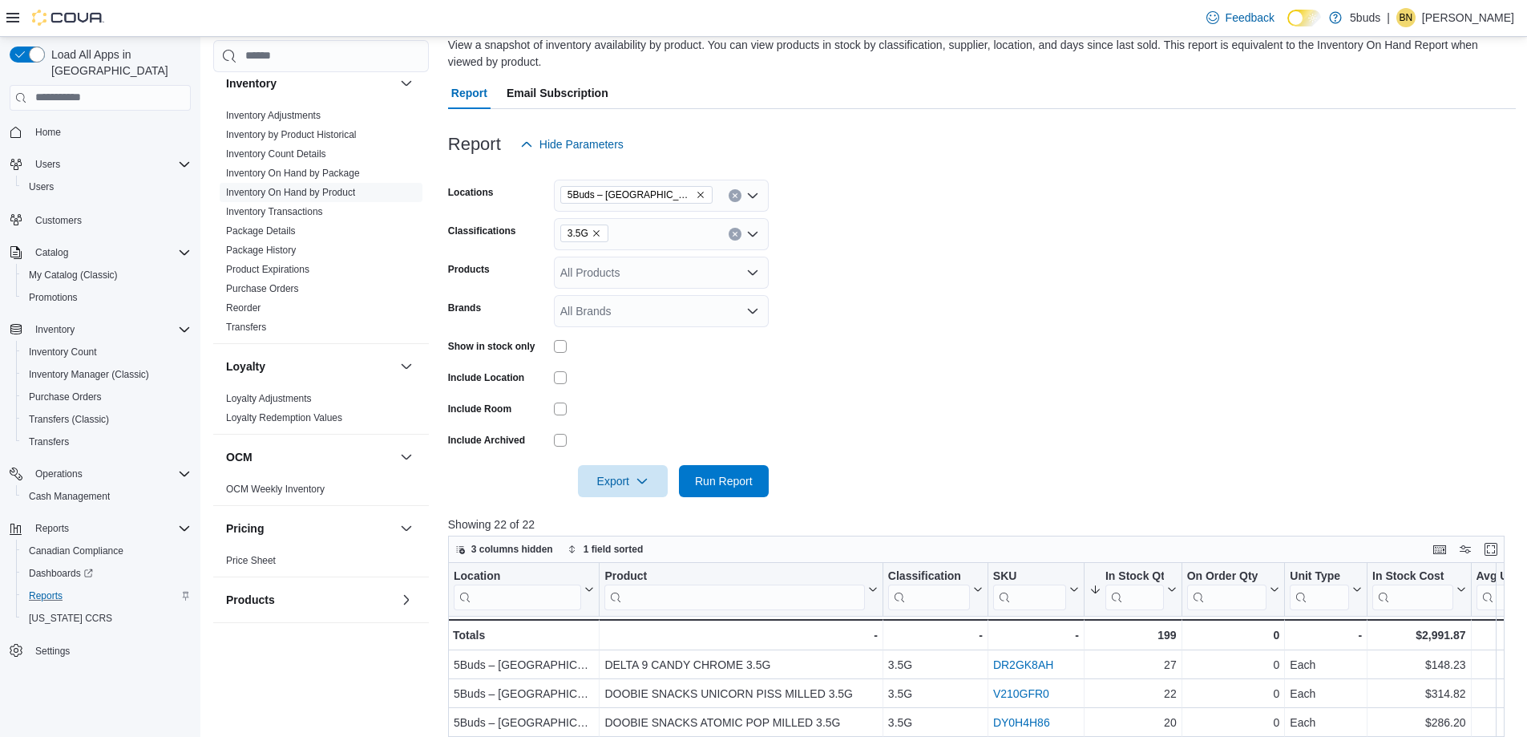
click at [598, 230] on icon "Remove 3.5G from selection in this group" at bounding box center [597, 233] width 10 height 10
click at [617, 379] on span "7G" at bounding box center [611, 378] width 15 height 16
click at [1297, 315] on form "Locations 5Buds – Meadow Lake Classifications 7G Products All Products Brands A…" at bounding box center [982, 328] width 1068 height 337
click at [728, 483] on span "Run Report" at bounding box center [724, 480] width 58 height 16
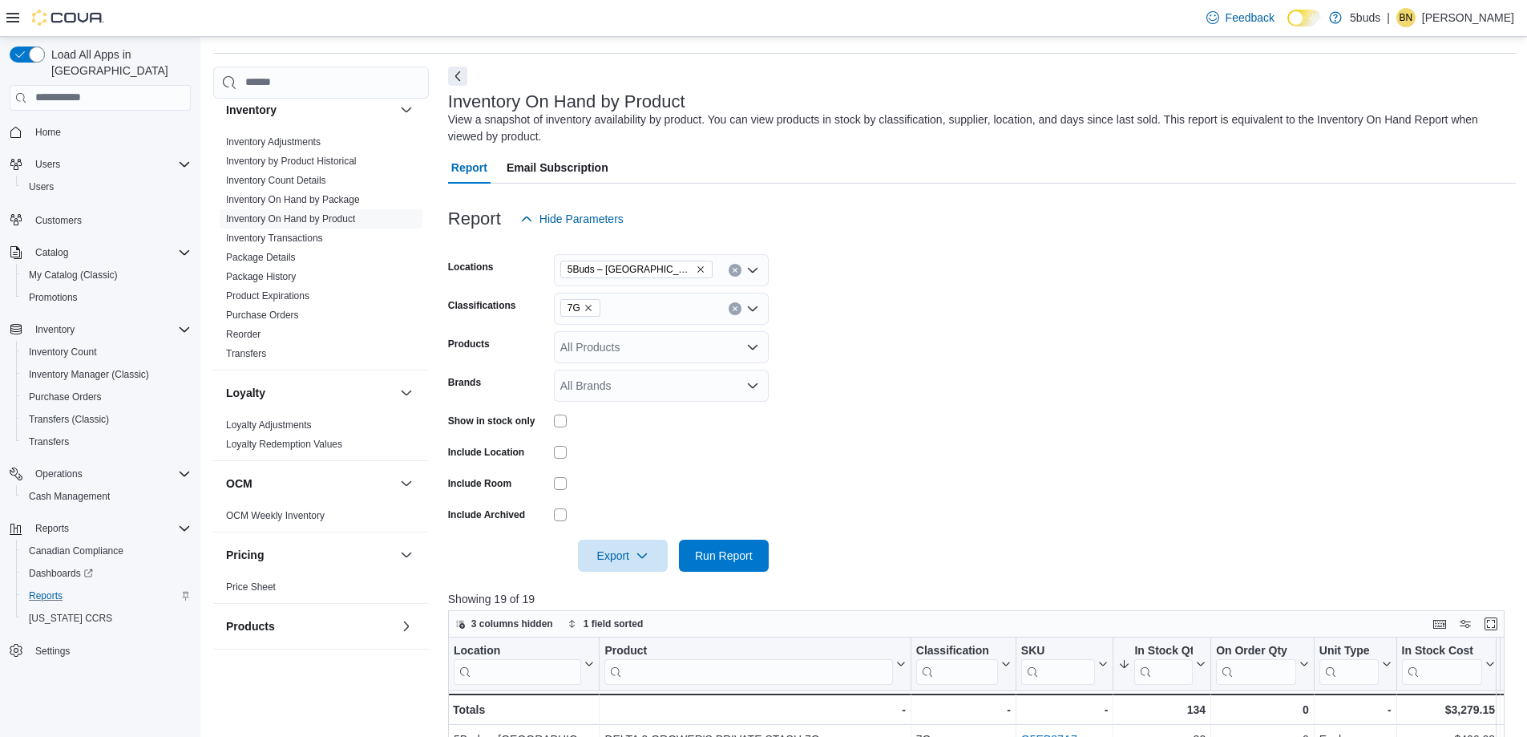
scroll to position [42, 0]
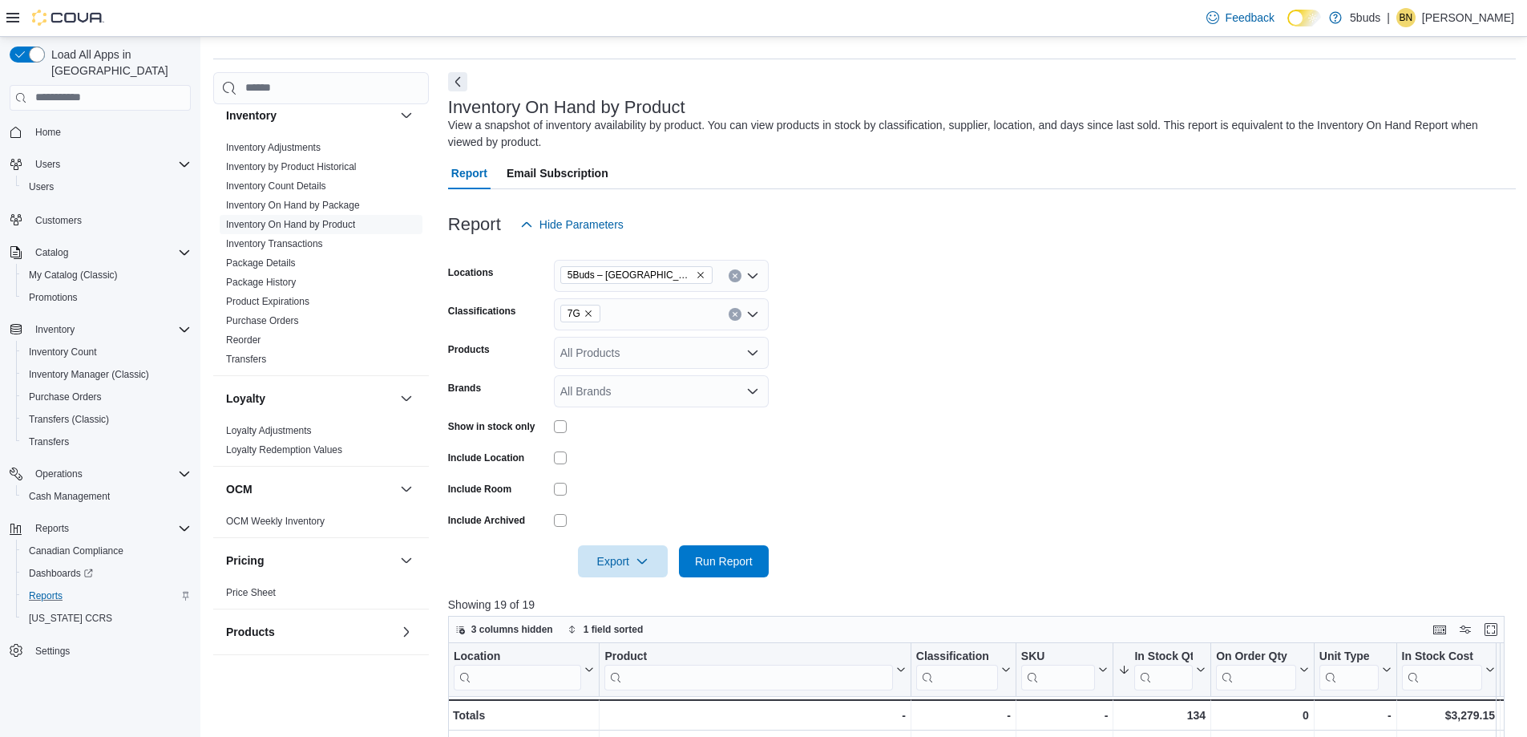
click at [593, 312] on span "7G" at bounding box center [580, 314] width 40 height 18
click at [608, 481] on span "14G" at bounding box center [614, 481] width 21 height 16
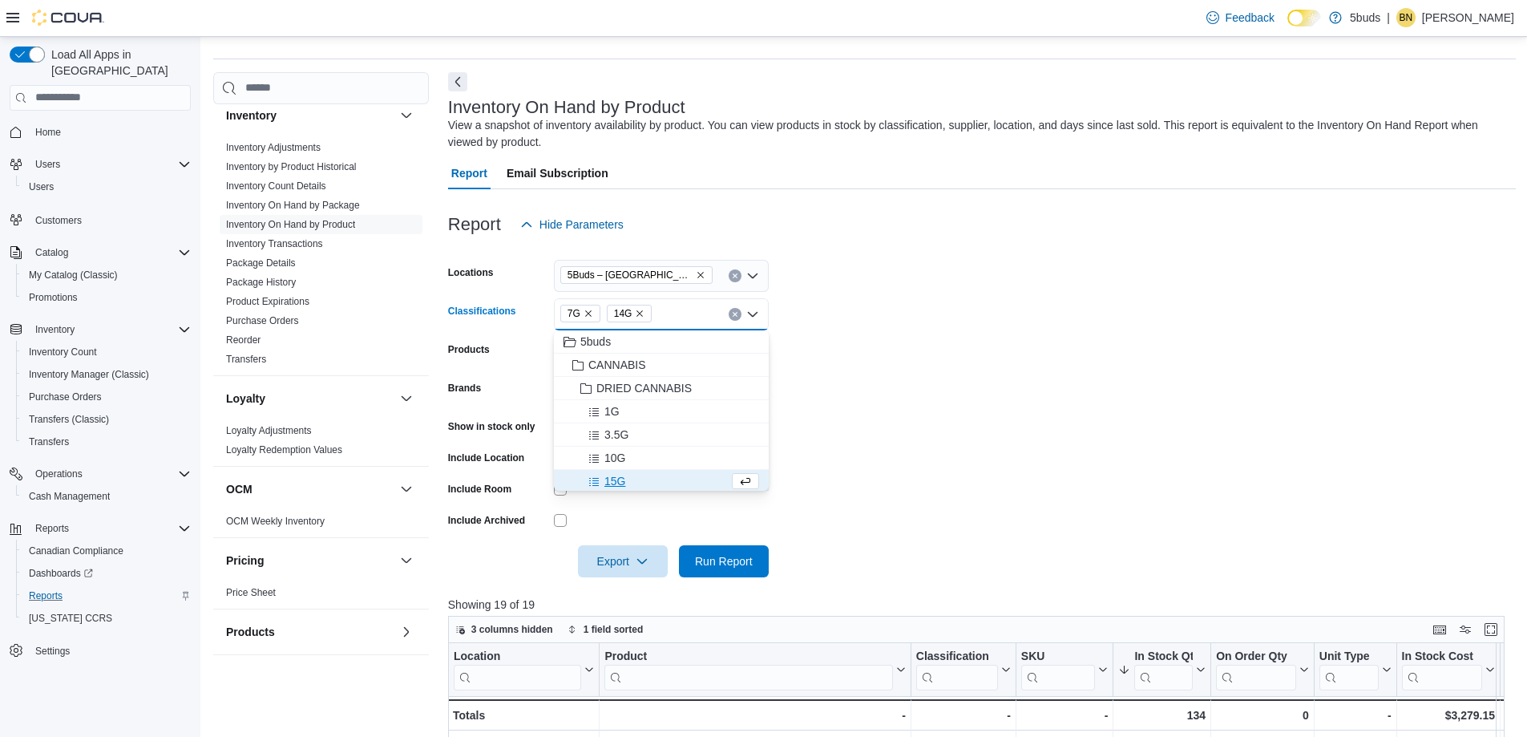
scroll to position [2, 0]
click at [1010, 421] on form "Locations 5Buds – [GEOGRAPHIC_DATA] Classifications 7G 14G Combo box. Selected.…" at bounding box center [982, 408] width 1068 height 337
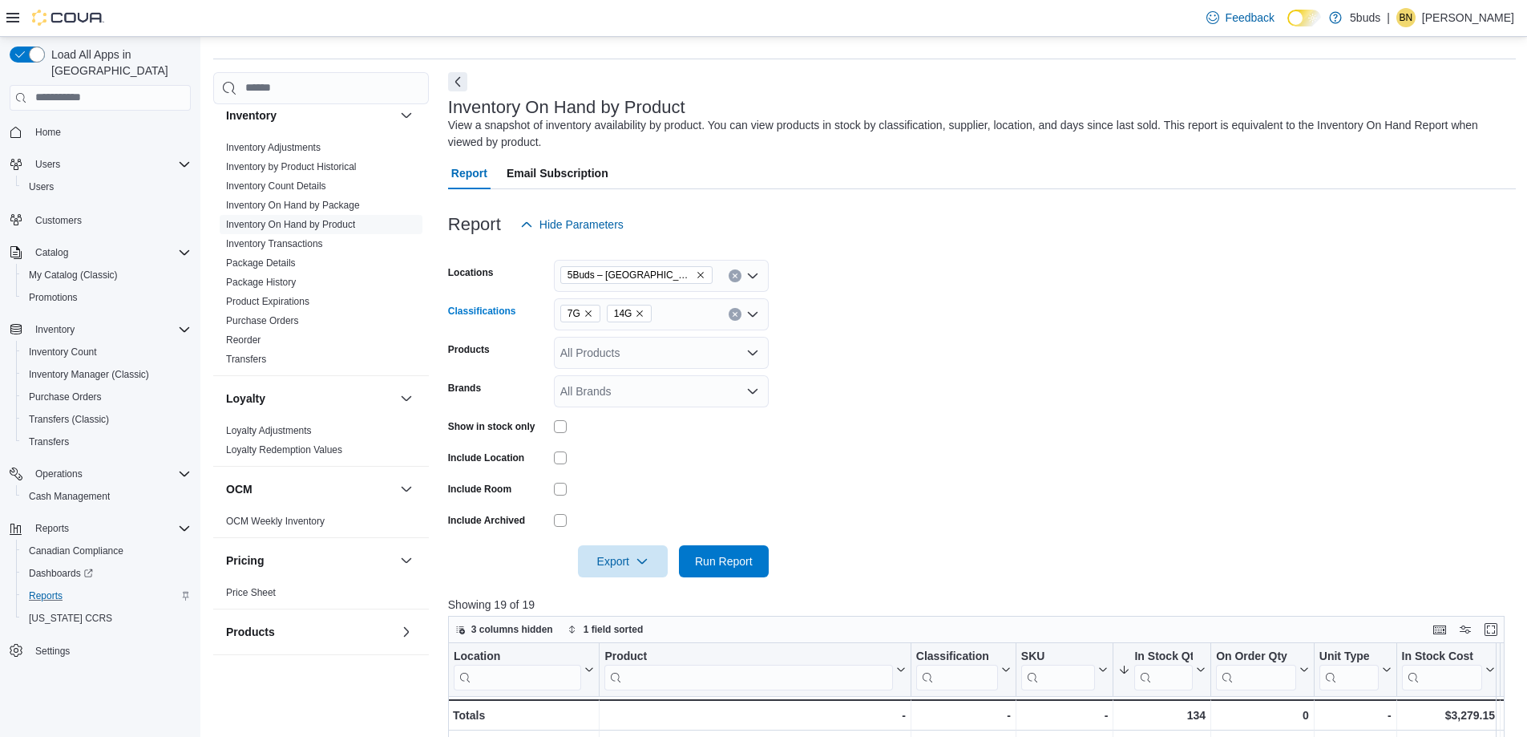
click at [586, 321] on span "7G" at bounding box center [580, 314] width 40 height 18
click at [586, 314] on icon "Remove 7G from selection in this group" at bounding box center [588, 313] width 6 height 6
click at [1046, 407] on form "Locations 5Buds – [GEOGRAPHIC_DATA] Classifications 14G Combo box. Selected. 14…" at bounding box center [982, 408] width 1068 height 337
click at [725, 561] on span "Run Report" at bounding box center [724, 560] width 58 height 16
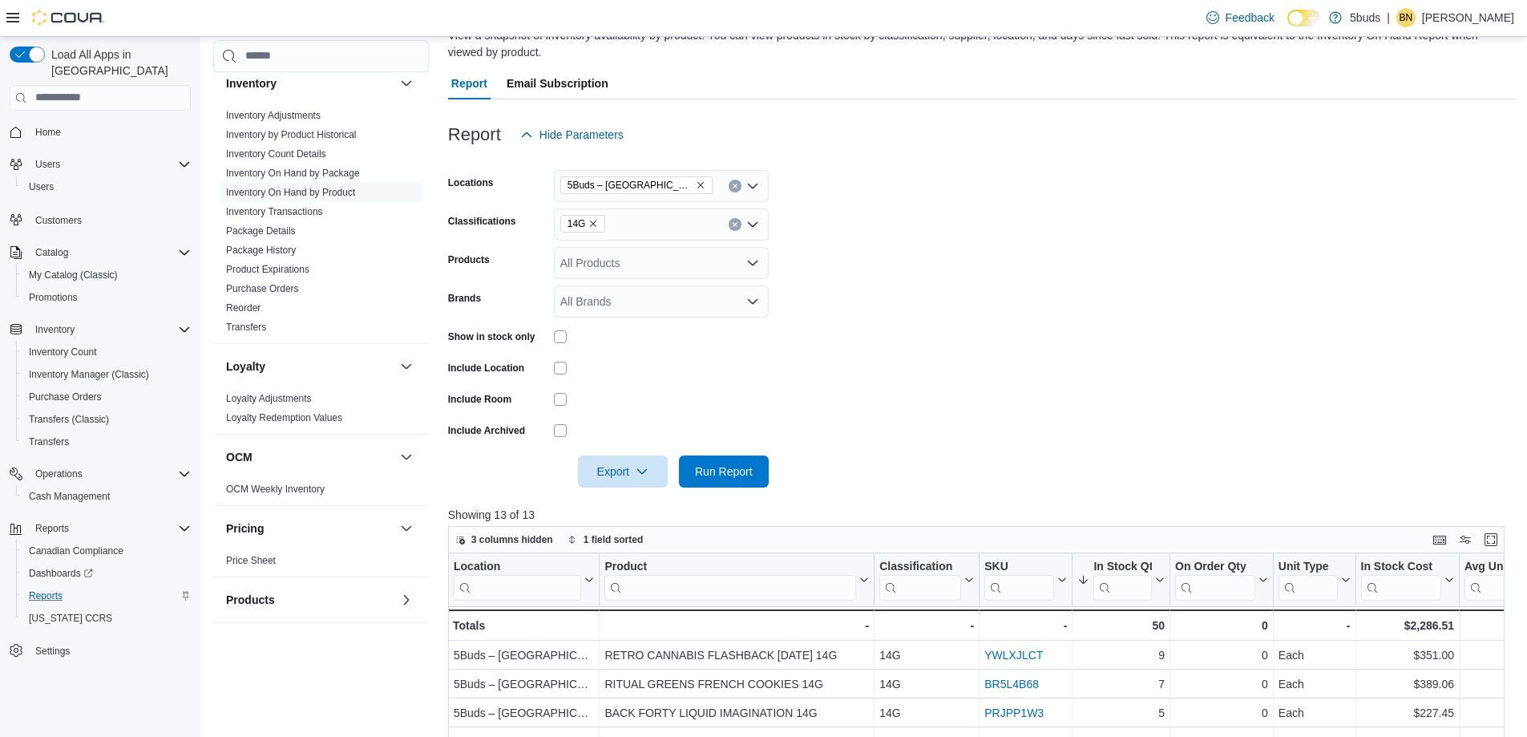
scroll to position [42, 0]
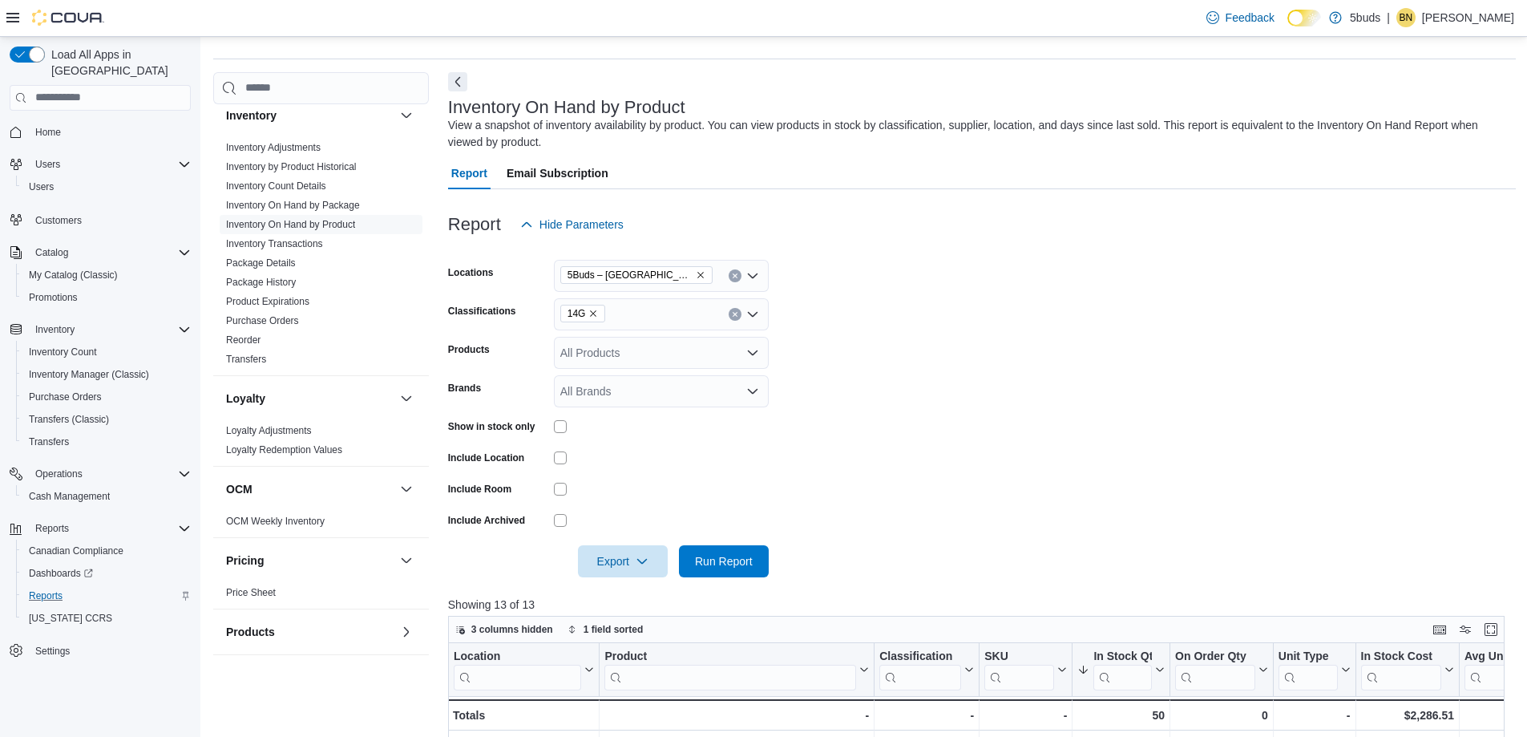
click at [594, 312] on icon "Remove 14G from selection in this group" at bounding box center [593, 314] width 10 height 10
click at [604, 460] on span "Choose from the following options" at bounding box center [596, 458] width 17 height 16
click at [986, 454] on form "Locations 5Buds – [GEOGRAPHIC_DATA] Classifications 7G Combo box. Selected. 7G.…" at bounding box center [982, 408] width 1068 height 337
click at [732, 560] on span "Run Report" at bounding box center [724, 560] width 58 height 16
click at [588, 310] on icon "Remove 7G from selection in this group" at bounding box center [589, 314] width 10 height 10
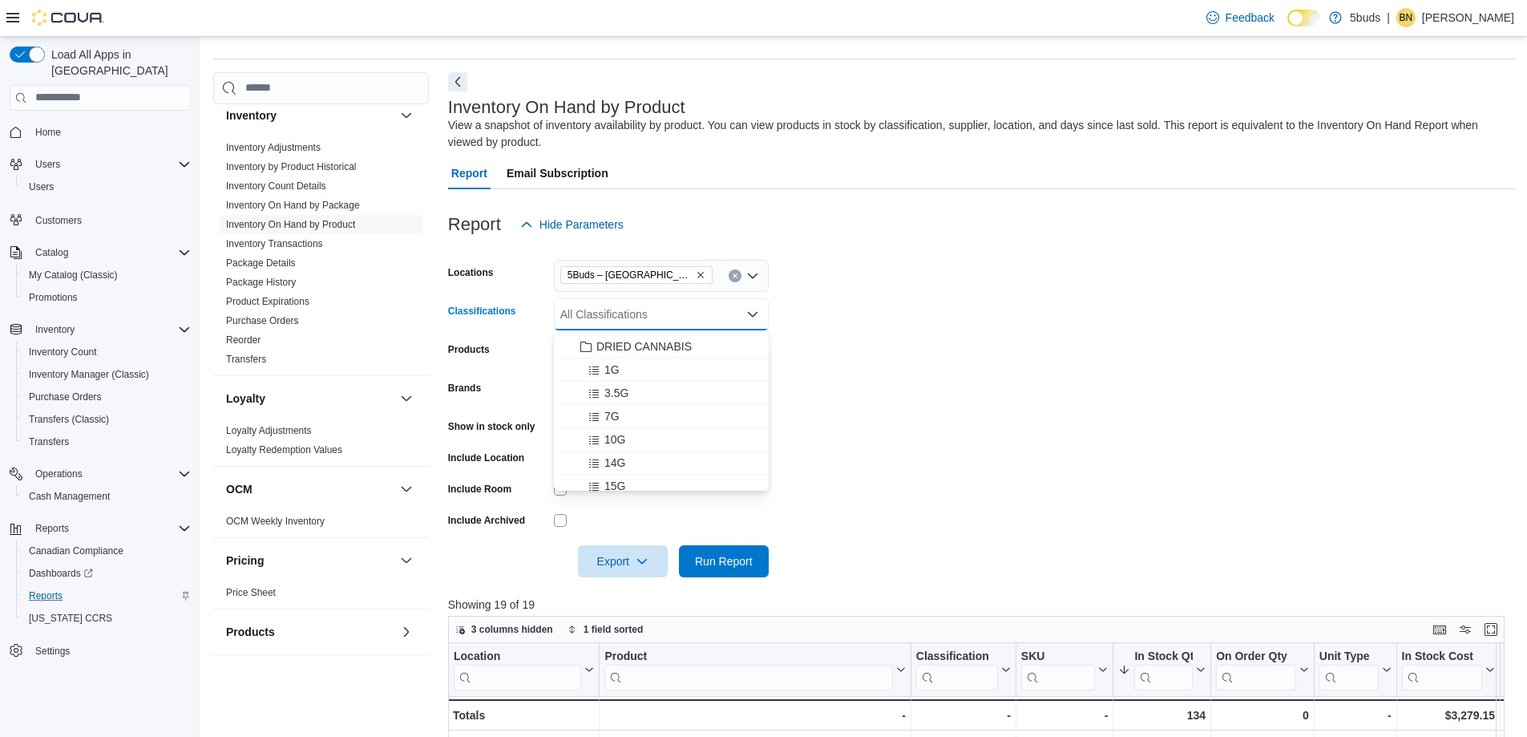
scroll to position [80, 0]
click at [612, 470] on span "28G" at bounding box center [614, 471] width 21 height 16
click at [1059, 402] on form "Locations 5Buds – [GEOGRAPHIC_DATA] Classifications 28G Combo box. Selected. 28…" at bounding box center [982, 408] width 1068 height 337
click at [725, 560] on span "Run Report" at bounding box center [724, 560] width 58 height 16
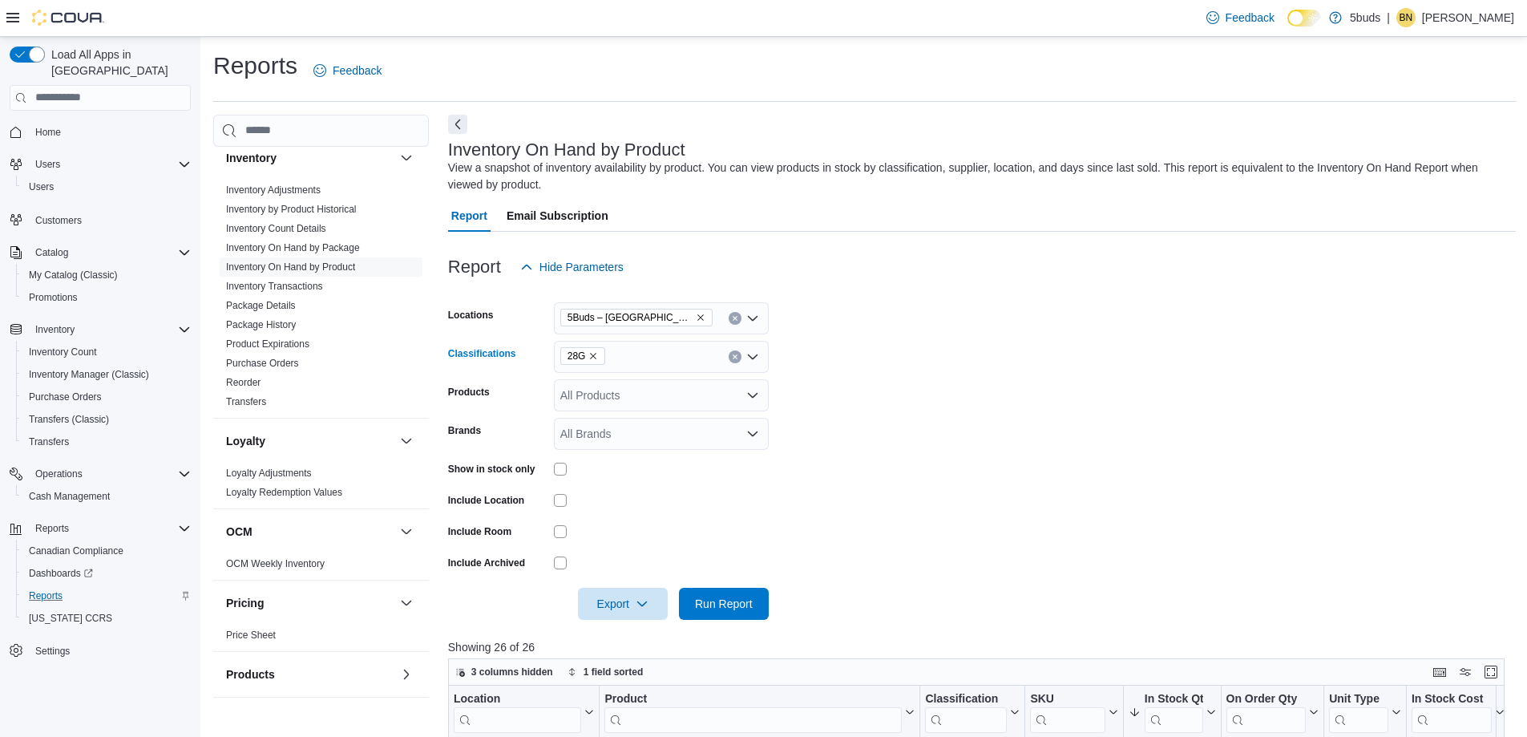
click at [592, 353] on icon "Remove 28G from selection in this group" at bounding box center [593, 356] width 10 height 10
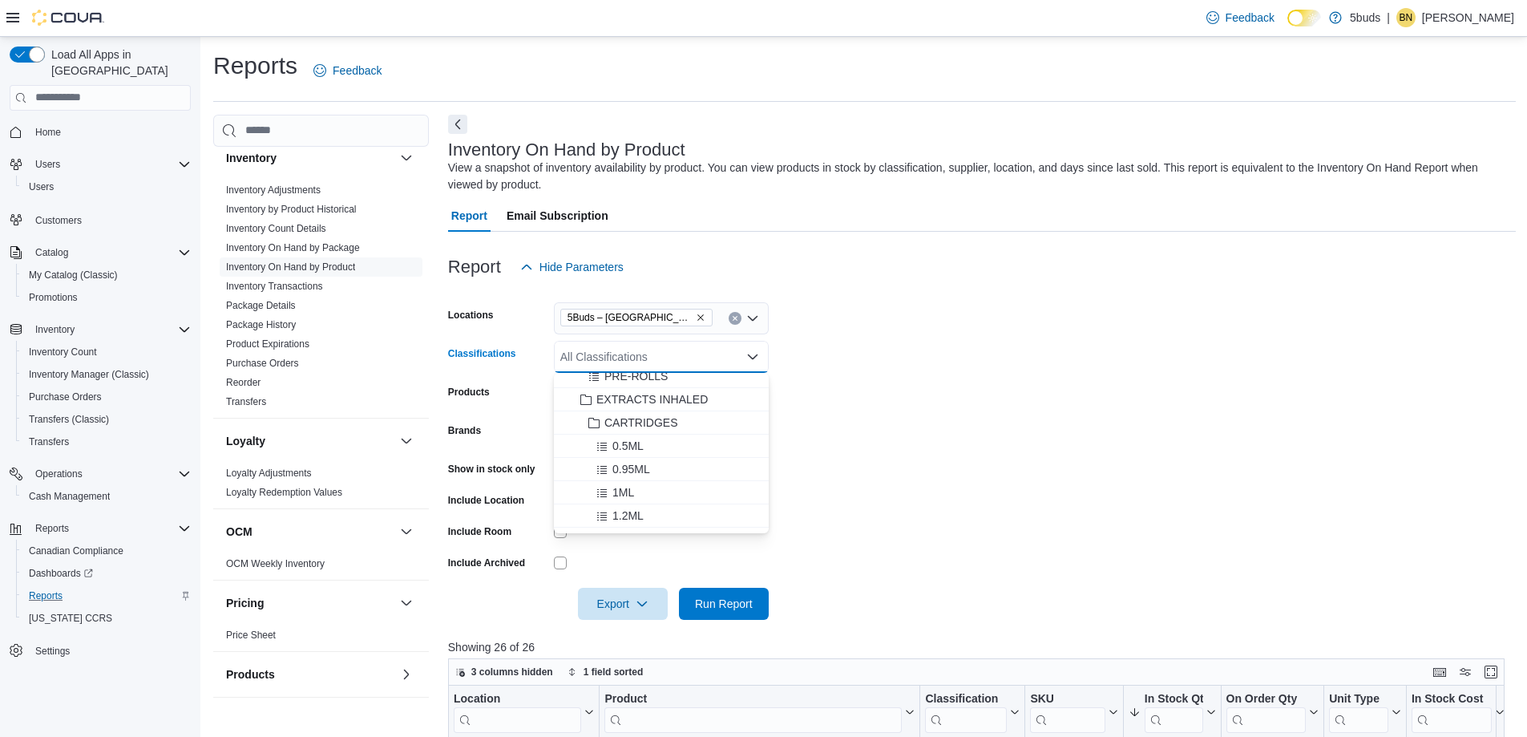
scroll to position [160, 0]
click at [644, 456] on span "PRE-ROLLS" at bounding box center [635, 456] width 63 height 16
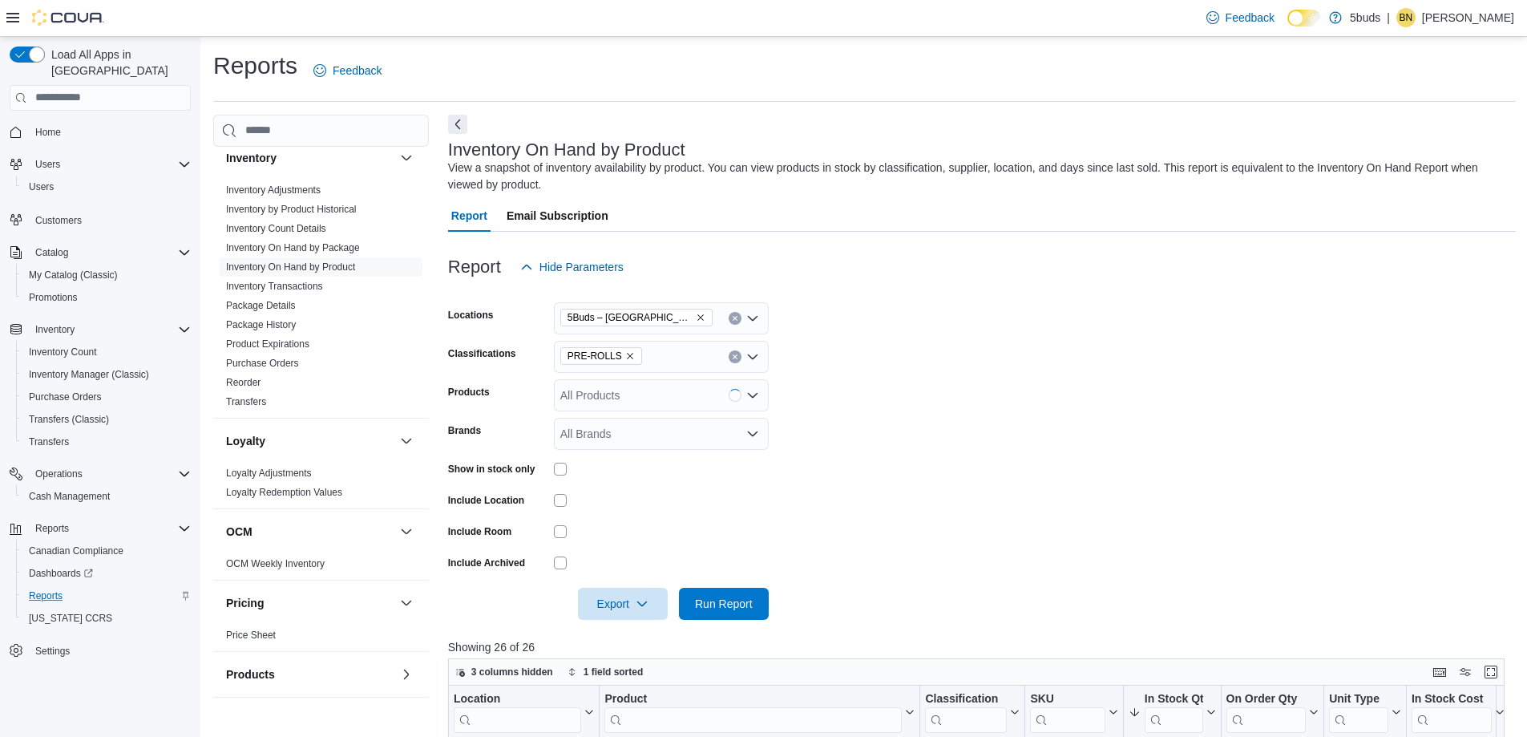
click at [1139, 486] on form "Locations 5Buds – Meadow Lake Classifications PRE-ROLLS Products All Products B…" at bounding box center [982, 451] width 1068 height 337
click at [721, 600] on span "Run Report" at bounding box center [724, 603] width 58 height 16
click at [624, 350] on span "PRE-ROLLS" at bounding box center [601, 356] width 67 height 16
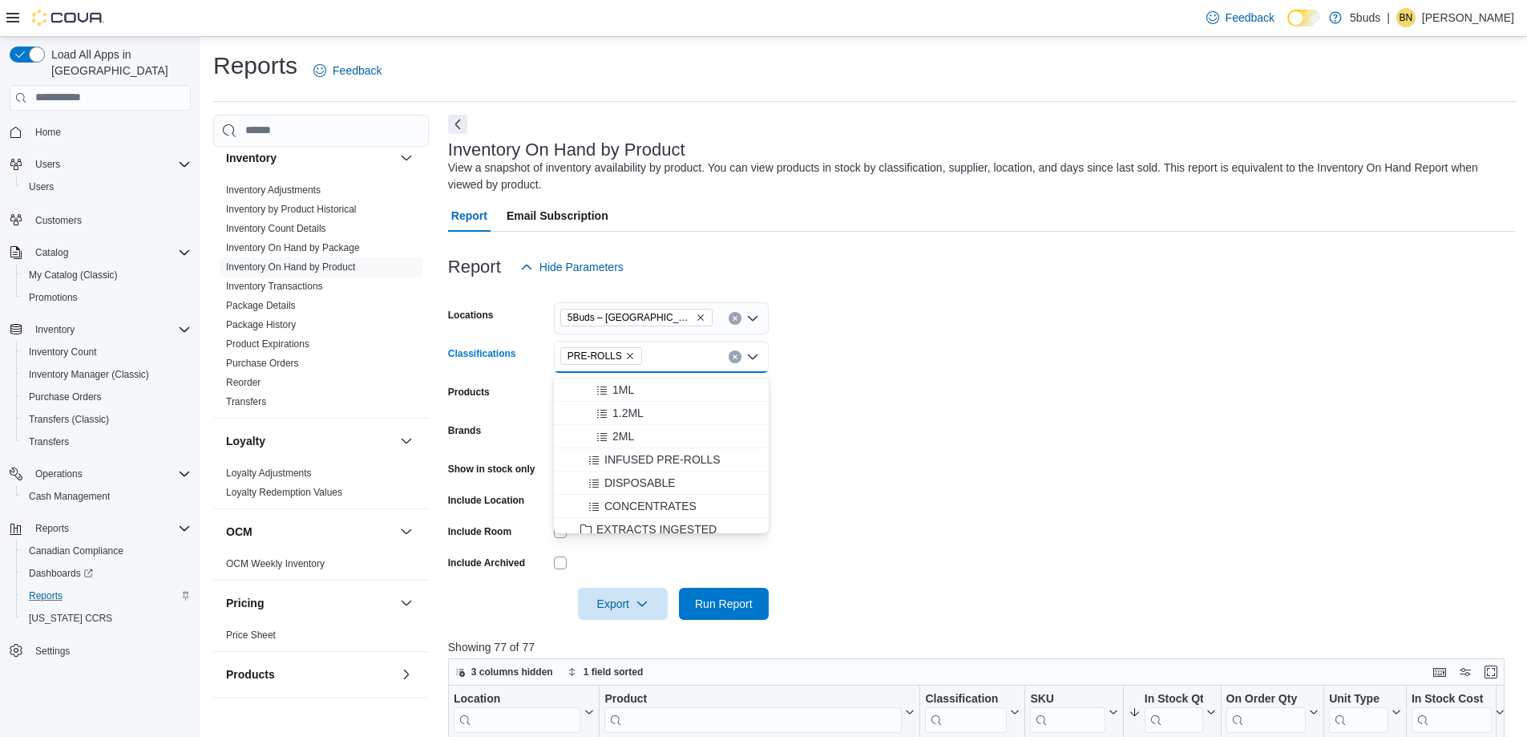
scroll to position [321, 0]
click at [668, 454] on span "INFUSED PRE-ROLLS" at bounding box center [662, 459] width 116 height 16
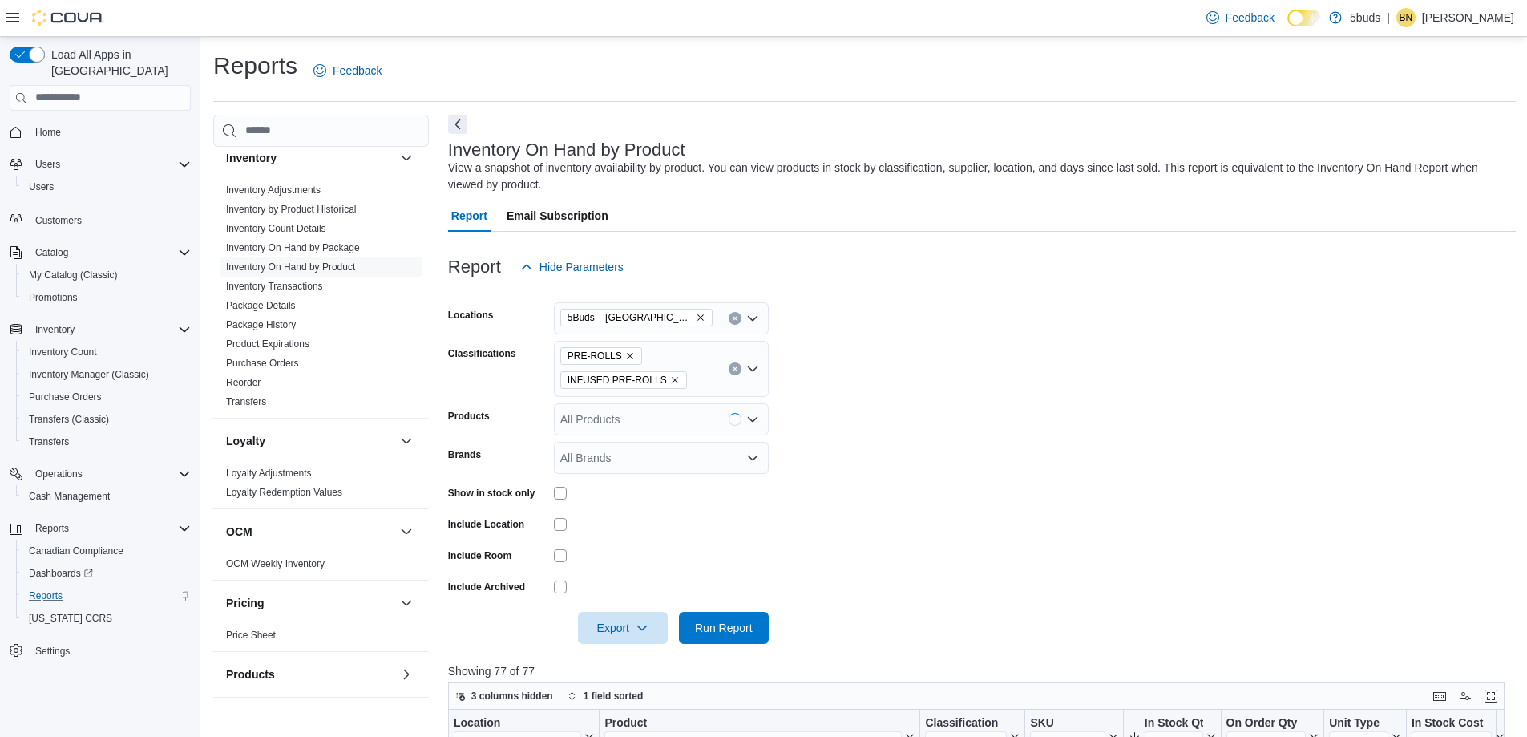
click at [1078, 463] on form "Locations 5Buds – Meadow Lake Classifications PRE-ROLLS INFUSED PRE-ROLLS Produ…" at bounding box center [982, 463] width 1068 height 361
click at [735, 628] on span "Run Report" at bounding box center [724, 627] width 58 height 16
click at [625, 355] on icon "Remove PRE-ROLLS from selection in this group" at bounding box center [630, 356] width 10 height 10
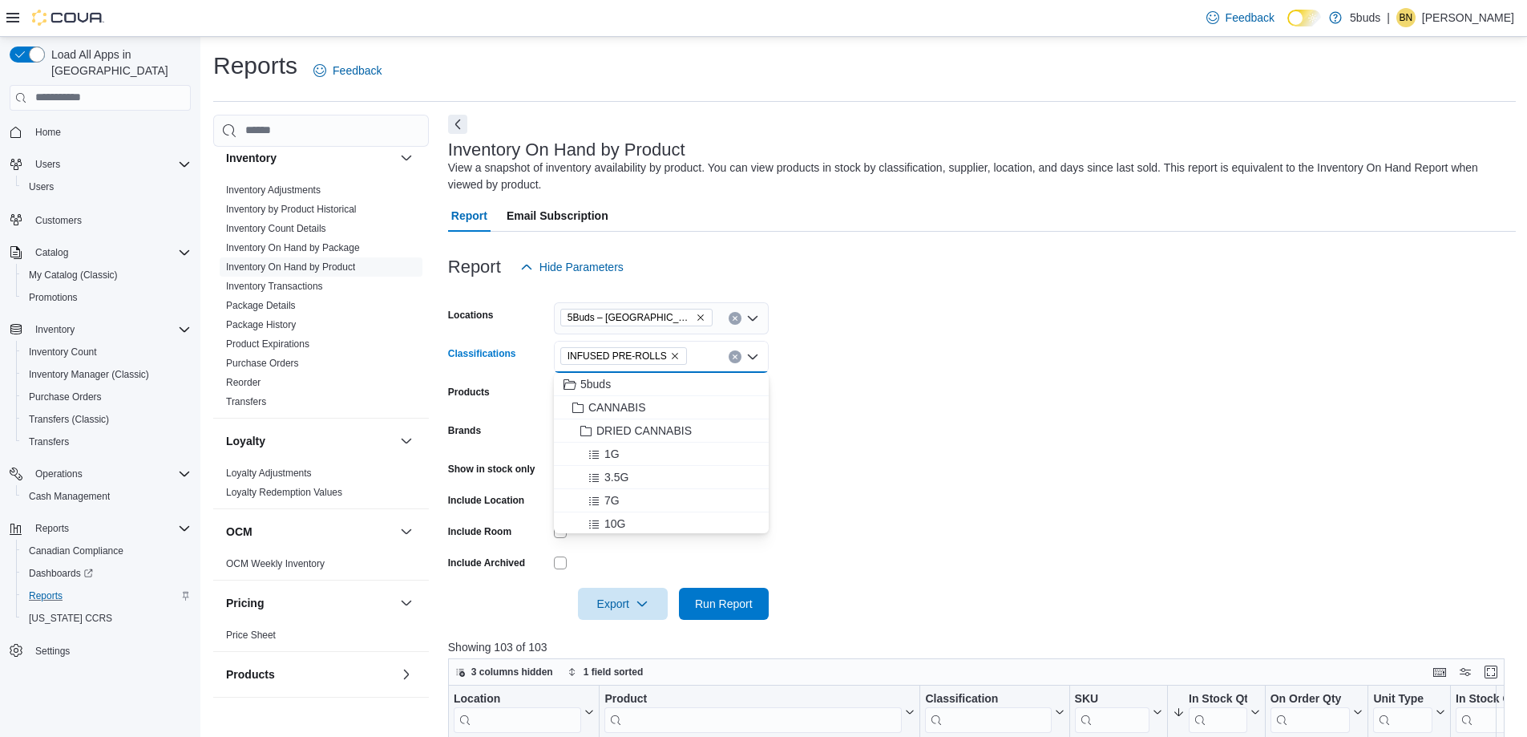
click at [1004, 430] on form "Locations 5Buds – [GEOGRAPHIC_DATA] Classifications INFUSED PRE-ROLLS Combo box…" at bounding box center [982, 451] width 1068 height 337
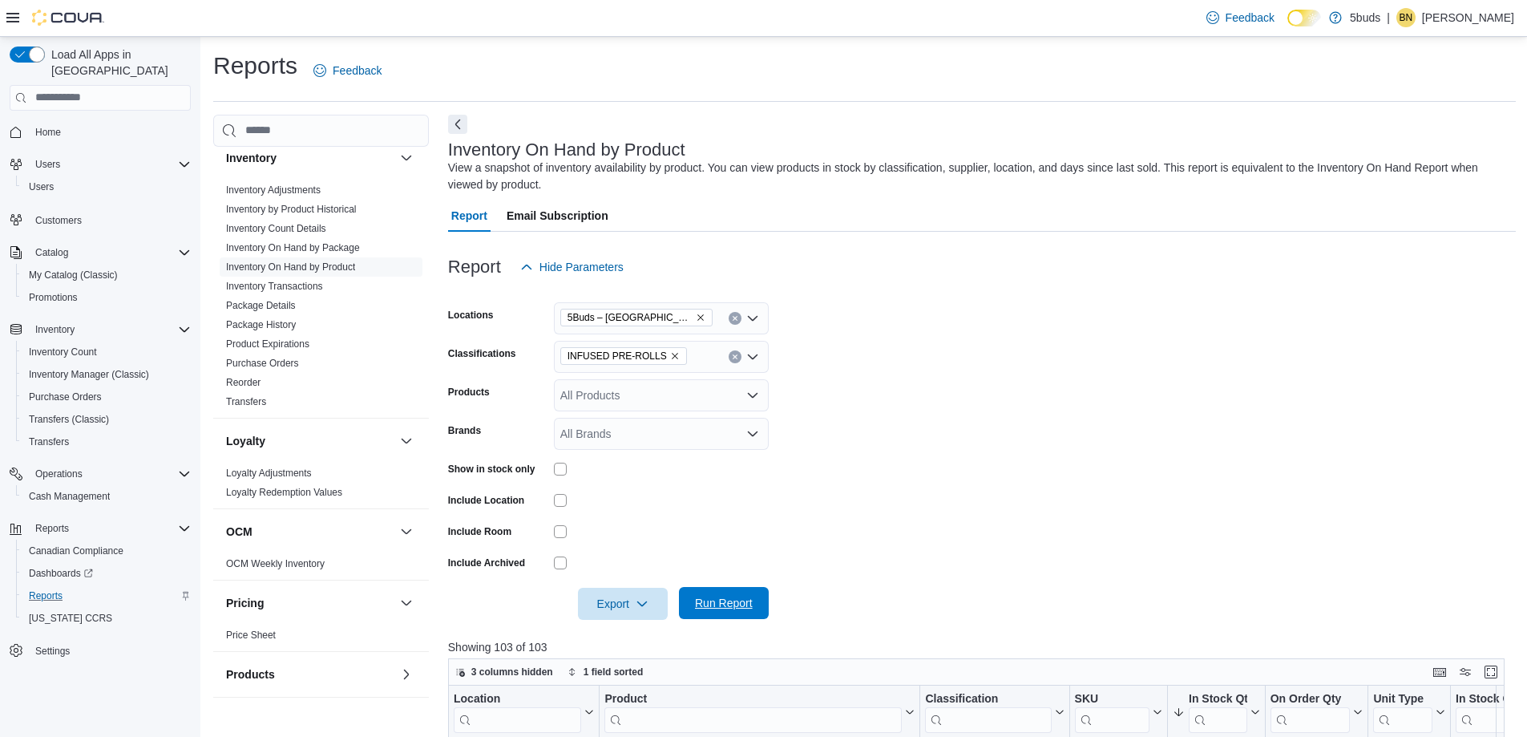
click at [741, 602] on span "Run Report" at bounding box center [724, 603] width 58 height 16
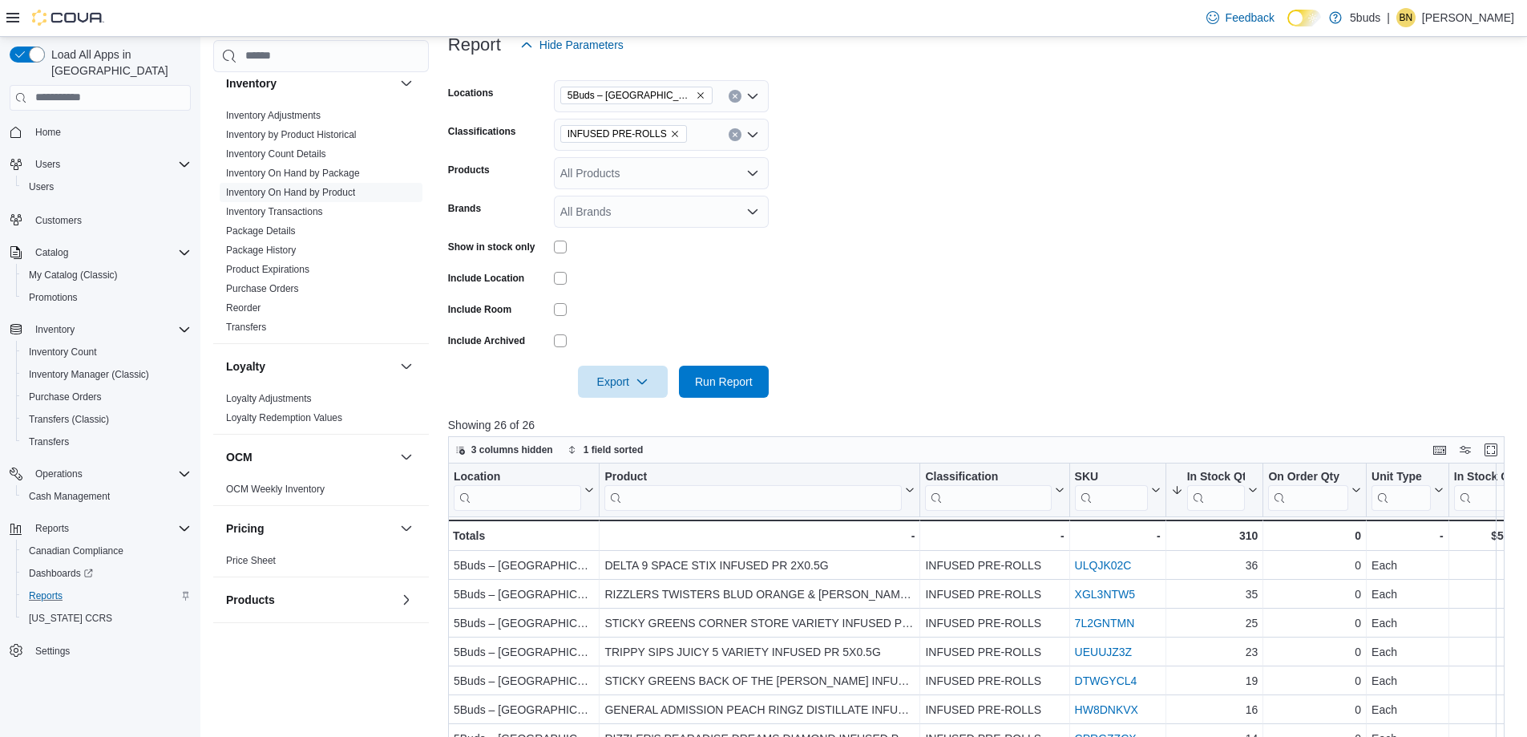
scroll to position [42, 0]
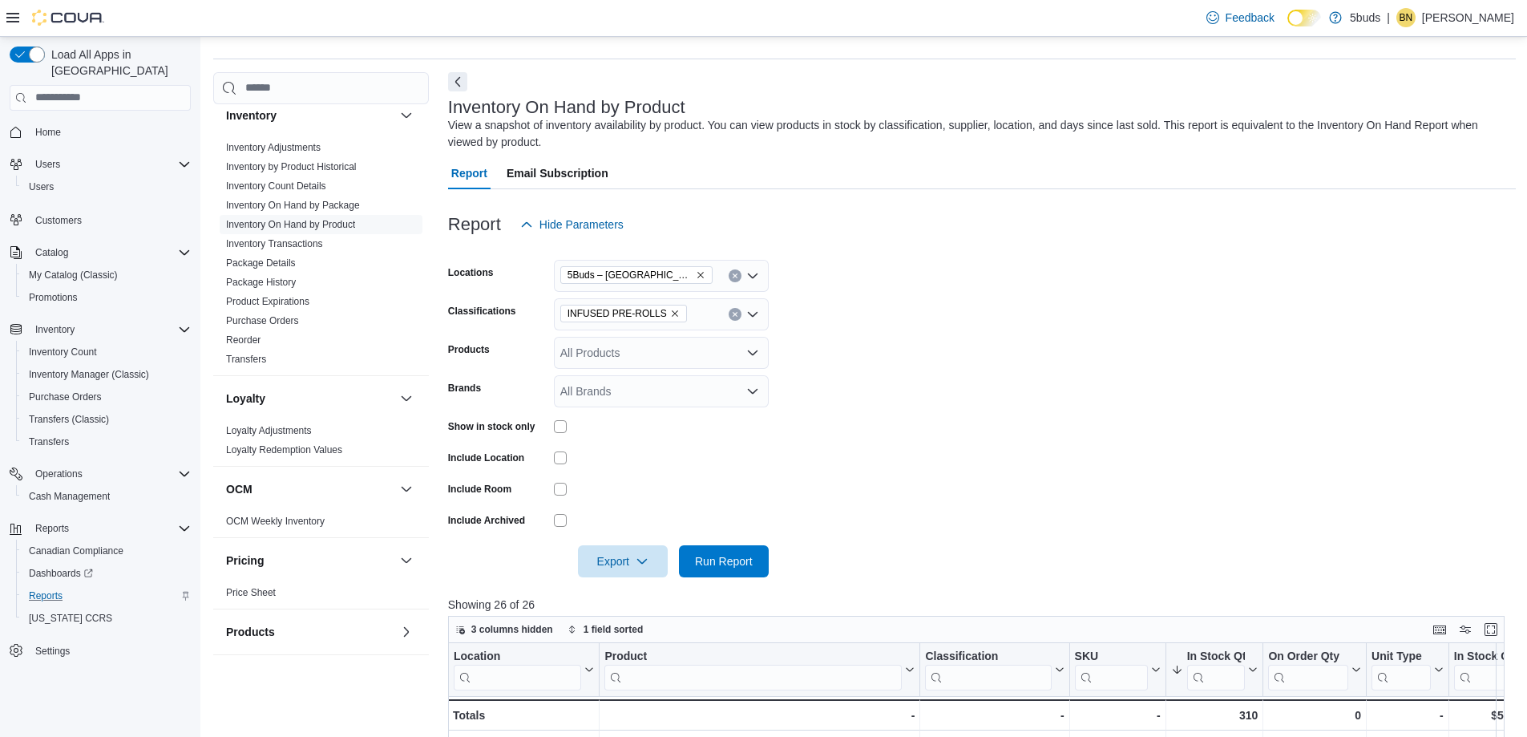
click at [670, 310] on icon "Remove INFUSED PRE-ROLLS from selection in this group" at bounding box center [675, 314] width 10 height 10
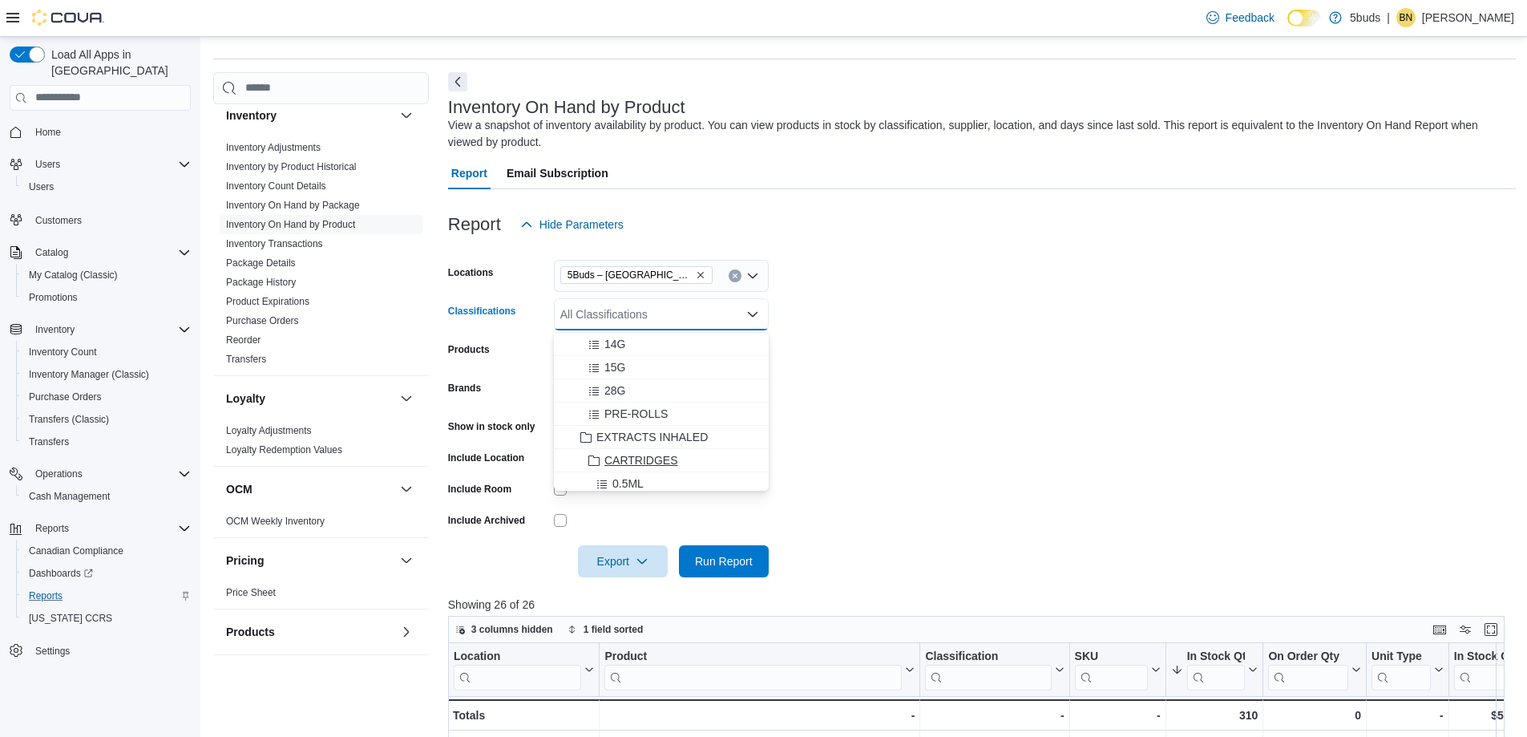
click at [633, 461] on span "CARTRIDGES" at bounding box center [641, 460] width 74 height 16
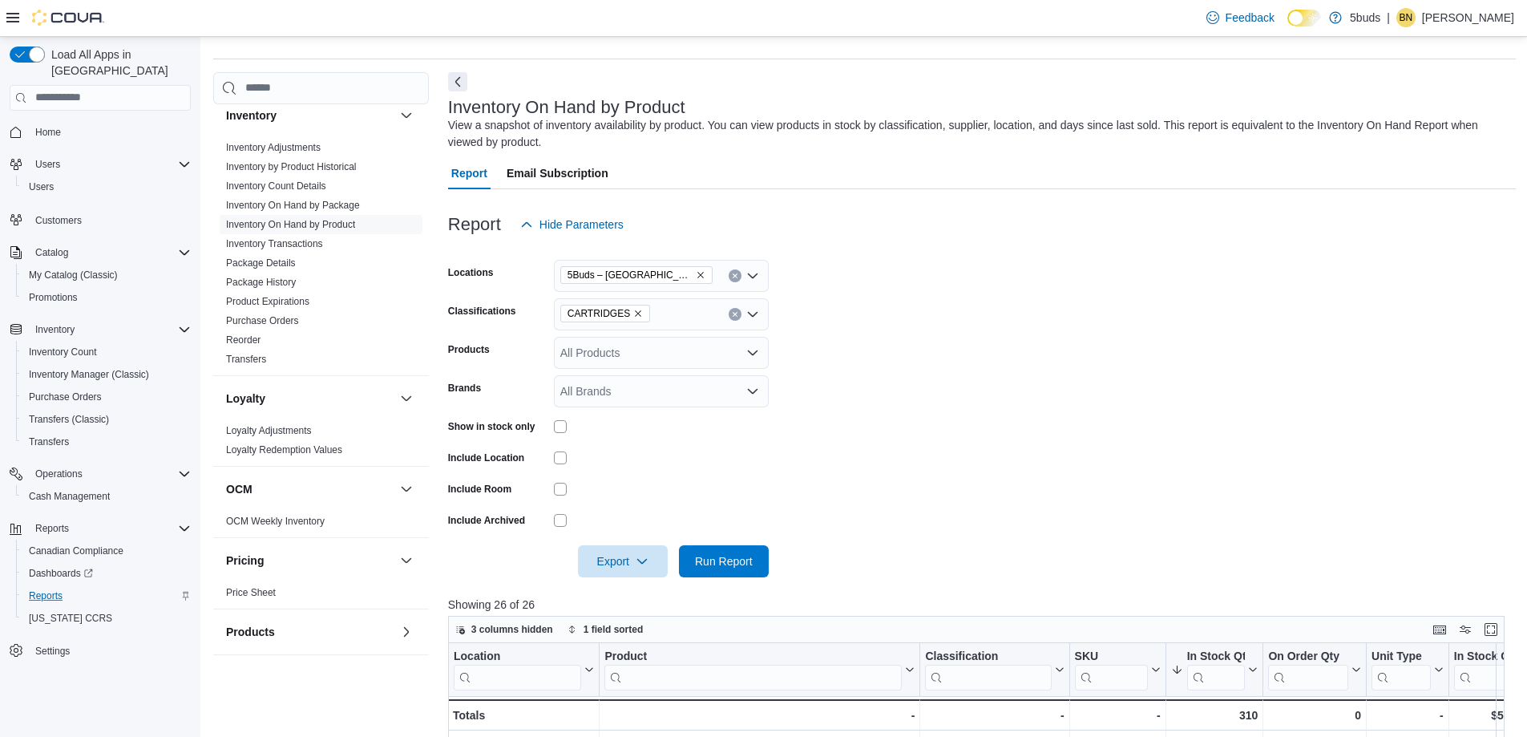
click at [1008, 511] on form "Locations 5Buds – Meadow Lake Classifications CARTRIDGES Products All Products …" at bounding box center [982, 408] width 1068 height 337
click at [711, 558] on span "Run Report" at bounding box center [724, 560] width 58 height 16
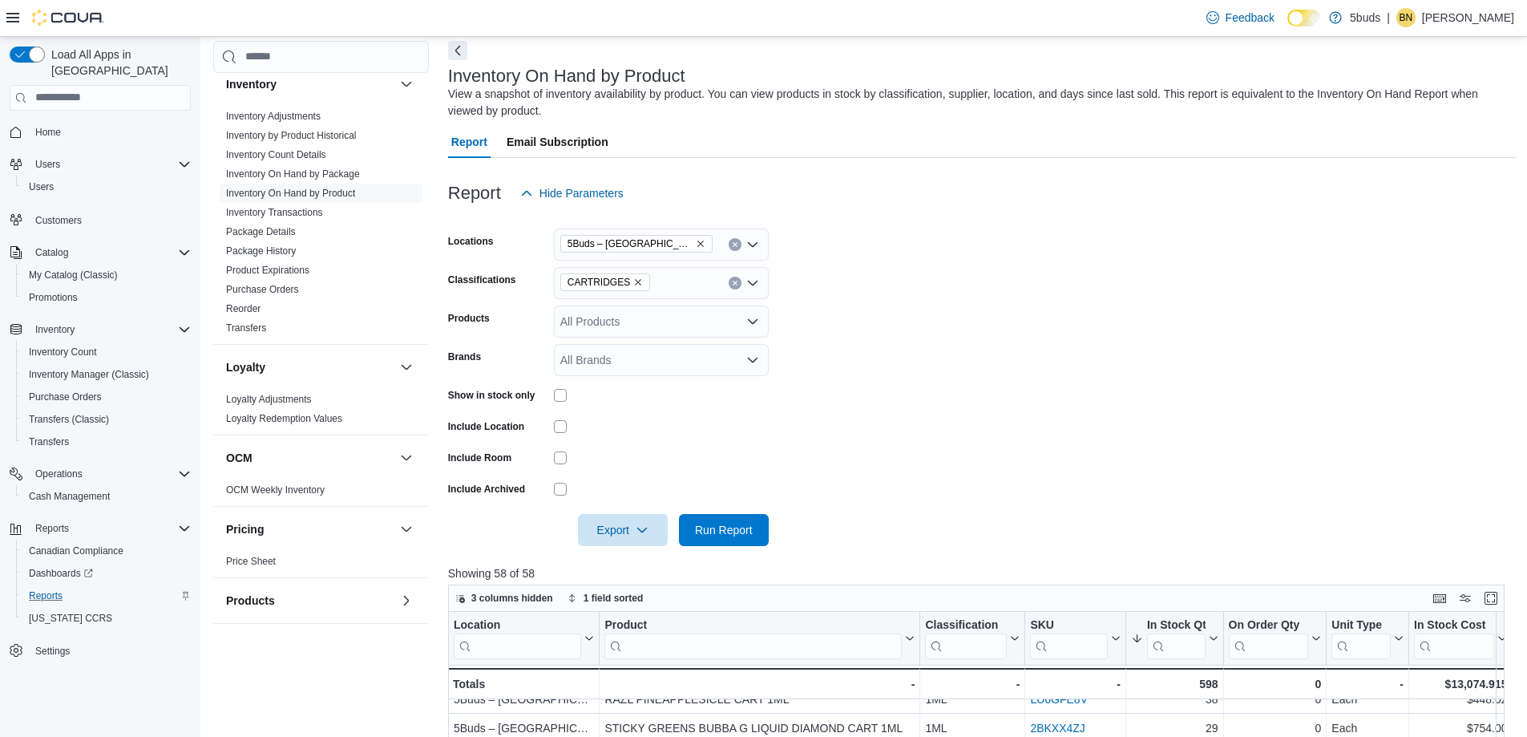
scroll to position [42, 0]
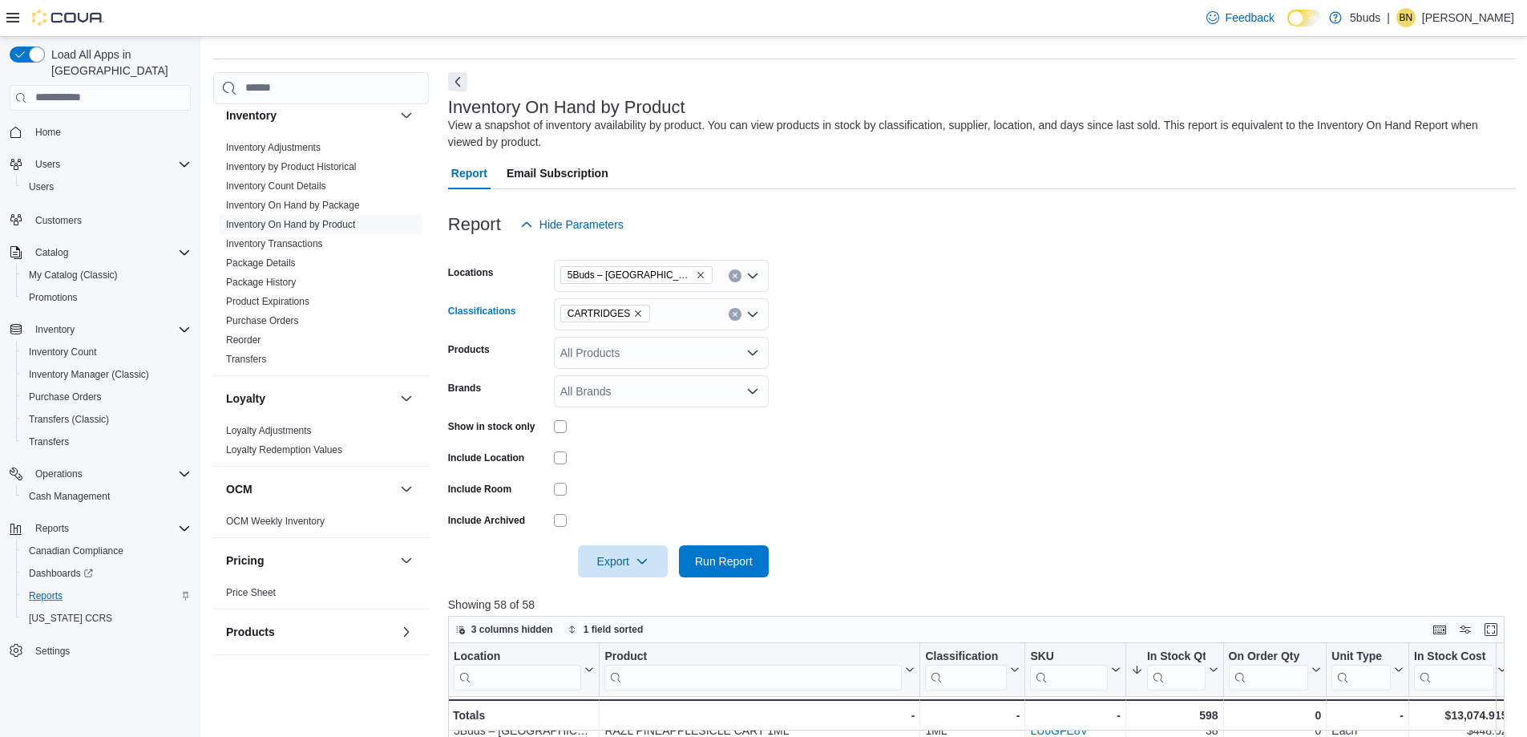
click at [633, 314] on icon "Remove CARTRIDGES from selection in this group" at bounding box center [638, 314] width 10 height 10
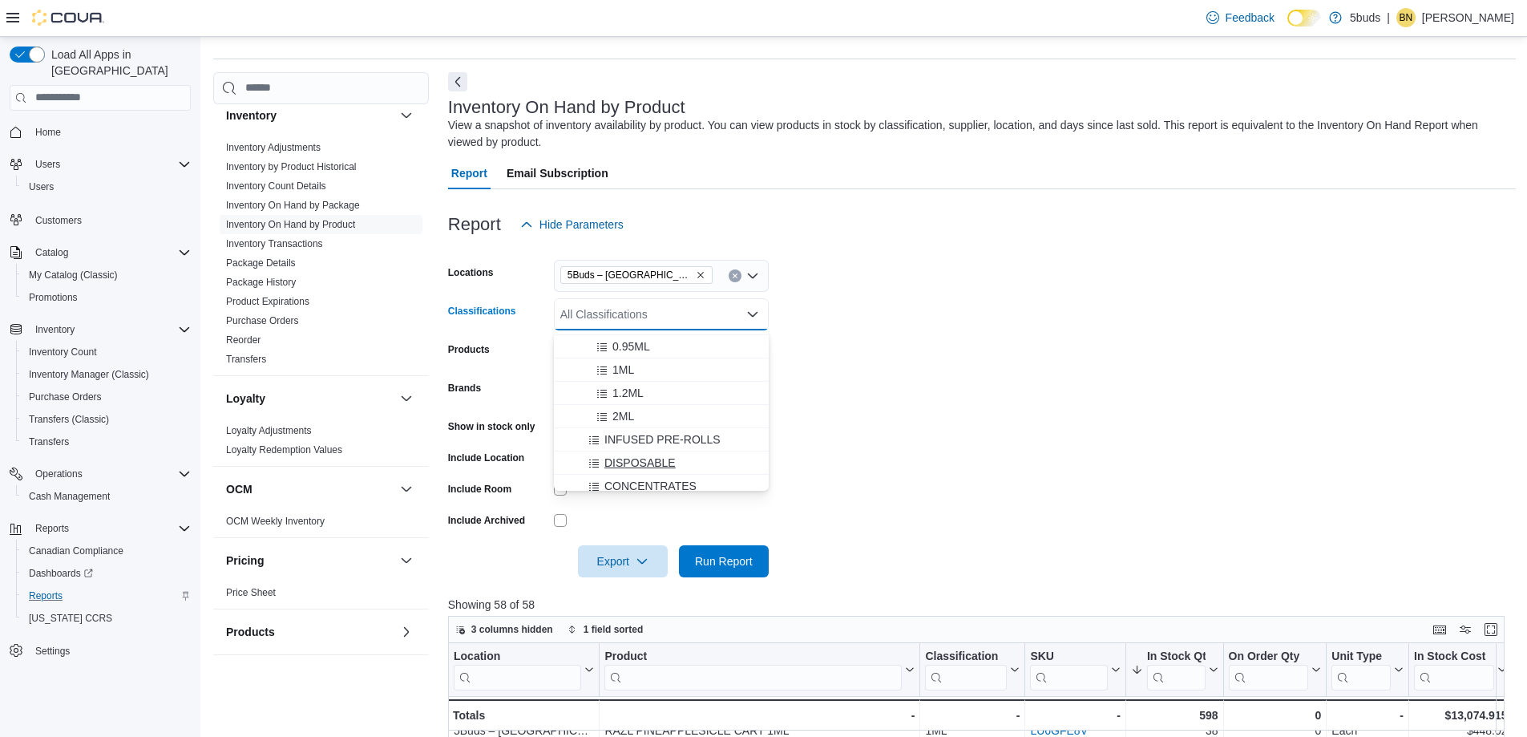
click at [630, 463] on span "DISPOSABLE" at bounding box center [639, 463] width 71 height 16
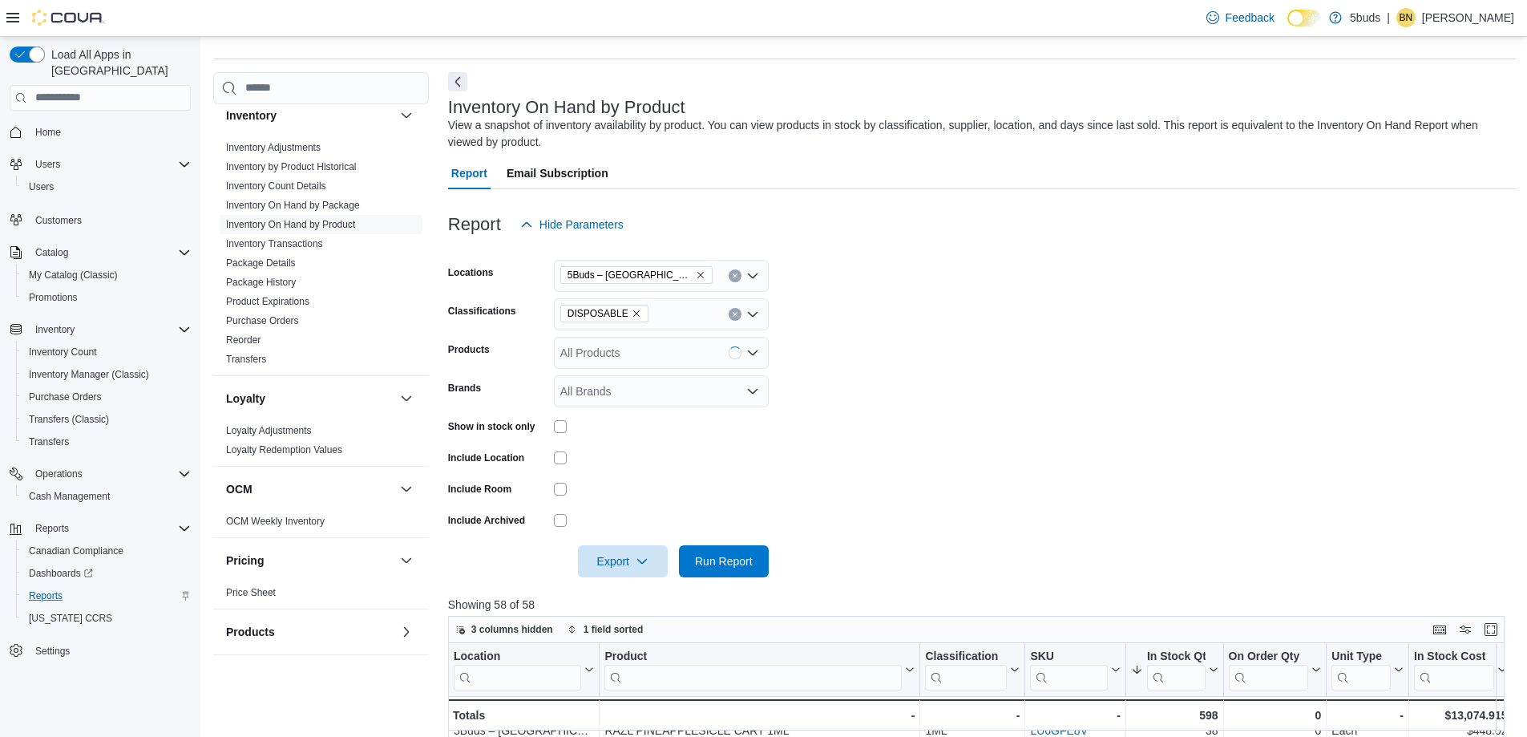
drag, startPoint x: 1012, startPoint y: 452, endPoint x: 1002, endPoint y: 445, distance: 12.7
click at [1012, 450] on form "Locations 5Buds – Meadow Lake Classifications DISPOSABLE Products All Products …" at bounding box center [982, 408] width 1068 height 337
click at [988, 416] on form "Locations 5Buds – Meadow Lake Classifications DISPOSABLE Products All Products …" at bounding box center [982, 408] width 1068 height 337
click at [727, 558] on span "Run Report" at bounding box center [724, 560] width 58 height 16
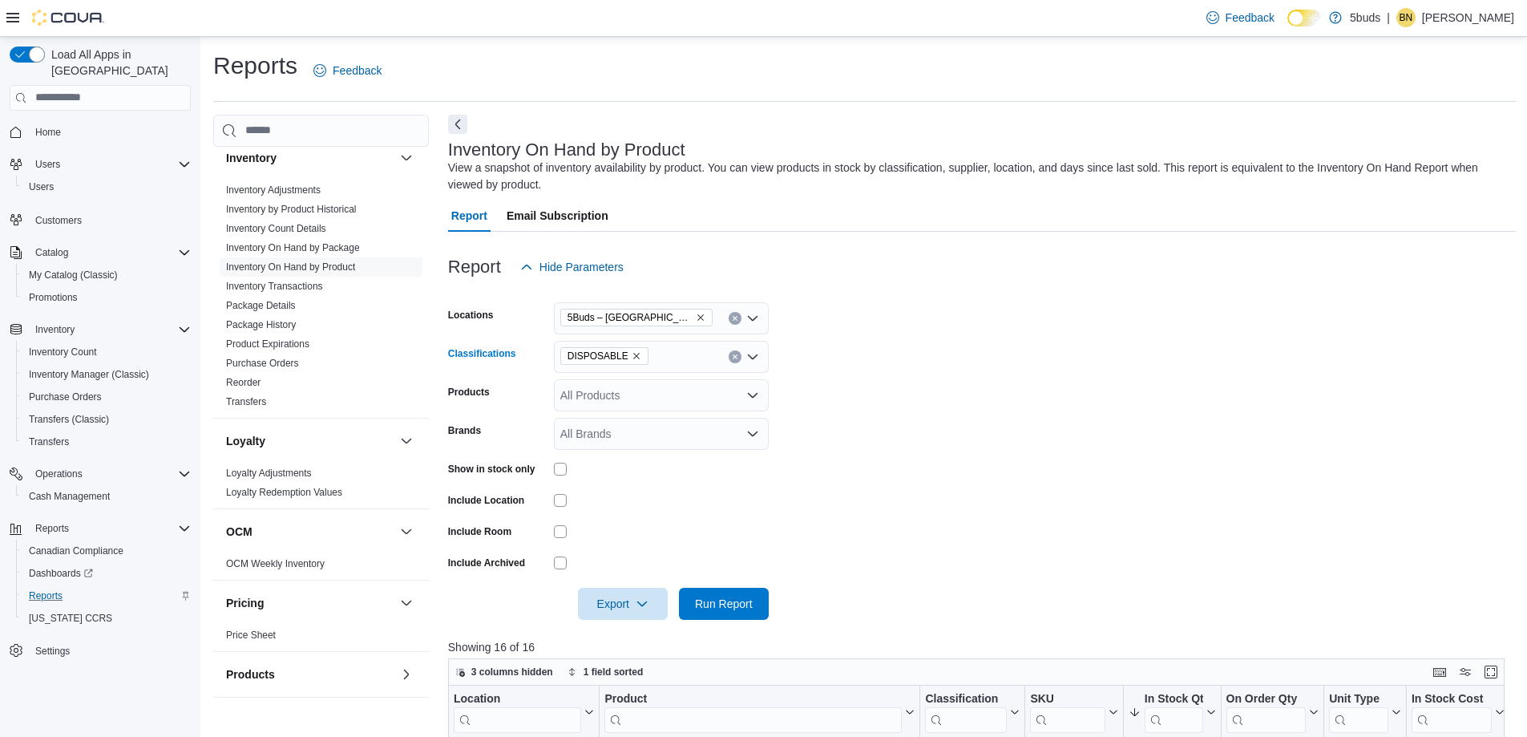
click at [633, 355] on icon "Remove DISPOSABLE from selection in this group" at bounding box center [636, 356] width 6 height 6
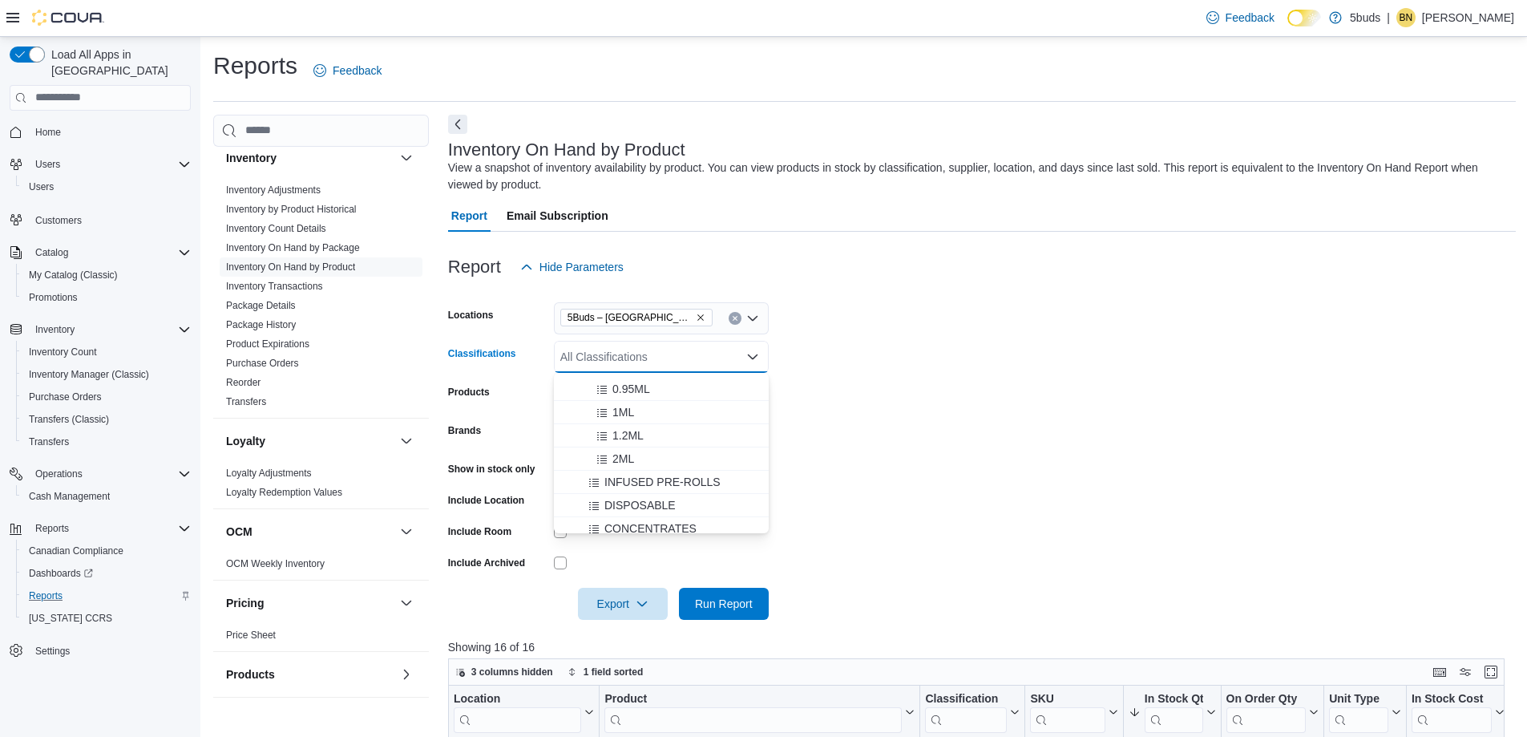
scroll to position [401, 0]
click at [645, 447] on span "CONCENTRATES" at bounding box center [650, 448] width 92 height 16
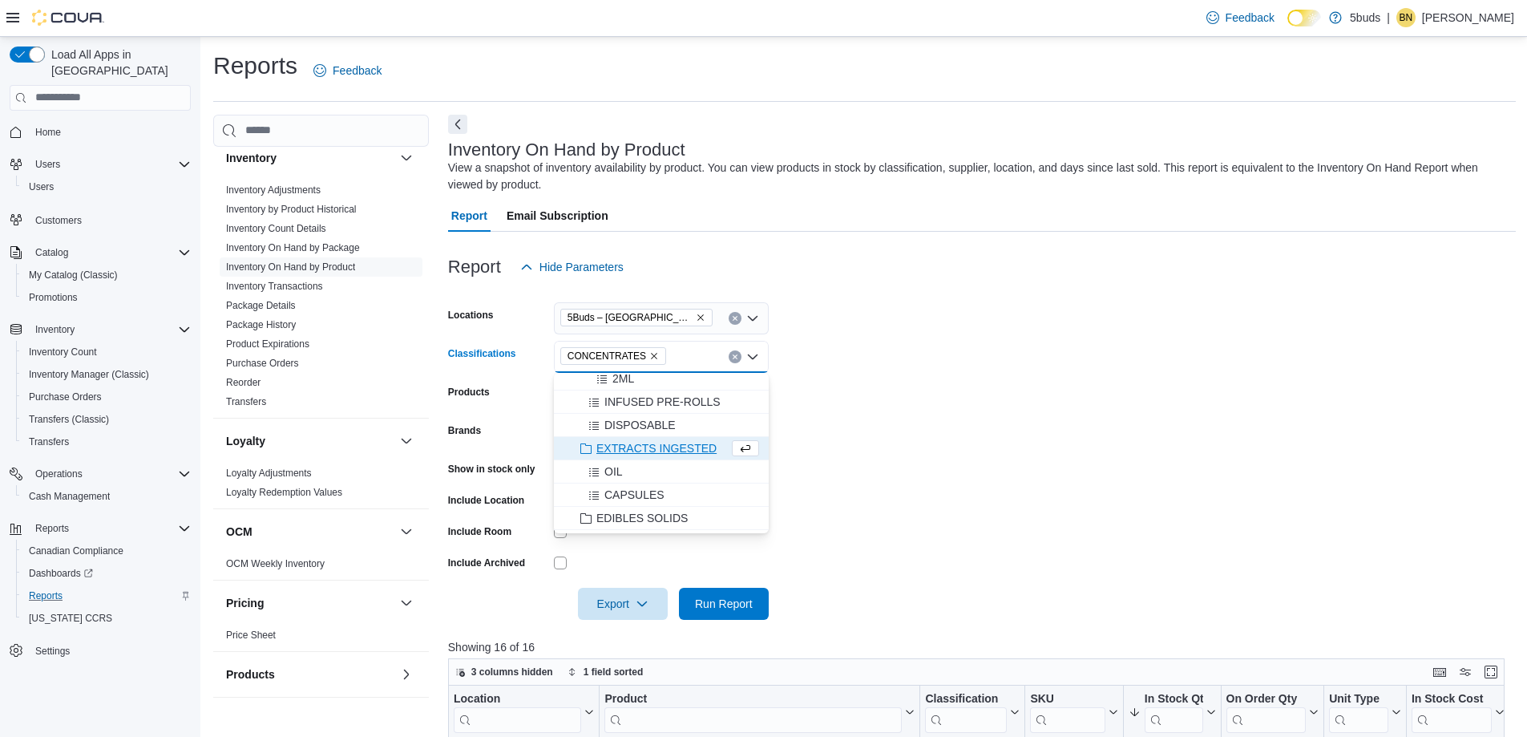
click at [1035, 406] on form "Locations 5Buds – [GEOGRAPHIC_DATA] Classifications CONCENTRATES Combo box. Sel…" at bounding box center [982, 451] width 1068 height 337
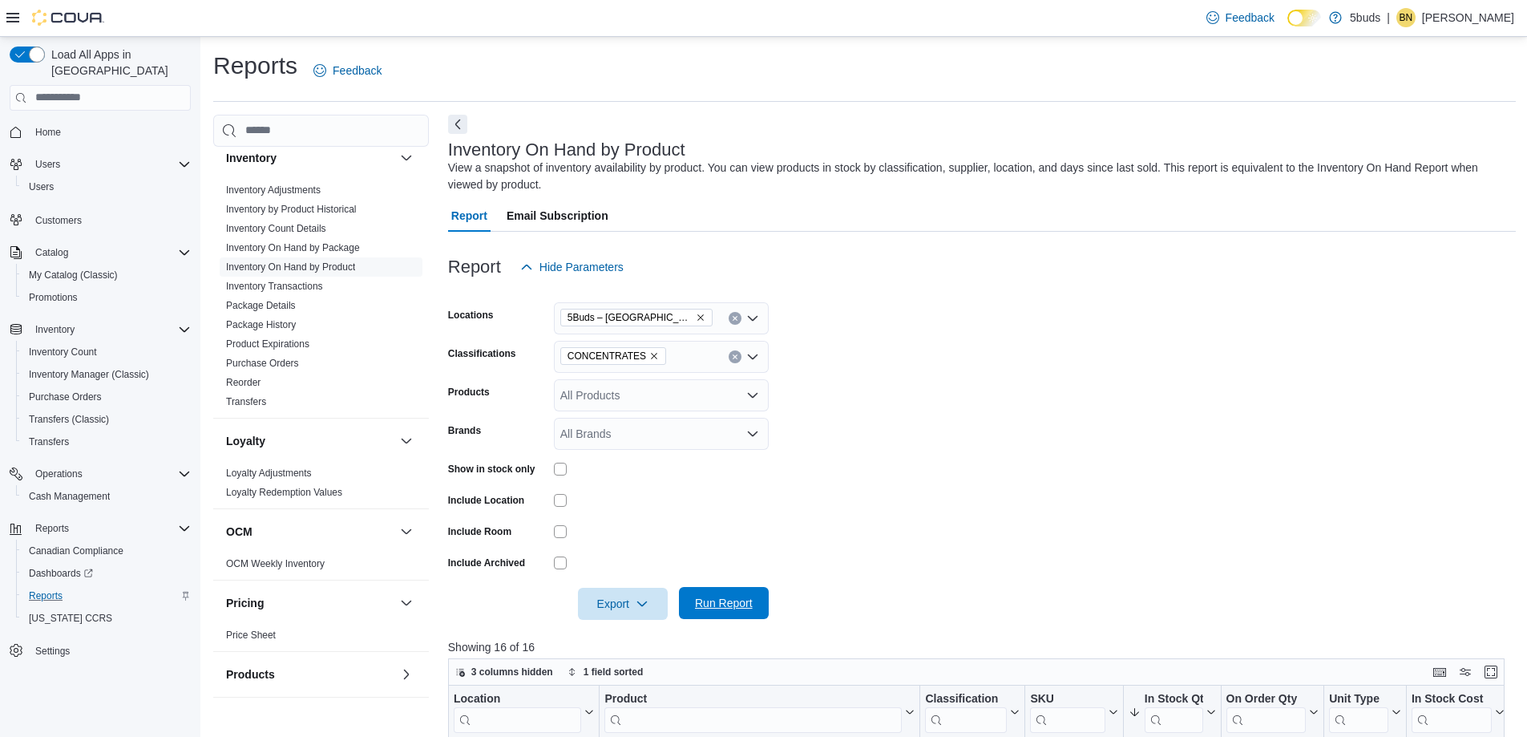
click at [741, 599] on span "Run Report" at bounding box center [724, 603] width 58 height 16
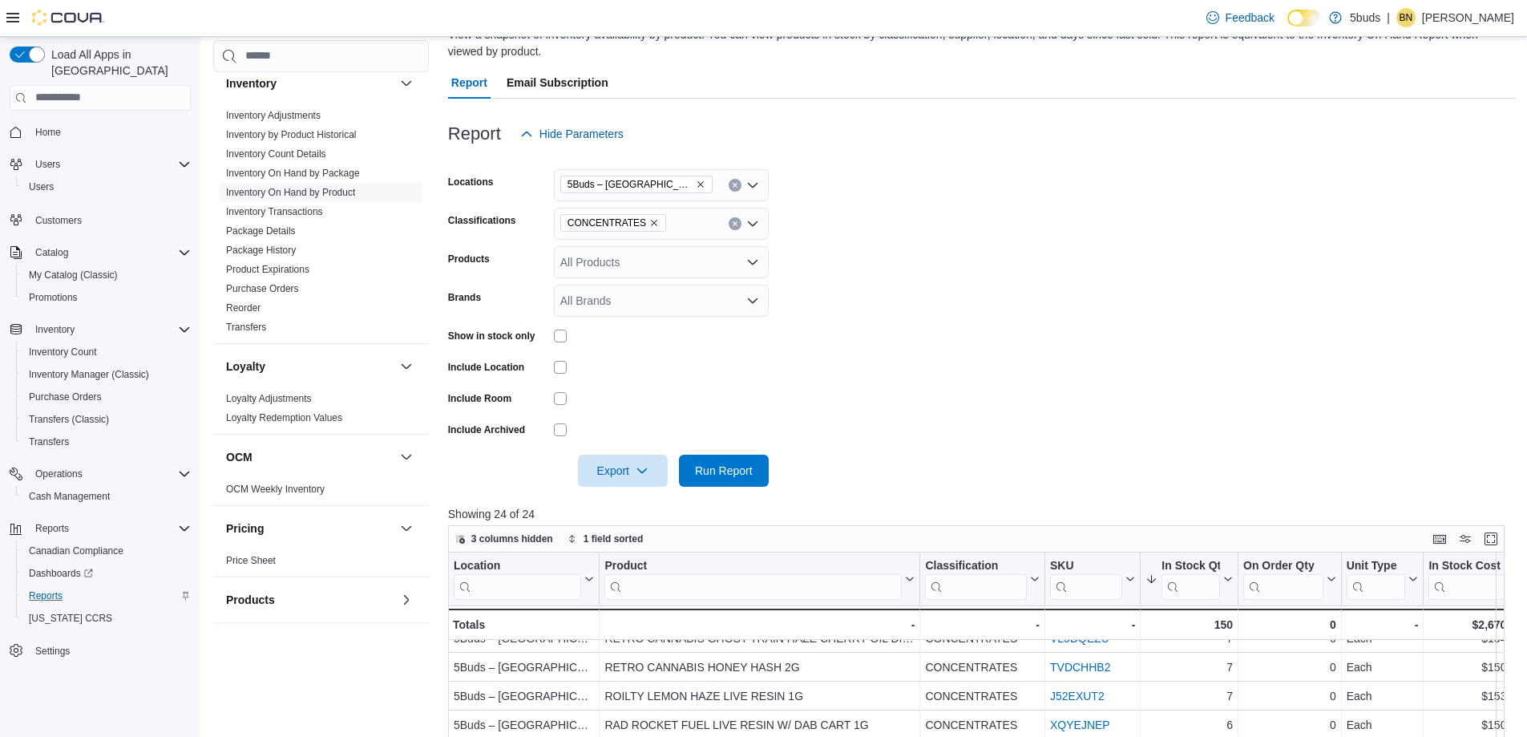
scroll to position [123, 0]
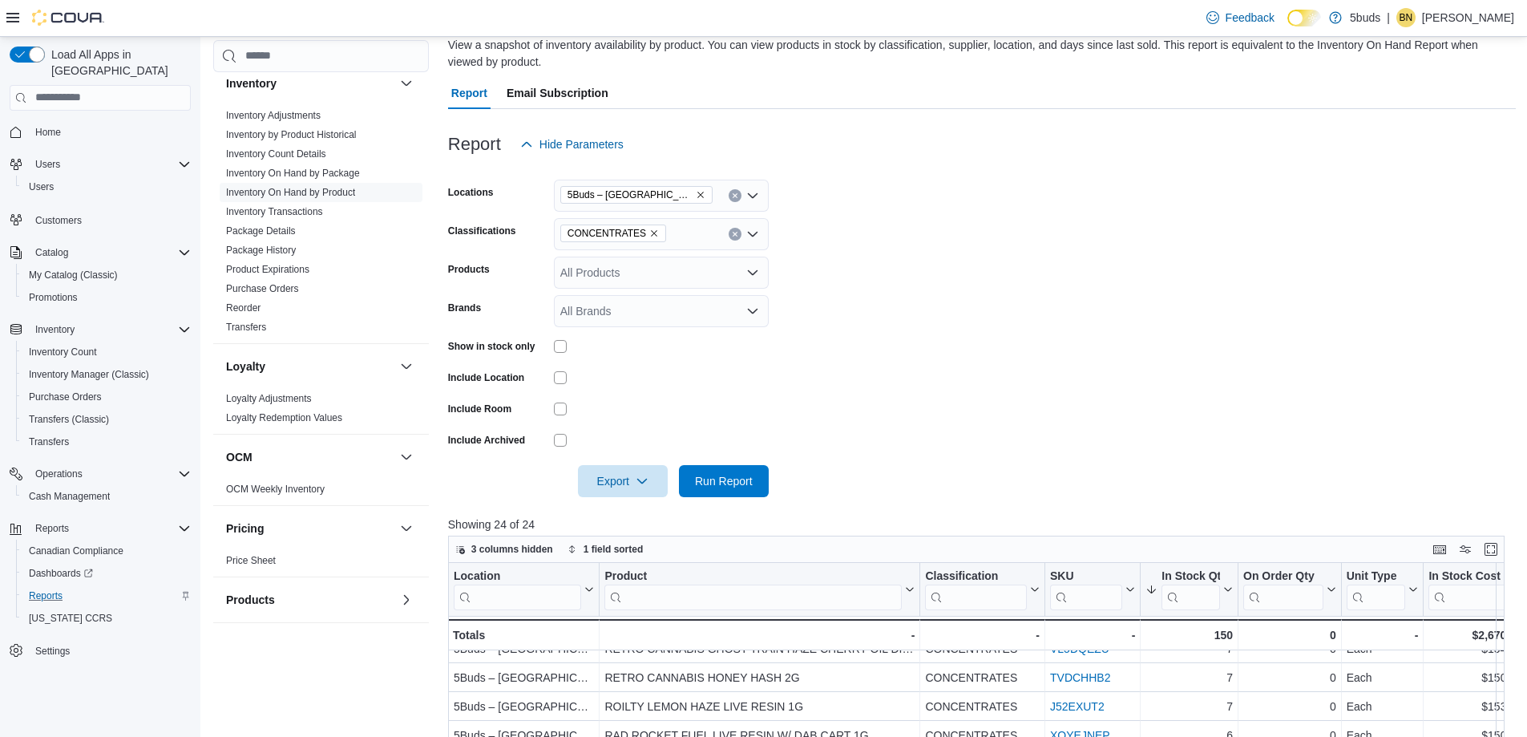
click at [650, 232] on icon "Remove CONCENTRATES from selection in this group" at bounding box center [654, 233] width 10 height 10
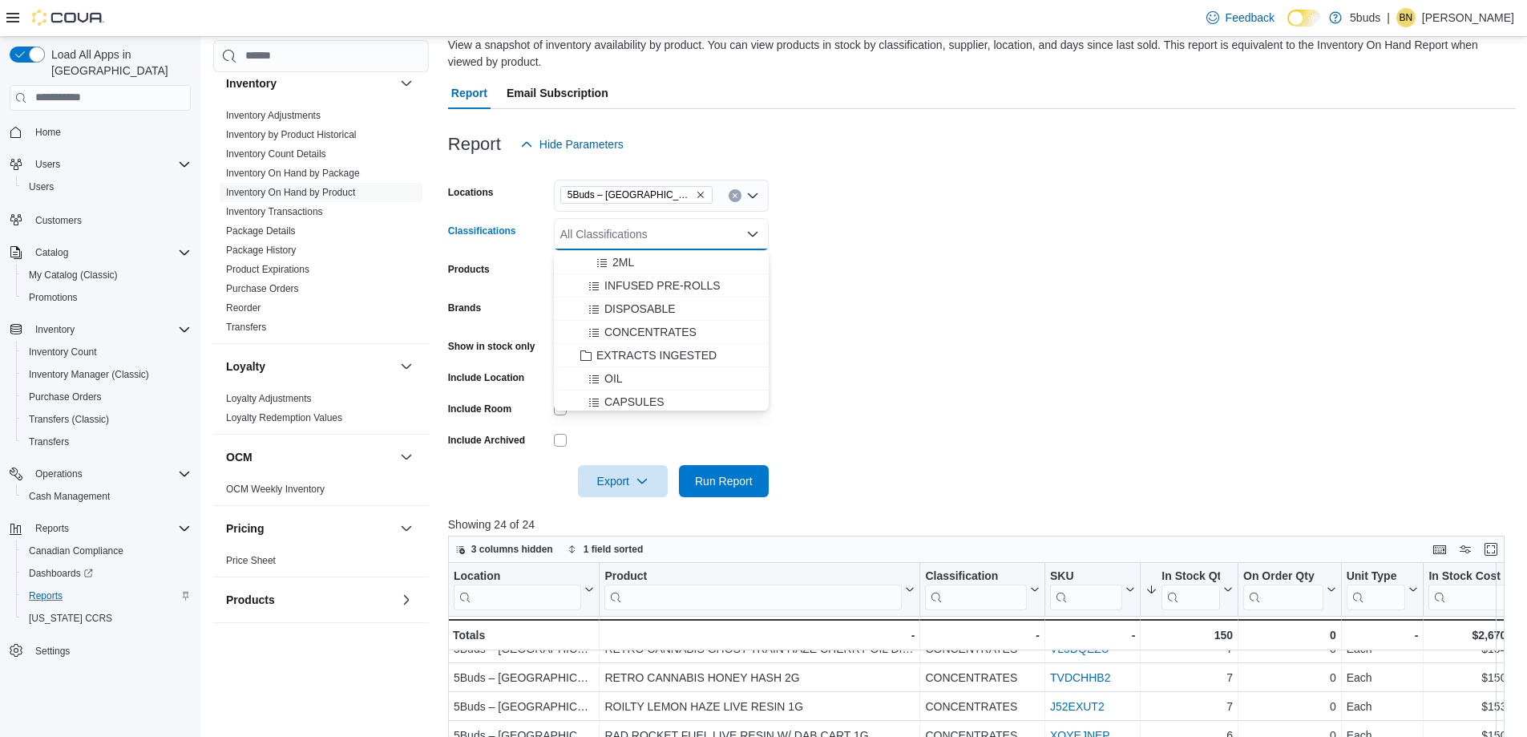
scroll to position [401, 0]
click at [638, 347] on span "EXTRACTS INGESTED" at bounding box center [656, 349] width 120 height 16
click at [1083, 351] on form "Locations 5Buds – [GEOGRAPHIC_DATA] Classifications EXTRACTS INGESTED Combo box…" at bounding box center [982, 328] width 1068 height 337
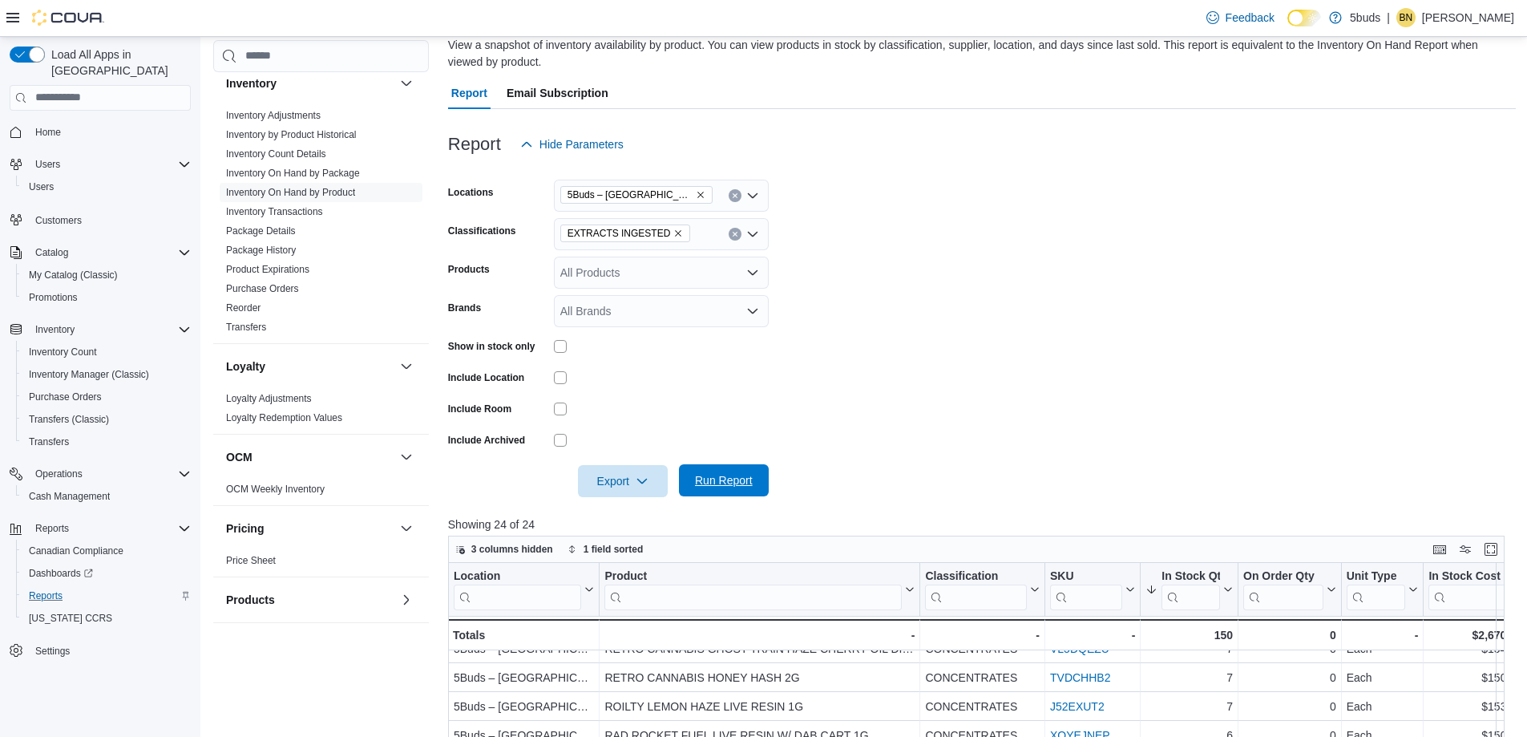
click at [725, 473] on span "Run Report" at bounding box center [724, 480] width 58 height 16
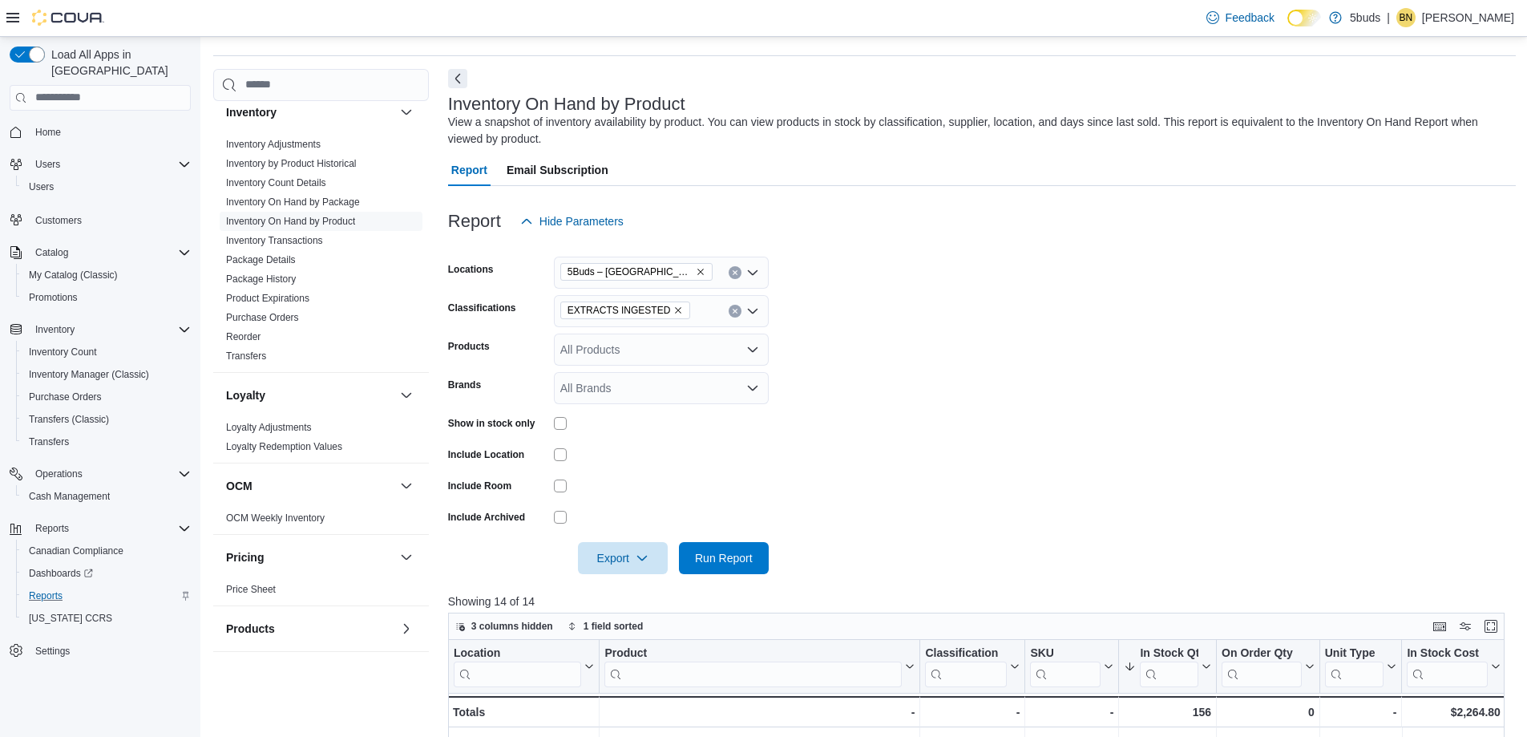
scroll to position [42, 0]
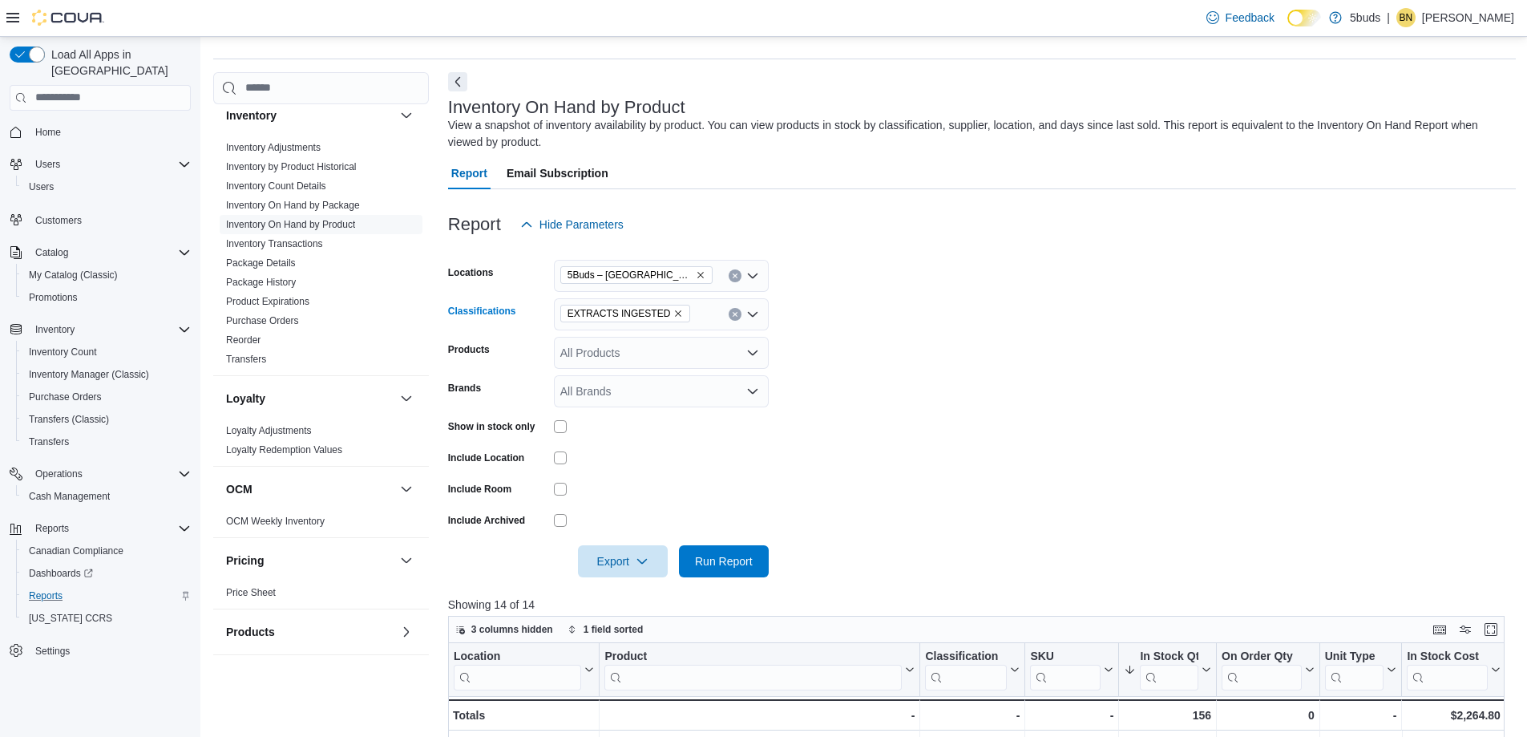
click at [673, 313] on icon "Remove EXTRACTS INGESTED from selection in this group" at bounding box center [678, 314] width 10 height 10
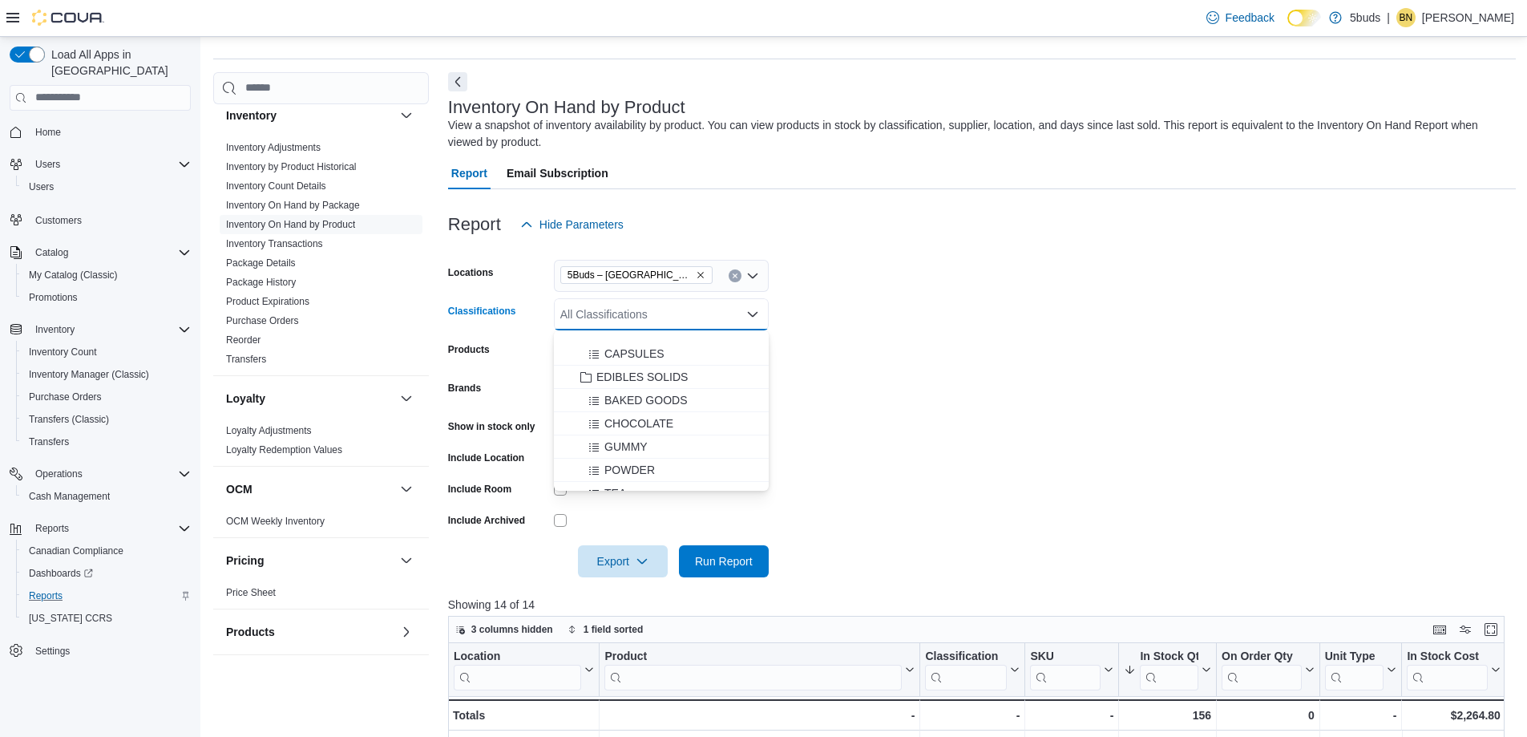
scroll to position [561, 0]
click at [623, 385] on span "CHOCOLATE" at bounding box center [638, 385] width 69 height 16
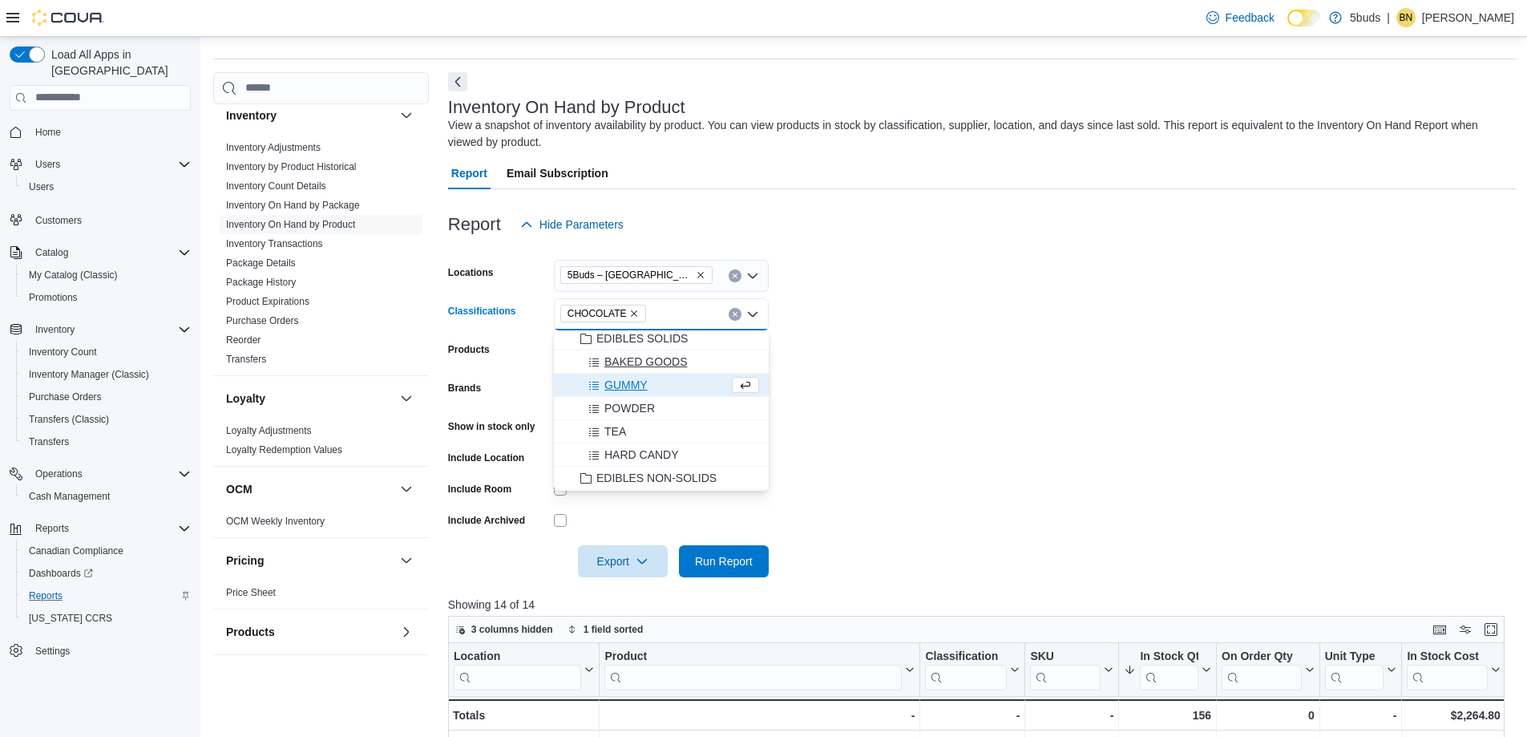
click at [669, 360] on span "BAKED GOODS" at bounding box center [645, 362] width 83 height 16
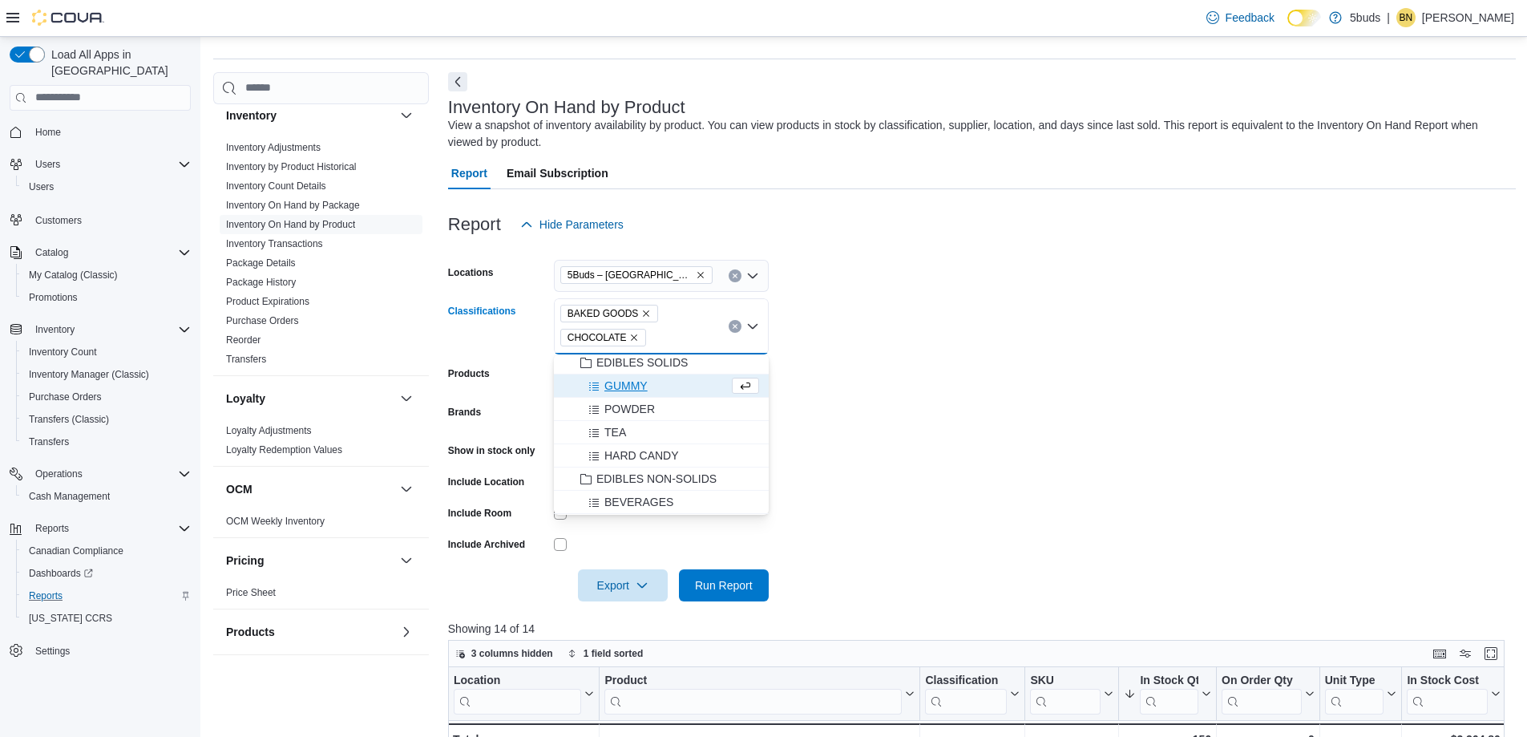
click at [956, 337] on form "Locations 5Buds – [GEOGRAPHIC_DATA] Classifications BAKED GOODS CHOCOLATE Combo…" at bounding box center [982, 420] width 1068 height 361
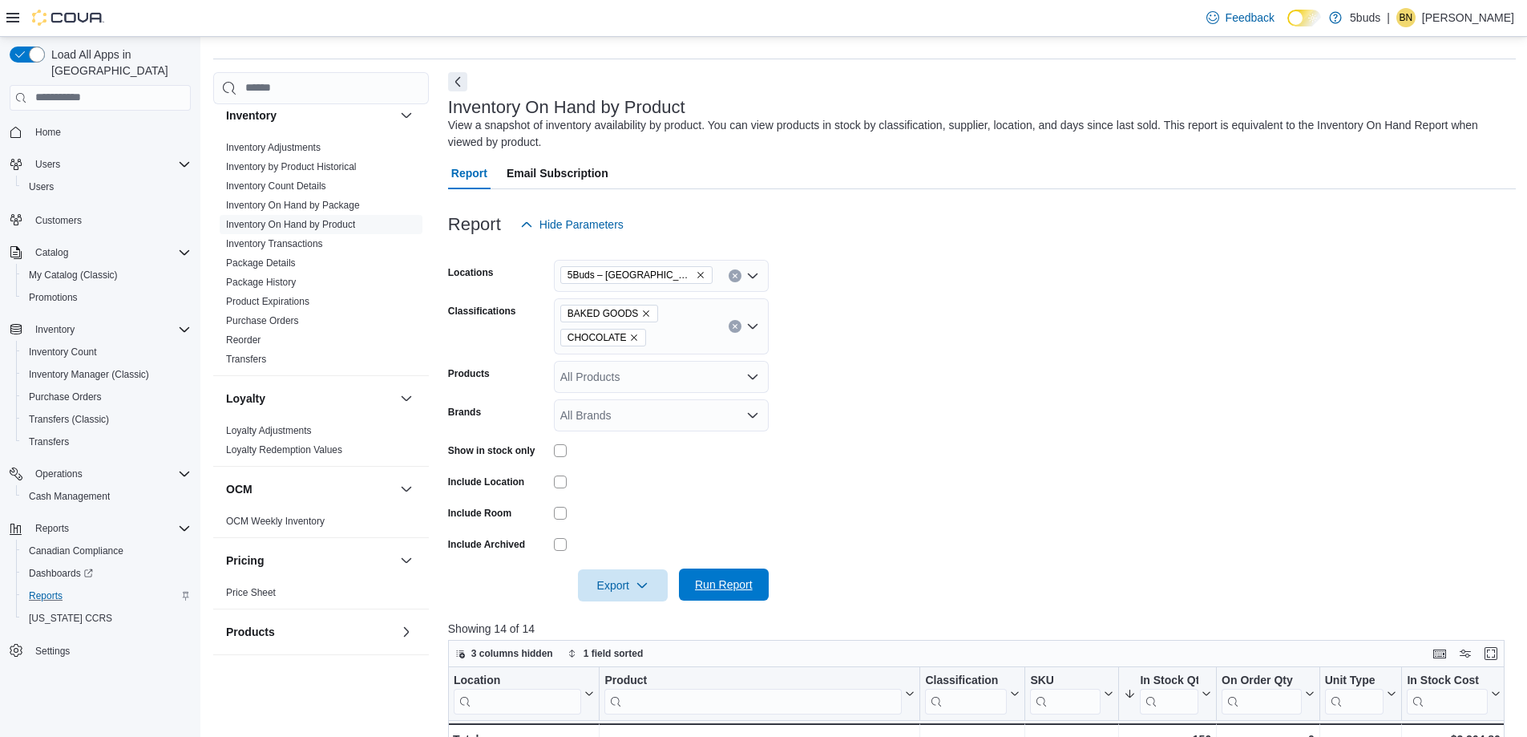
click at [731, 582] on span "Run Report" at bounding box center [724, 584] width 58 height 16
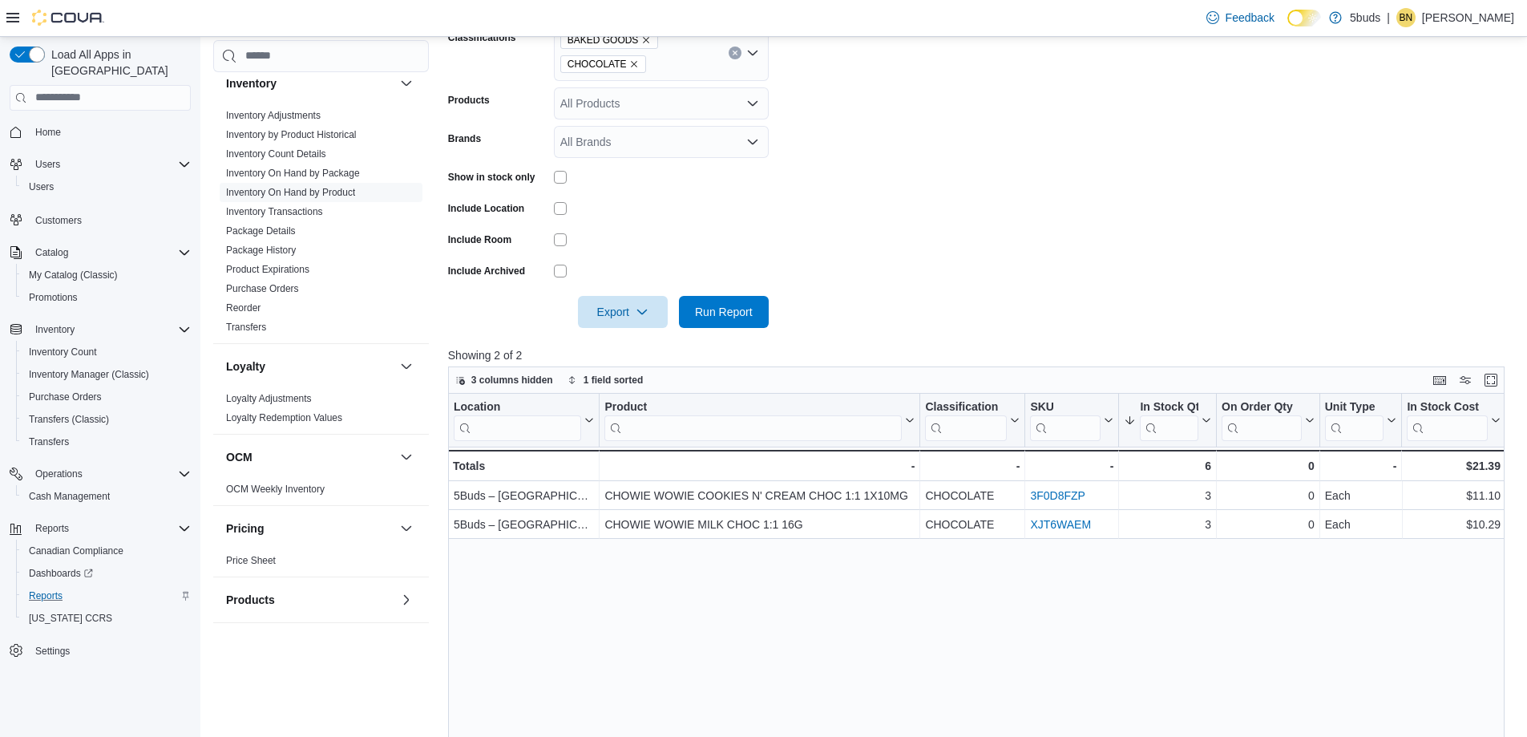
scroll to position [123, 0]
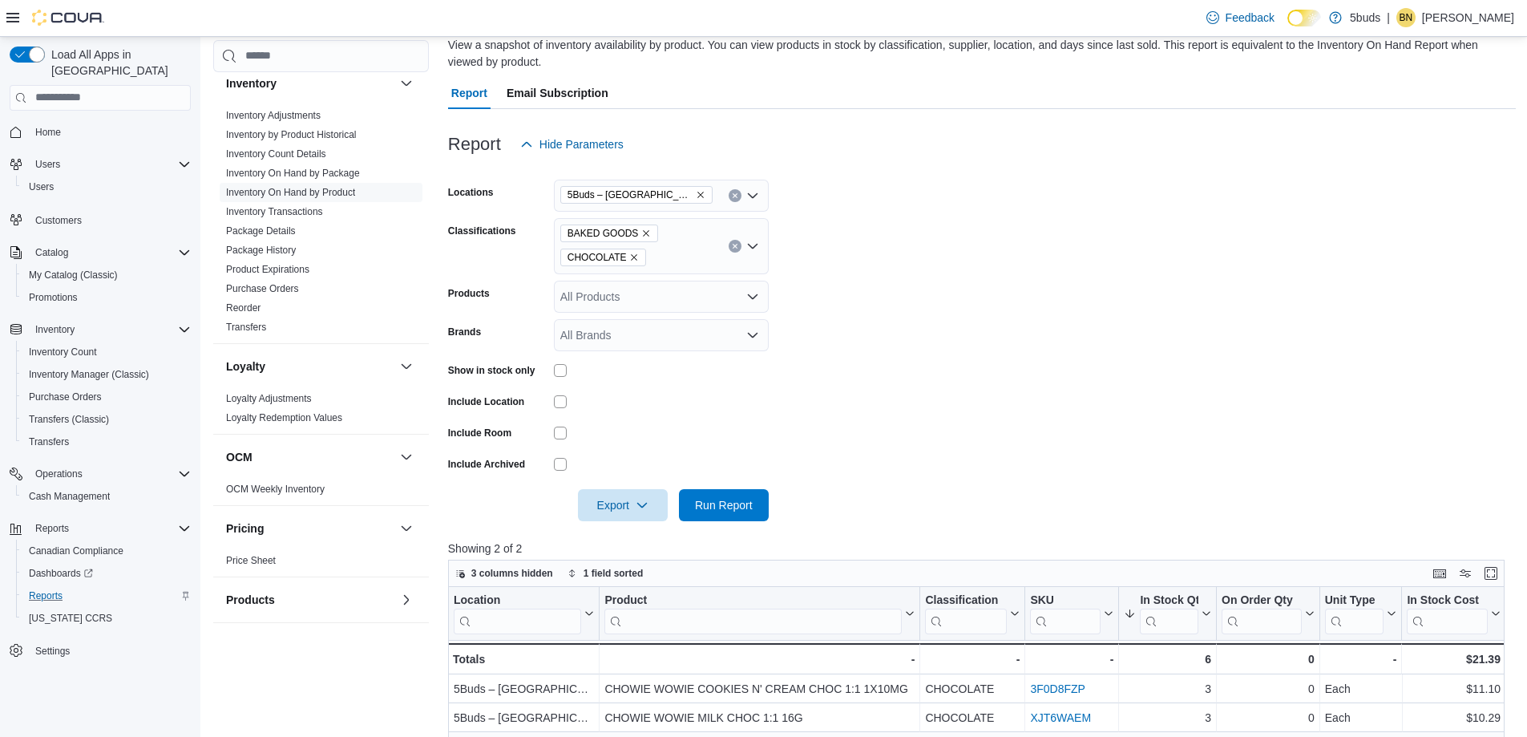
click at [643, 231] on icon "Remove BAKED GOODS from selection in this group" at bounding box center [646, 233] width 10 height 10
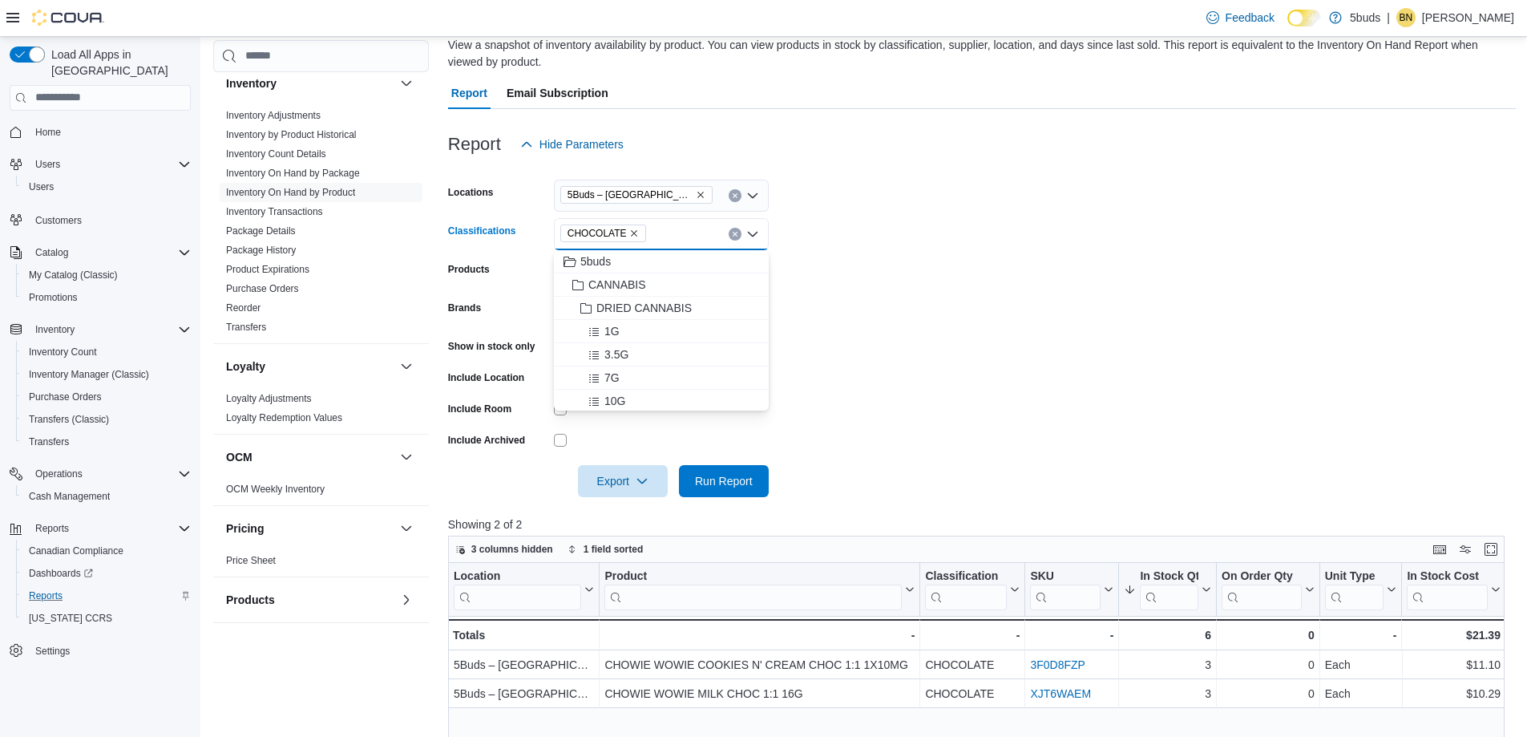
click at [629, 232] on icon "Remove CHOCOLATE from selection in this group" at bounding box center [634, 233] width 10 height 10
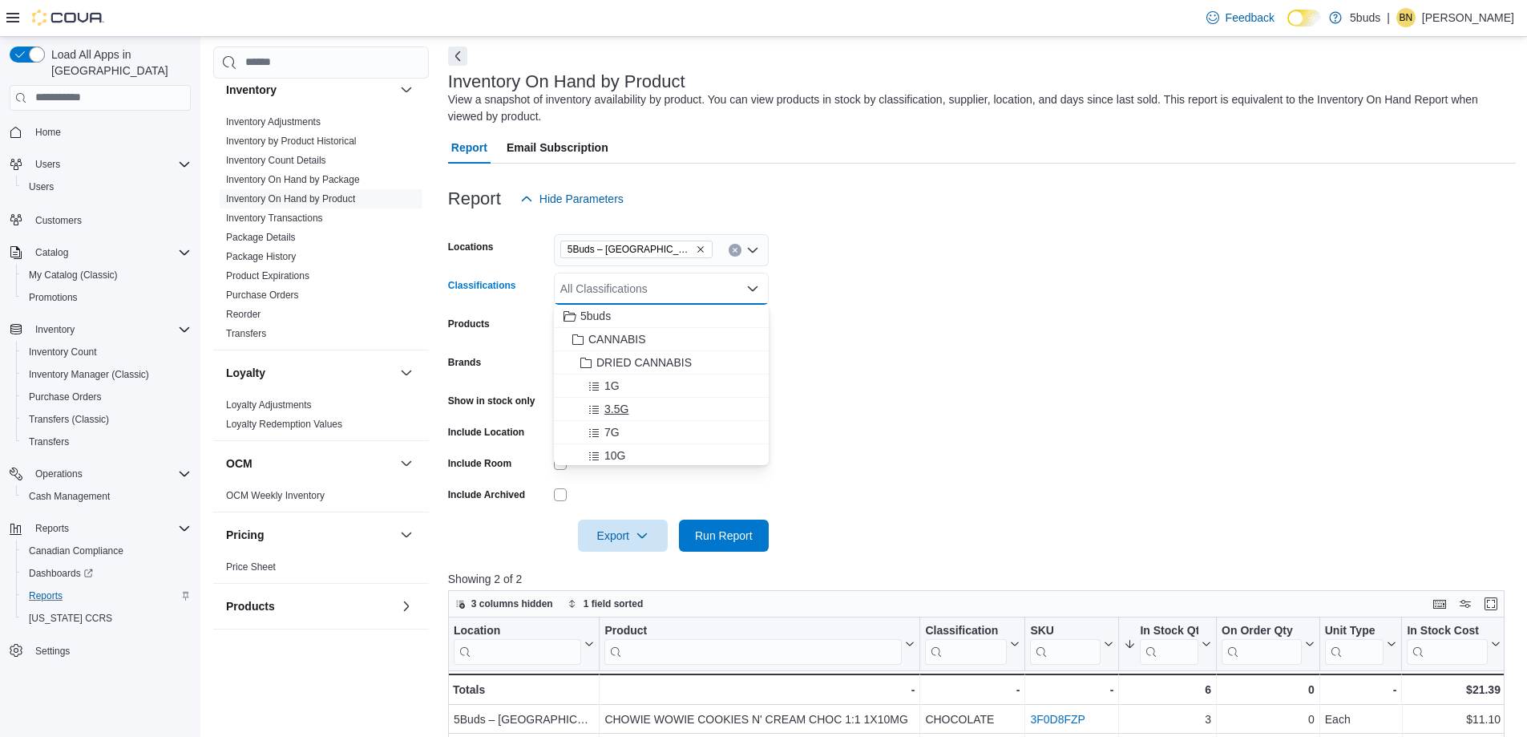
scroll to position [42, 0]
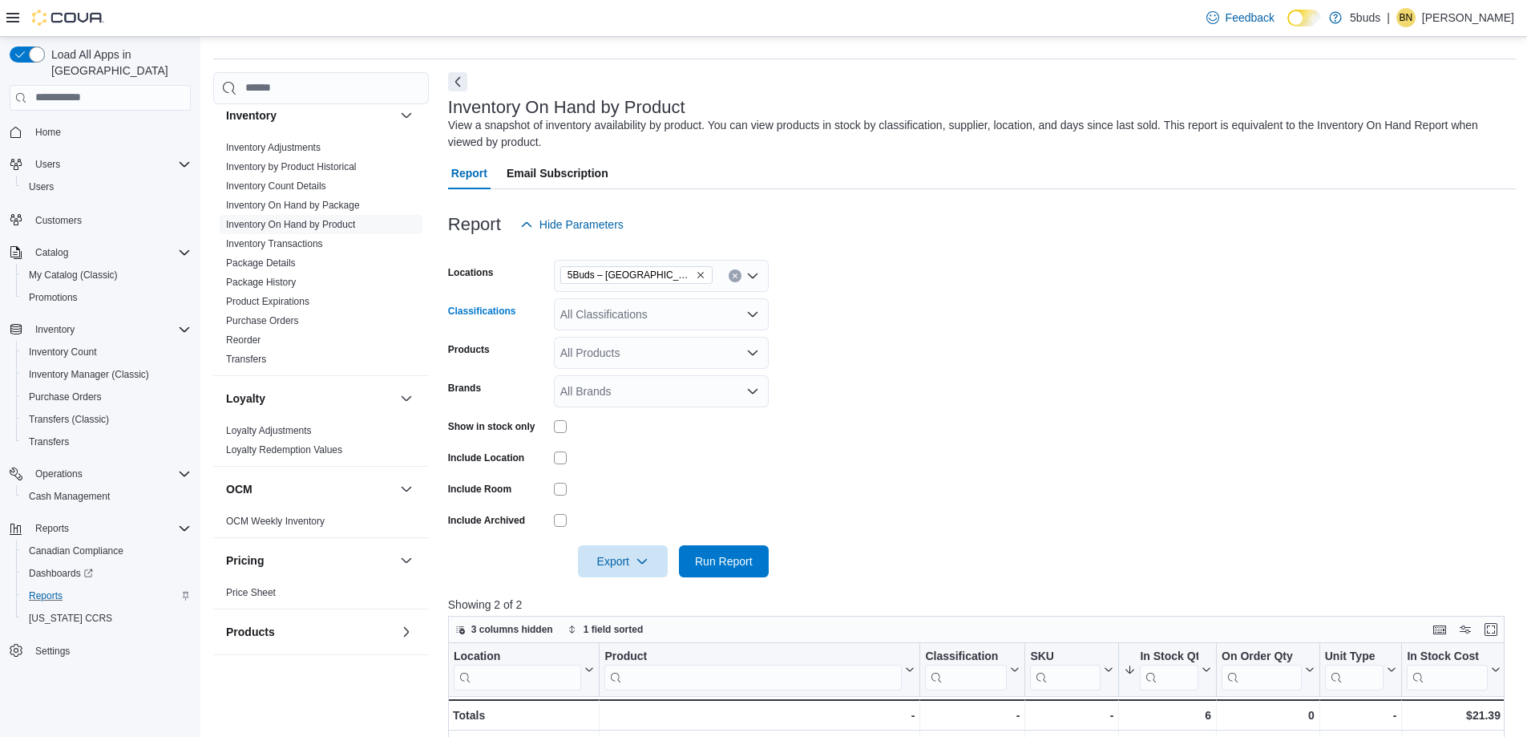
click at [693, 318] on div "All Classifications Combo box. Selected. Combo box input. All Classifications. …" at bounding box center [661, 314] width 215 height 32
click at [642, 440] on span "BEVERAGES" at bounding box center [638, 444] width 69 height 16
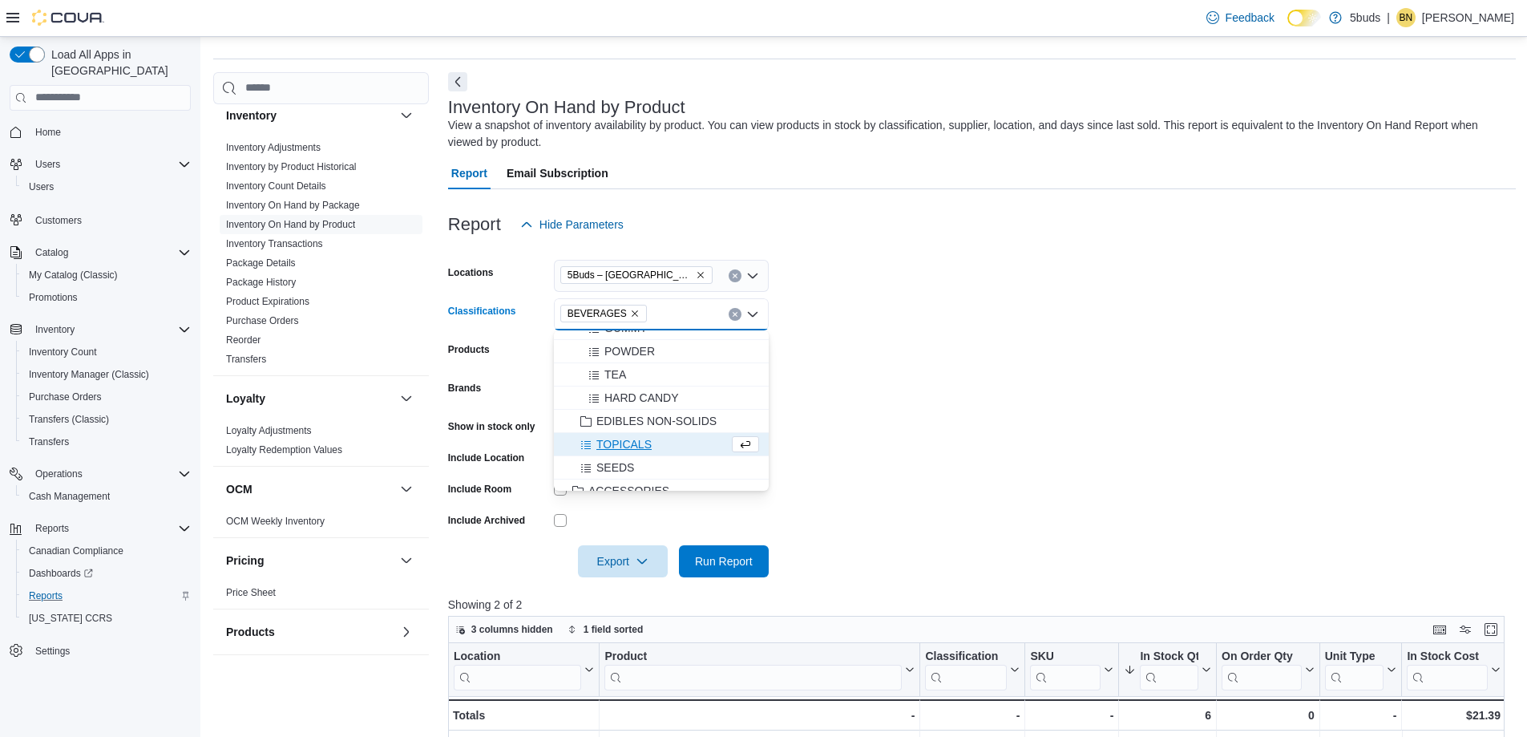
click at [959, 430] on form "Locations 5Buds – [GEOGRAPHIC_DATA] Classifications BEVERAGES Combo box. Select…" at bounding box center [982, 408] width 1068 height 337
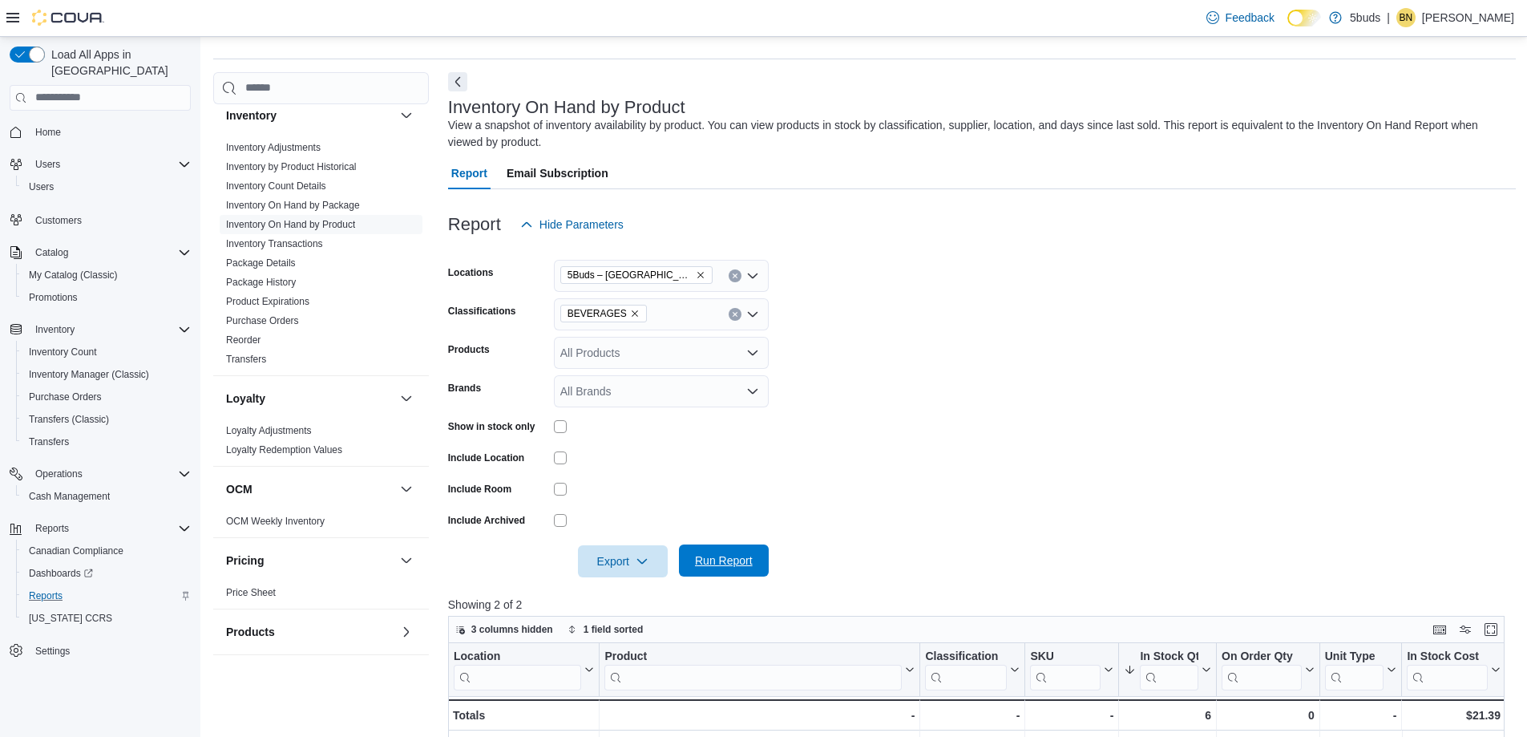
click at [725, 558] on span "Run Report" at bounding box center [724, 560] width 58 height 16
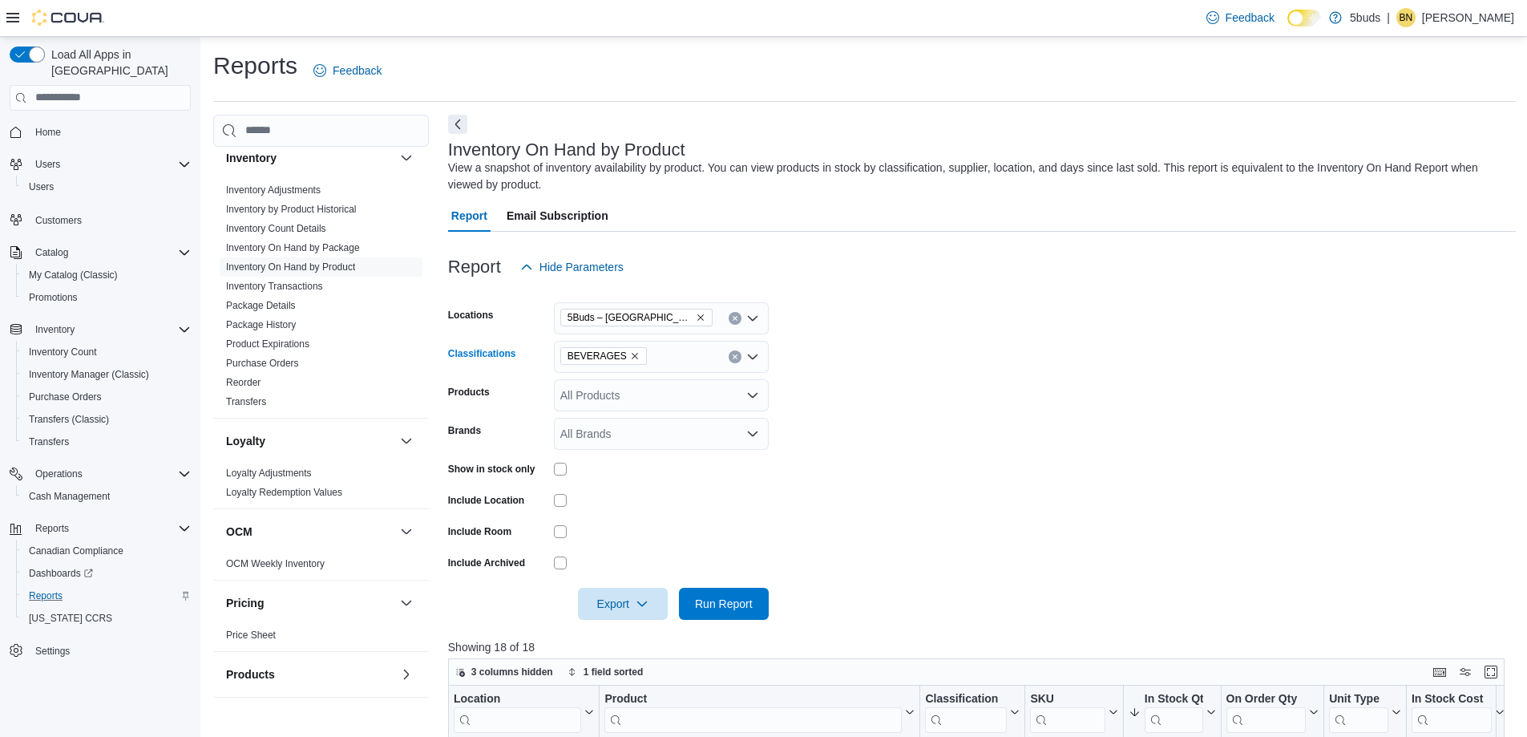
click at [630, 355] on icon "Remove BEVERAGES from selection in this group" at bounding box center [635, 356] width 10 height 10
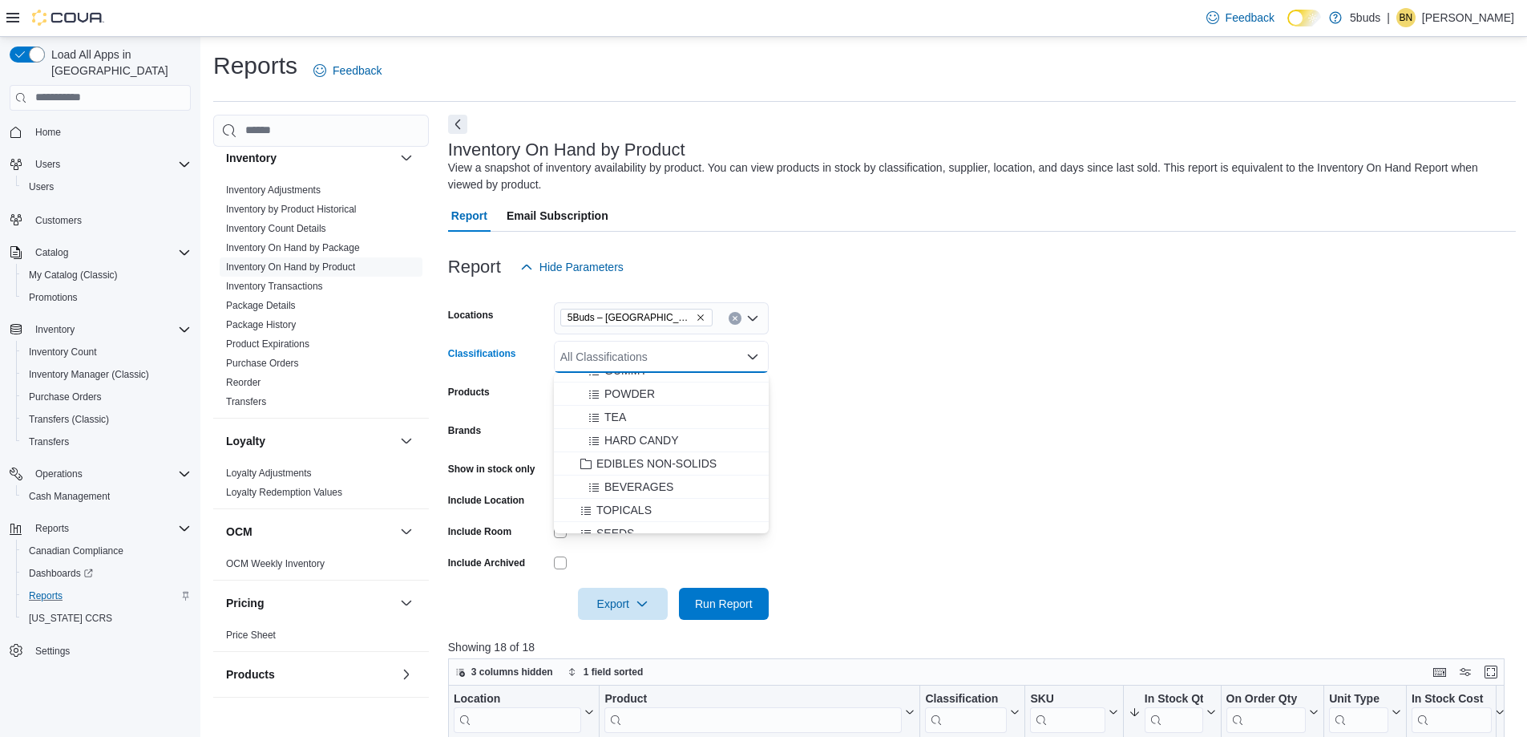
scroll to position [721, 0]
click at [607, 426] on span "TOPICALS" at bounding box center [623, 430] width 55 height 16
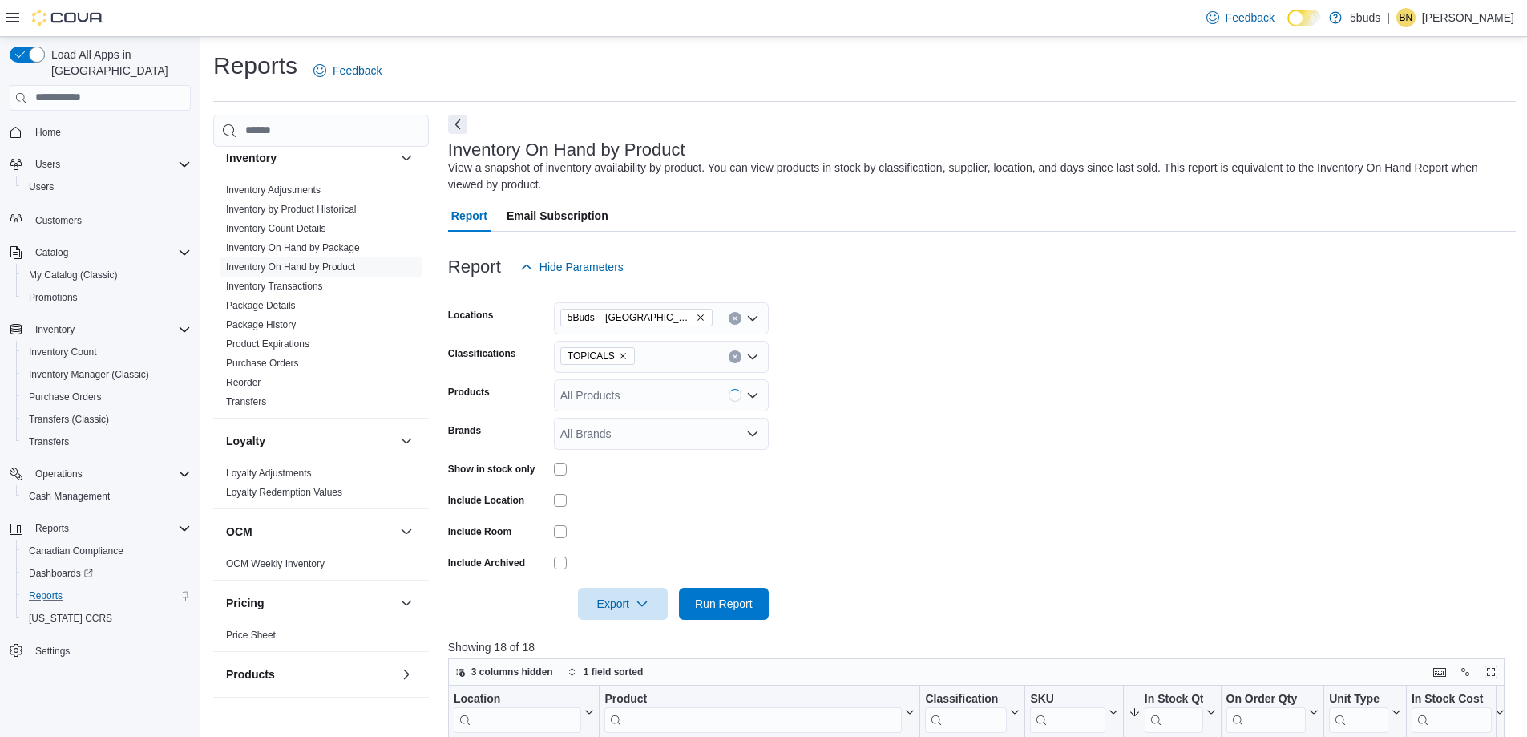
click at [1093, 497] on form "Locations 5Buds – Meadow Lake Classifications TOPICALS Products All Products Br…" at bounding box center [982, 451] width 1068 height 337
click at [713, 599] on span "Run Report" at bounding box center [724, 603] width 58 height 16
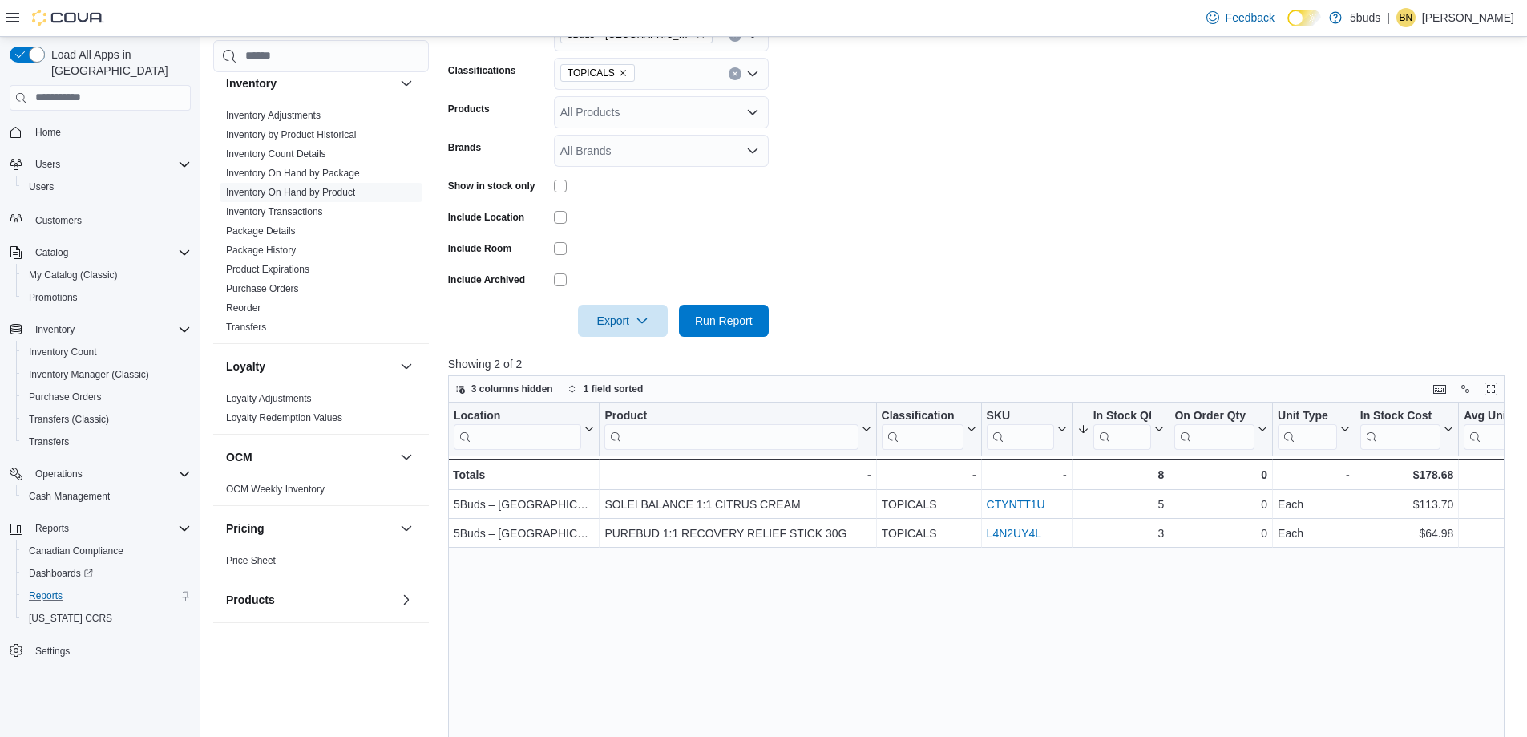
scroll to position [321, 0]
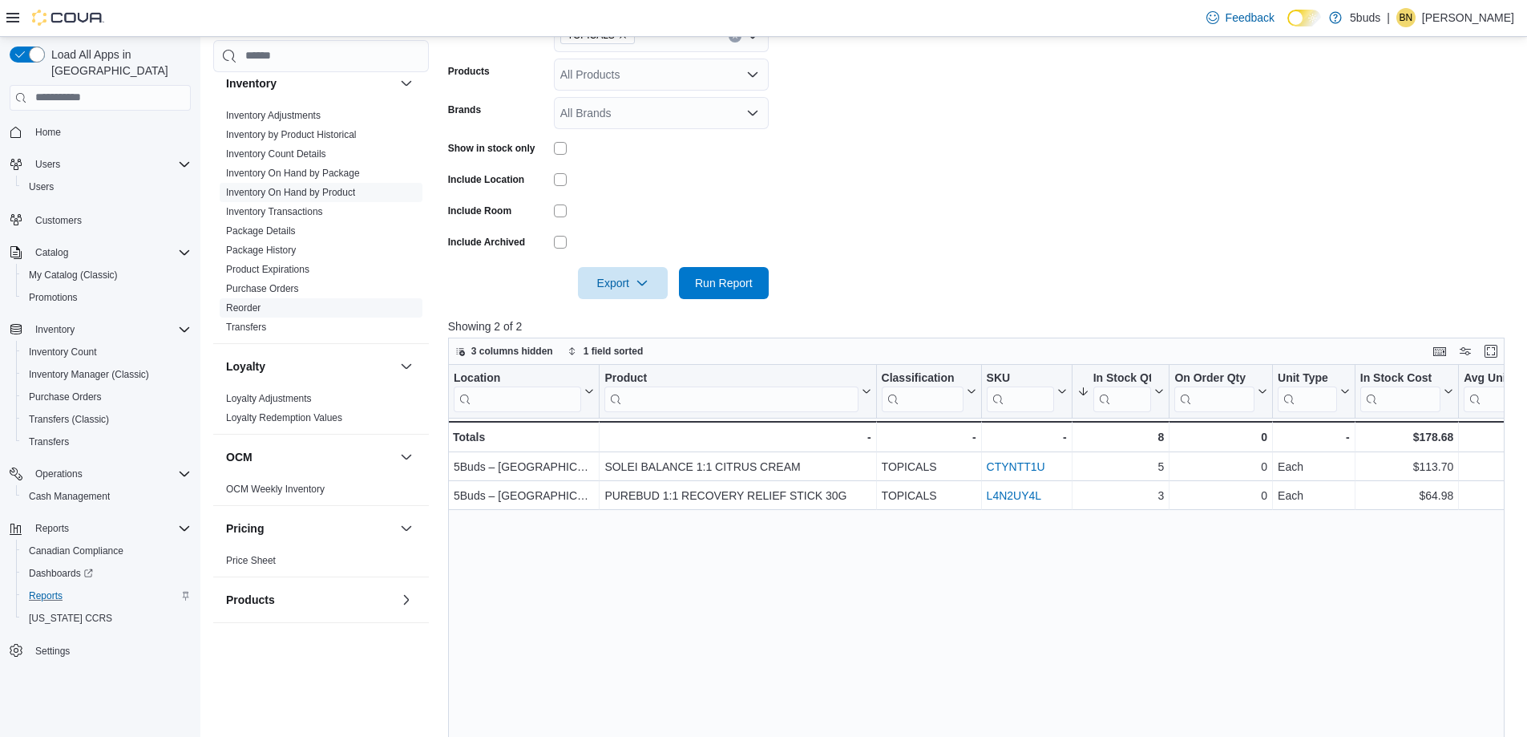
click at [248, 302] on link "Reorder" at bounding box center [243, 307] width 34 height 11
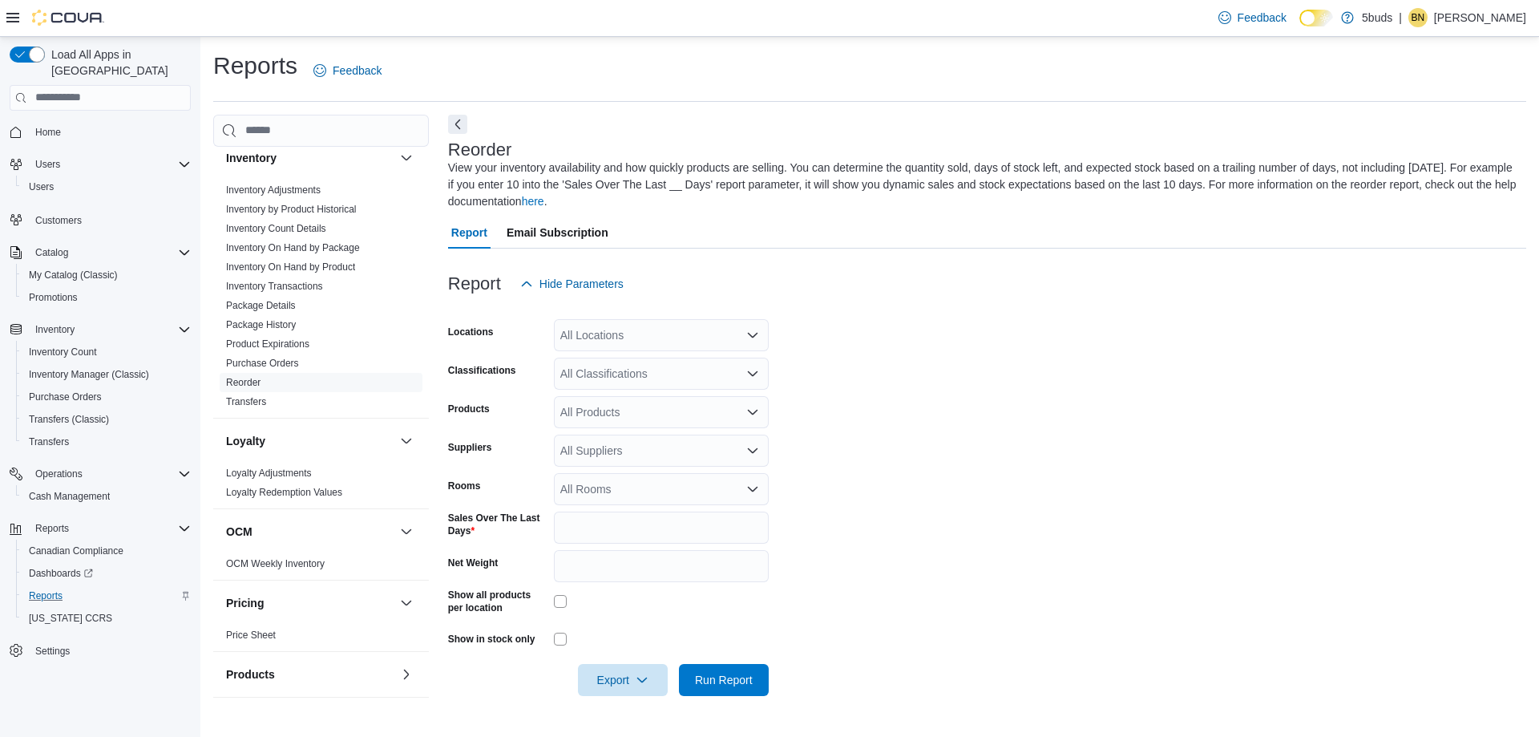
click at [751, 333] on icon "Open list of options" at bounding box center [752, 335] width 13 height 13
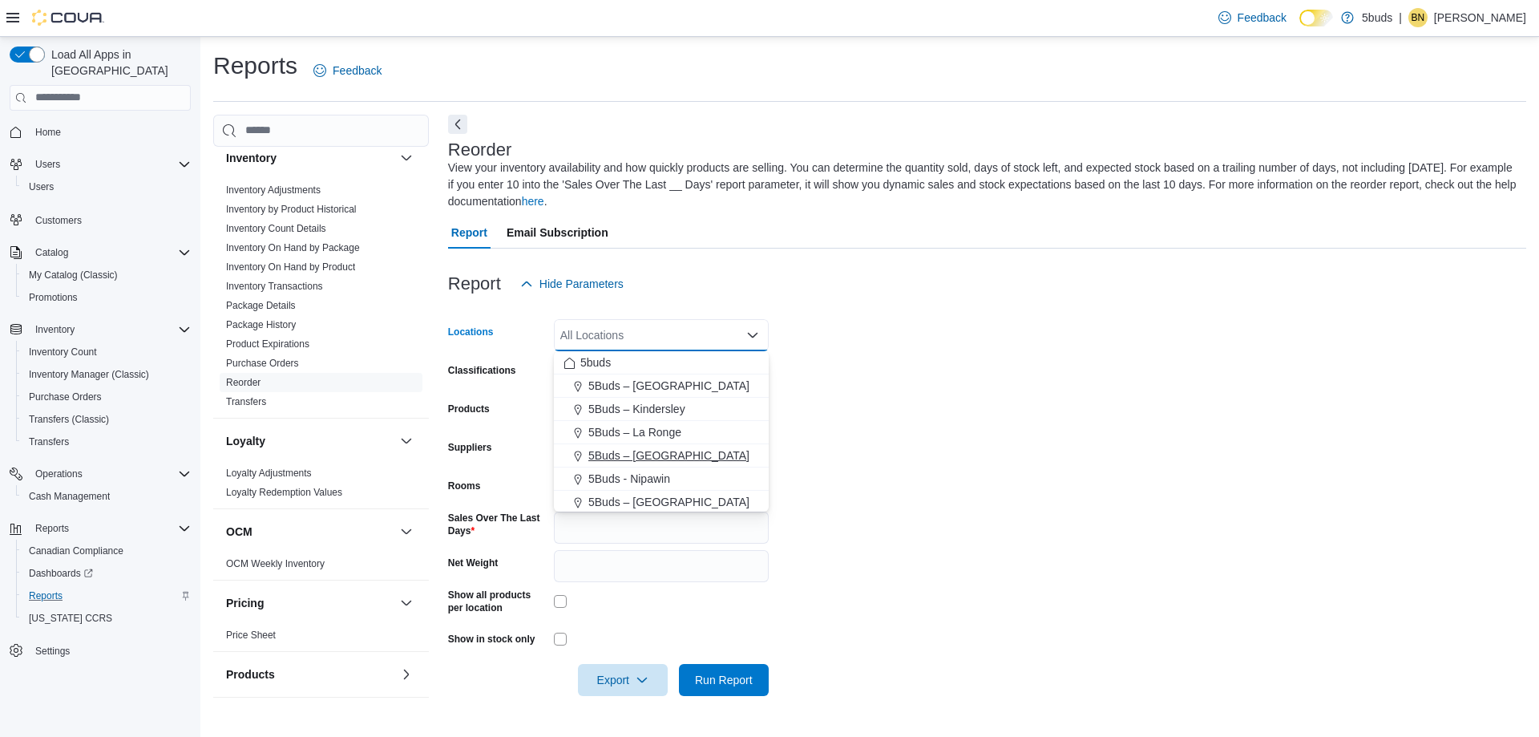
click at [683, 455] on span "5Buds – [GEOGRAPHIC_DATA]" at bounding box center [668, 455] width 161 height 16
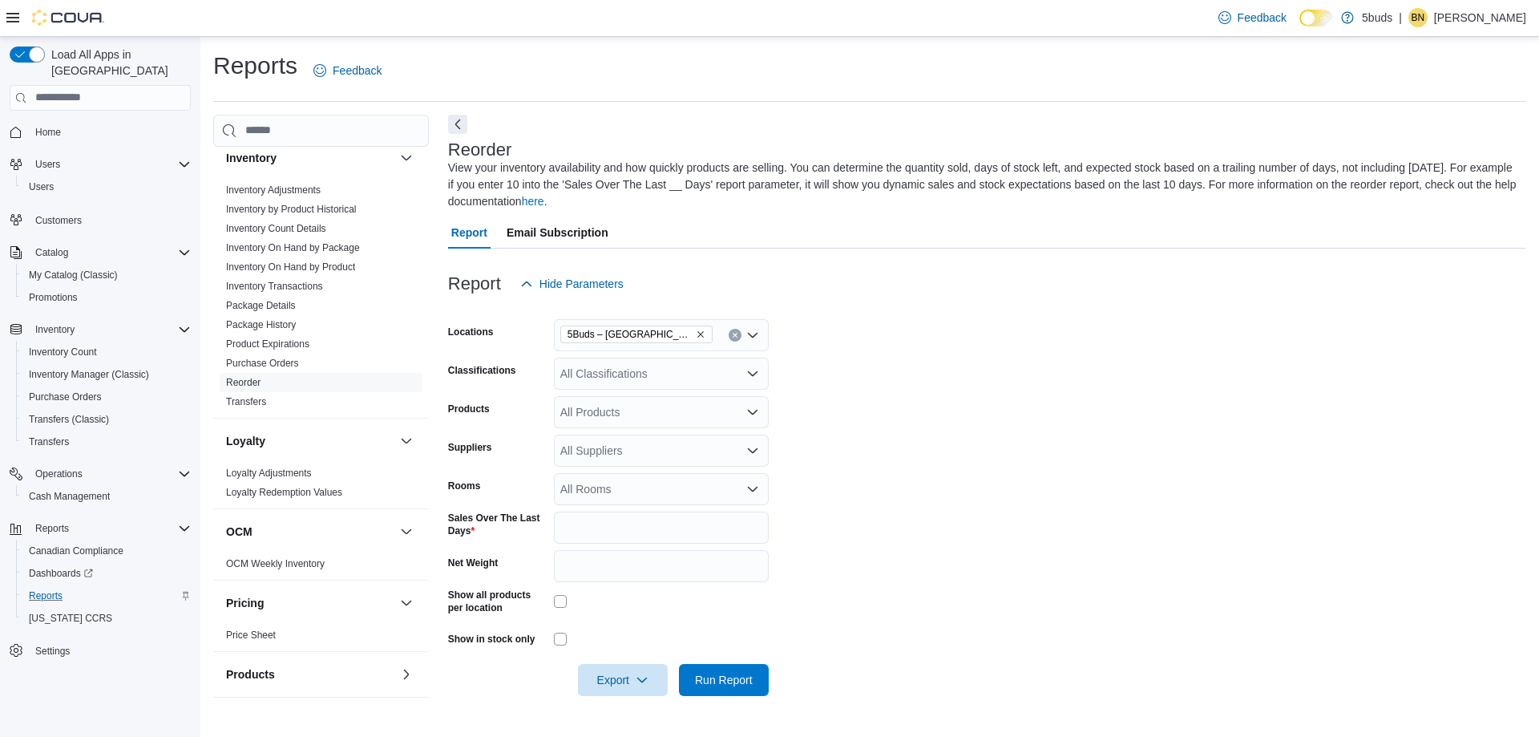
click at [1077, 478] on form "Locations 5Buds – Meadow Lake Classifications All Classifications Products All …" at bounding box center [987, 498] width 1078 height 396
click at [753, 450] on icon "Open list of options" at bounding box center [752, 450] width 13 height 13
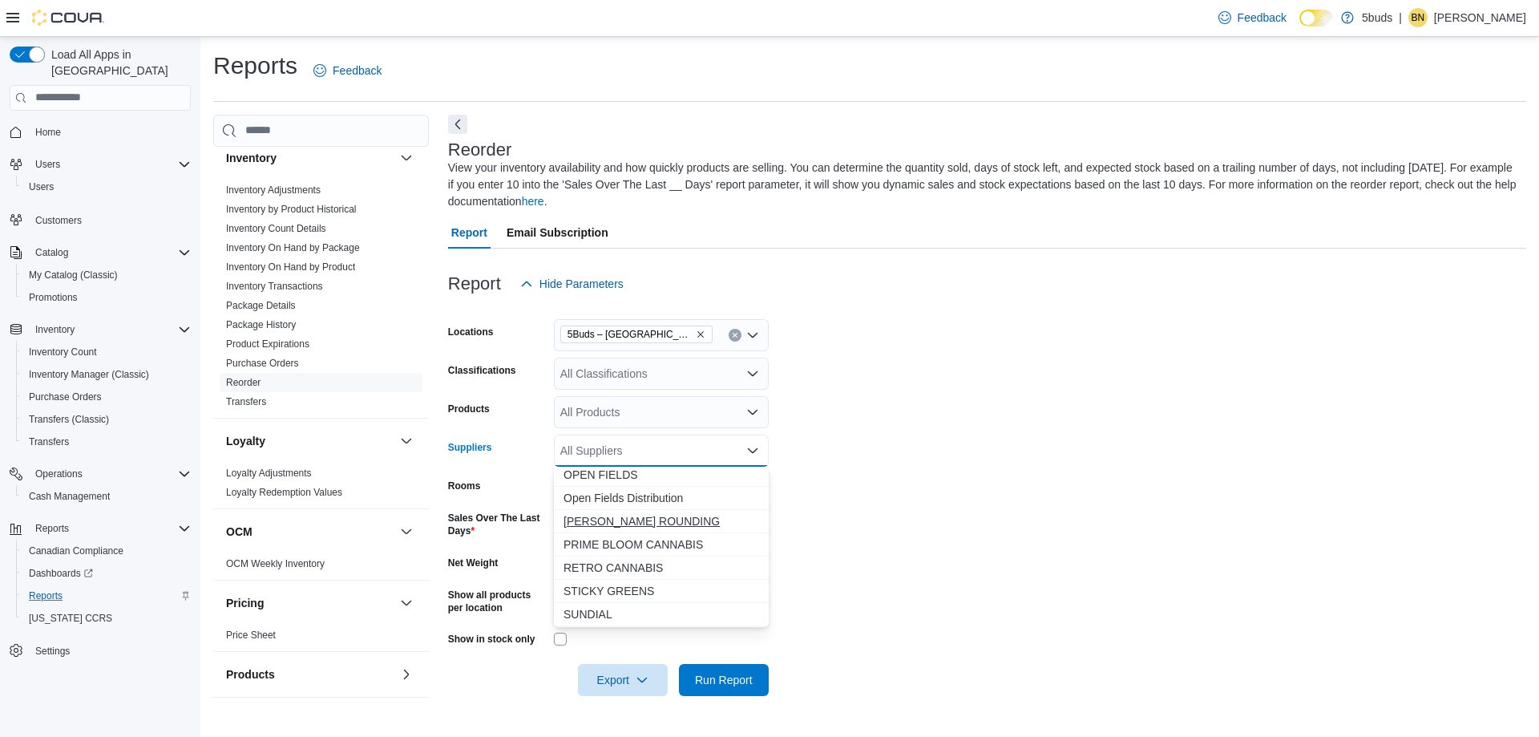
scroll to position [481, 0]
click at [588, 552] on span "OPEN FIELDS" at bounding box center [662, 555] width 196 height 16
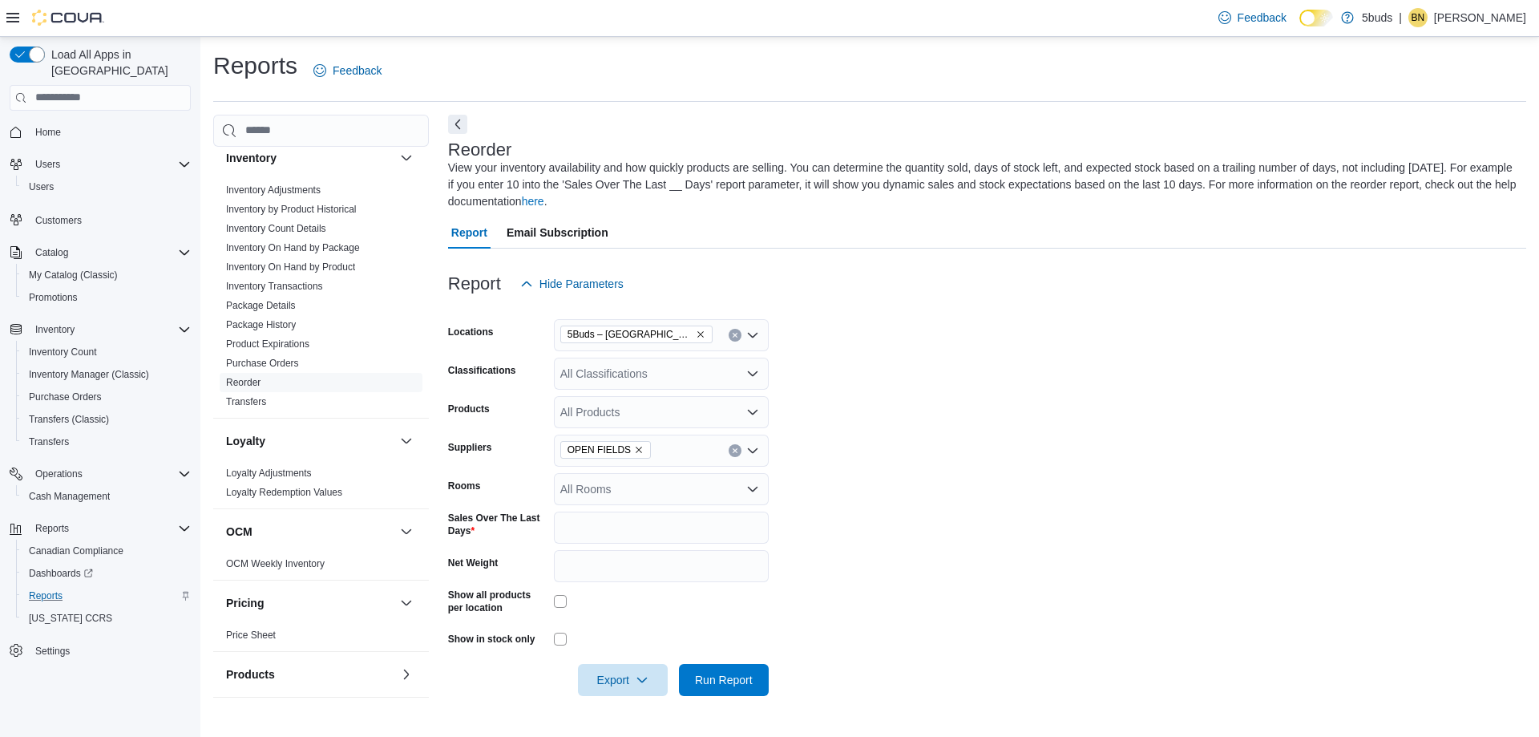
click at [1184, 526] on form "Locations 5Buds – Meadow Lake Classifications All Classifications Products All …" at bounding box center [987, 498] width 1078 height 396
click at [621, 677] on span "Export" at bounding box center [623, 679] width 71 height 32
click at [622, 580] on span "Export to Excel" at bounding box center [625, 583] width 72 height 13
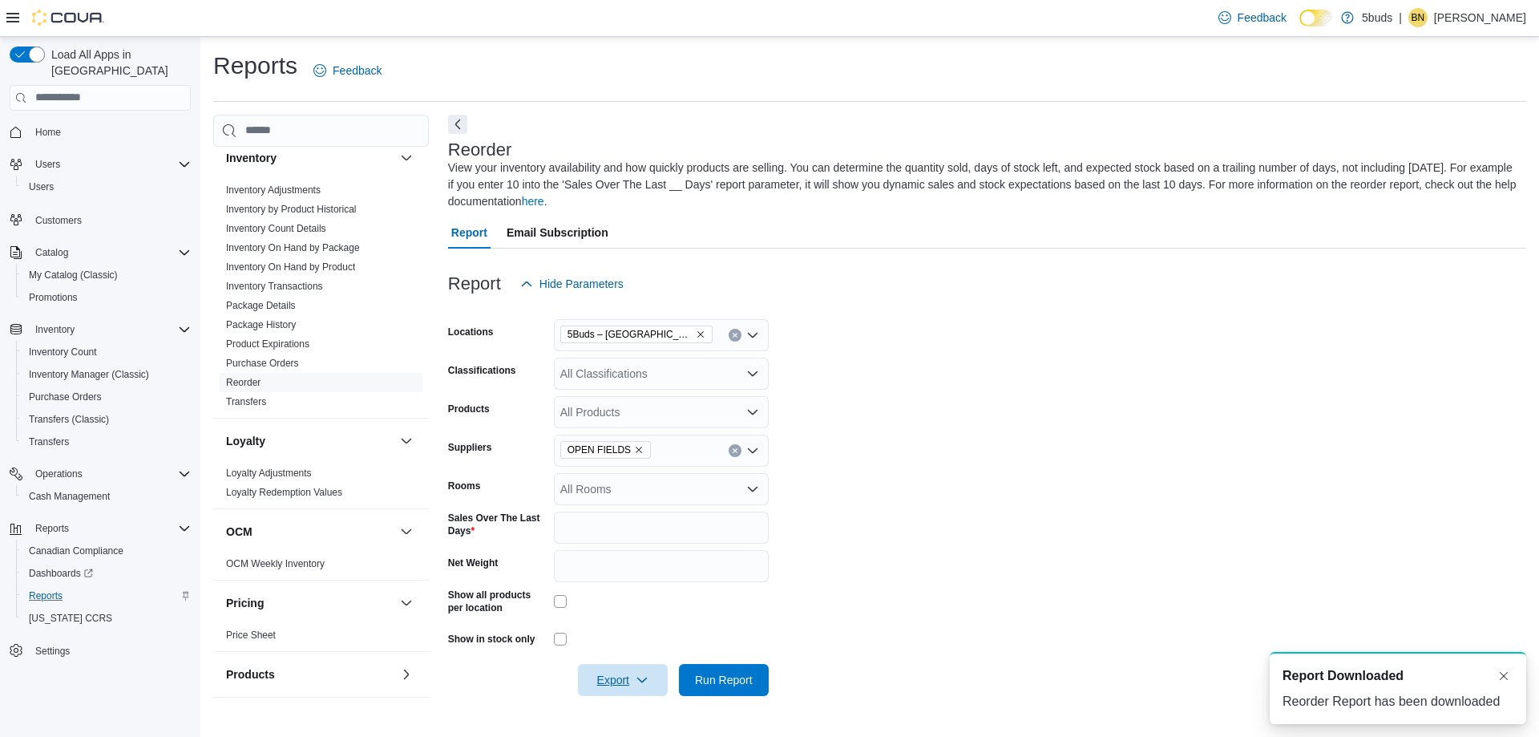
scroll to position [0, 0]
